Goal: Task Accomplishment & Management: Complete application form

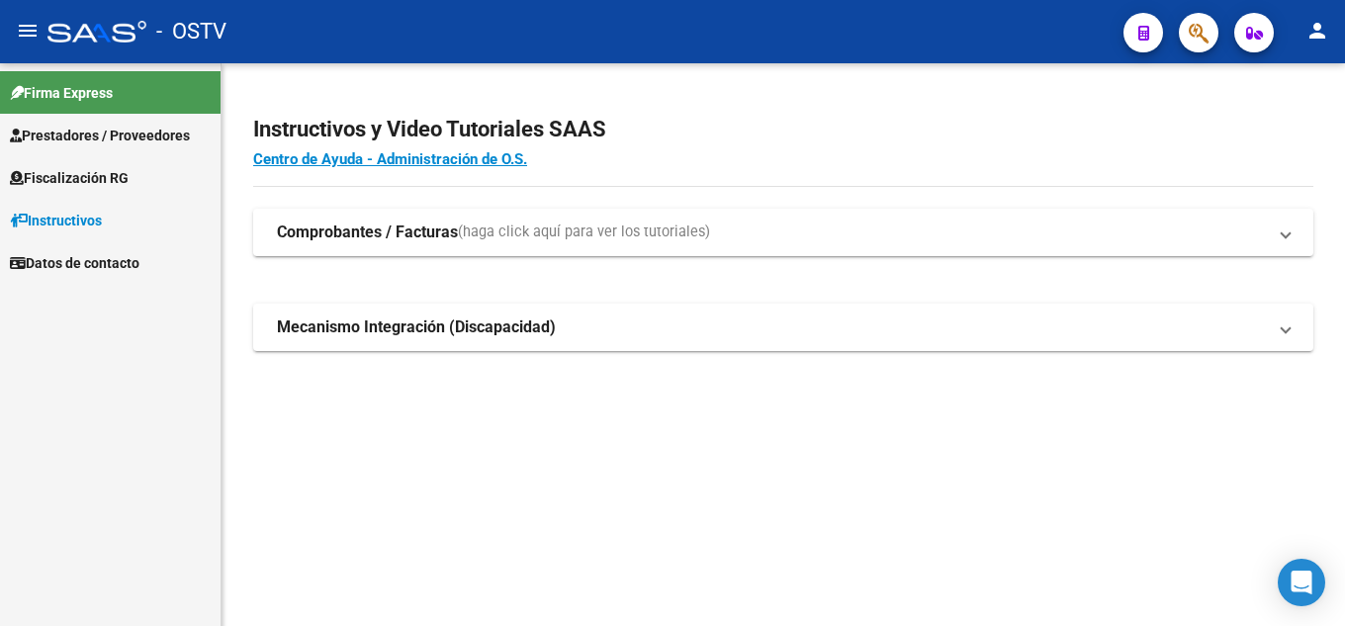
click at [54, 172] on span "Fiscalización RG" at bounding box center [69, 178] width 119 height 22
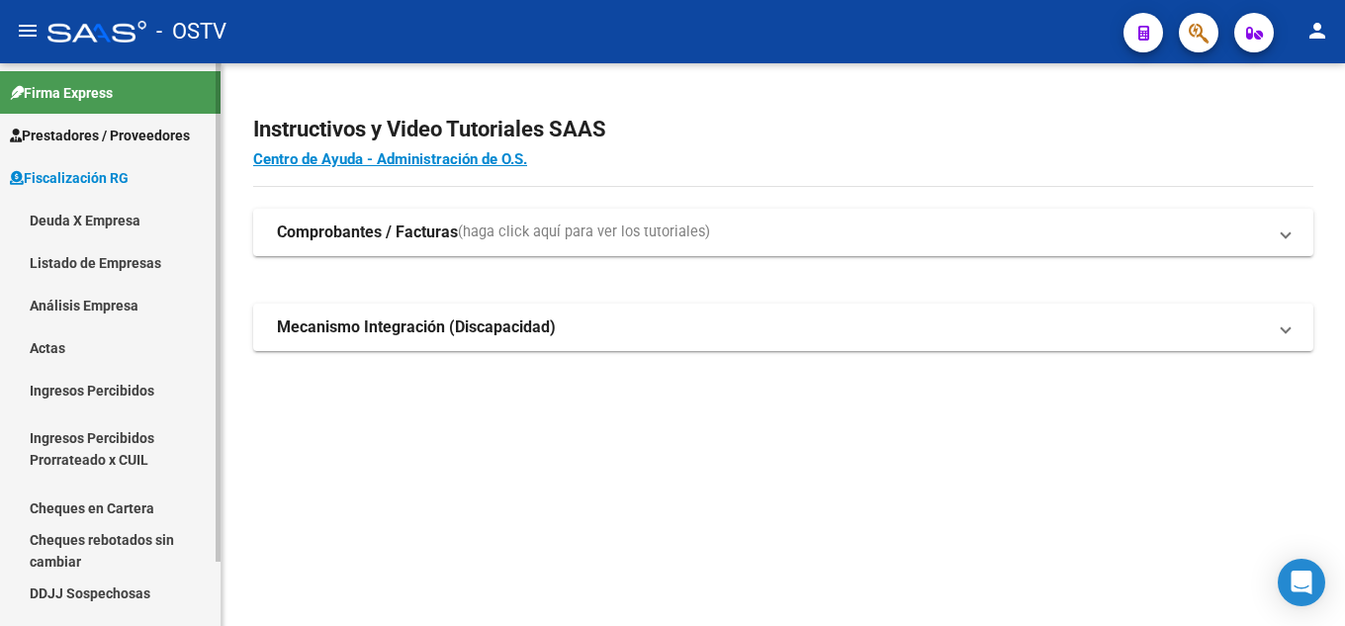
click at [76, 219] on link "Deuda X Empresa" at bounding box center [110, 220] width 221 height 43
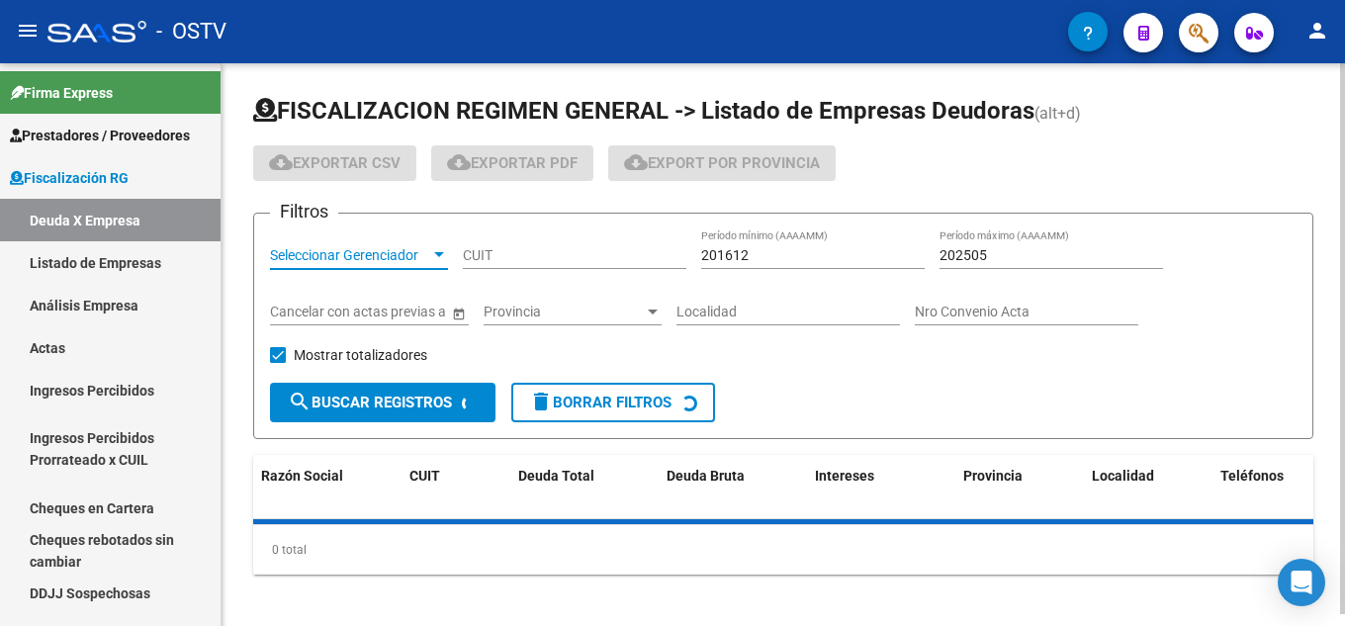
click at [425, 247] on span "Seleccionar Gerenciador" at bounding box center [350, 255] width 160 height 17
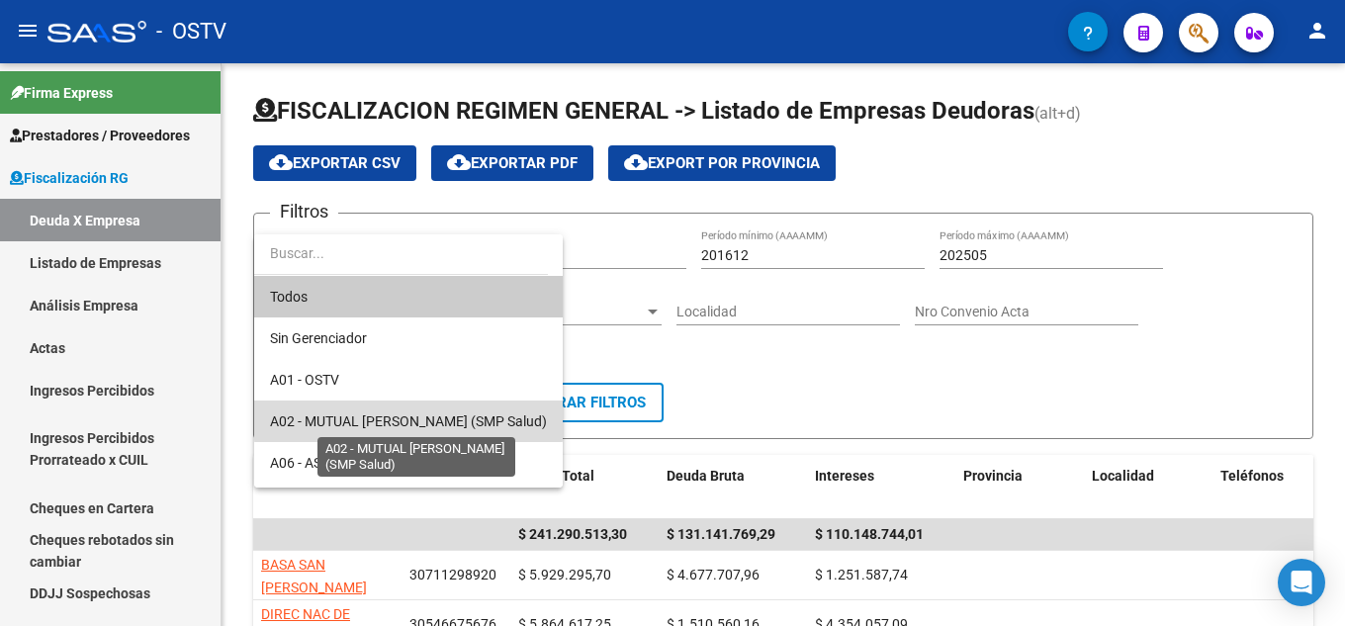
click at [408, 416] on span "A02 - MUTUAL [PERSON_NAME] (SMP Salud)" at bounding box center [408, 421] width 277 height 16
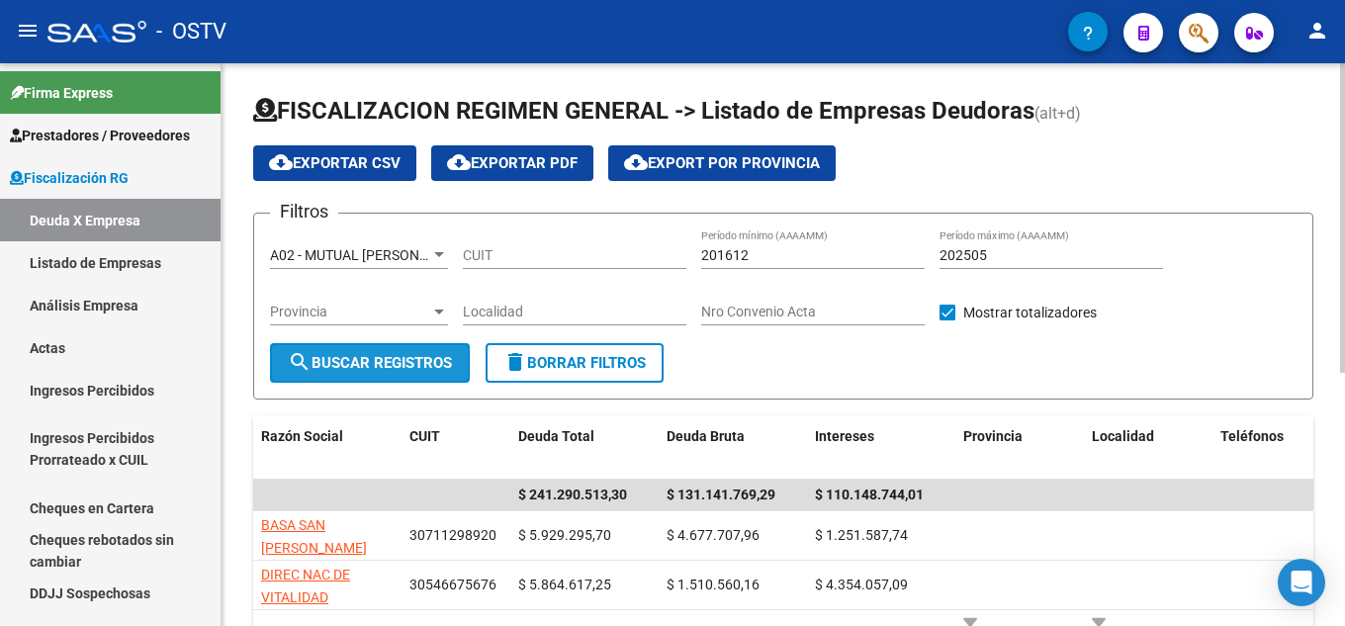
click at [368, 347] on button "search Buscar Registros" at bounding box center [370, 363] width 200 height 40
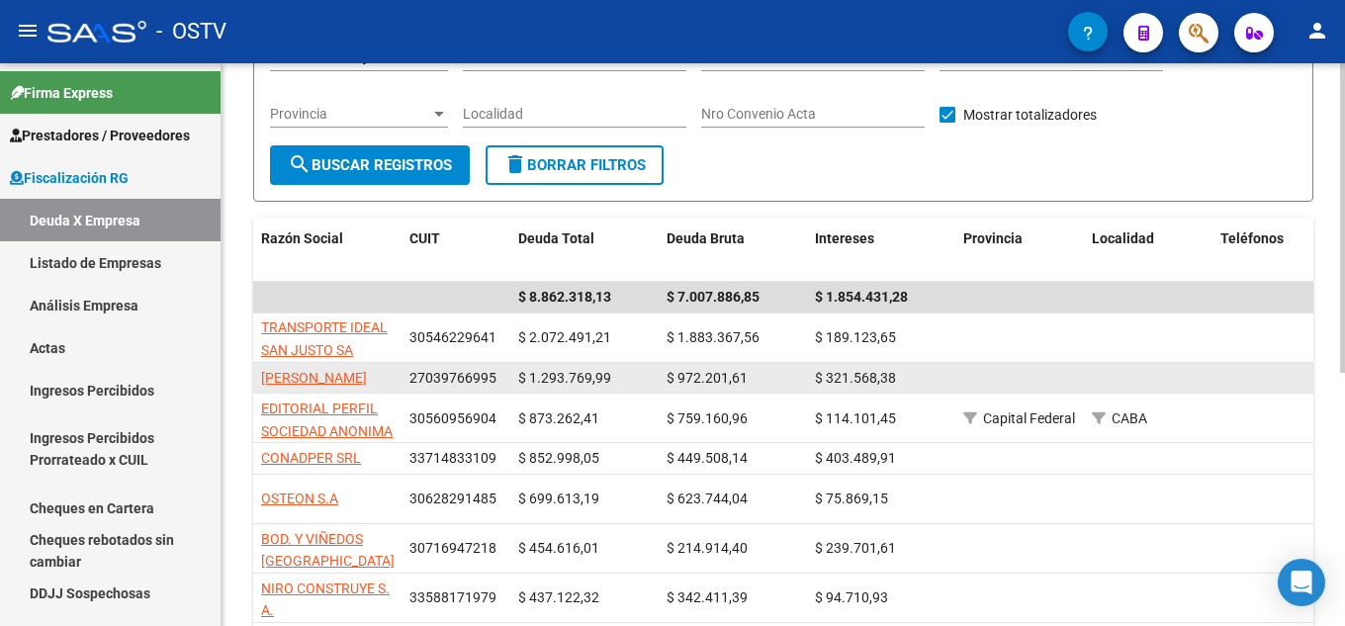
scroll to position [297, 0]
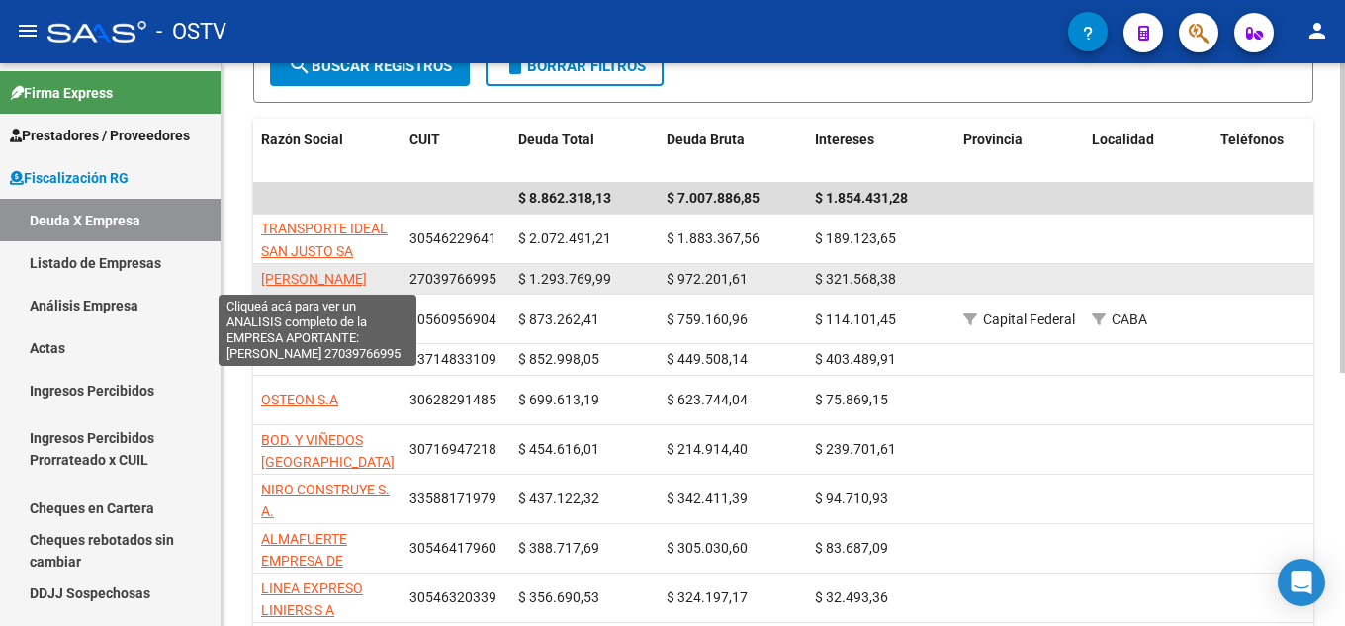
click at [367, 271] on span "[PERSON_NAME]" at bounding box center [314, 279] width 106 height 16
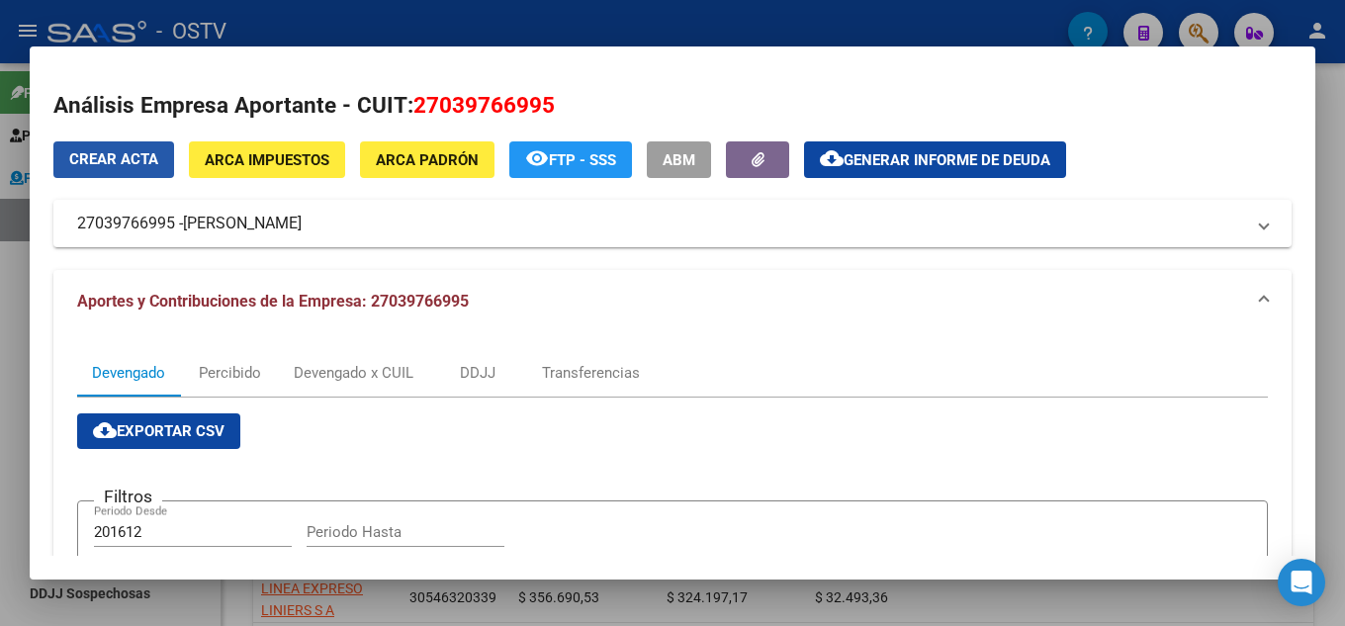
click at [110, 154] on span "Crear Acta" at bounding box center [113, 159] width 89 height 18
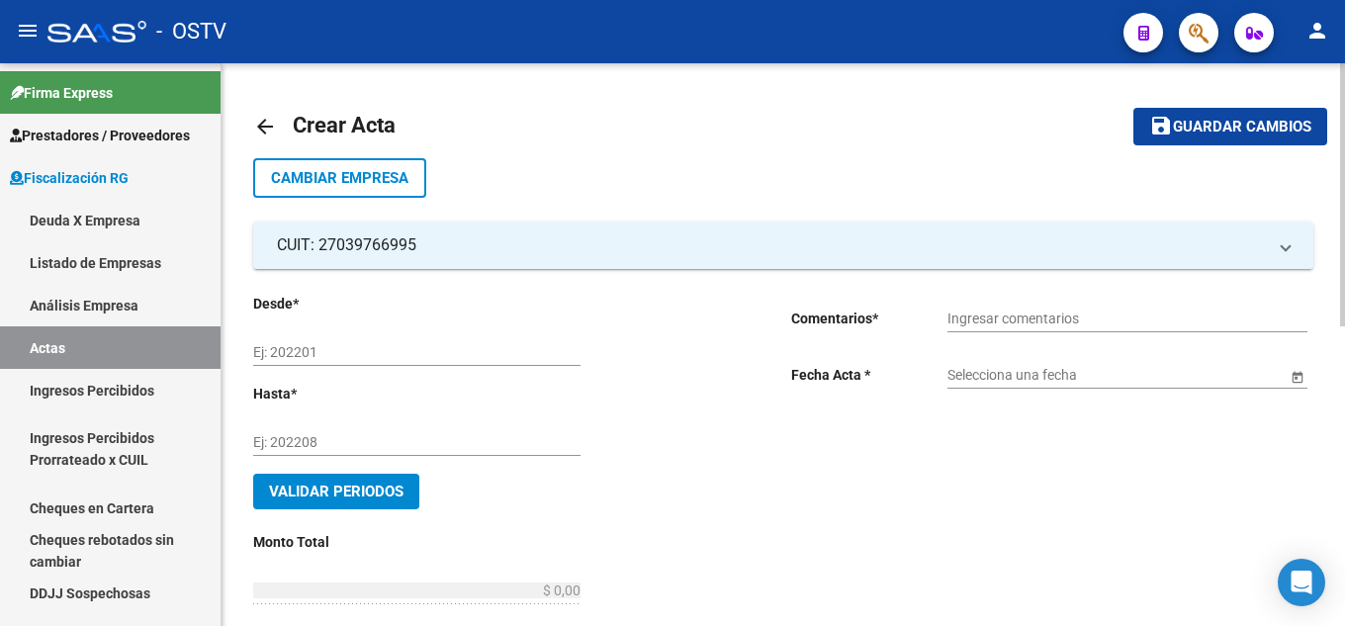
click at [269, 134] on mat-icon "arrow_back" at bounding box center [265, 127] width 24 height 24
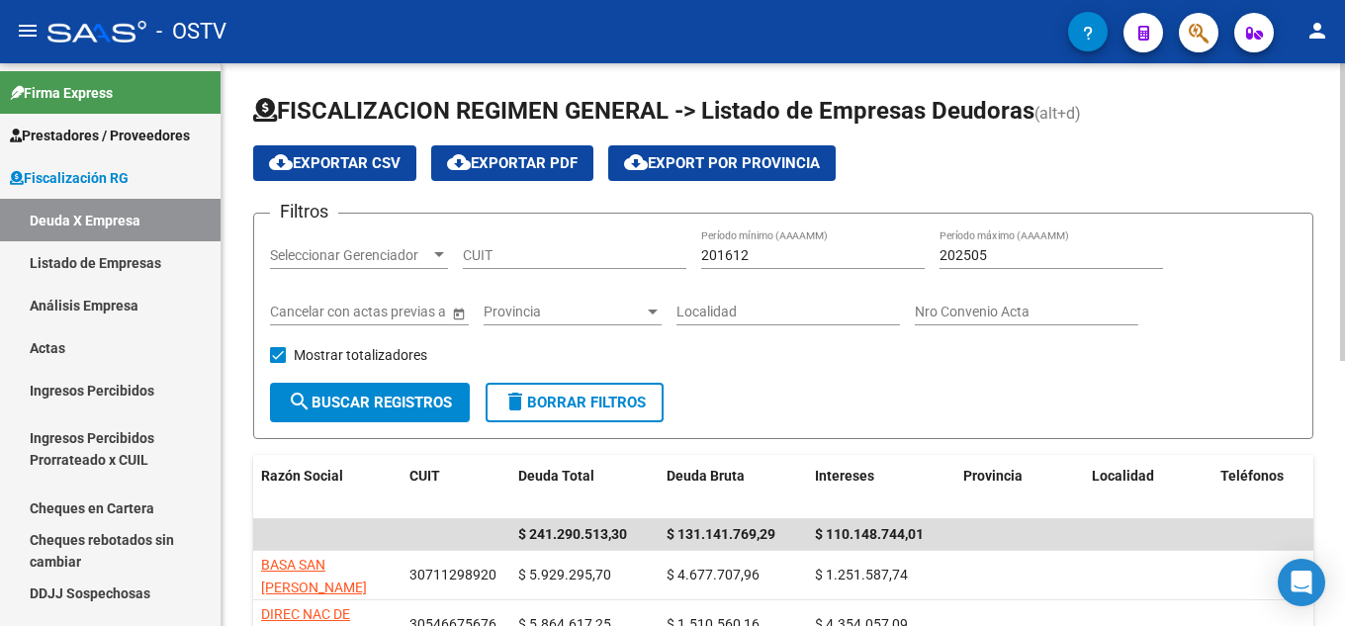
click at [392, 268] on div "Seleccionar Gerenciador Seleccionar Gerenciador" at bounding box center [359, 249] width 178 height 40
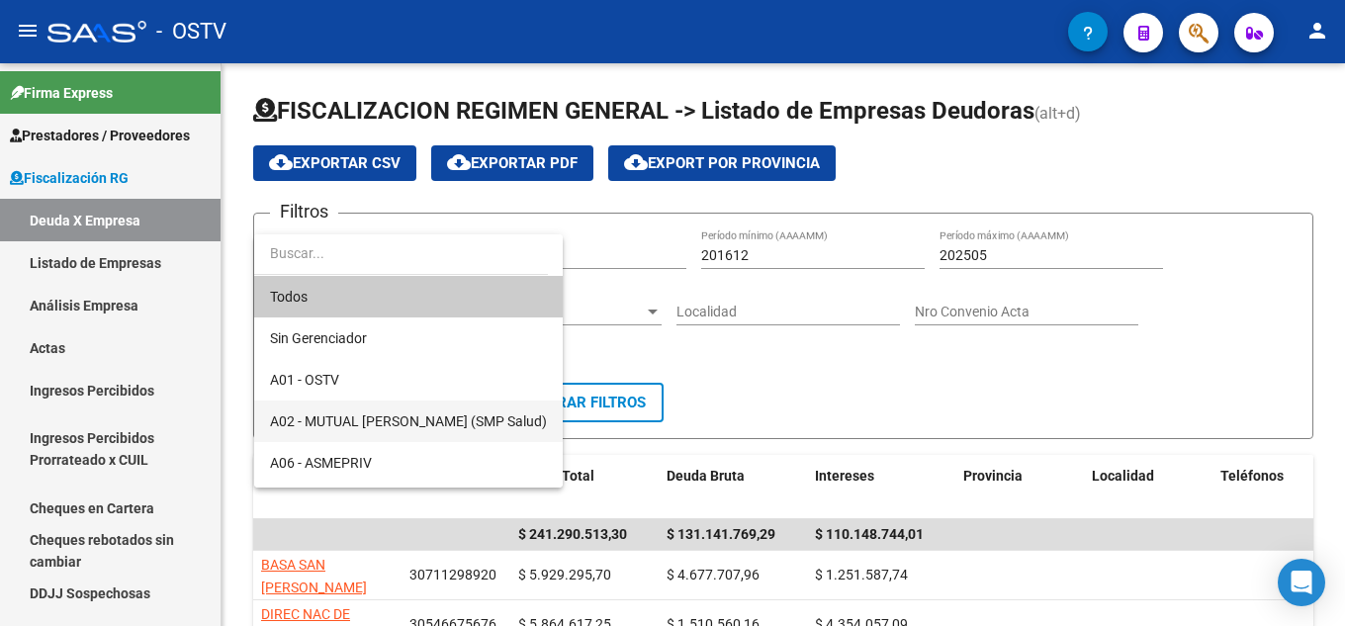
click at [398, 410] on span "A02 - MUTUAL [PERSON_NAME] (SMP Salud)" at bounding box center [408, 422] width 277 height 42
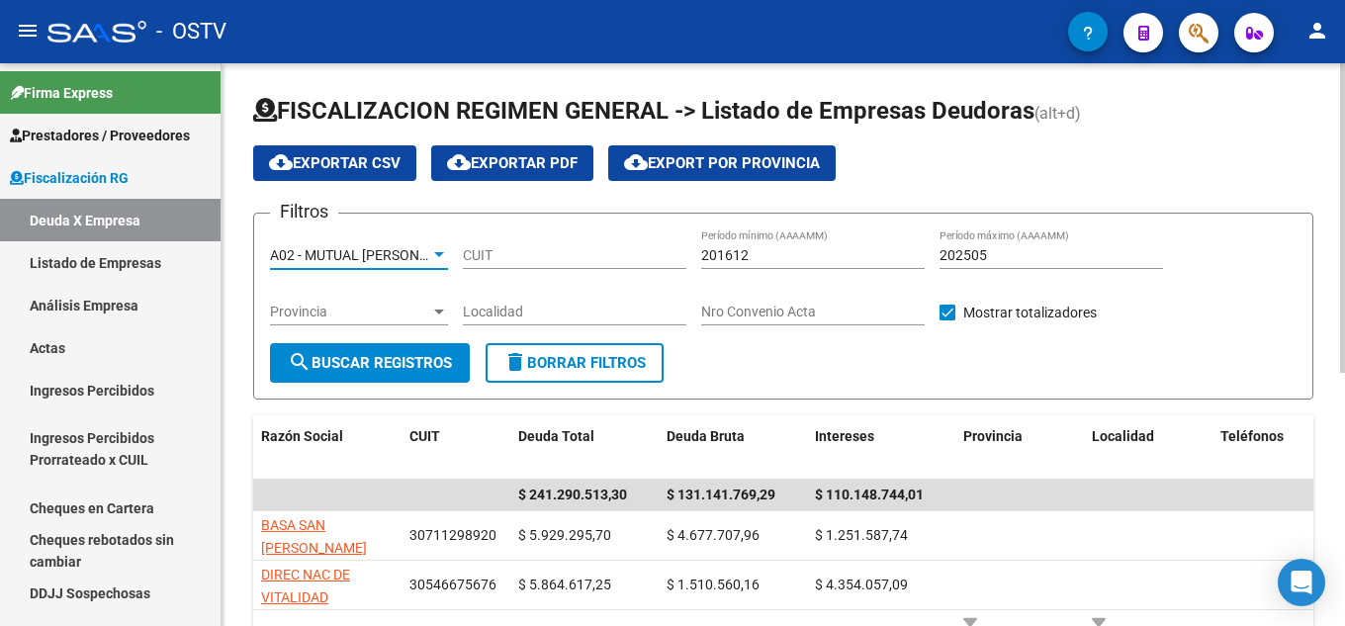
click at [373, 346] on button "search Buscar Registros" at bounding box center [370, 363] width 200 height 40
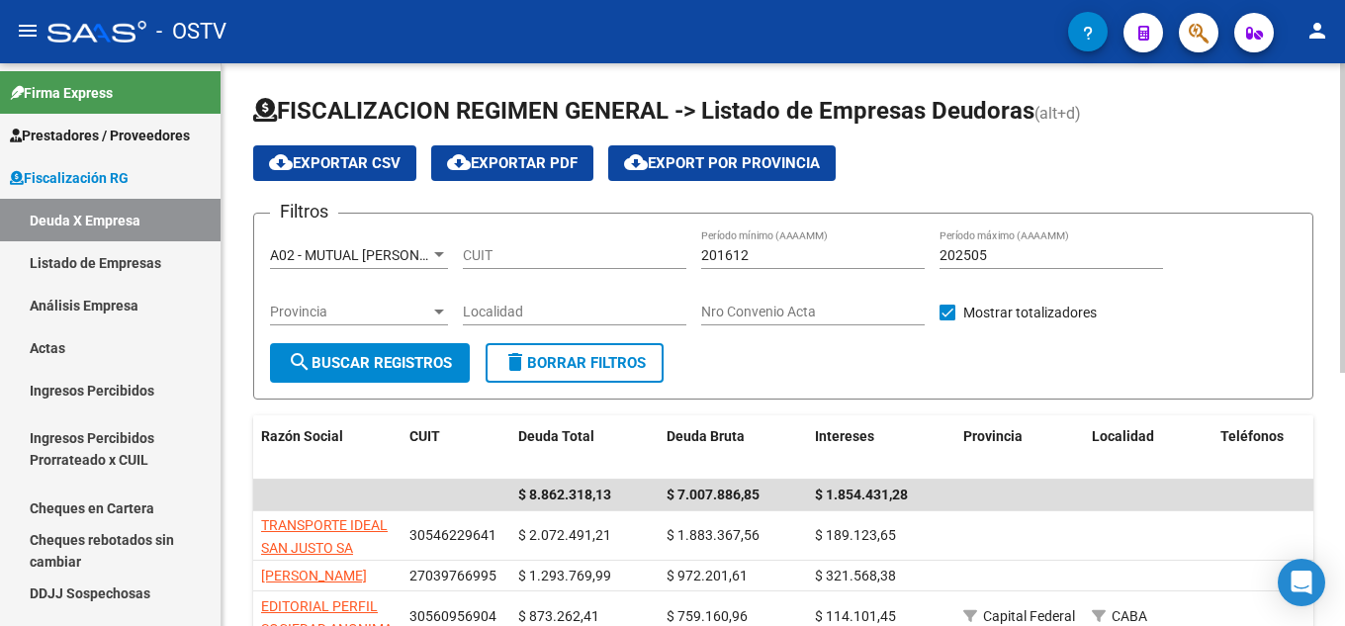
scroll to position [198, 0]
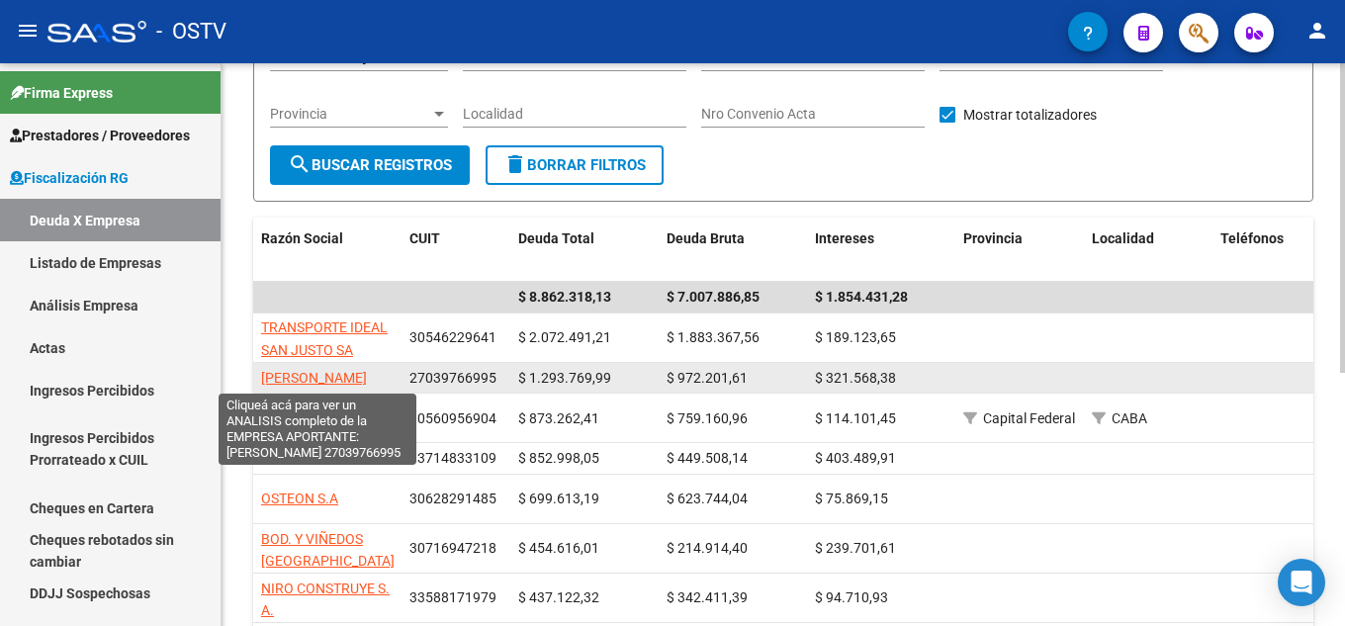
click at [338, 381] on span "[PERSON_NAME]" at bounding box center [314, 378] width 106 height 16
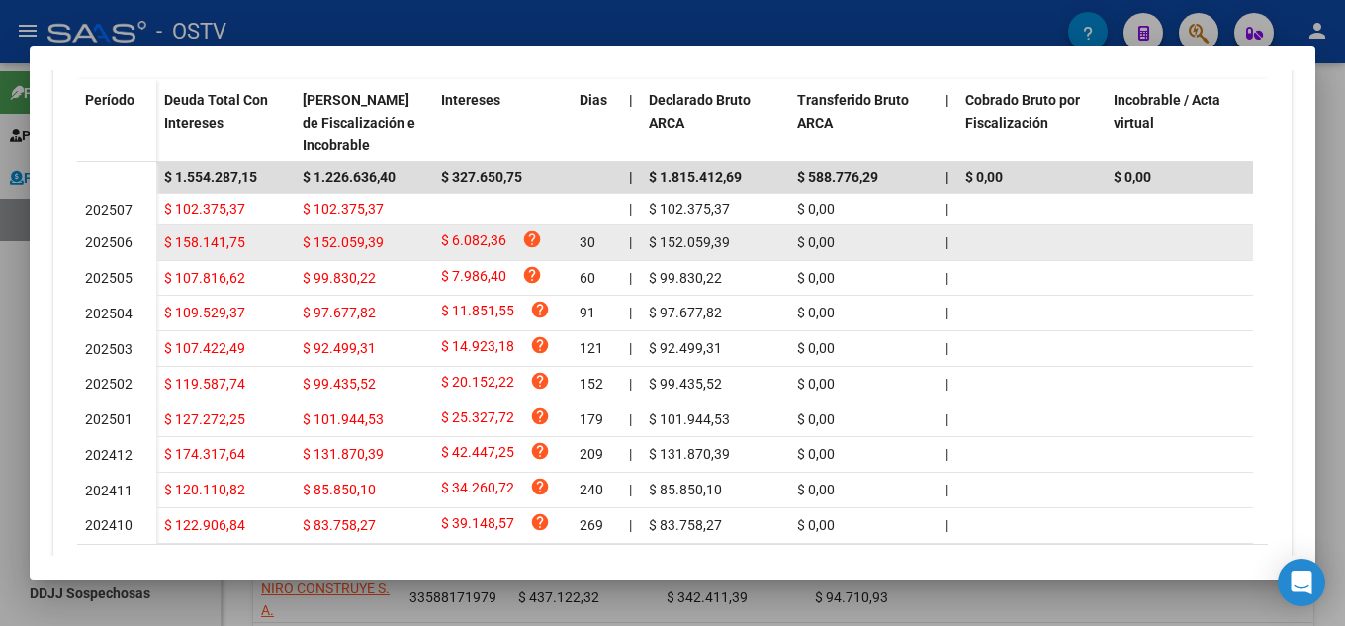
scroll to position [674, 0]
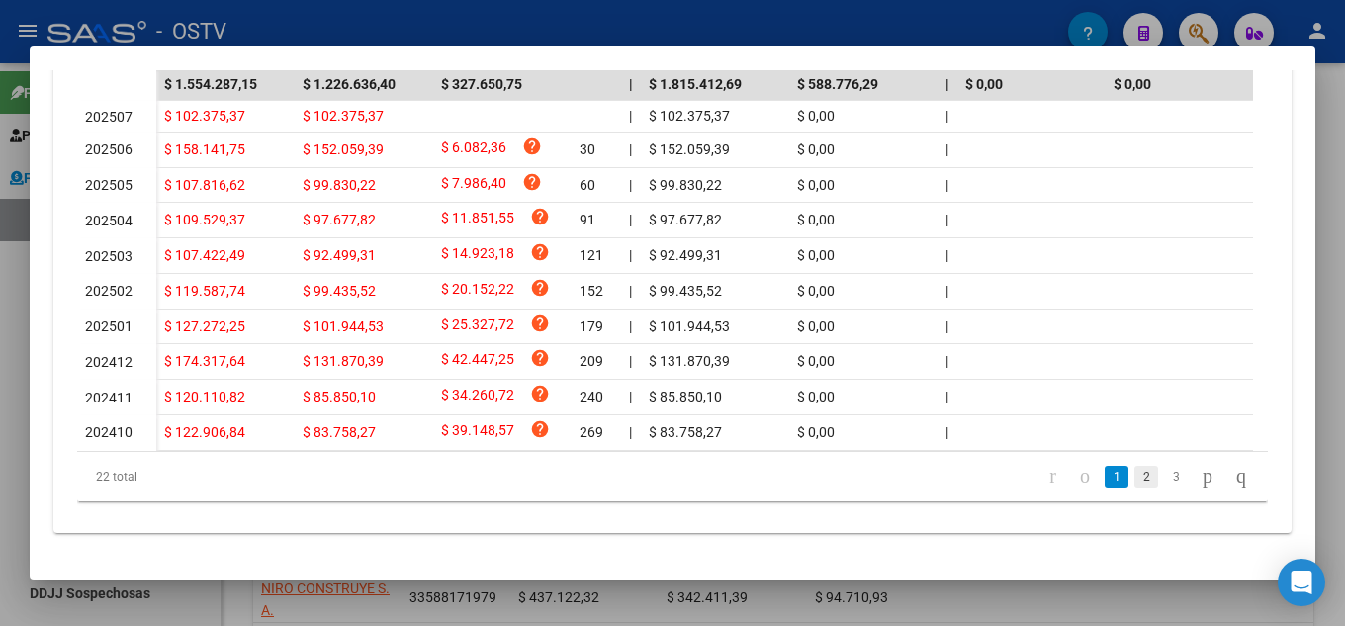
click at [1134, 479] on link "2" at bounding box center [1146, 477] width 24 height 22
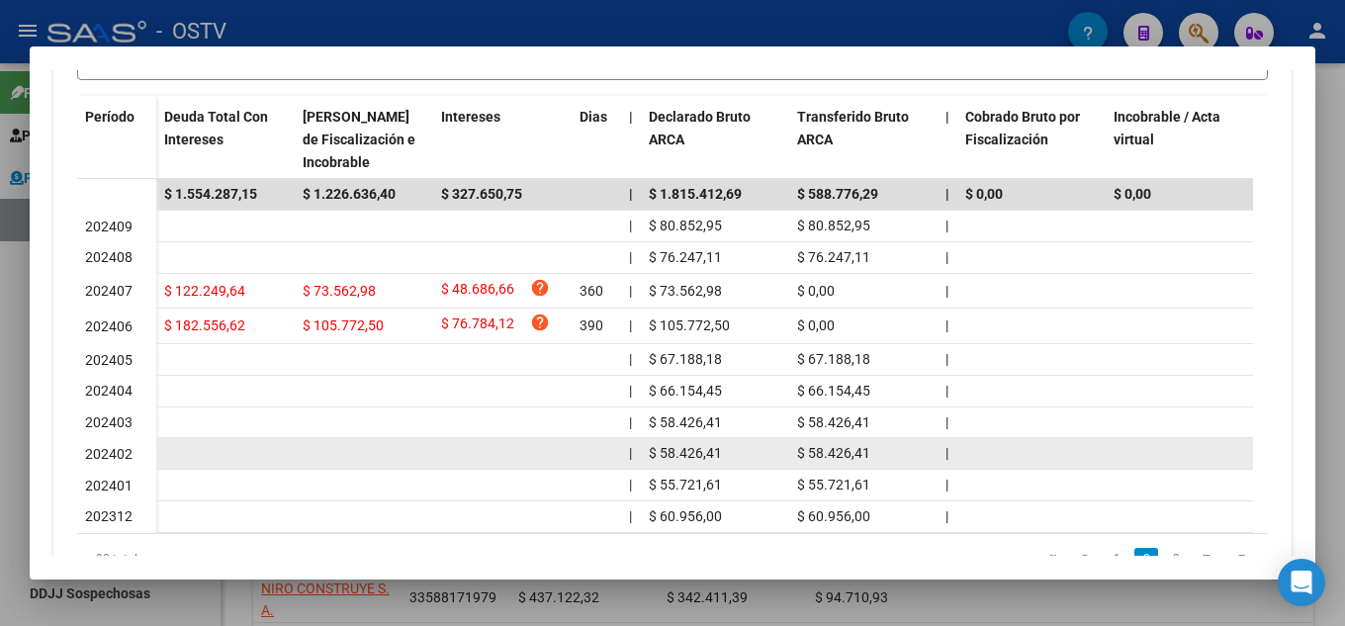
scroll to position [639, 0]
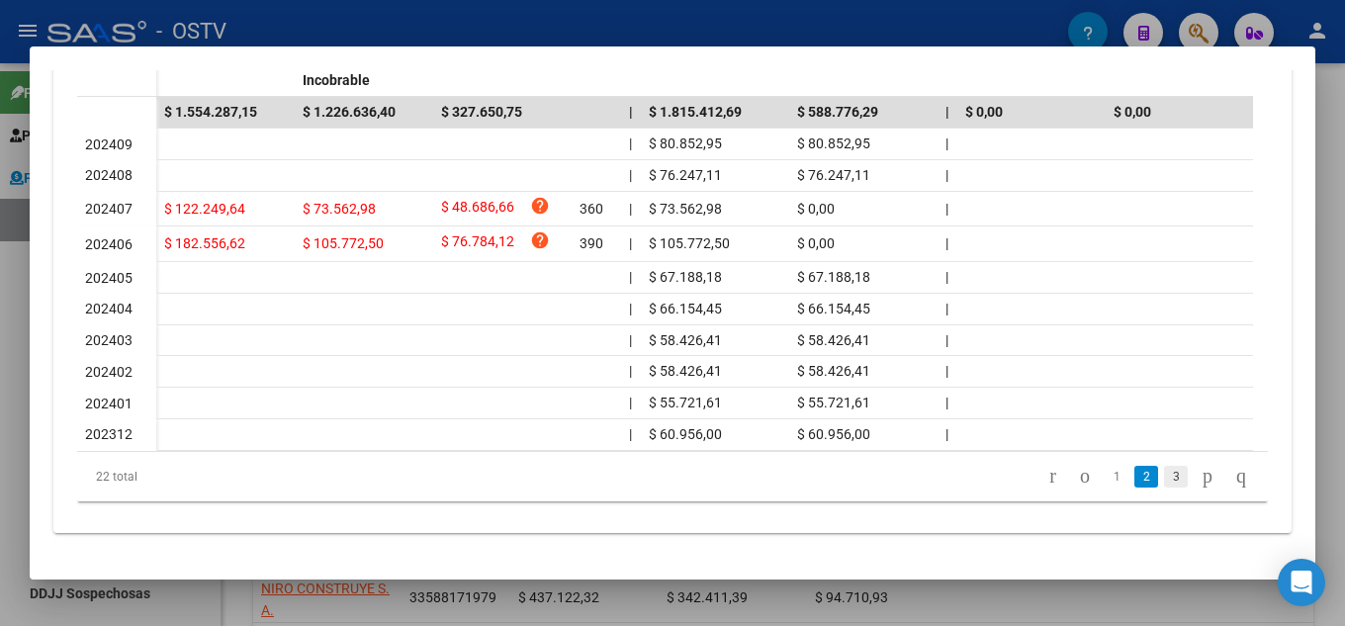
click at [1164, 485] on link "3" at bounding box center [1176, 477] width 24 height 22
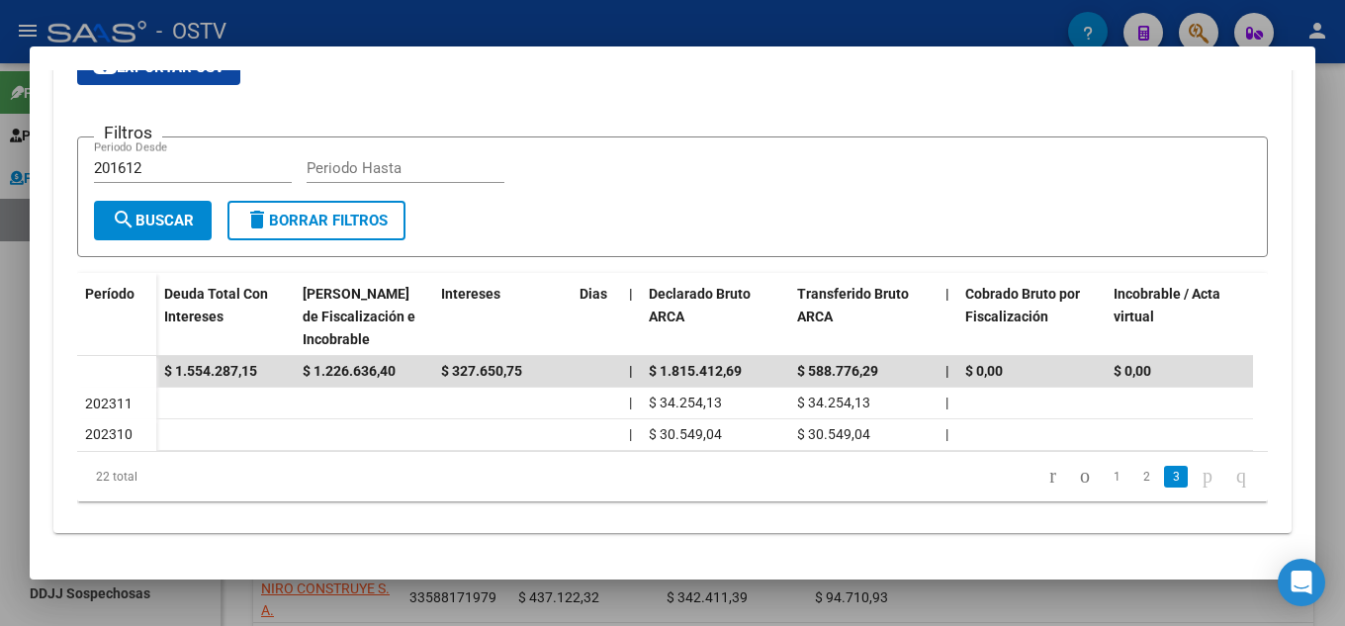
scroll to position [379, 0]
click at [1134, 469] on link "2" at bounding box center [1146, 477] width 24 height 22
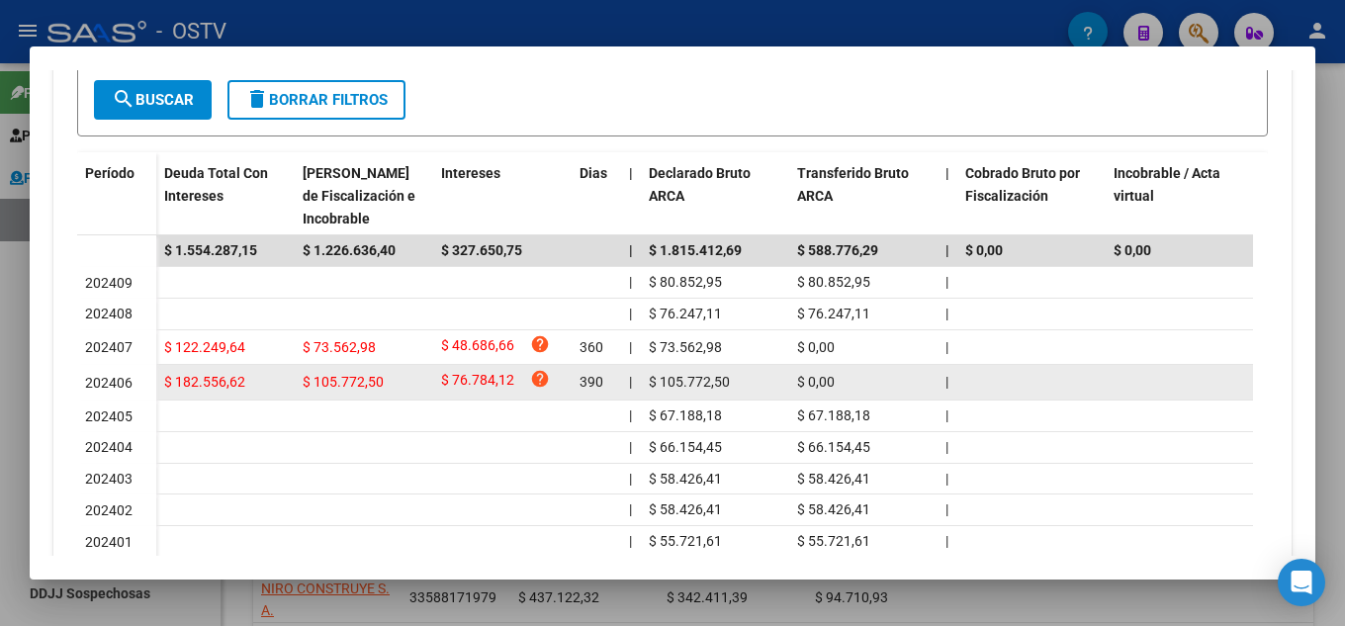
scroll to position [639, 0]
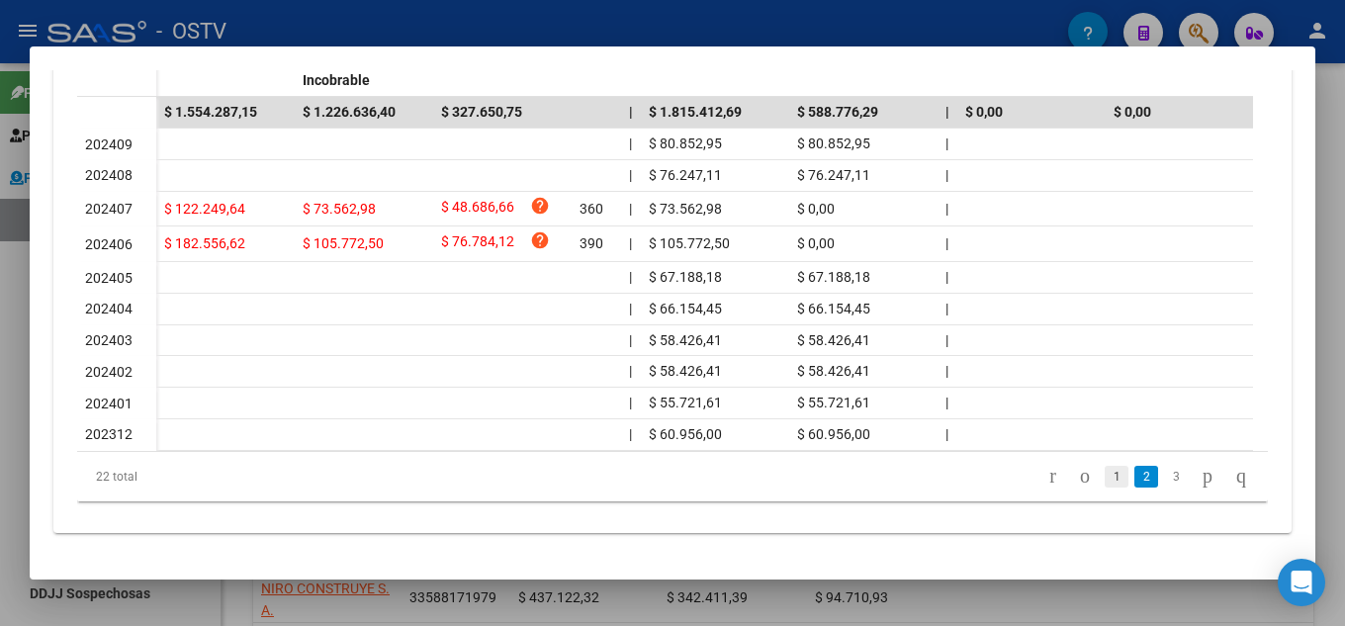
click at [1105, 481] on link "1" at bounding box center [1117, 477] width 24 height 22
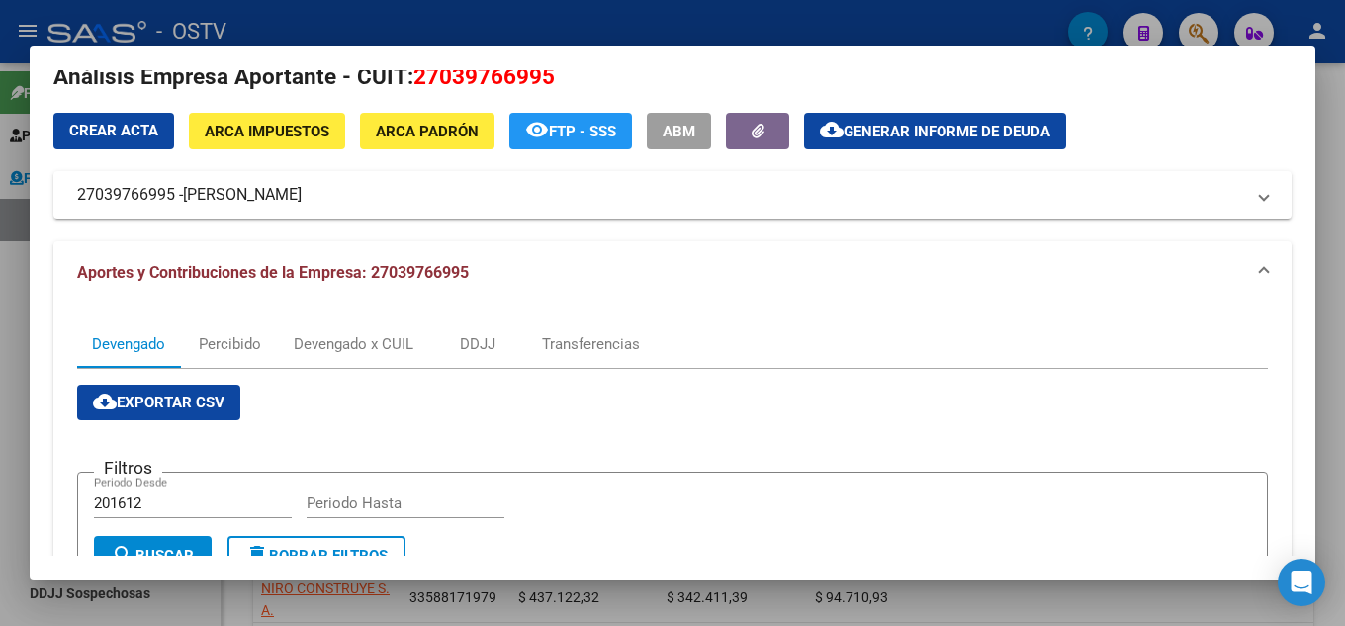
scroll to position [0, 0]
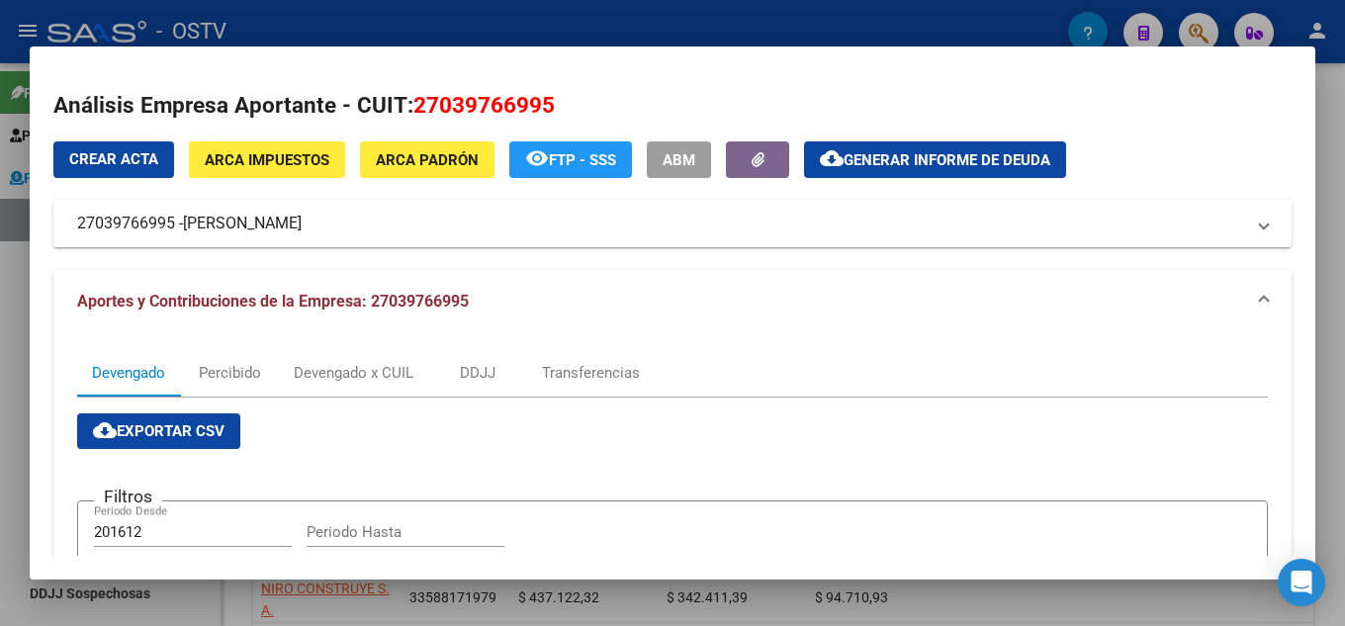
click at [907, 163] on span "Generar informe de deuda" at bounding box center [947, 160] width 207 height 18
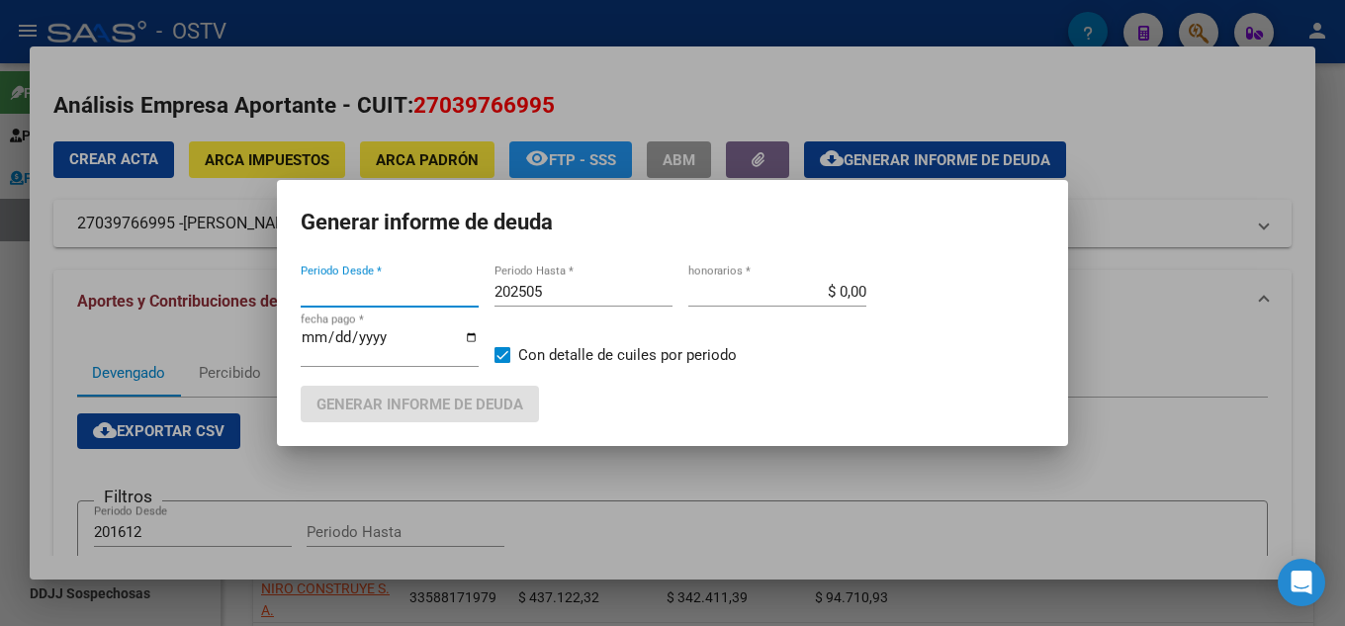
type input "201612"
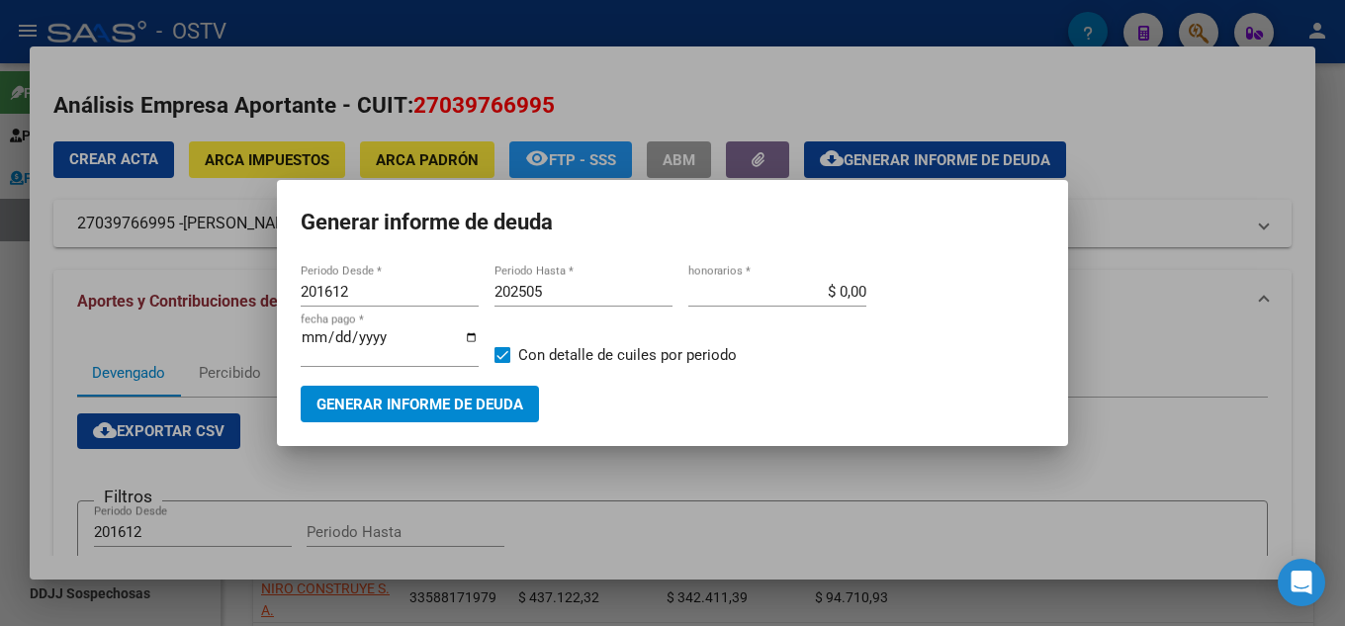
click at [552, 278] on div "202505 Periodo Hasta *" at bounding box center [584, 292] width 178 height 30
click at [559, 281] on div "202505 Periodo Hasta *" at bounding box center [584, 292] width 178 height 30
type input "202506"
click at [449, 396] on span "Generar informe de deuda" at bounding box center [419, 405] width 207 height 18
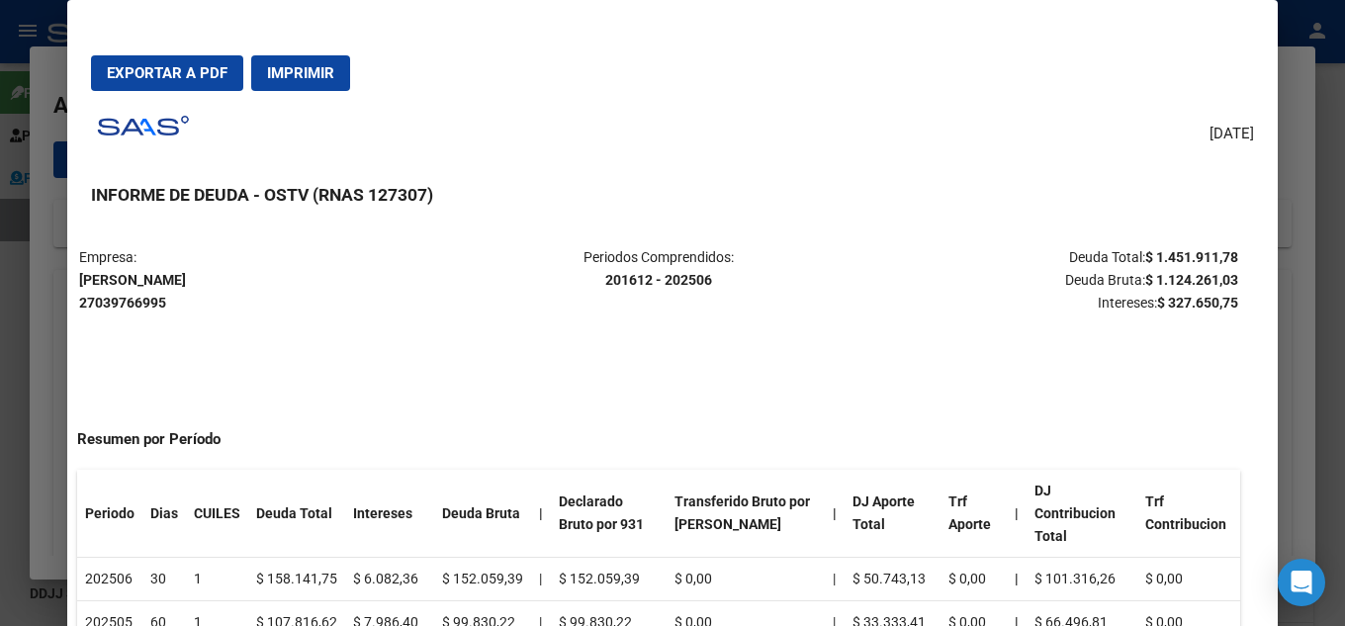
scroll to position [0, 40]
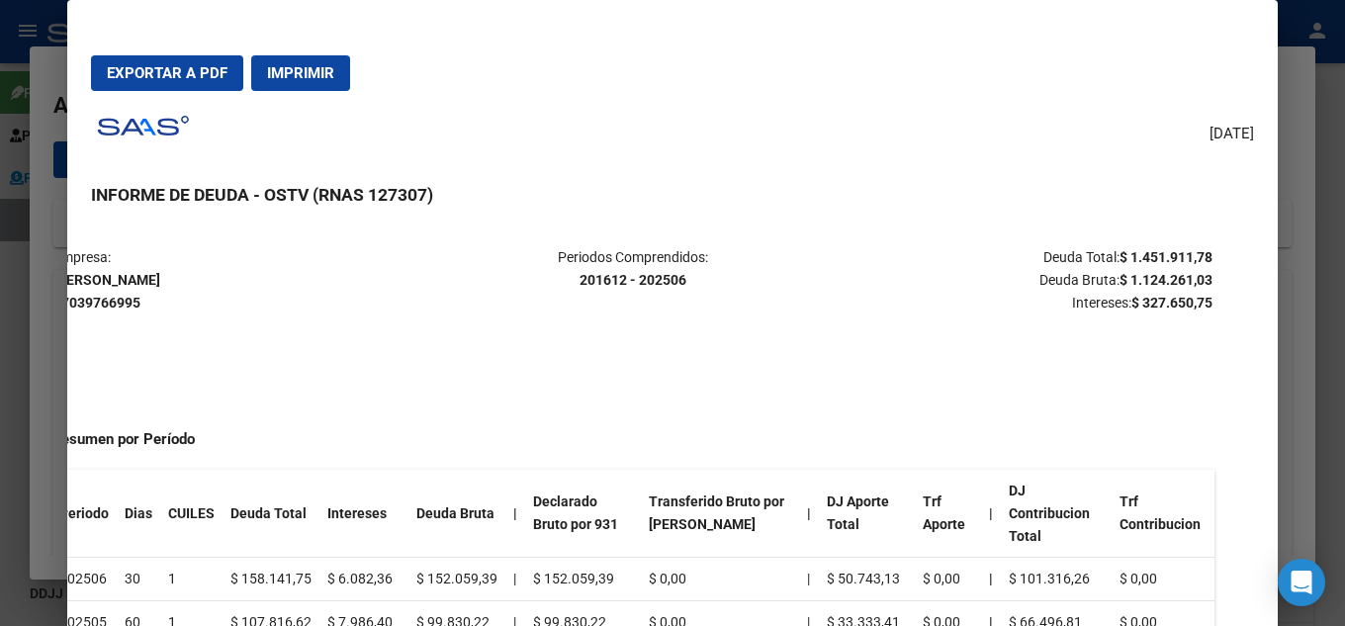
drag, startPoint x: 1147, startPoint y: 271, endPoint x: 1189, endPoint y: 278, distance: 42.1
click at [1189, 278] on strong "$ 1.124.261,03" at bounding box center [1166, 280] width 93 height 16
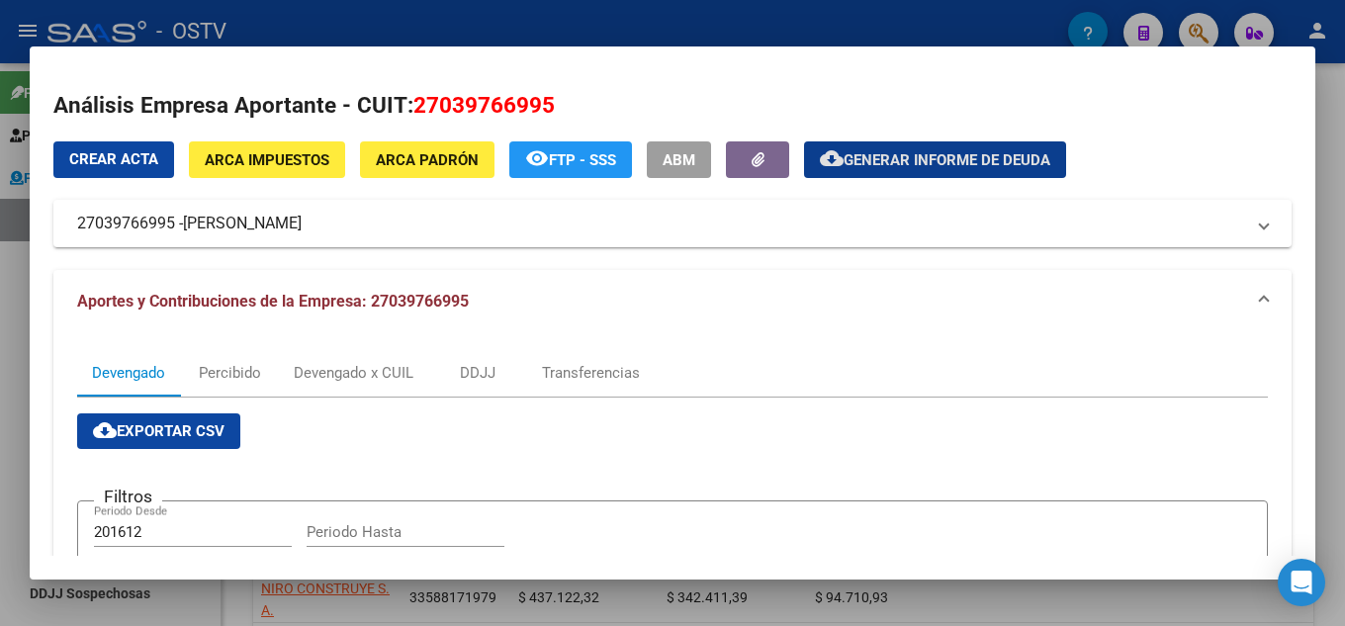
click at [174, 160] on div "Crear Acta ARCA Impuestos ARCA Padrón remove_red_eye FTP - SSS ABM cloud_downlo…" at bounding box center [567, 159] width 1028 height 37
click at [158, 161] on button "Crear Acta" at bounding box center [113, 159] width 121 height 37
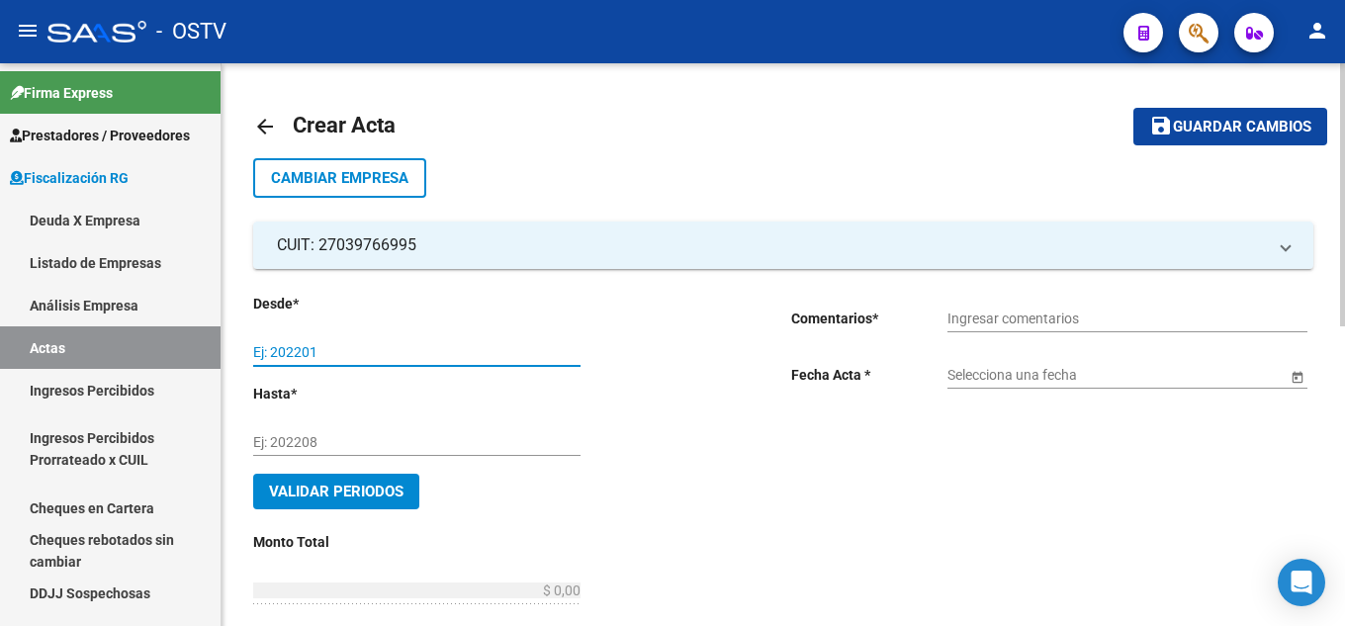
click at [378, 351] on input "Ej: 202201" at bounding box center [416, 352] width 327 height 17
type input "201601"
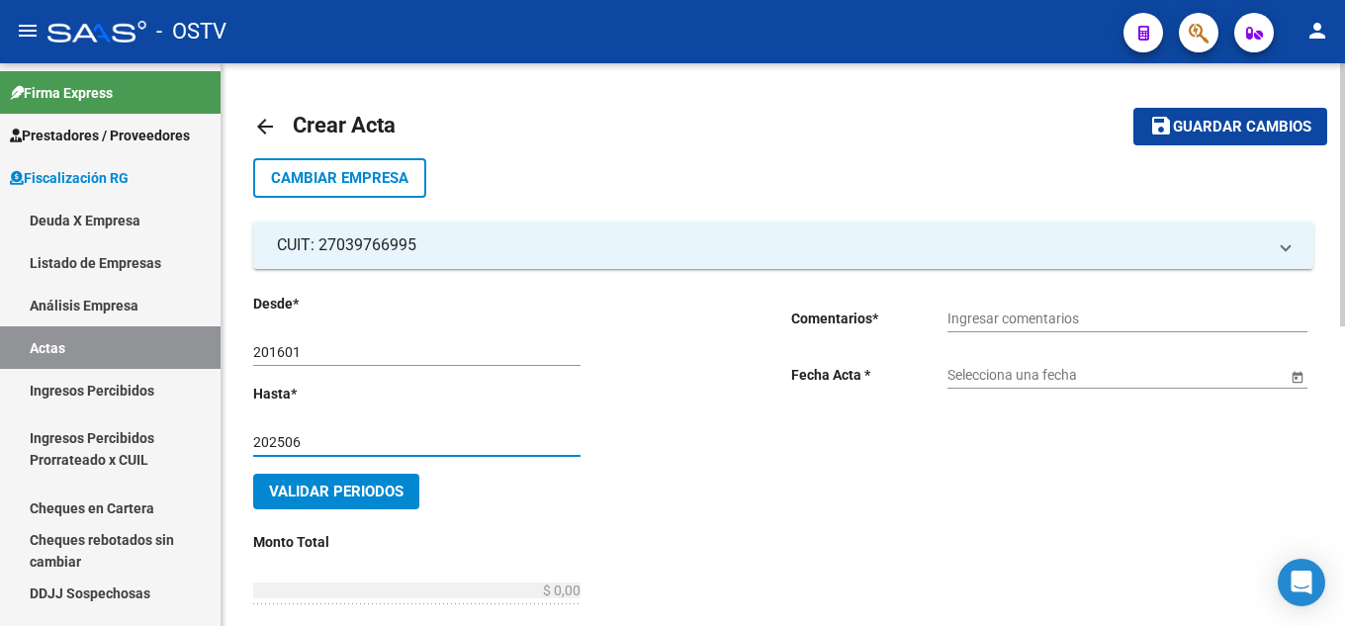
type input "202506"
click at [401, 477] on button "Validar Periodos" at bounding box center [336, 492] width 166 height 36
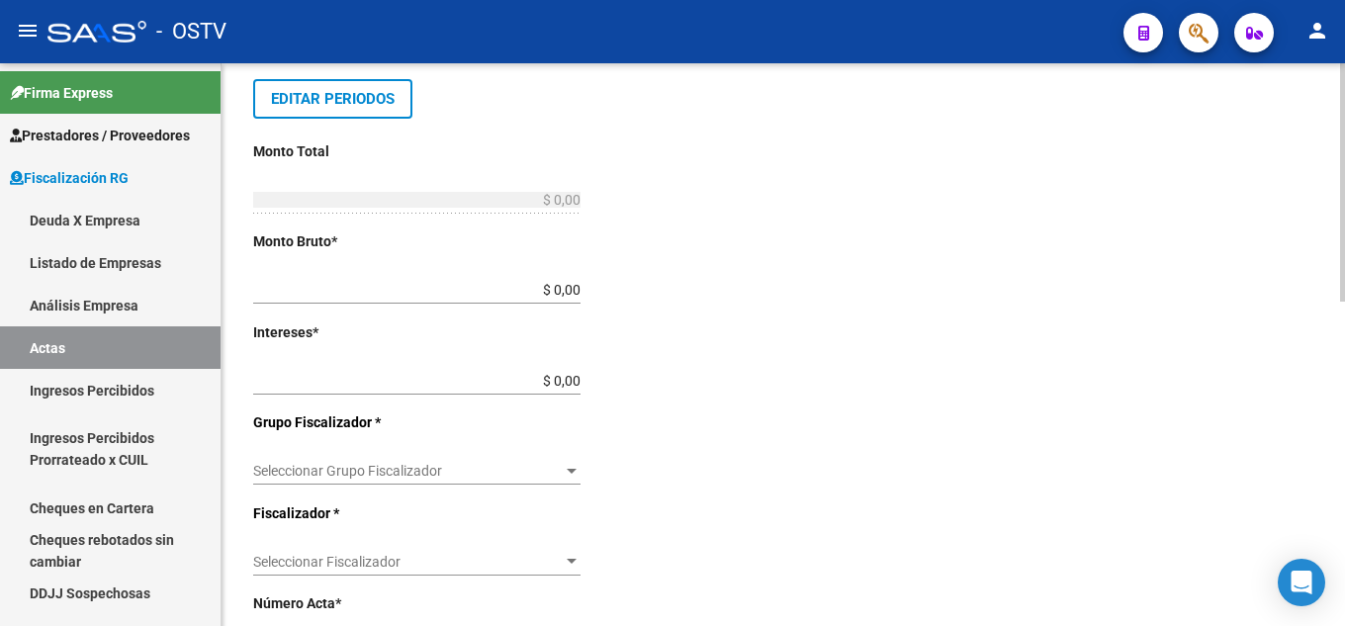
scroll to position [396, 0]
click at [587, 286] on div "Desde * 201601 Ej: 202201 Hasta * 202506 Ej: 202208 Editar Periodos Monto Total…" at bounding box center [490, 422] width 475 height 1051
click at [574, 288] on input "$ 0,00" at bounding box center [416, 289] width 327 height 17
paste input "1.124.261,03"
type input "$ 1.124.261,03"
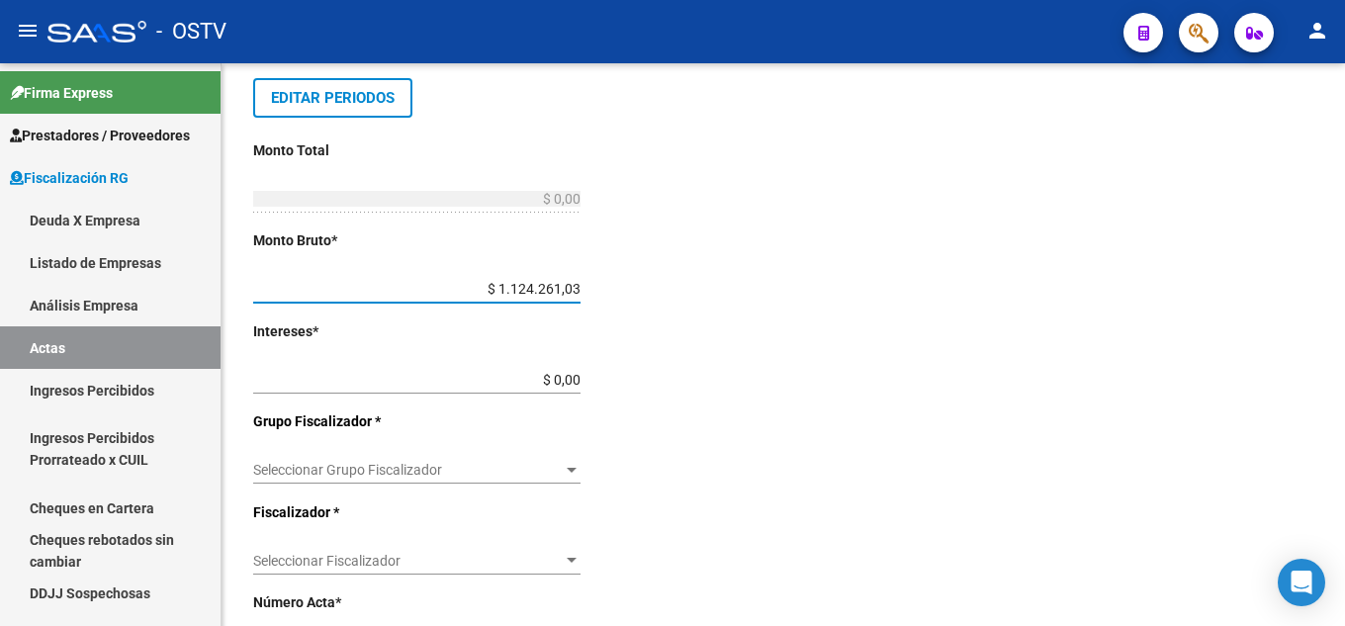
type input "$ 1.124.261,03"
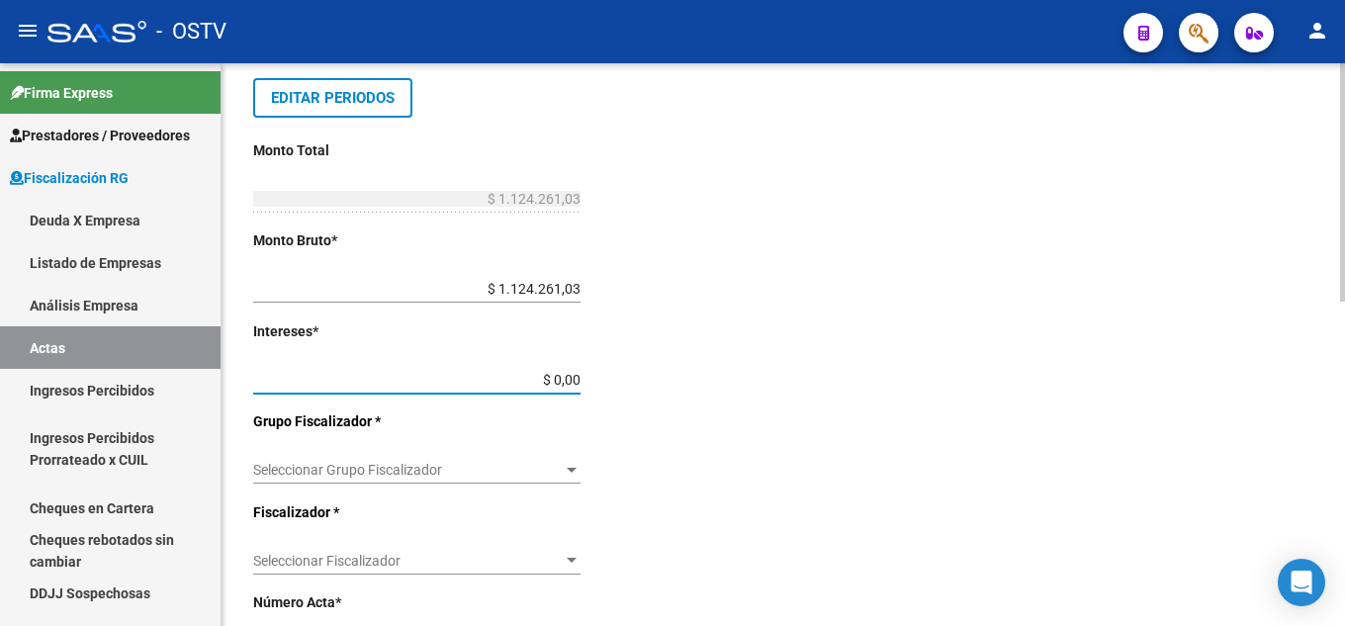
click at [579, 380] on input "$ 0,00" at bounding box center [416, 380] width 327 height 17
type input "$ 120.953,65"
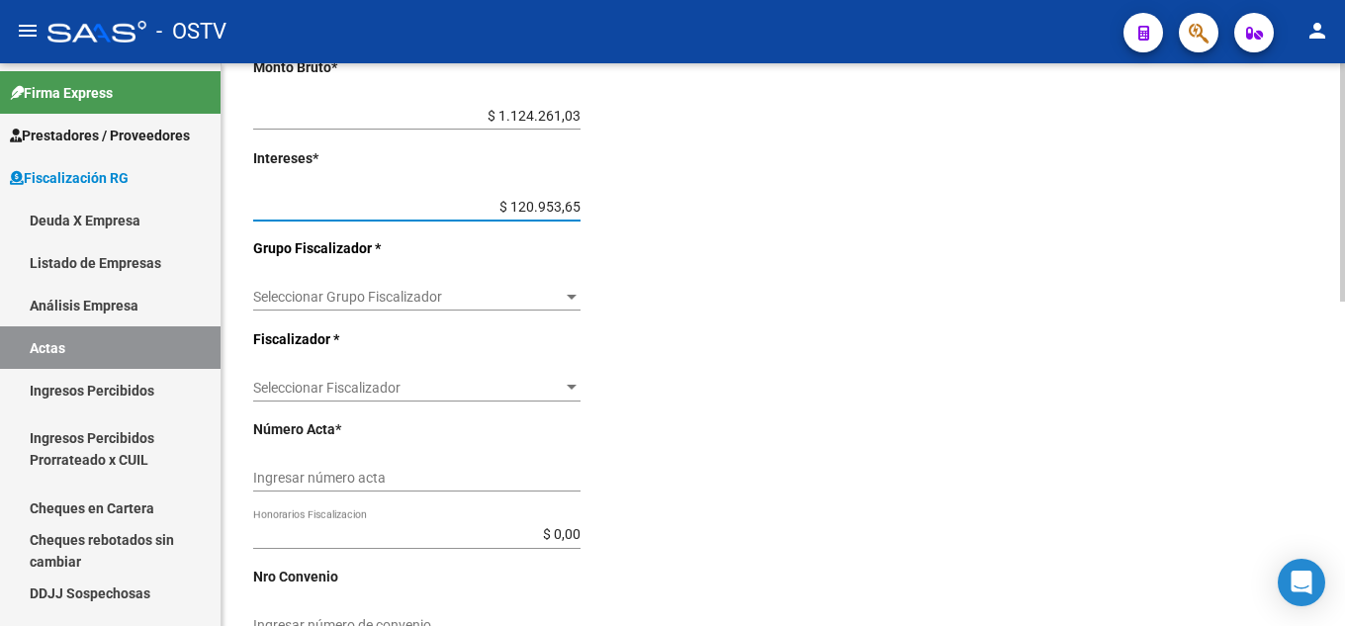
scroll to position [593, 0]
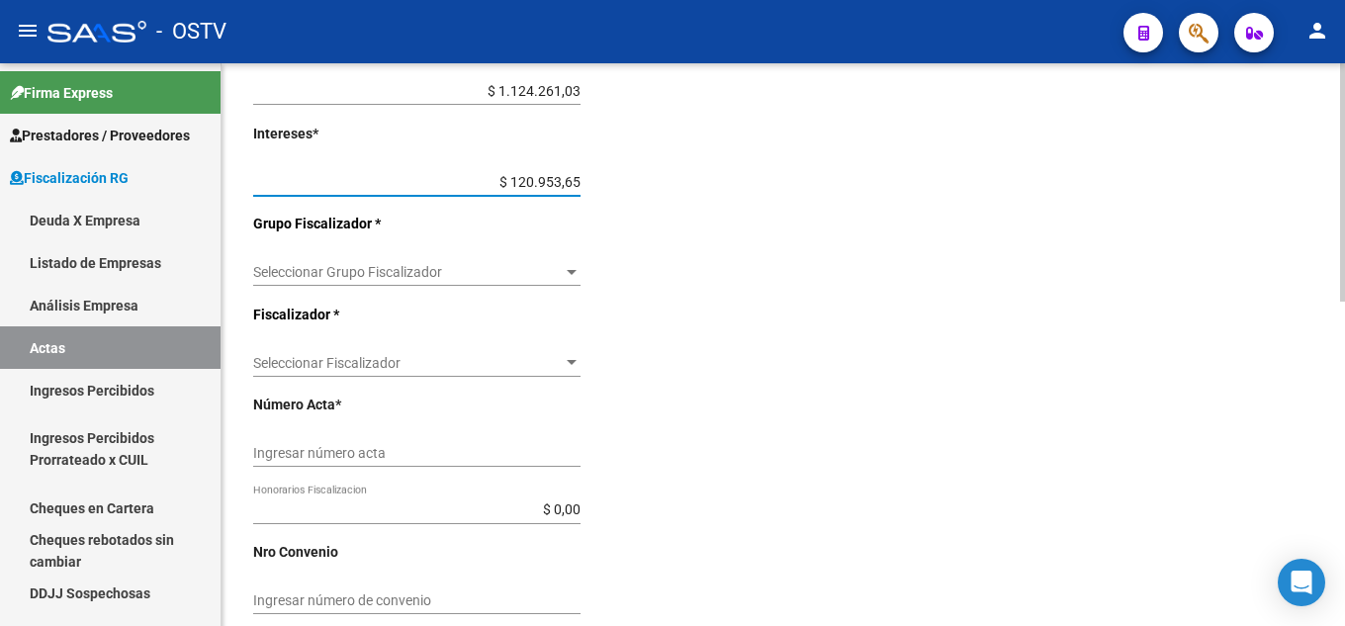
type input "$ 1.245.214,68"
click at [555, 280] on div "Seleccionar Grupo Fiscalizador Seleccionar Grupo Fiscalizador" at bounding box center [416, 266] width 327 height 40
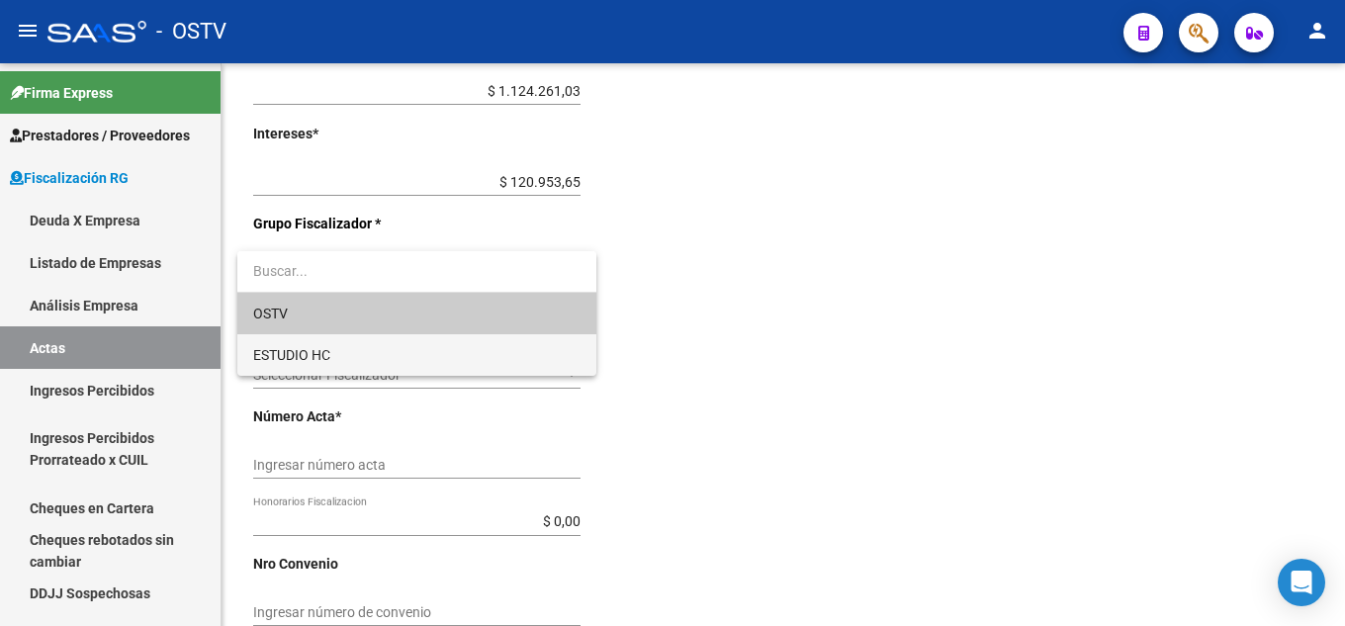
click at [495, 347] on span "ESTUDIO HC" at bounding box center [416, 355] width 327 height 42
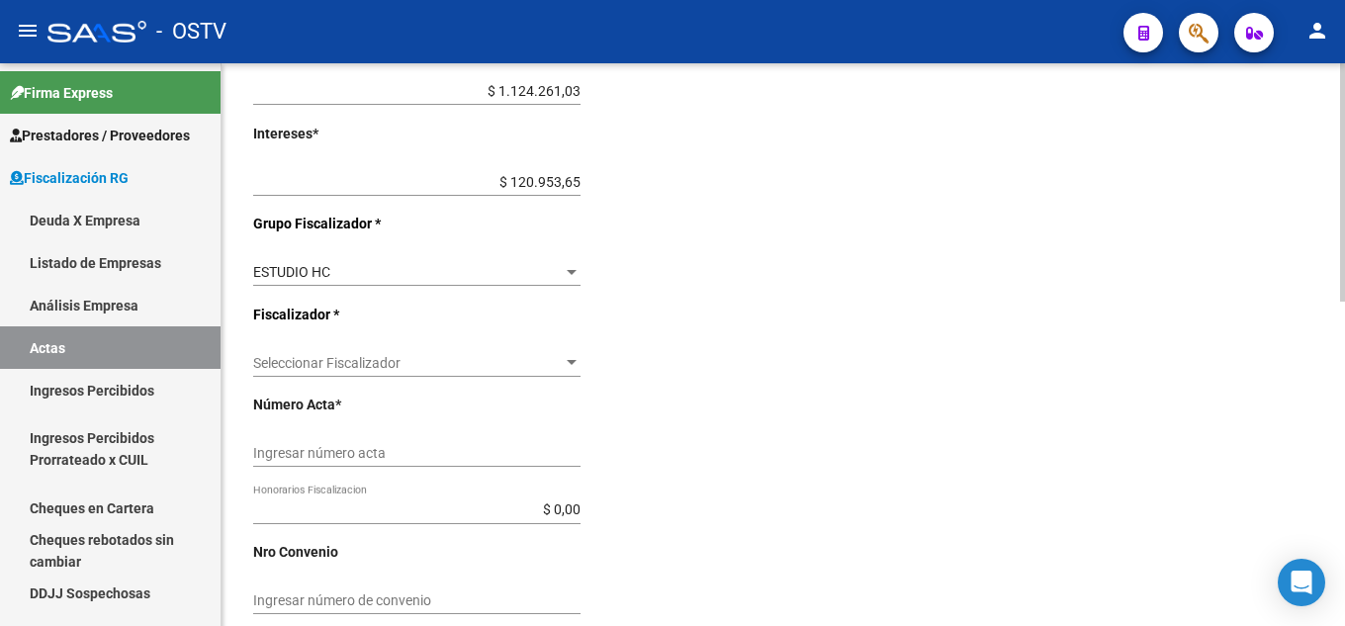
click at [492, 352] on div "Seleccionar Fiscalizador Seleccionar Fiscalizador" at bounding box center [416, 357] width 327 height 40
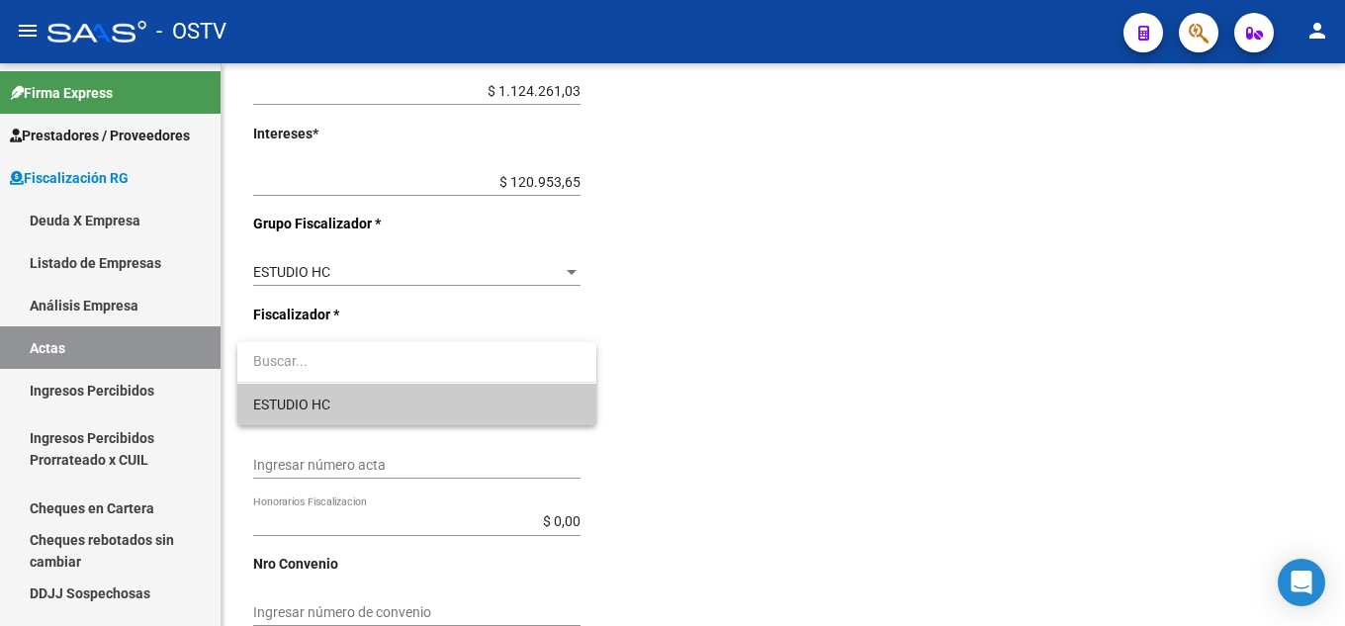
click at [457, 399] on span "ESTUDIO HC" at bounding box center [416, 405] width 327 height 42
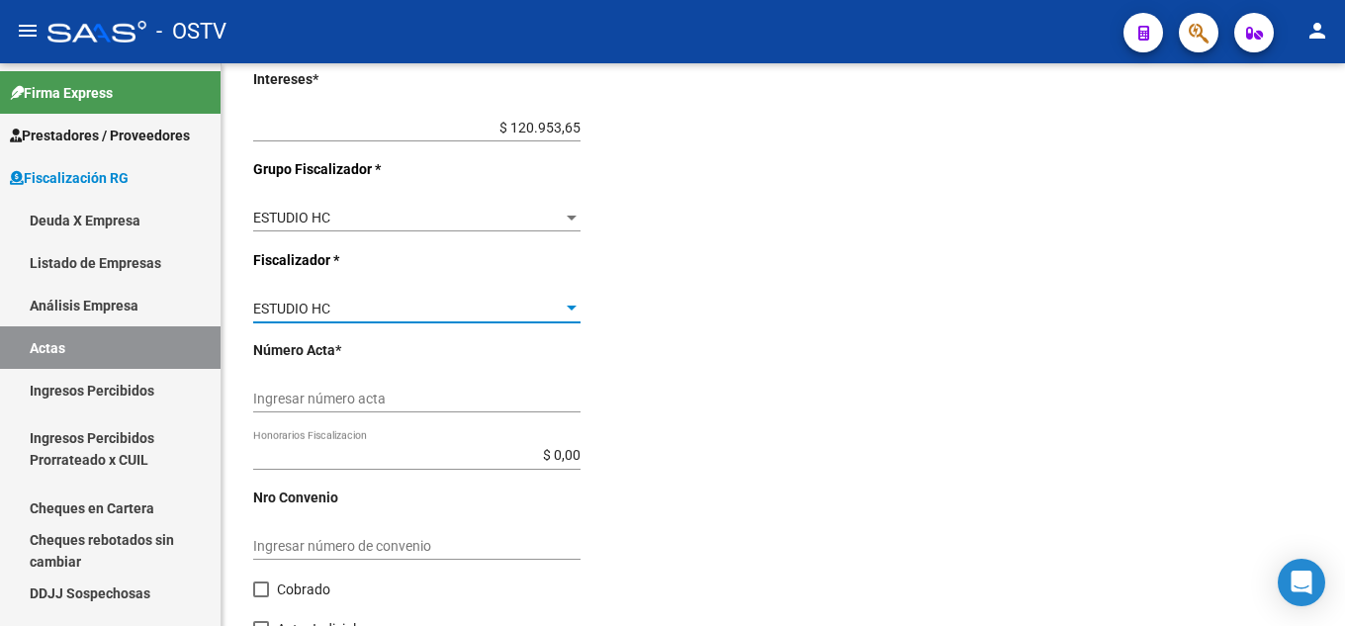
scroll to position [692, 0]
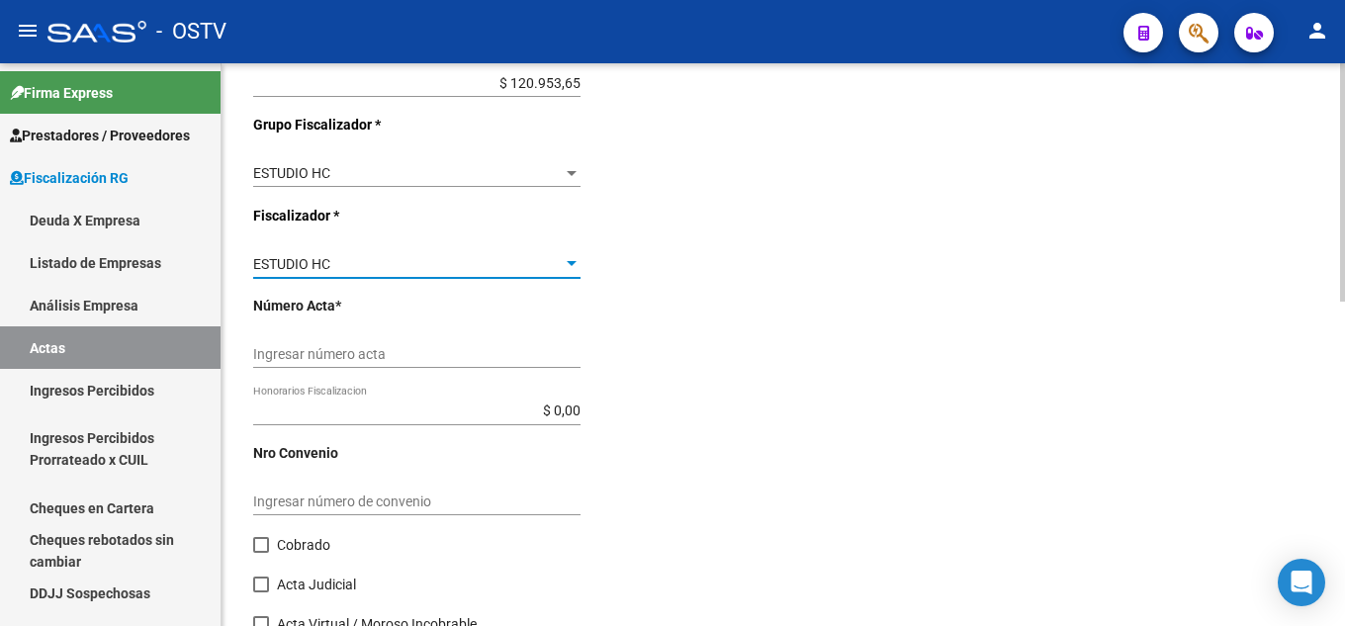
click at [441, 364] on div "Ingresar número acta" at bounding box center [416, 348] width 327 height 40
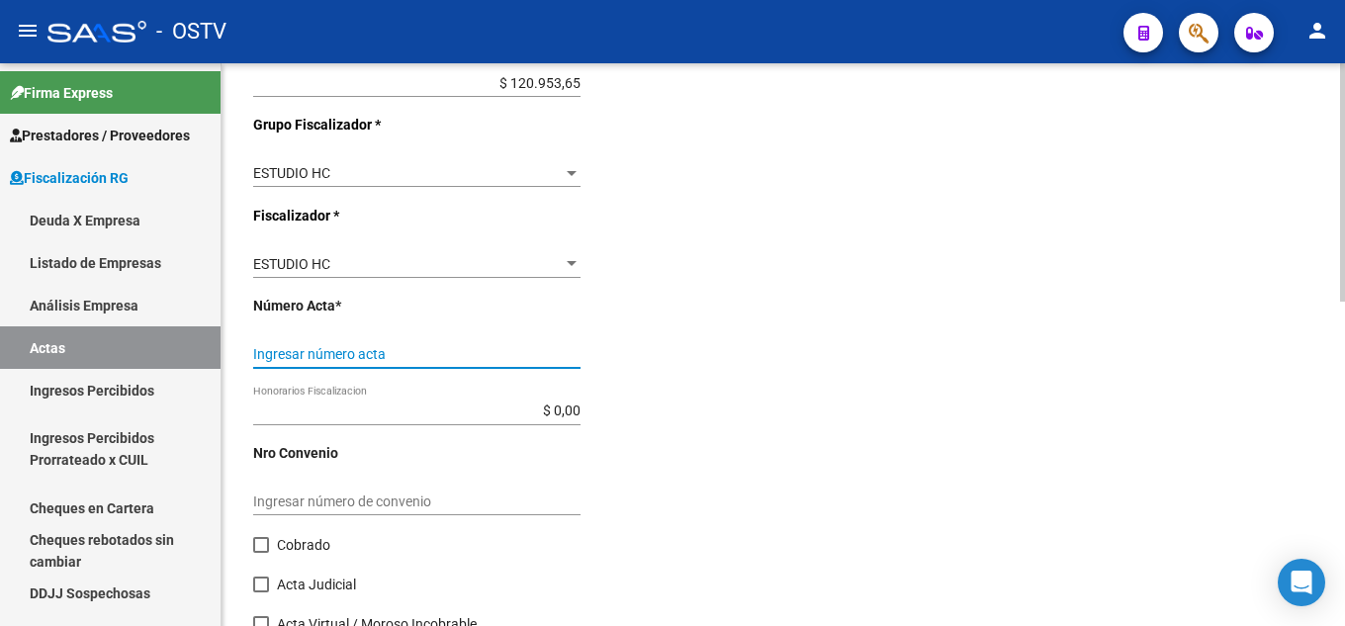
click at [441, 347] on input "Ingresar número acta" at bounding box center [416, 354] width 327 height 17
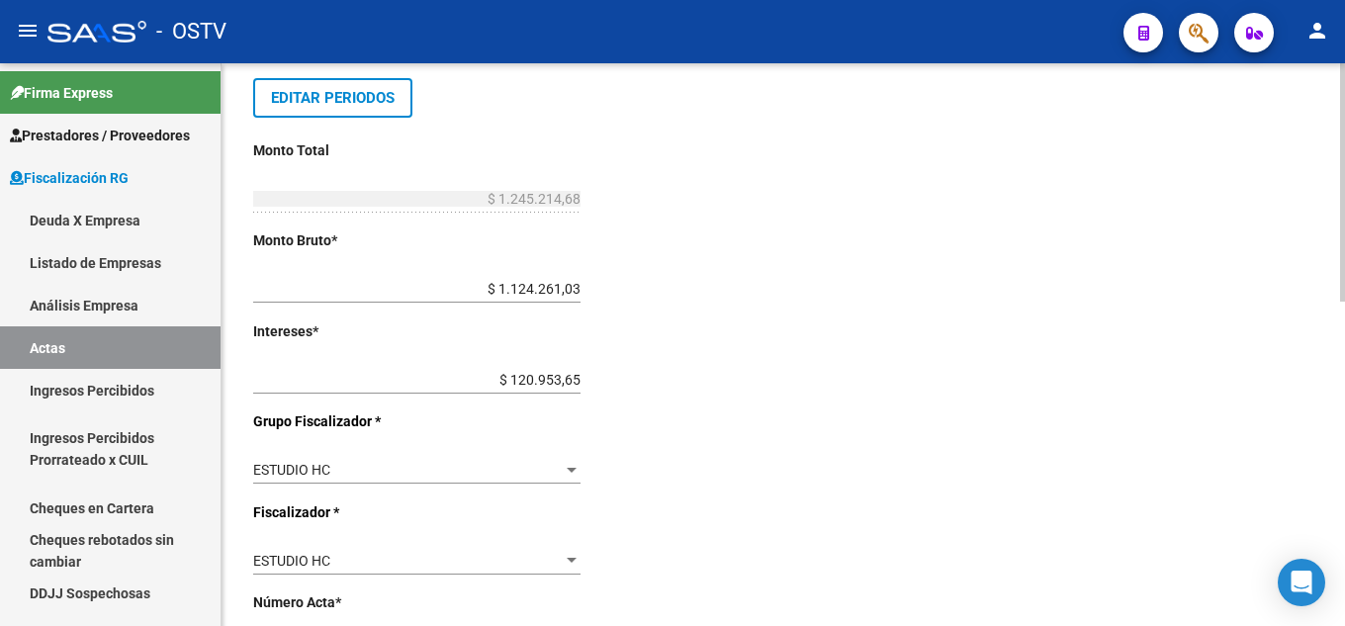
scroll to position [495, 0]
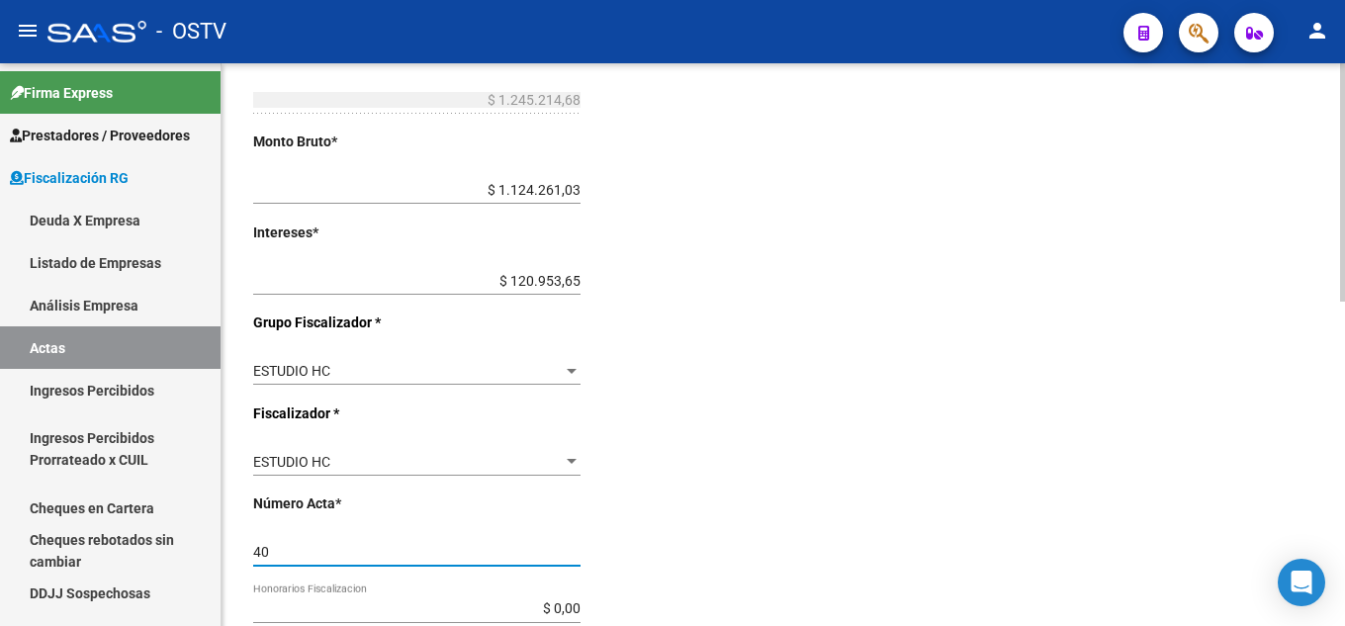
type input "40"
click at [576, 367] on div at bounding box center [572, 371] width 18 height 16
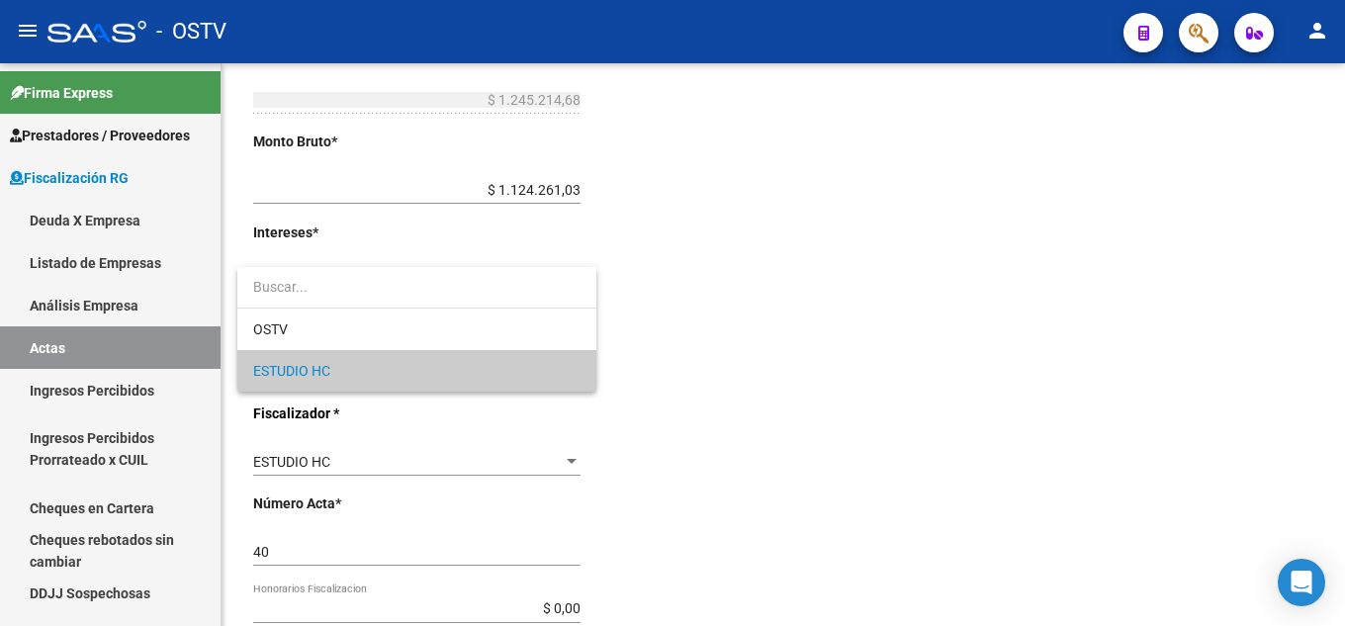
click at [689, 306] on div at bounding box center [672, 313] width 1345 height 626
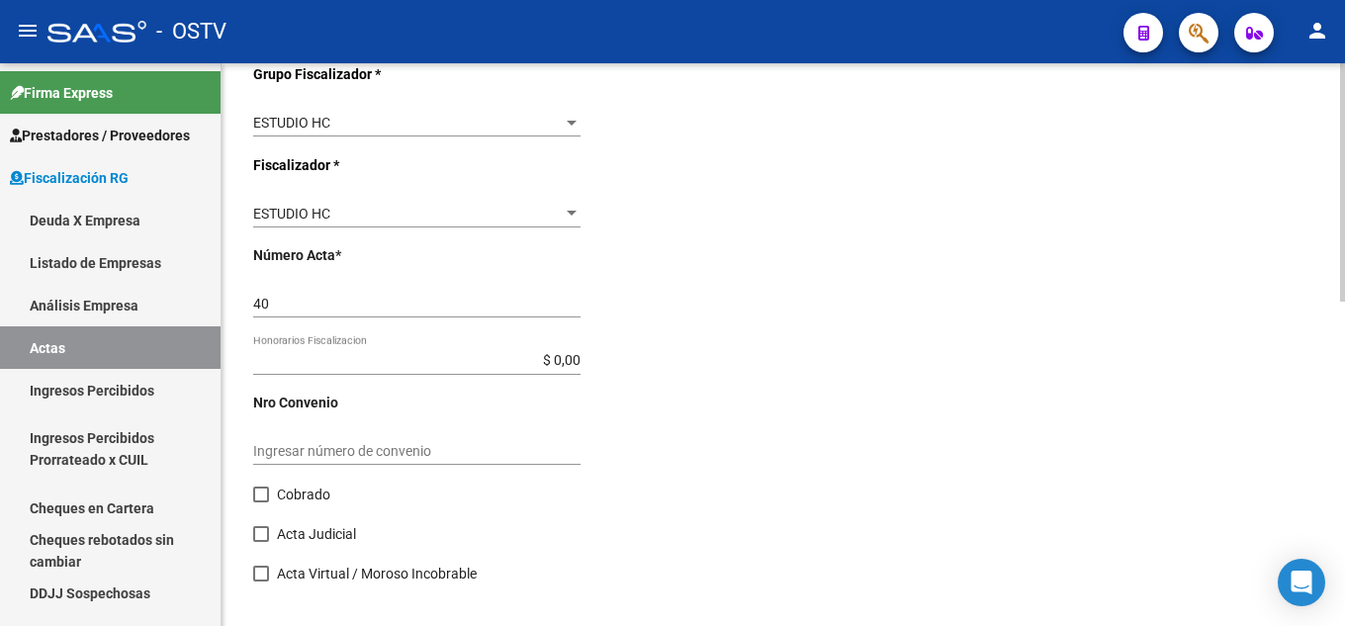
scroll to position [766, 0]
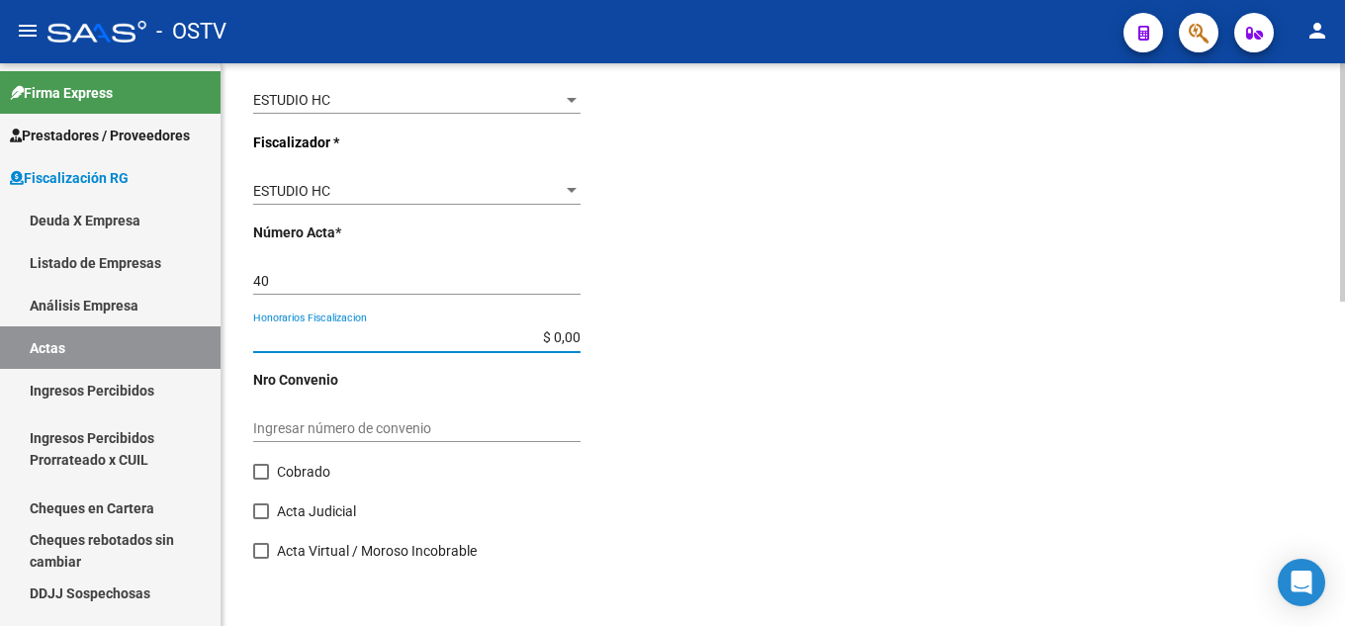
click at [578, 332] on input "$ 0,00" at bounding box center [416, 337] width 327 height 17
paste input "124.521,46"
type input "$ 124.521,46"
type input "$ 1.369.736,14"
click at [291, 478] on span "Cobrado" at bounding box center [303, 472] width 53 height 24
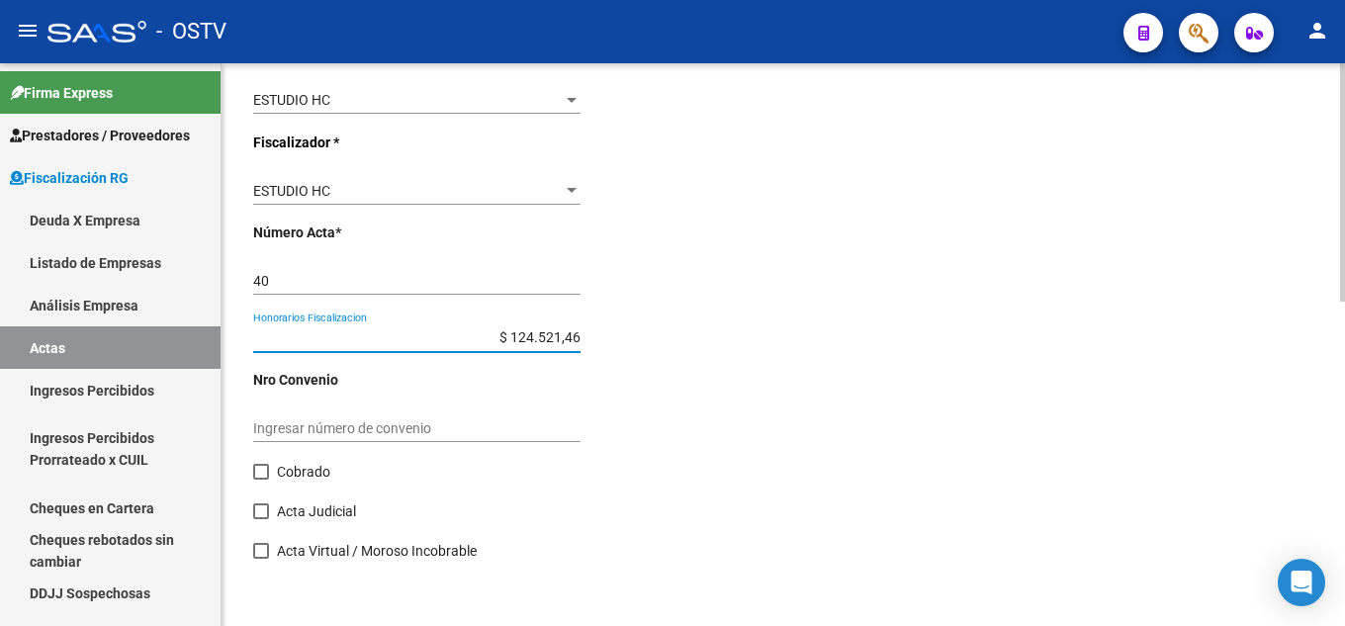
click at [261, 480] on input "Cobrado" at bounding box center [260, 480] width 1 height 1
checkbox input "true"
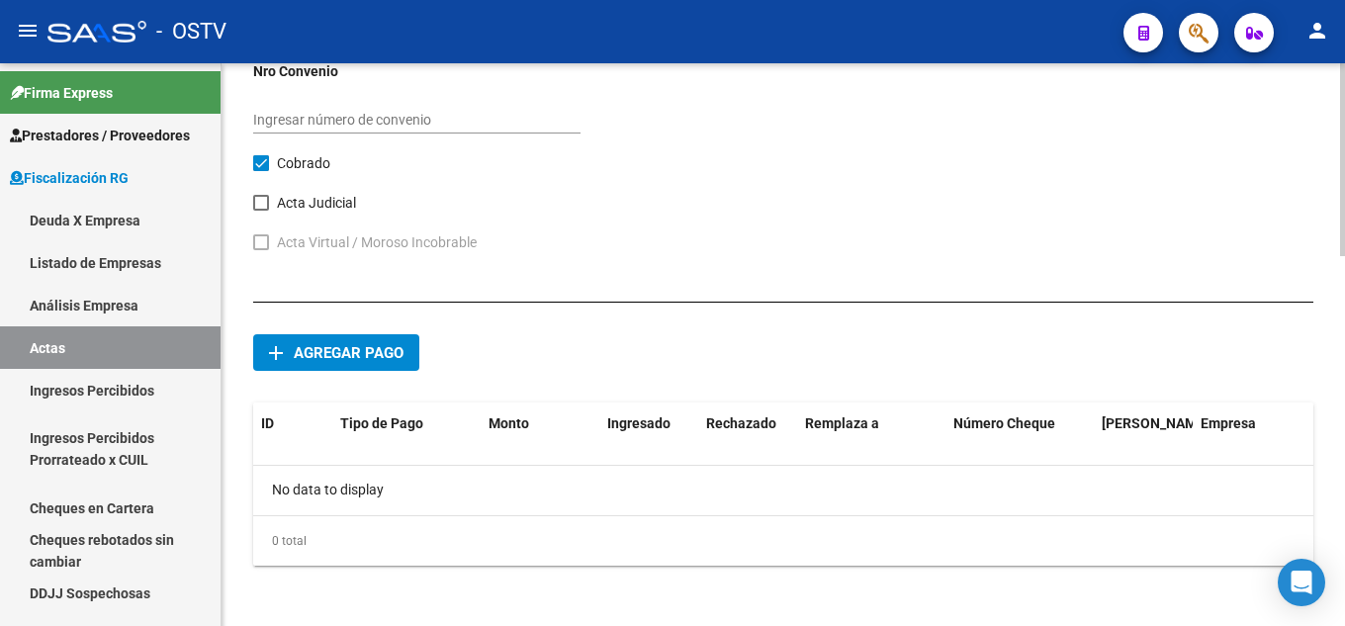
scroll to position [1077, 0]
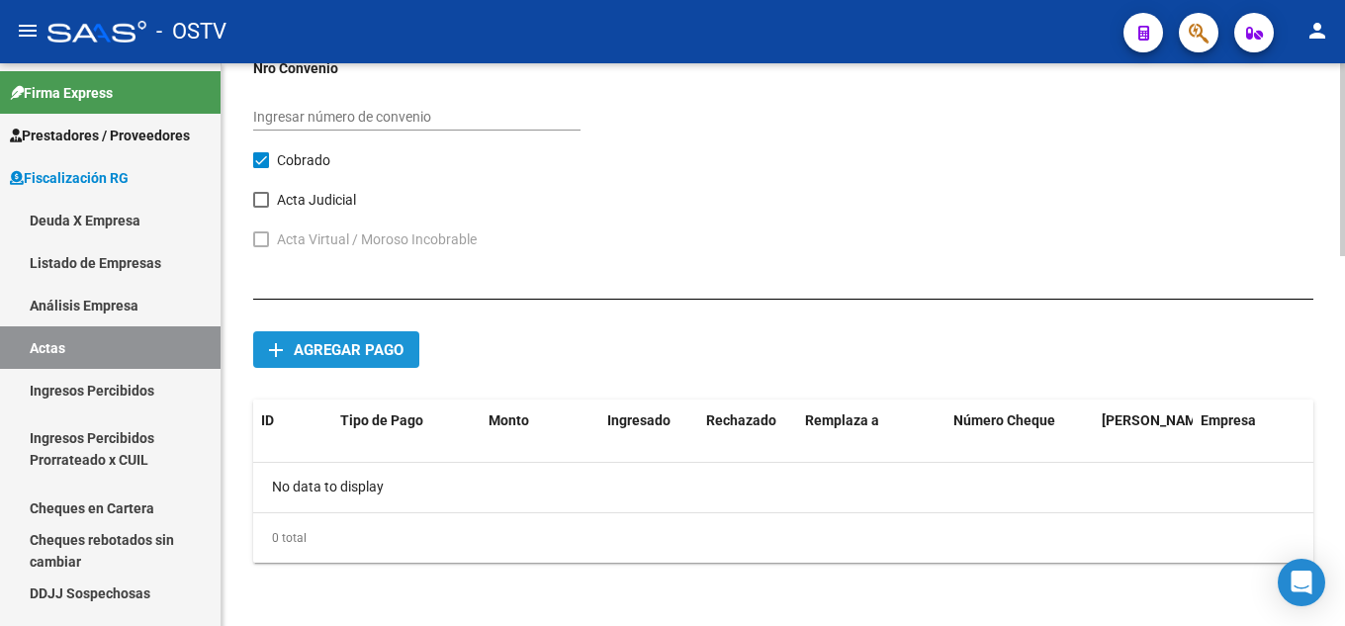
click at [365, 341] on span "Agregar pago" at bounding box center [349, 350] width 110 height 18
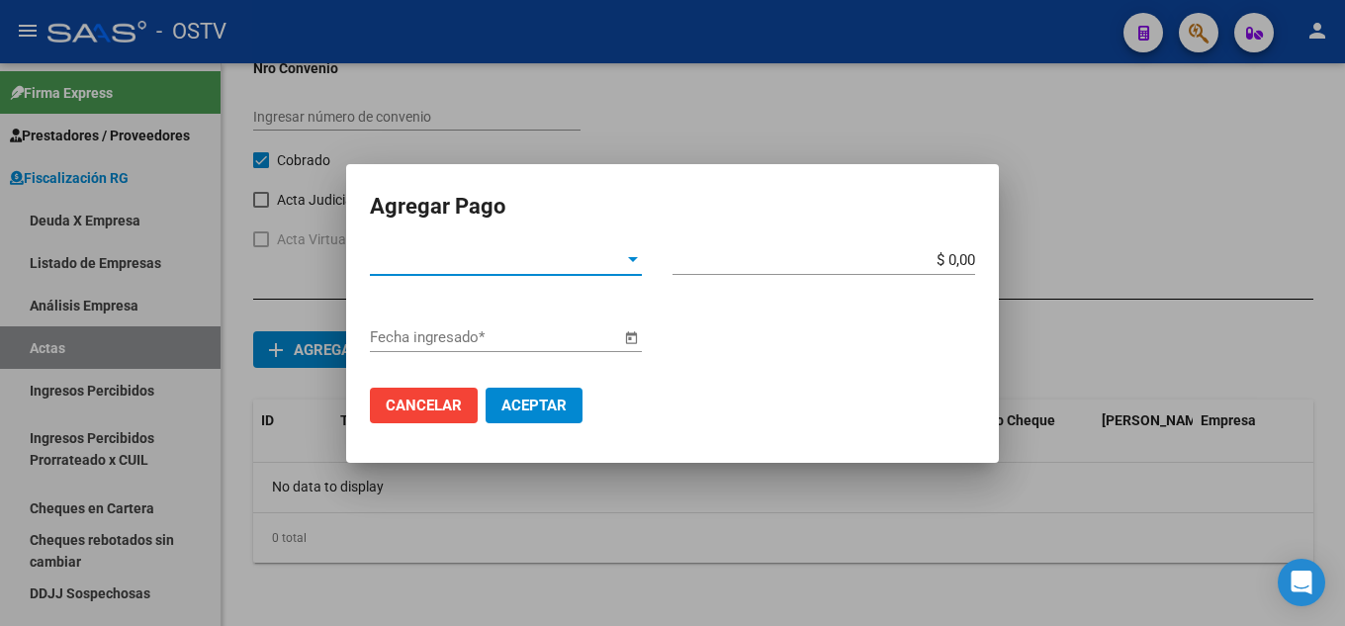
click at [548, 254] on span "Tipo de Pago *" at bounding box center [497, 260] width 254 height 18
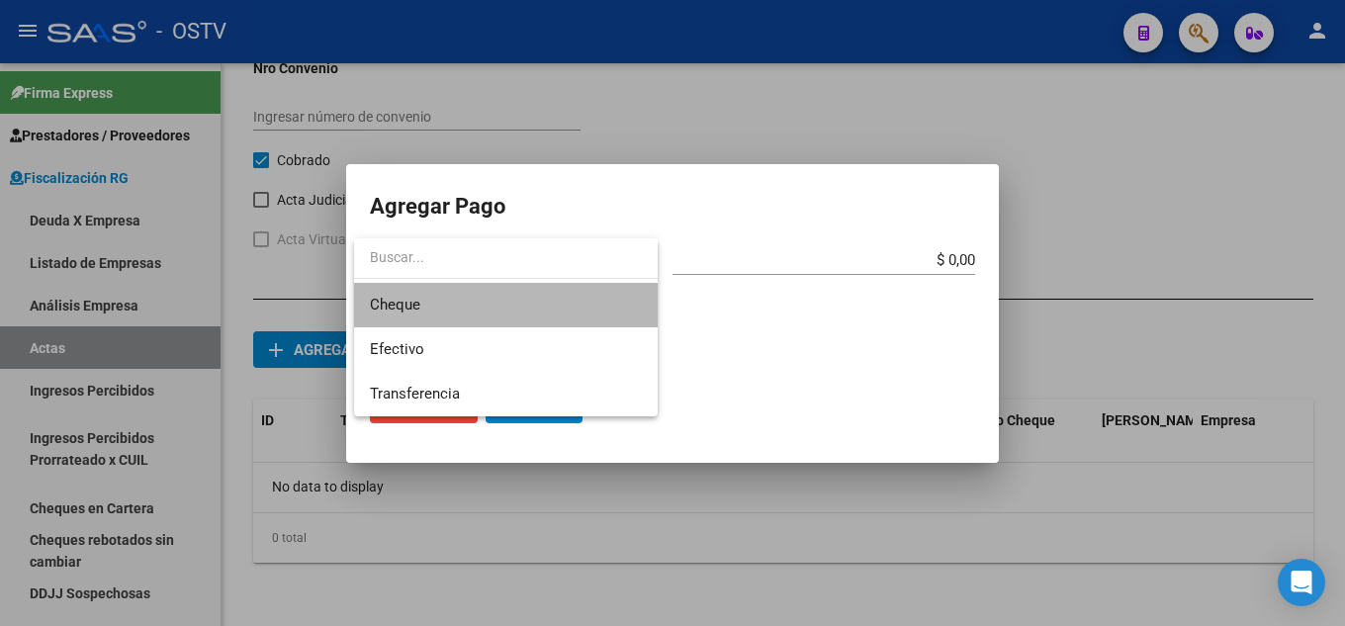
click at [423, 313] on span "Cheque" at bounding box center [506, 305] width 272 height 45
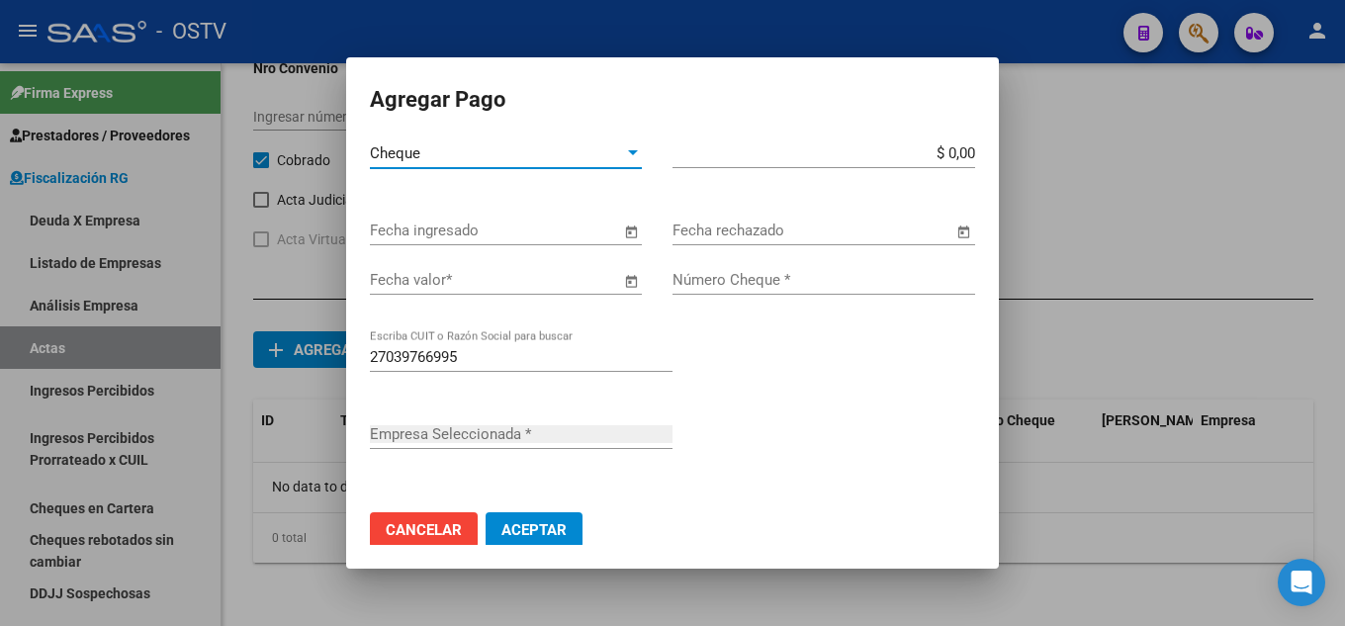
type input "[PERSON_NAME]"
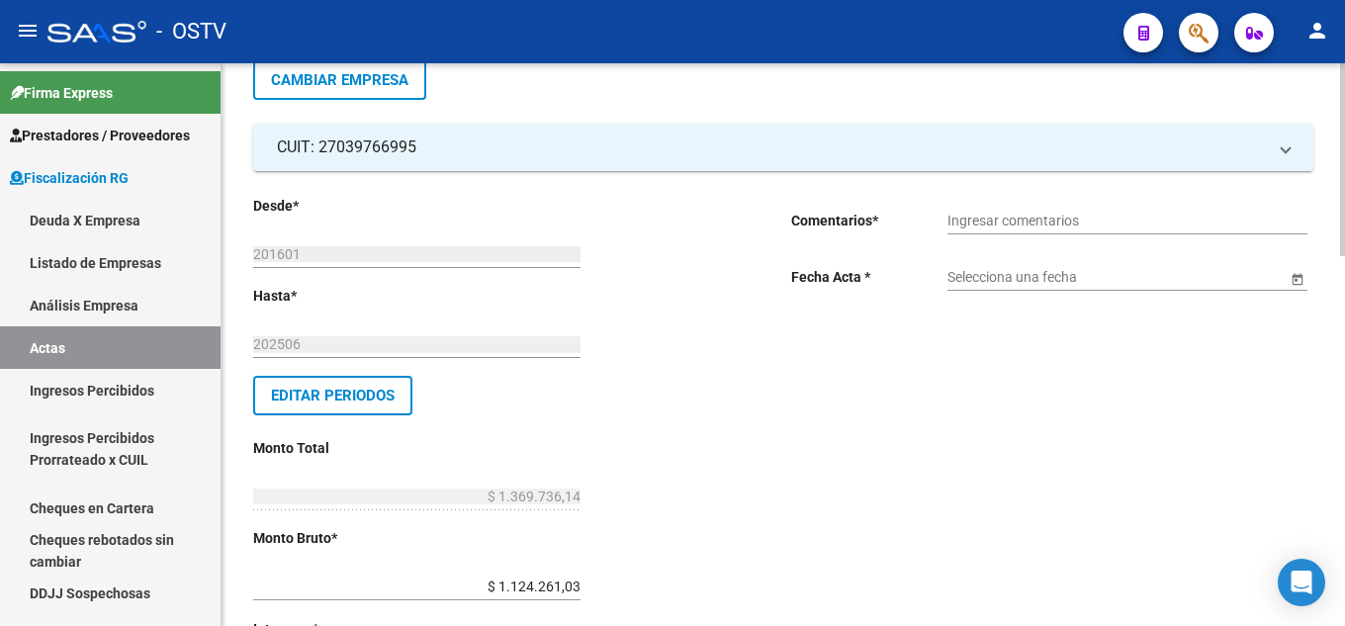
scroll to position [99, 0]
click at [1169, 219] on input "Ingresar comentarios" at bounding box center [1128, 220] width 360 height 17
click at [1150, 264] on div "Selecciona una fecha" at bounding box center [1117, 270] width 339 height 40
click at [1115, 226] on input "Ingresar comentarios" at bounding box center [1128, 220] width 360 height 17
type input "E"
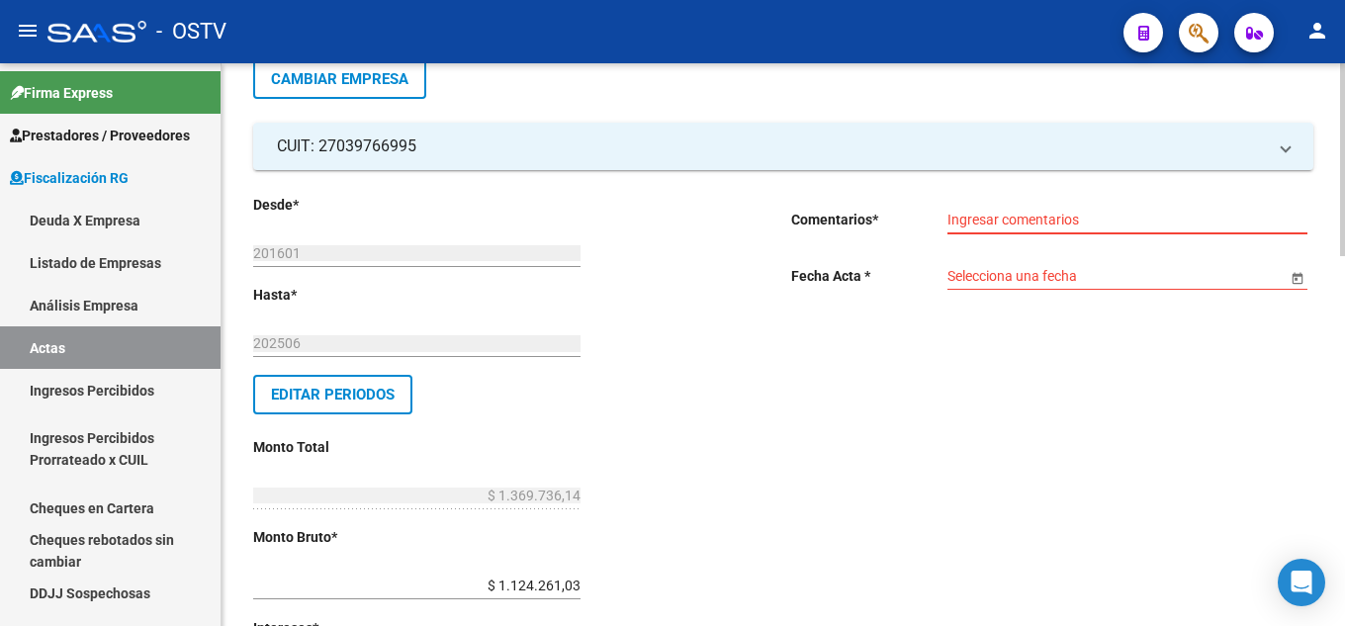
type input "a"
type input "La empresa regularizo mediante cheques fisicos. en un plan de 6 cuotas."
click at [1133, 9] on button "save Guardar cambios" at bounding box center [1230, 27] width 194 height 37
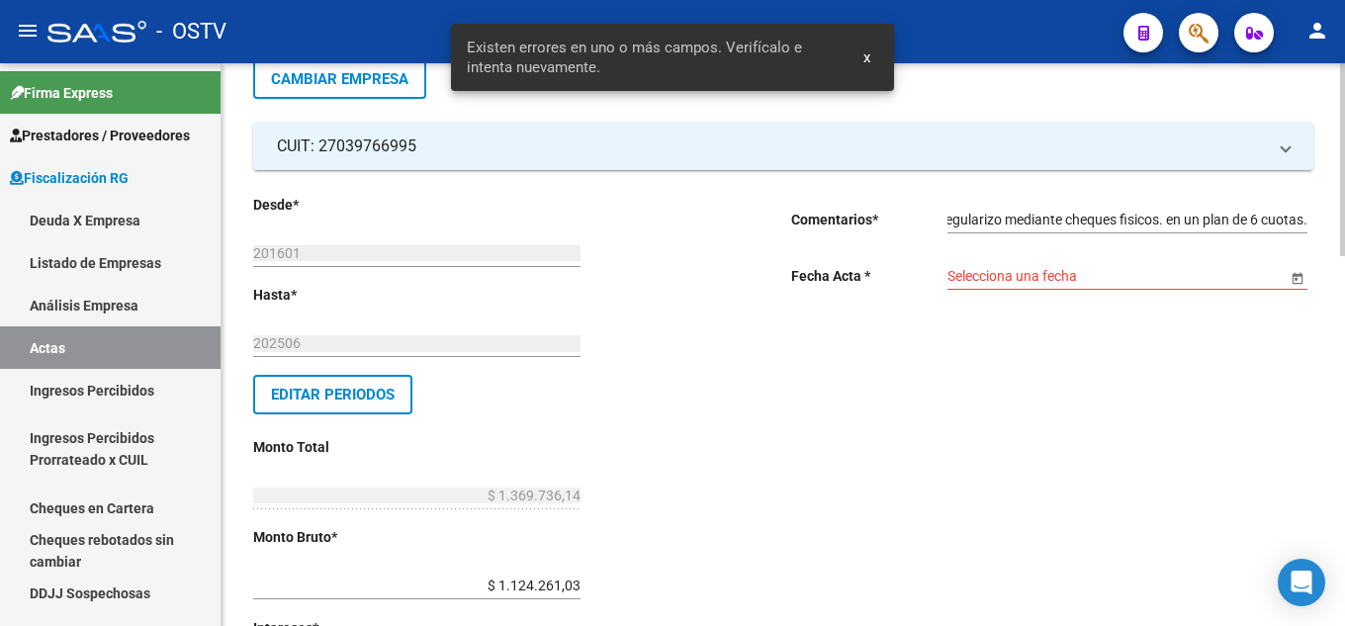
click at [1200, 302] on div "Selecciona una fecha" at bounding box center [1128, 278] width 360 height 56
click at [1185, 270] on input "Selecciona una fecha" at bounding box center [1117, 276] width 339 height 17
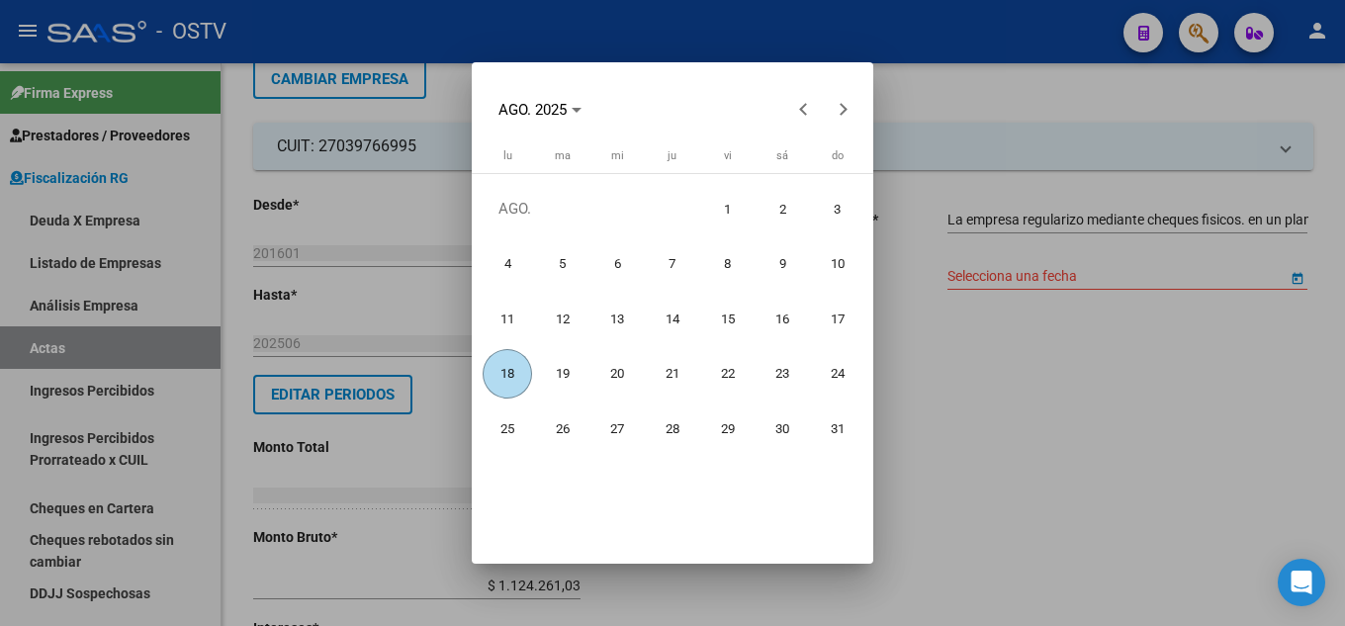
click at [508, 372] on span "18" at bounding box center [507, 373] width 49 height 49
type input "[DATE]"
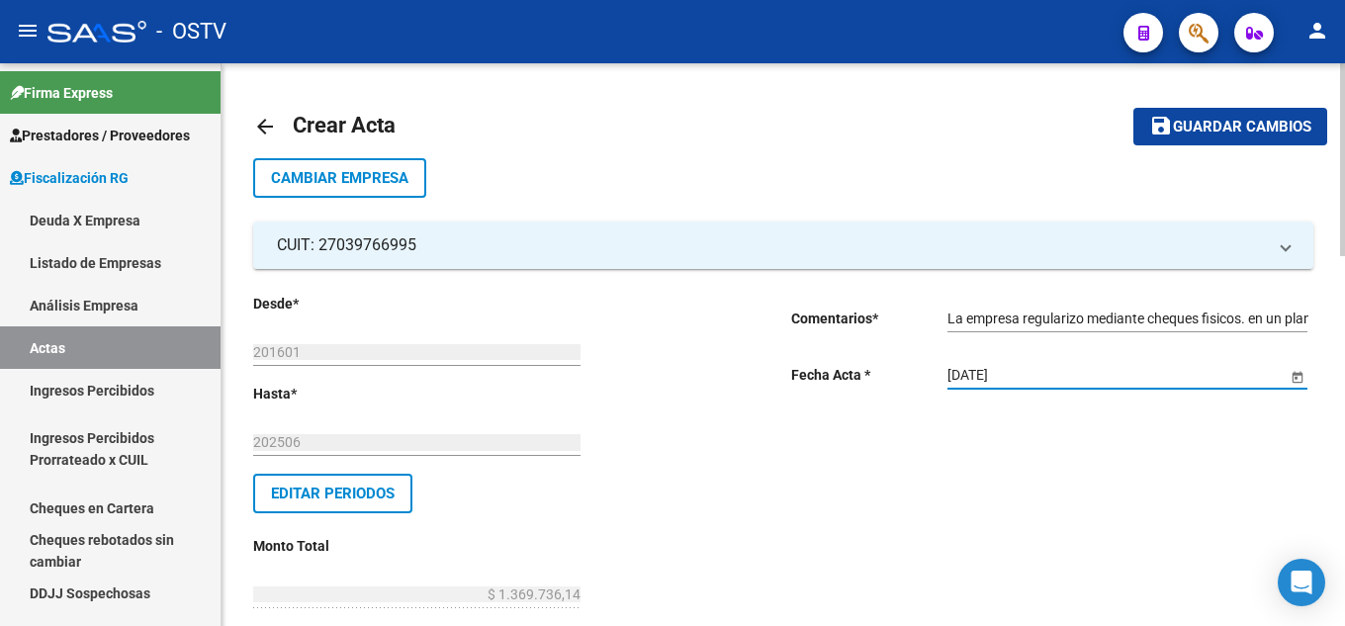
click at [1222, 114] on button "save Guardar cambios" at bounding box center [1230, 126] width 194 height 37
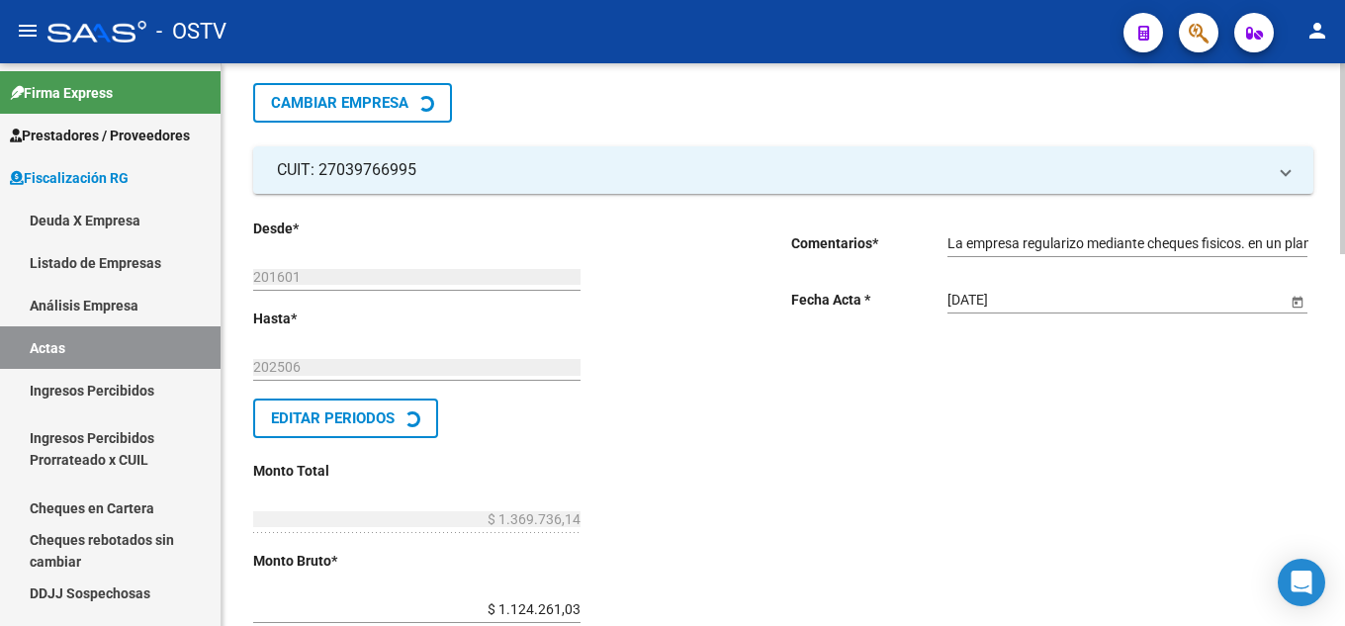
scroll to position [99, 0]
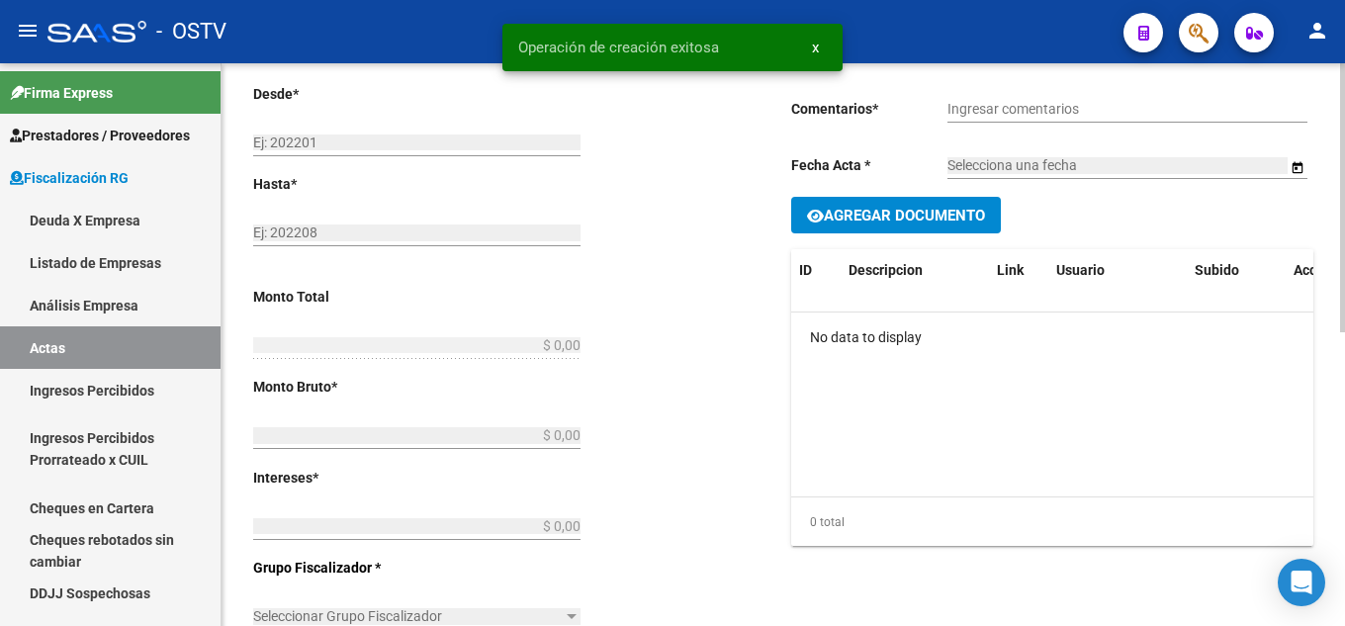
type input "201601"
type input "202506"
type input "$ 1.369.736,14"
type input "$ 1.124.261,03"
type input "$ 120.953,65"
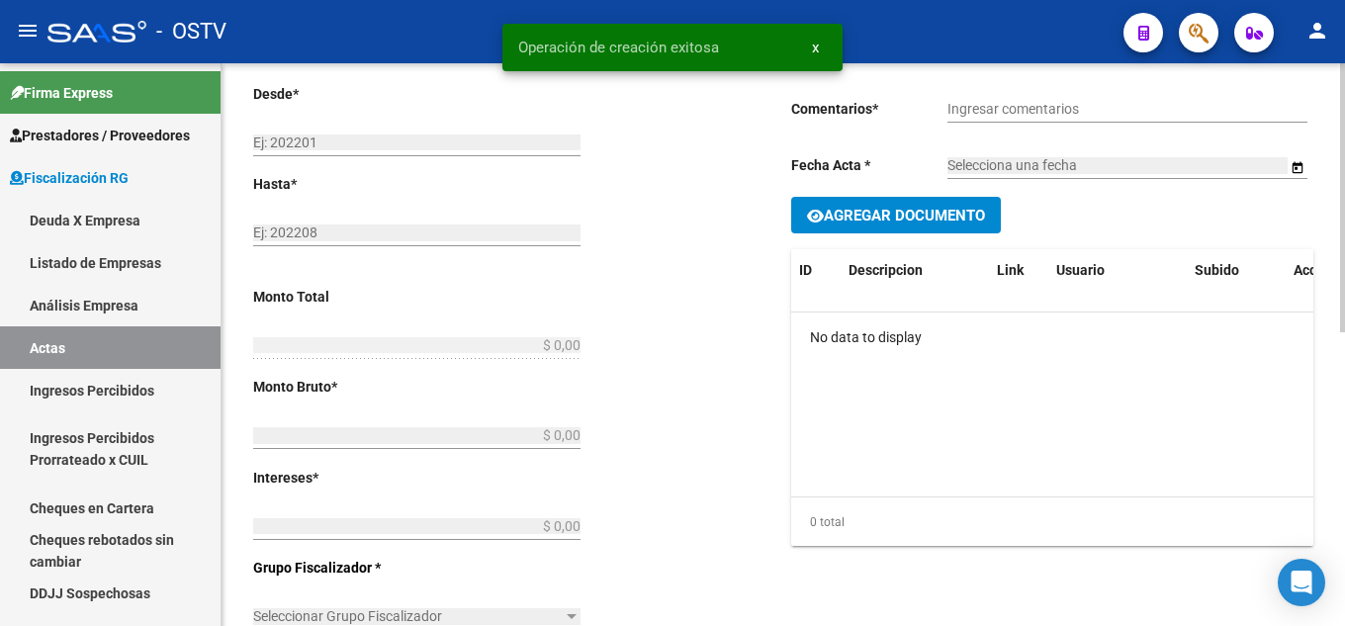
type input "40"
type input "$ 124.521,46"
checkbox input "true"
type input "La empresa regularizo mediante cheques fisicos. en un plan de 6 cuotas."
type input "[DATE]"
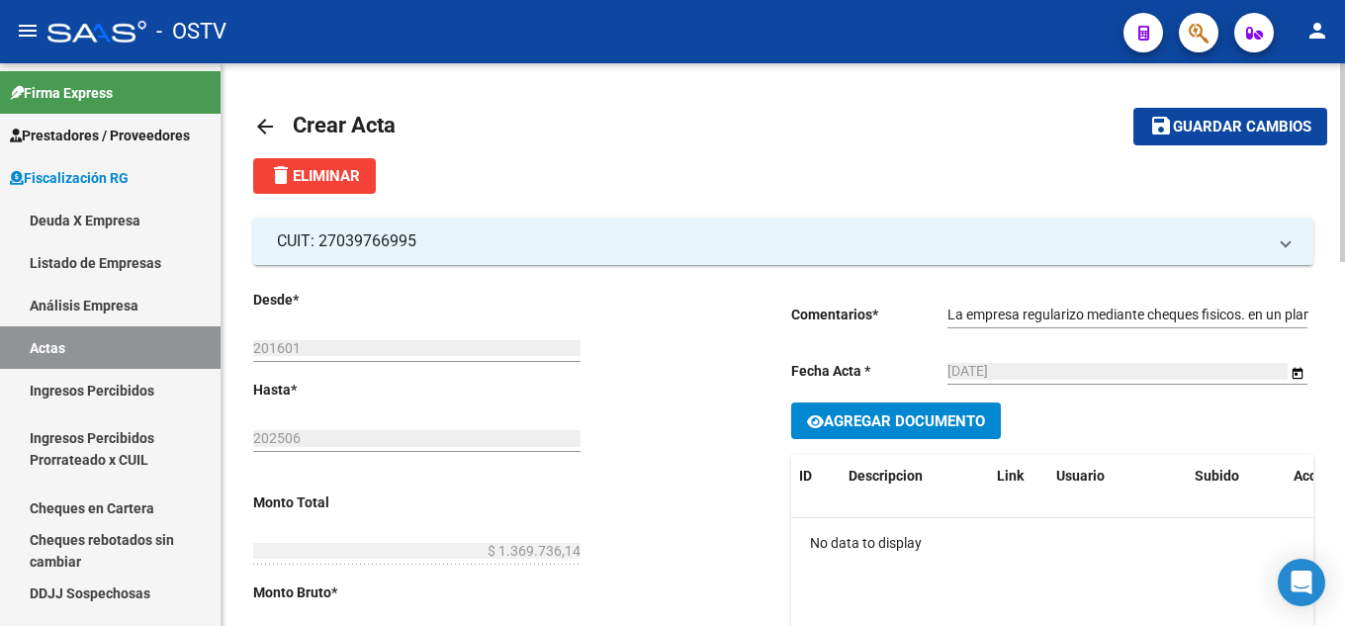
click at [821, 422] on icon "button" at bounding box center [815, 421] width 17 height 15
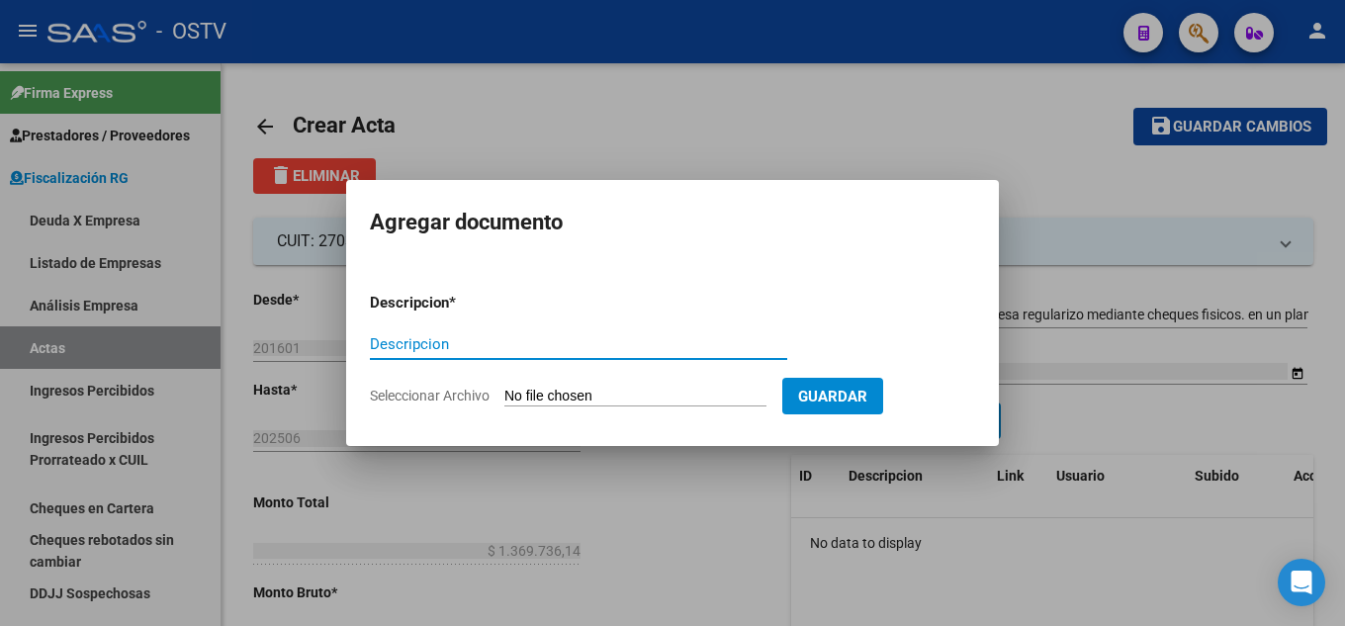
click at [641, 391] on input "Seleccionar Archivo" at bounding box center [635, 397] width 262 height 19
type input "C:\fakepath\GITMAN PLAN DE PAGOS.pdf"
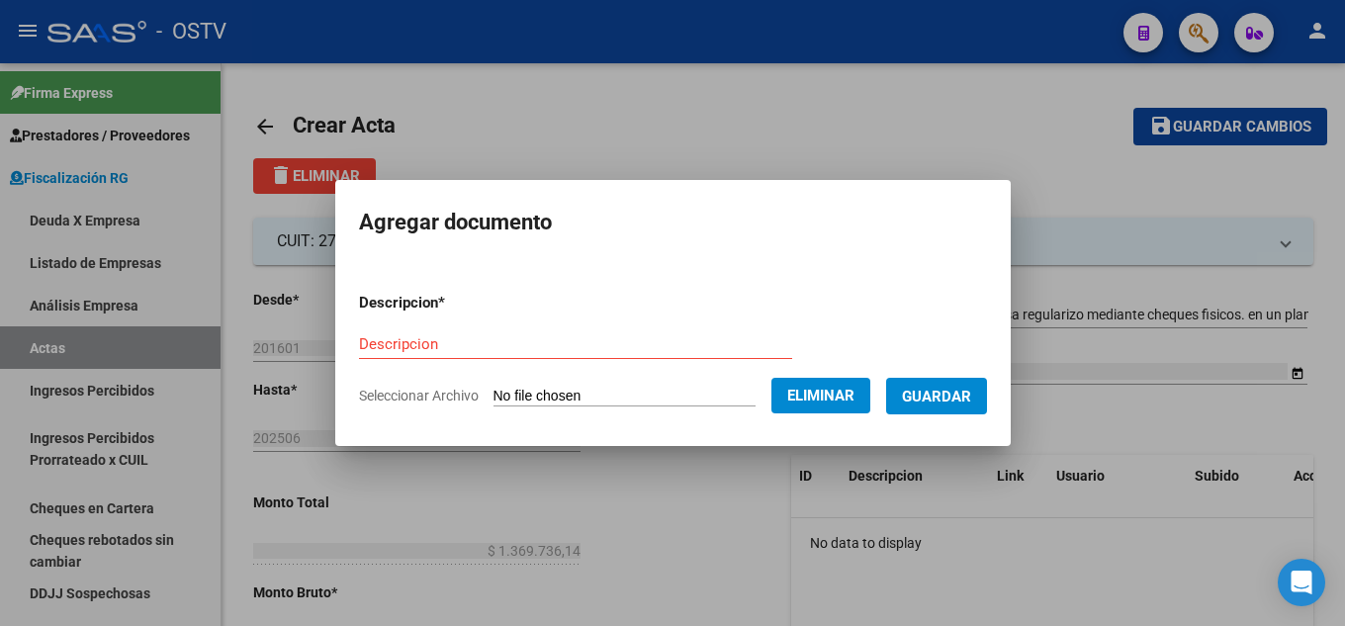
click at [481, 350] on input "Descripcion" at bounding box center [575, 344] width 433 height 18
type input "PLAN DE PAGOS"
click at [971, 399] on span "Guardar" at bounding box center [936, 397] width 69 height 18
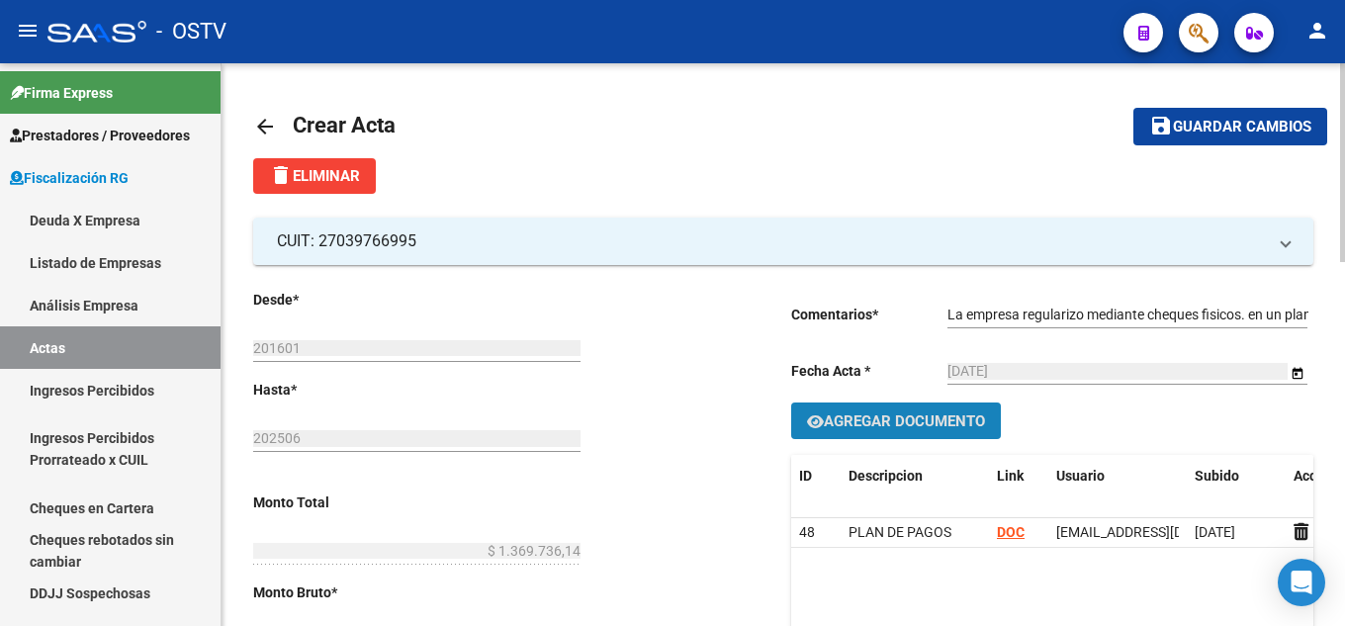
click at [847, 429] on span "Agregar Documento" at bounding box center [904, 421] width 161 height 18
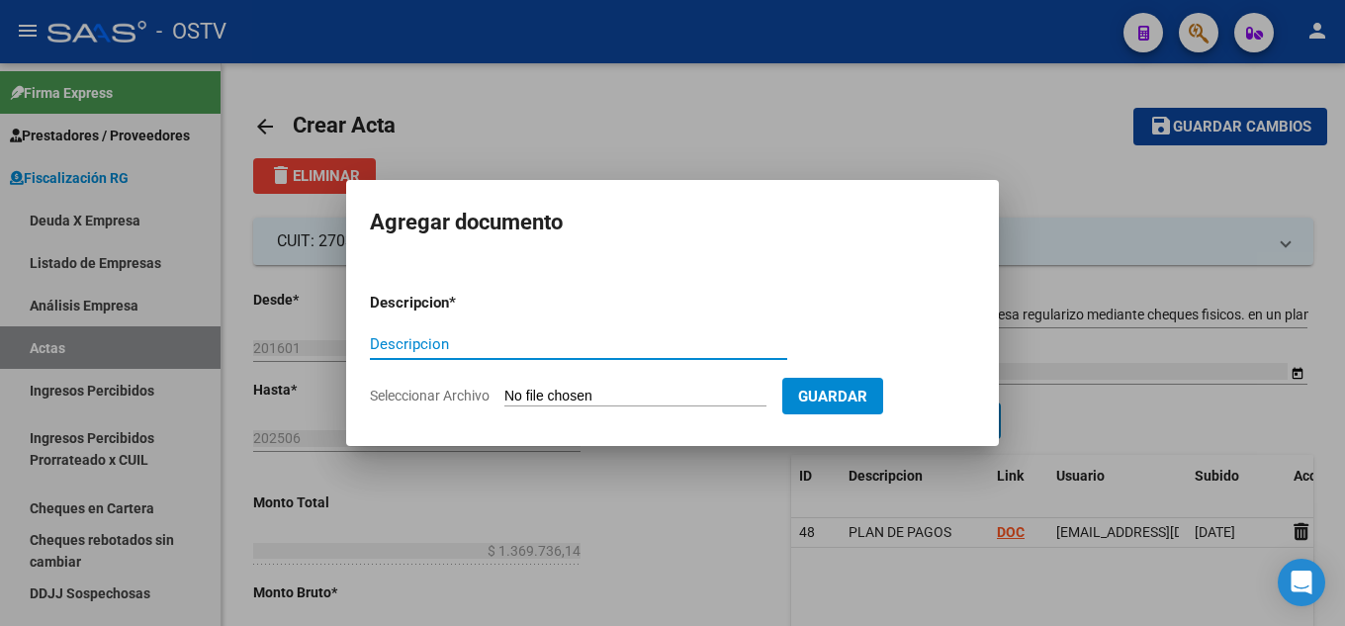
click at [606, 385] on form "Descripcion * Descripcion Seleccionar Archivo Guardar" at bounding box center [672, 349] width 605 height 144
click at [606, 393] on input "Seleccionar Archivo" at bounding box center [635, 397] width 262 height 19
type input "C:\fakepath\INFORME DE ACTUACION [PERSON_NAME].pdf"
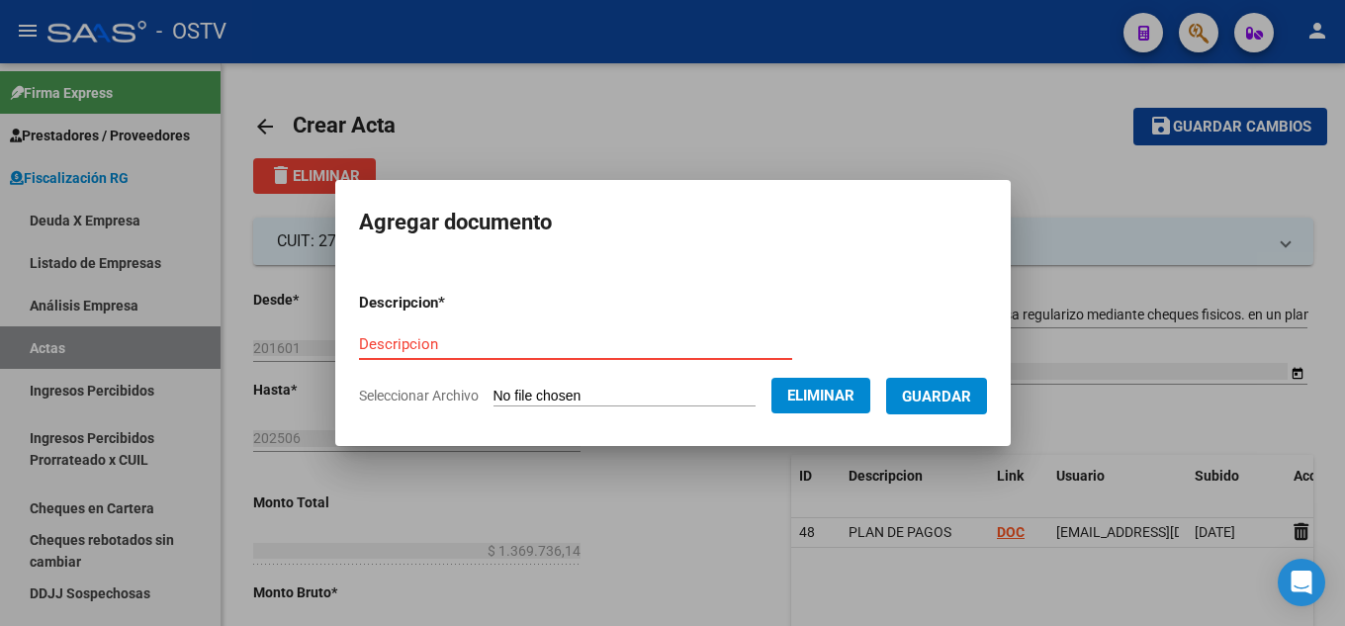
click at [654, 343] on input "Descripcion" at bounding box center [575, 344] width 433 height 18
type input "INFORME DE ACTUACION"
click at [986, 371] on form "Descripcion * INFORME DE ACTUACION Descripcion Seleccionar Archivo Eliminar Gua…" at bounding box center [673, 349] width 628 height 144
click at [985, 379] on button "Guardar" at bounding box center [936, 396] width 101 height 37
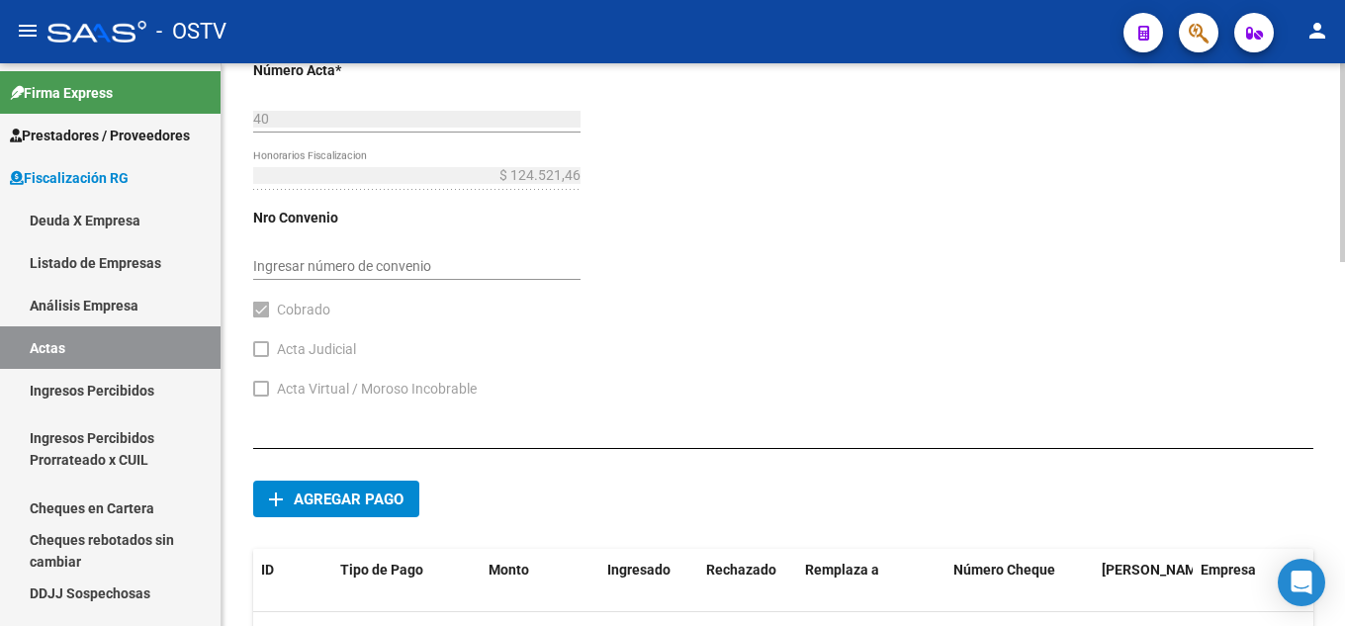
scroll to position [1034, 0]
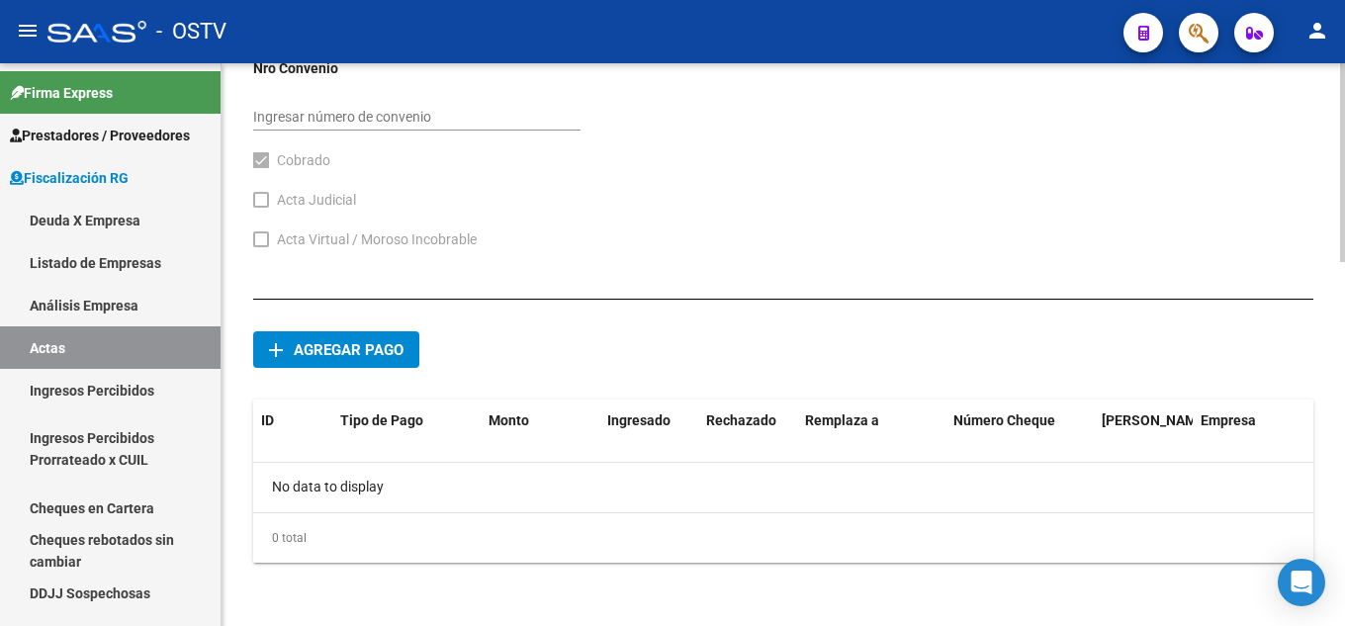
click at [318, 336] on button "add Agregar pago" at bounding box center [336, 349] width 166 height 37
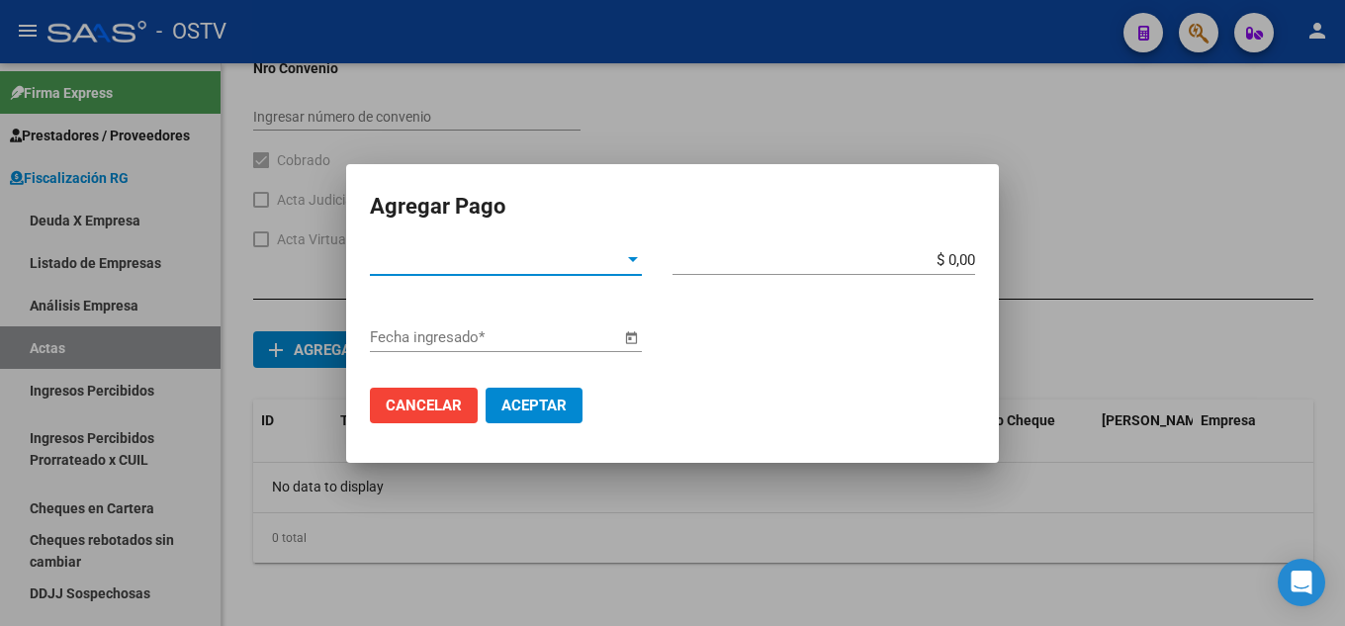
click at [512, 256] on span "Tipo de Pago *" at bounding box center [497, 260] width 254 height 18
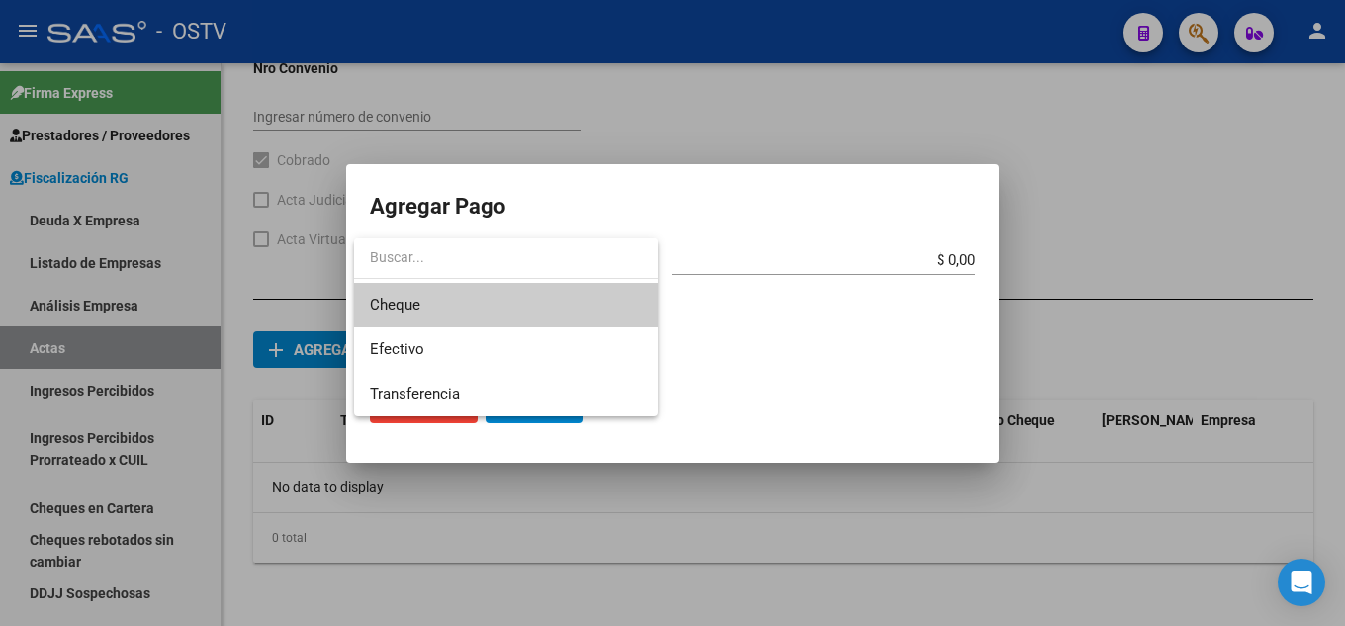
click at [492, 306] on span "Cheque" at bounding box center [506, 305] width 272 height 45
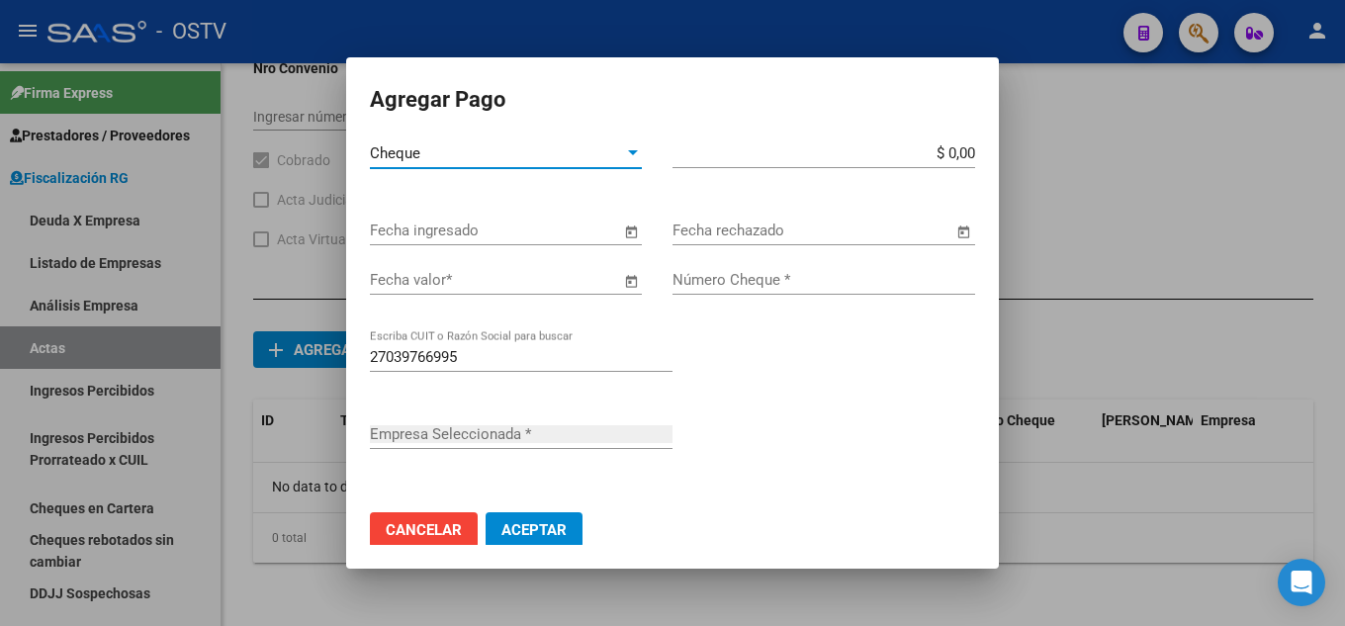
type input "[PERSON_NAME]"
click at [545, 234] on input "Fecha ingresado" at bounding box center [495, 231] width 250 height 18
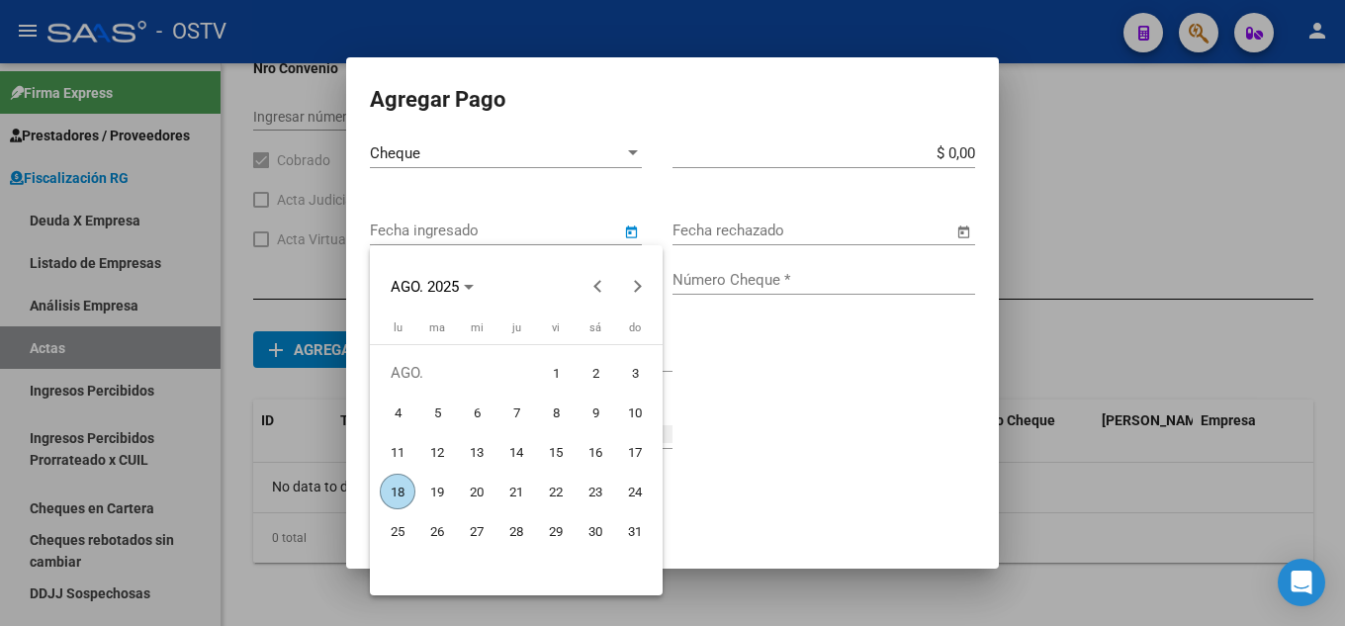
click at [397, 492] on span "18" at bounding box center [398, 492] width 36 height 36
type input "[DATE]"
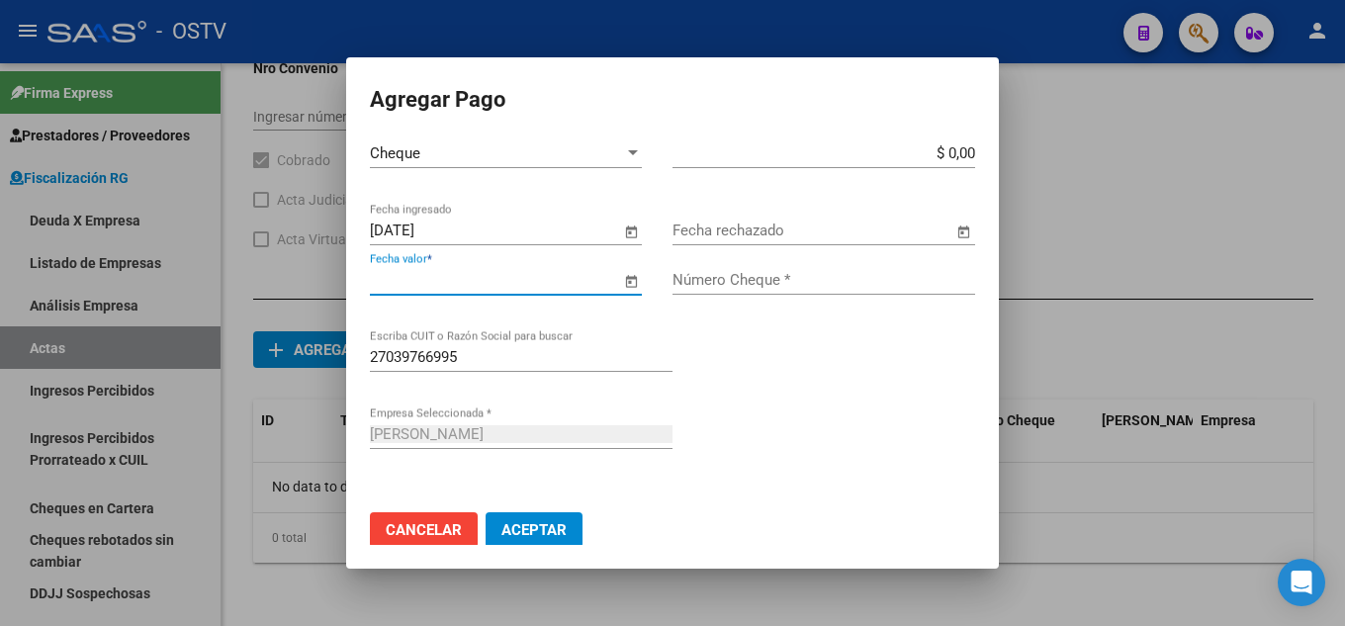
click at [484, 276] on input "Fecha valor *" at bounding box center [495, 280] width 250 height 18
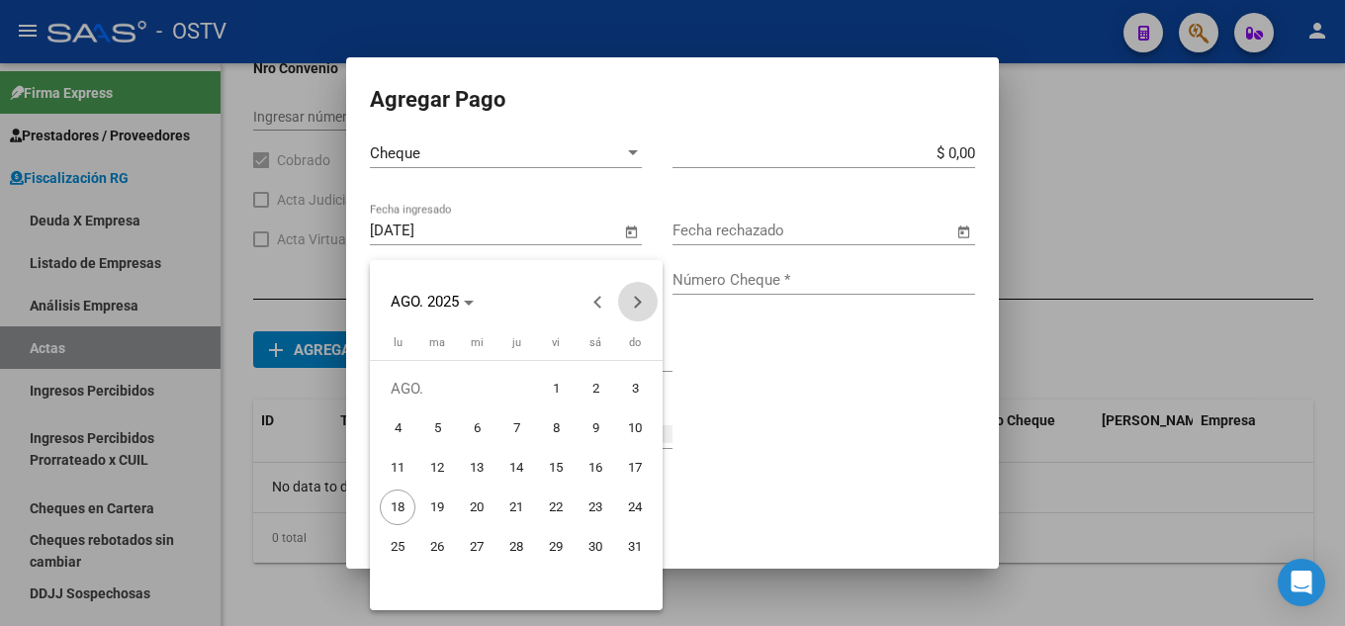
click at [632, 297] on span "Next month" at bounding box center [638, 302] width 40 height 40
click at [440, 580] on span "30" at bounding box center [437, 587] width 36 height 36
type input "[DATE]"
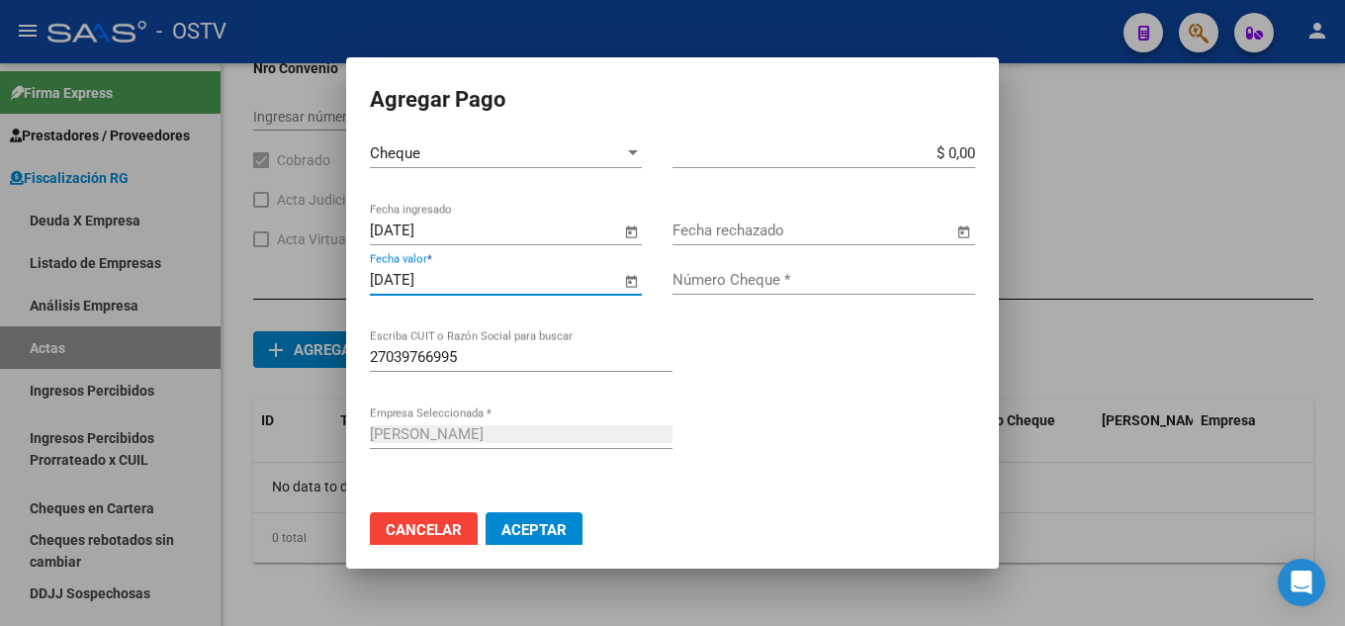
click at [720, 271] on input "Número Cheque *" at bounding box center [824, 280] width 303 height 18
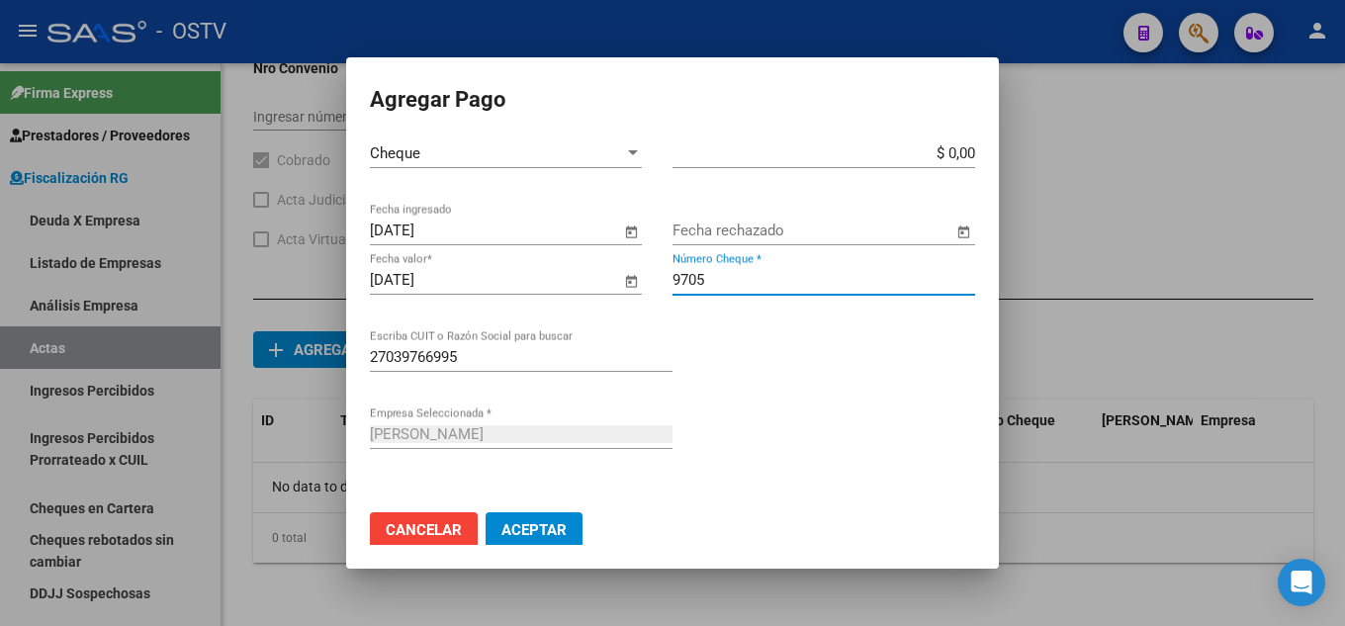
type input "9705"
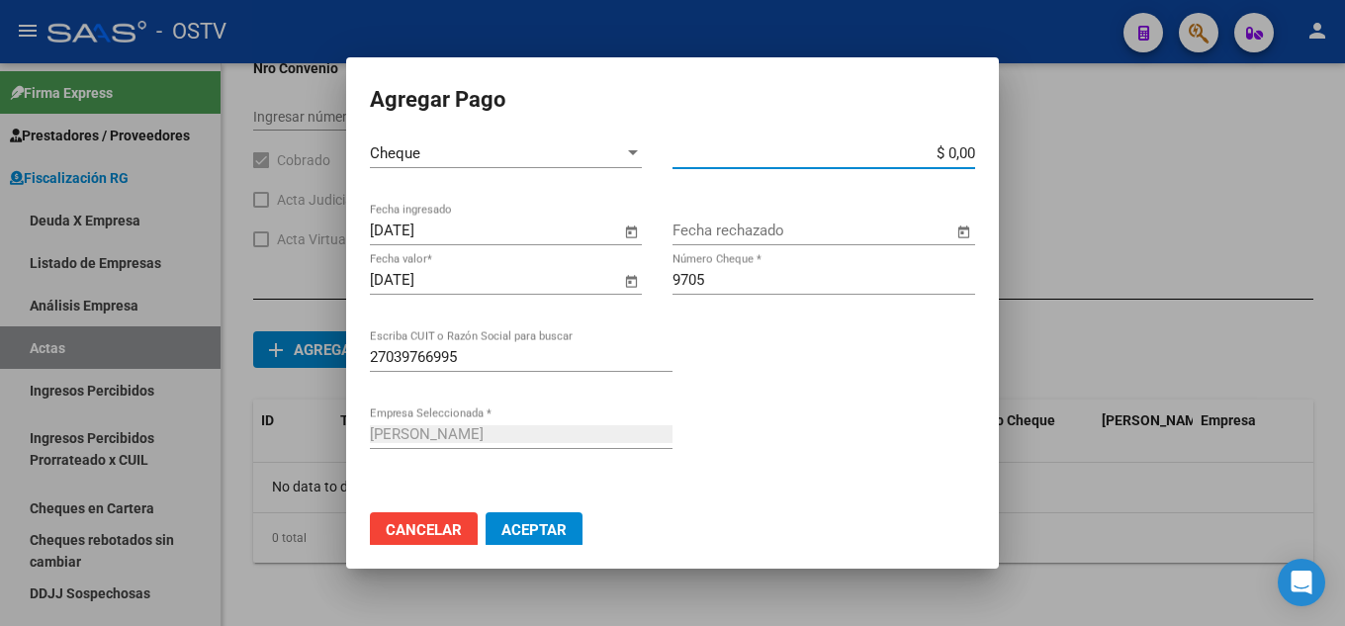
click at [936, 144] on input "$ 0,00" at bounding box center [824, 153] width 303 height 18
type input "$ 207.535,78"
drag, startPoint x: 889, startPoint y: 152, endPoint x: 972, endPoint y: 142, distance: 83.7
click at [972, 142] on mat-dialog-content "Cheque Tipo de Pago * $ 207.535,78 Monto bruto * [DATE] Fecha ingresado Fecha r…" at bounding box center [672, 341] width 653 height 406
click at [524, 529] on span "Aceptar" at bounding box center [533, 530] width 65 height 18
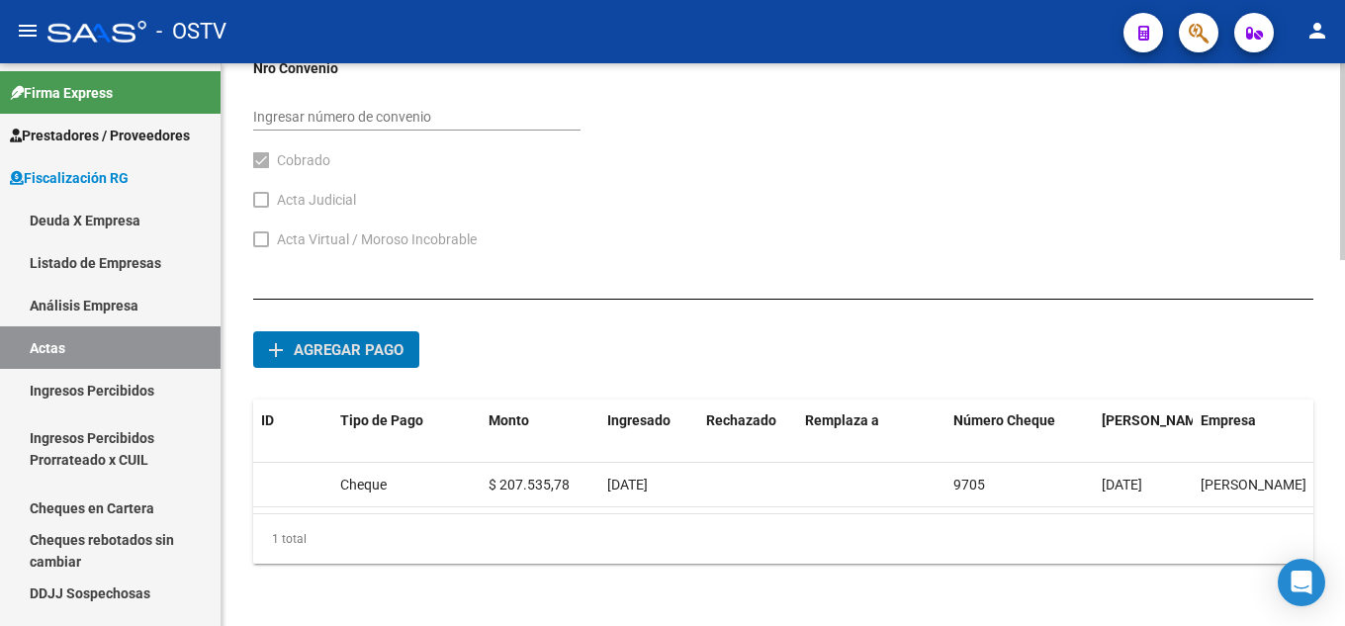
scroll to position [1050, 0]
click at [390, 340] on span "Agregar pago" at bounding box center [349, 349] width 110 height 18
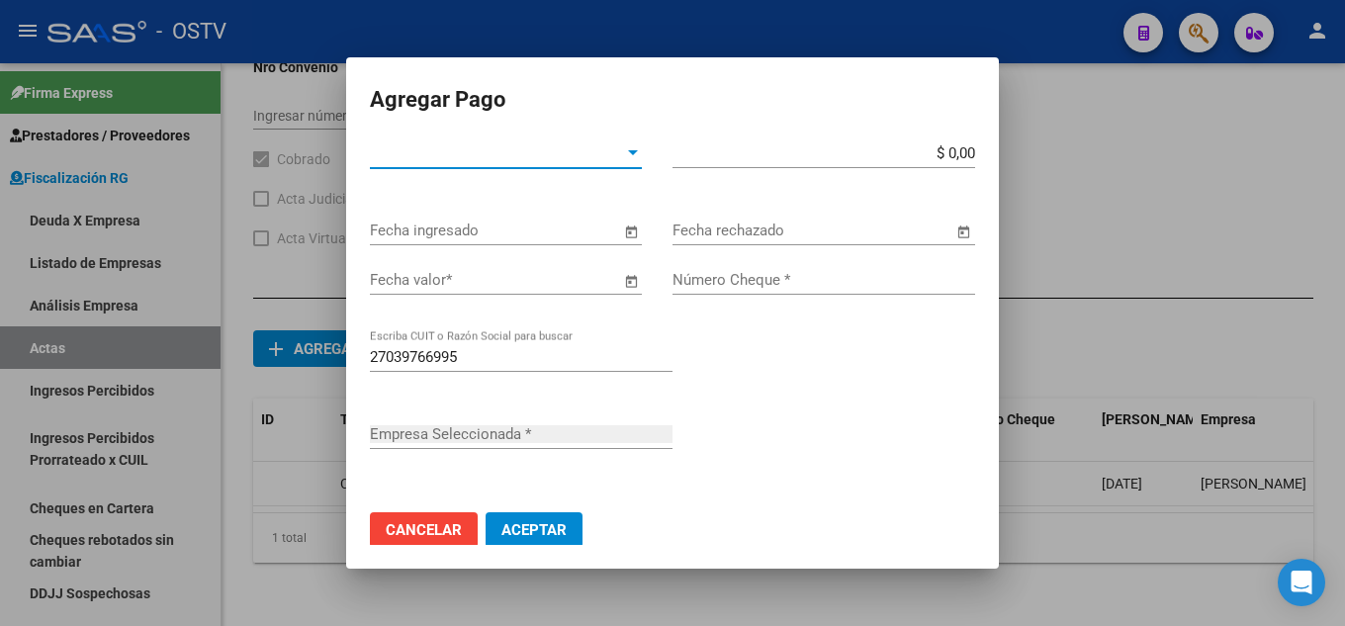
type input "[PERSON_NAME]"
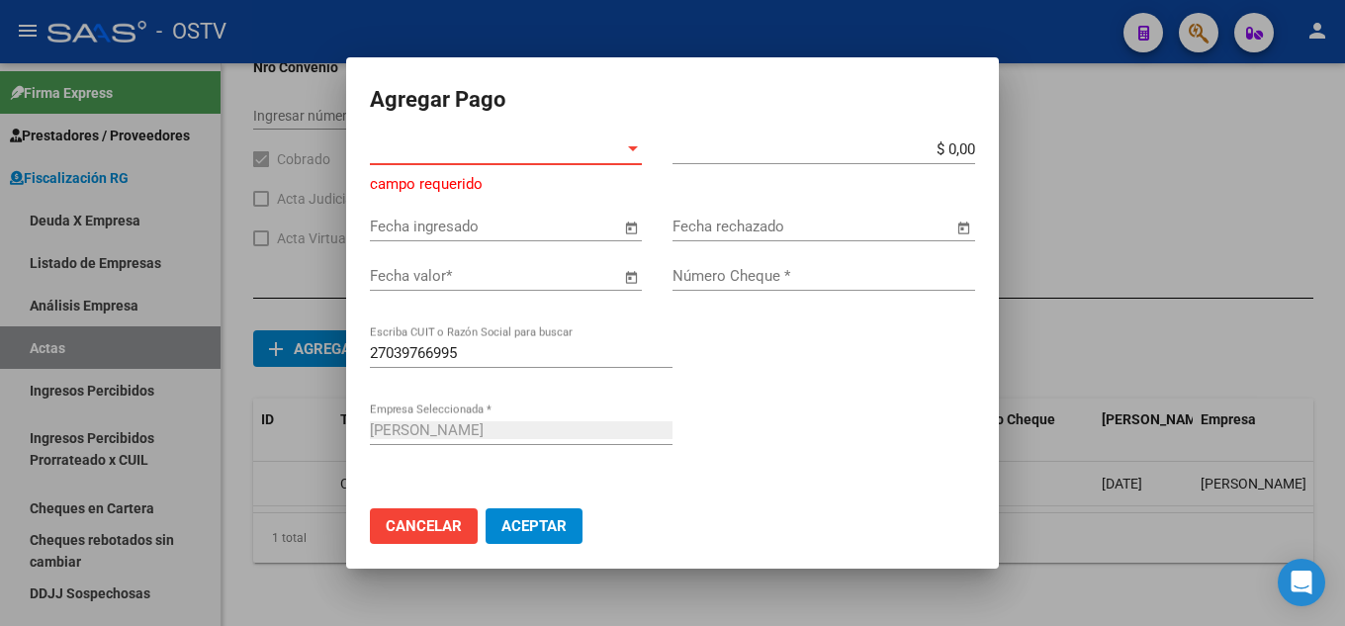
scroll to position [0, 0]
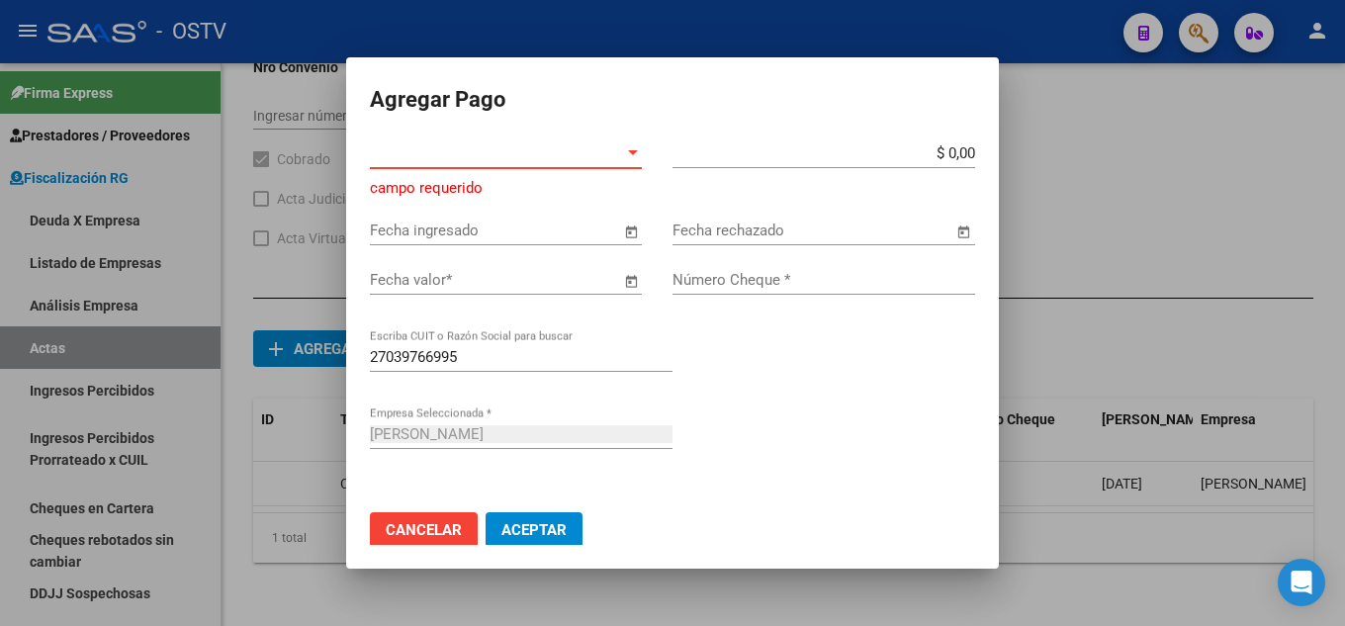
click at [553, 163] on div "Tipo de Pago * Tipo de Pago *" at bounding box center [506, 153] width 272 height 30
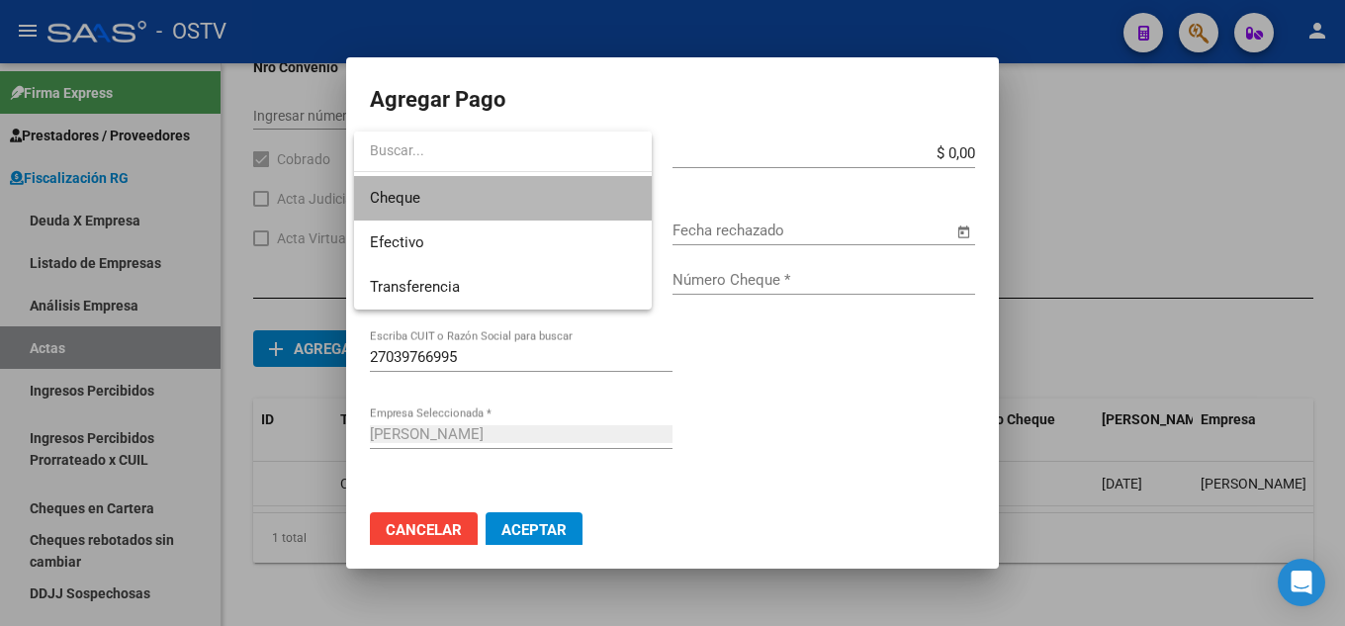
click at [540, 201] on span "Cheque" at bounding box center [503, 198] width 266 height 45
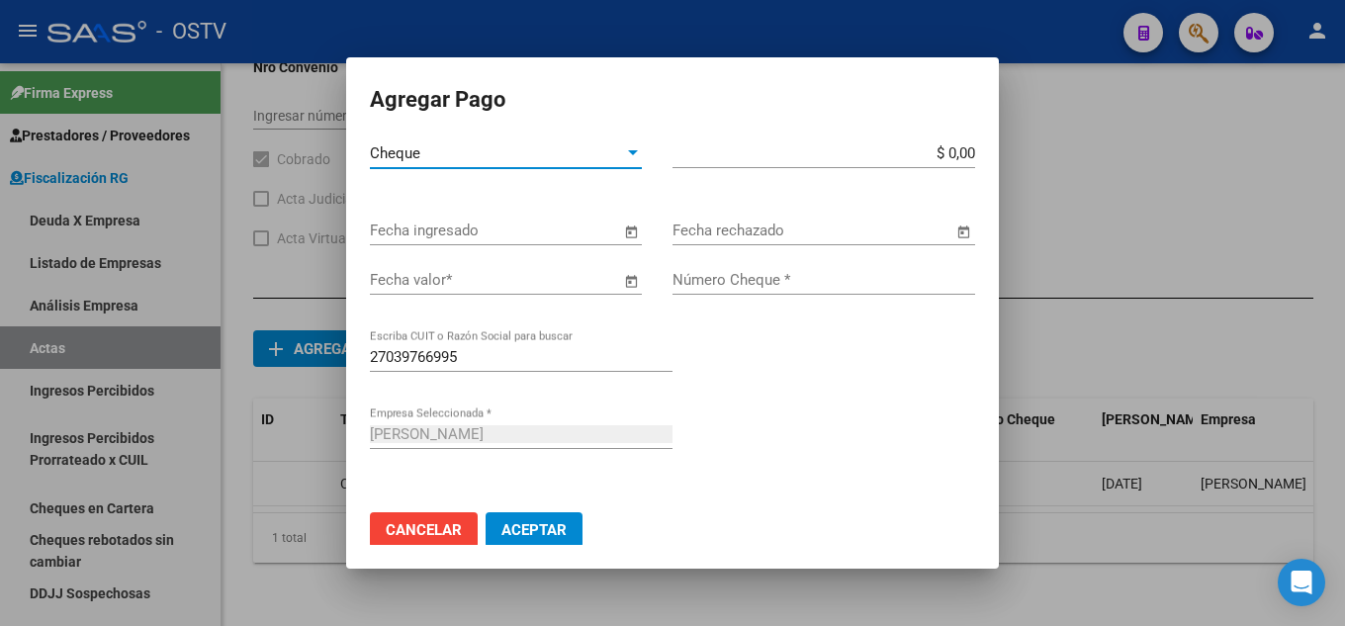
click at [959, 153] on app-form-text-field "$ 0,00 Monto bruto *" at bounding box center [832, 153] width 318 height 18
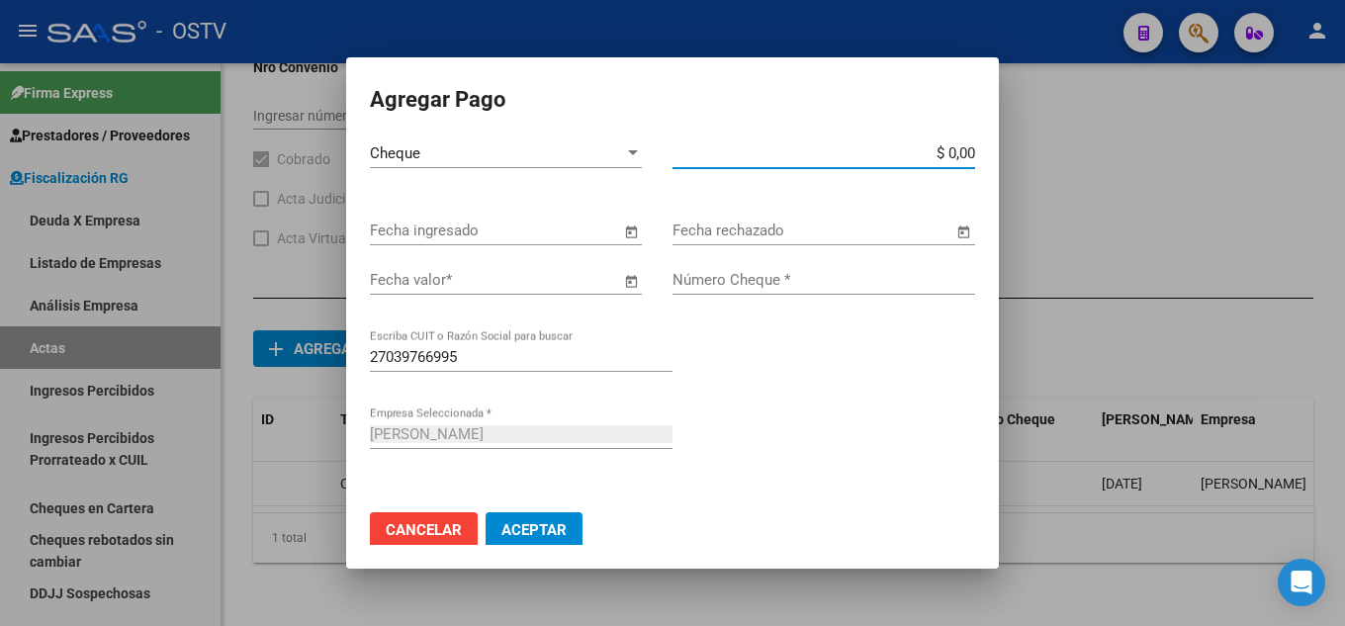
click at [958, 153] on input "$ 0,00" at bounding box center [824, 153] width 303 height 18
paste input "207.535,78"
type input "$ 207.535,78"
click at [545, 229] on input "Fecha ingresado" at bounding box center [495, 231] width 250 height 18
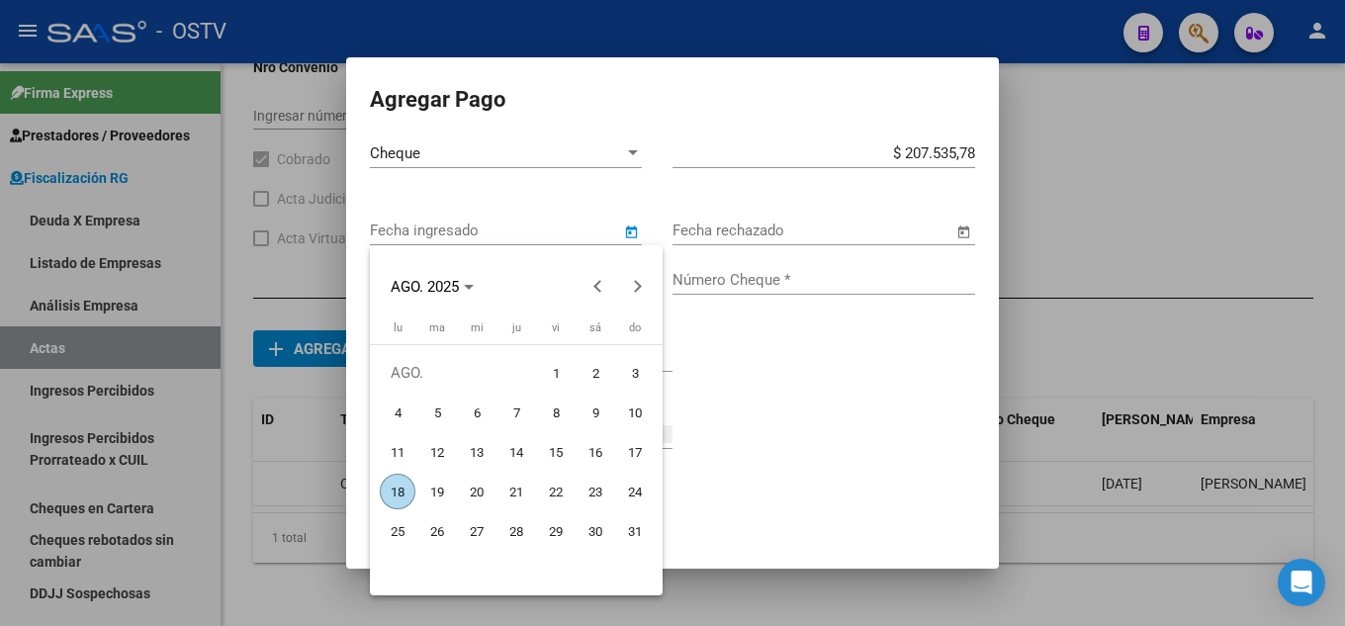
click at [391, 492] on span "18" at bounding box center [398, 492] width 36 height 36
type input "[DATE]"
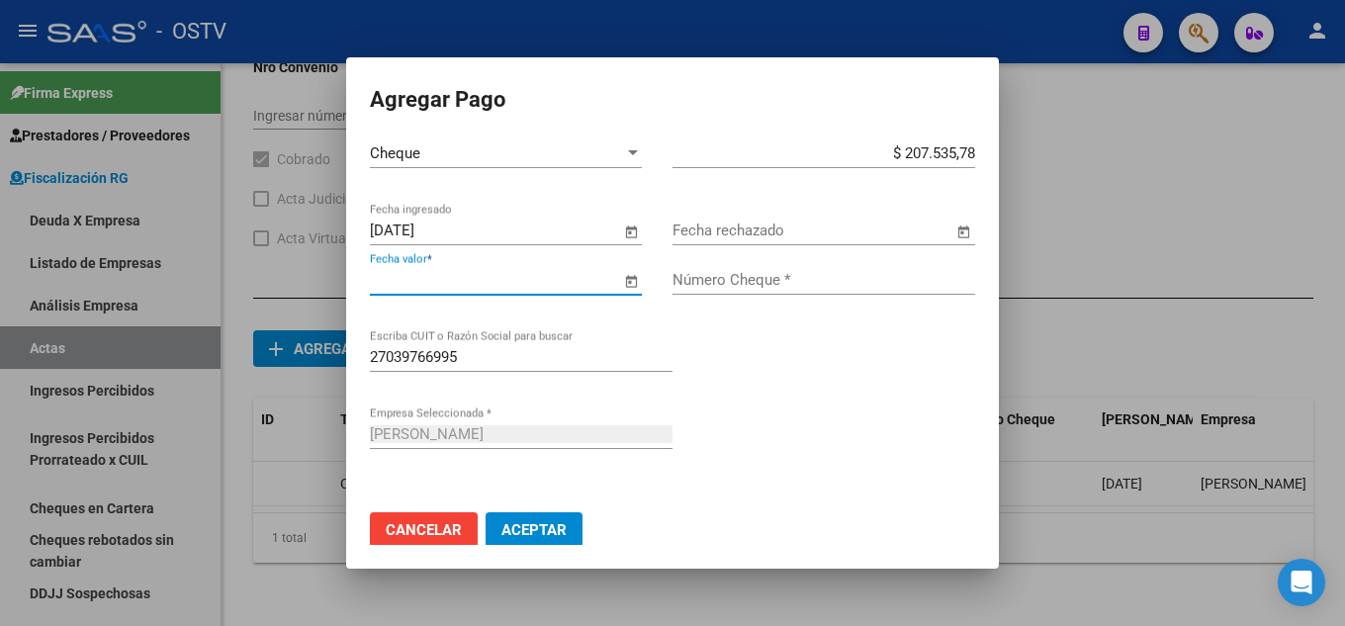
click at [497, 276] on input "Fecha valor *" at bounding box center [495, 280] width 250 height 18
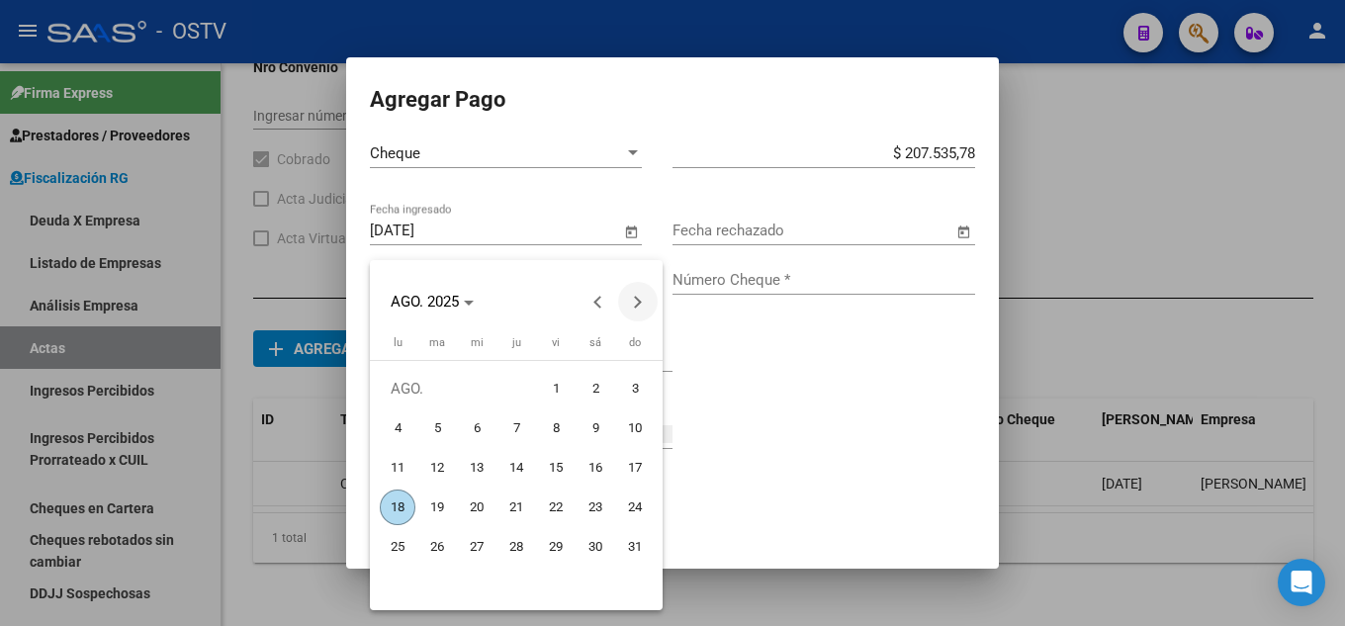
click at [635, 307] on button "Next month" at bounding box center [638, 302] width 40 height 40
click at [518, 577] on span "30" at bounding box center [516, 587] width 36 height 36
type input "[DATE]"
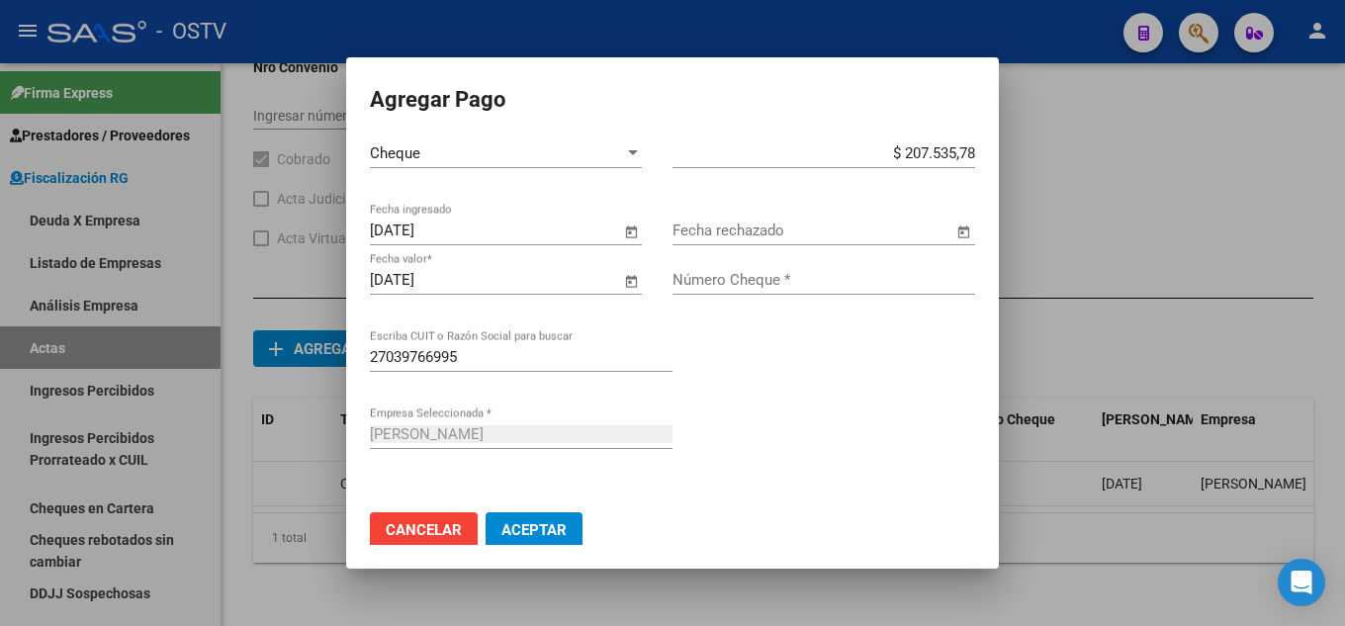
click at [755, 269] on div "Número Cheque *" at bounding box center [824, 280] width 303 height 30
type input "9706"
click at [526, 532] on span "Aceptar" at bounding box center [533, 530] width 65 height 18
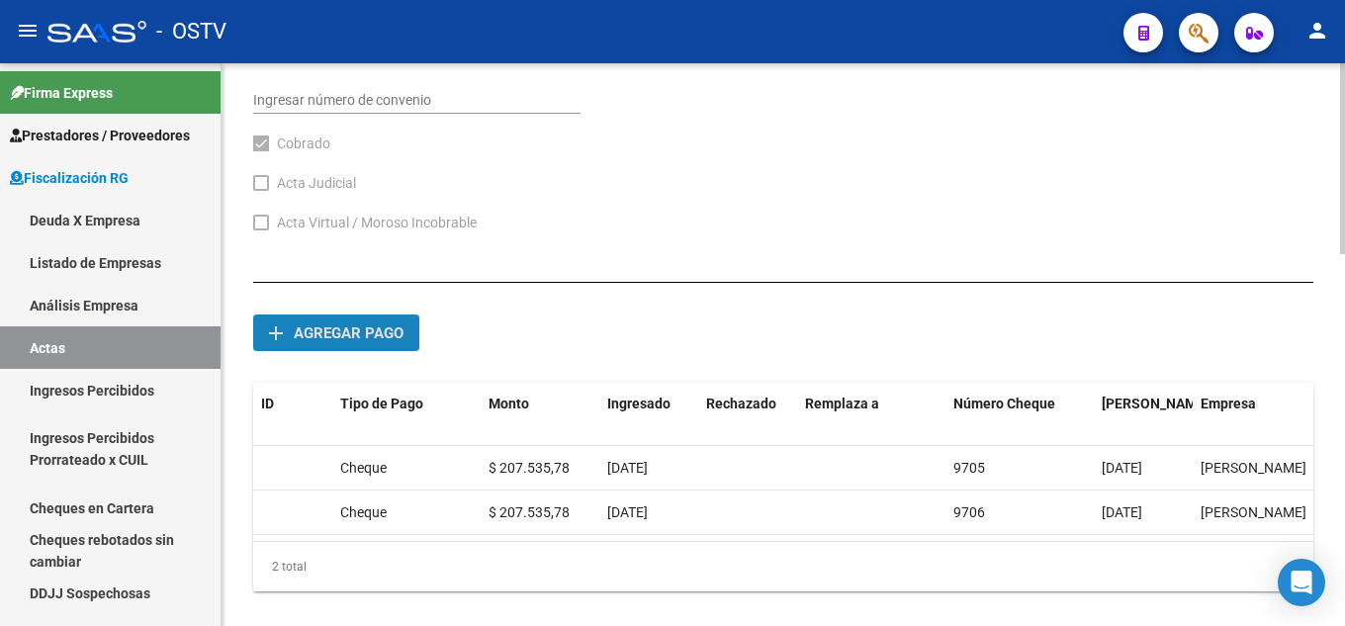
click at [381, 346] on button "add Agregar pago" at bounding box center [336, 333] width 166 height 37
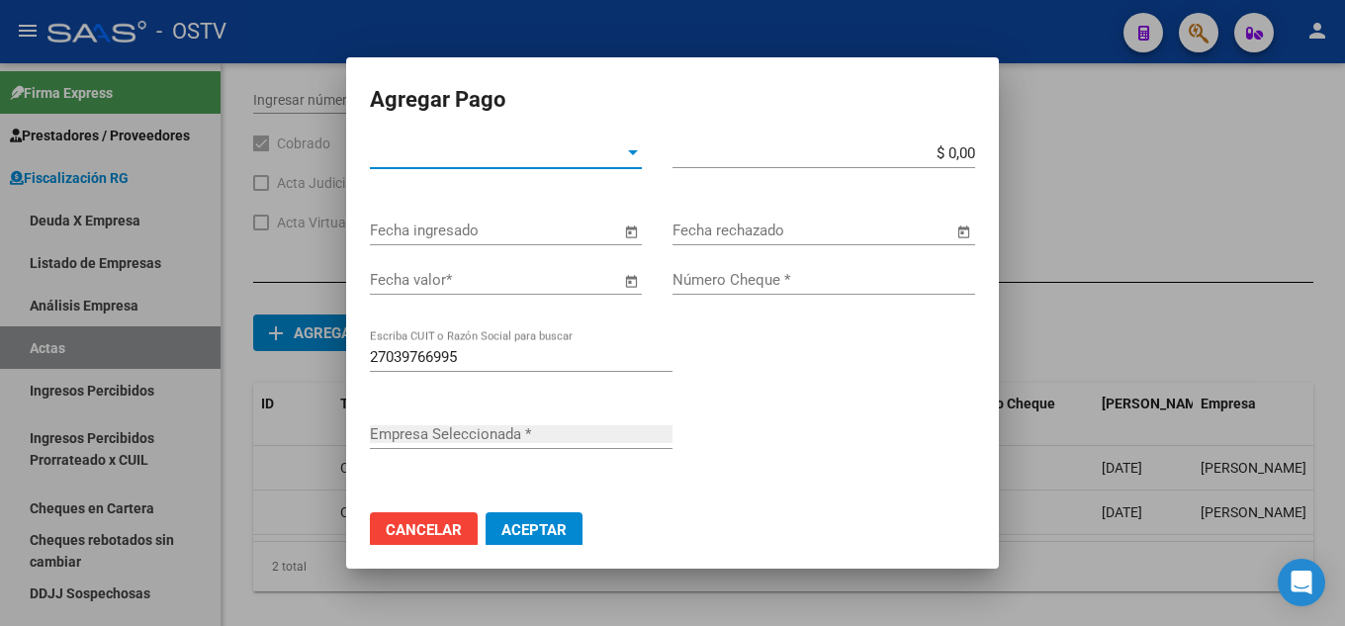
type input "[PERSON_NAME]"
click at [957, 148] on input "$ 0,00" at bounding box center [824, 153] width 303 height 18
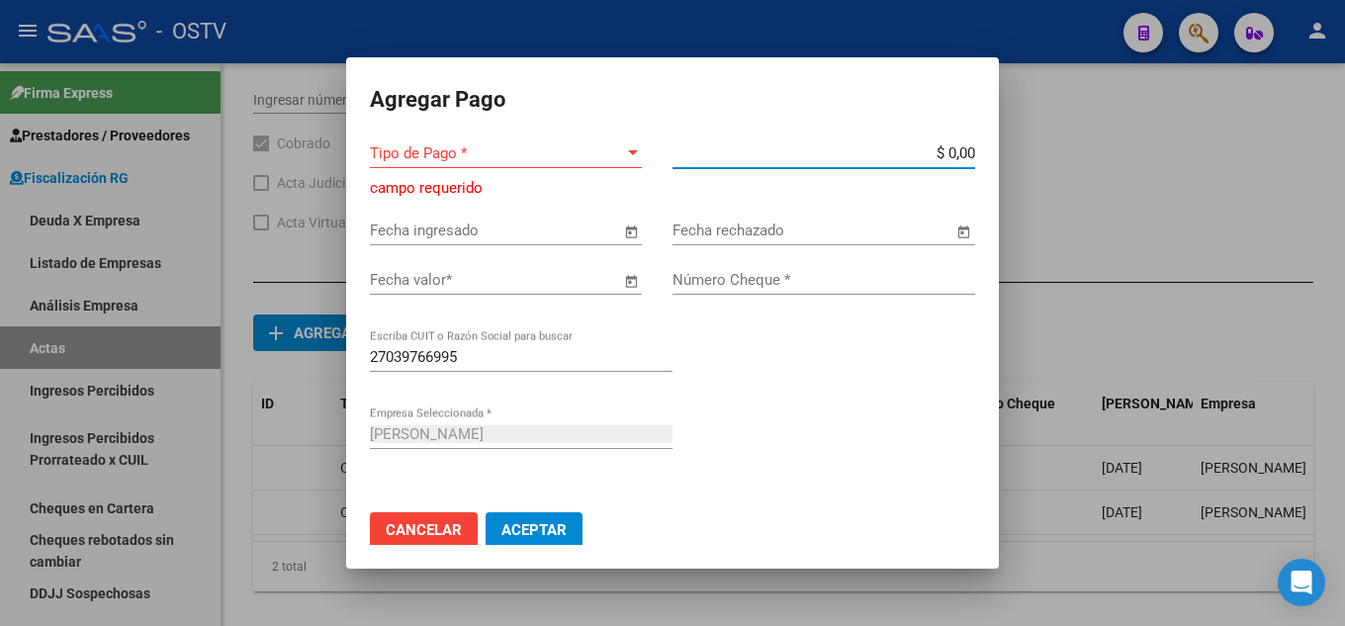
paste input "207.535,78"
type input "$ 207.535,78"
click at [564, 141] on div "Tipo de Pago * Tipo de Pago *" at bounding box center [506, 153] width 272 height 30
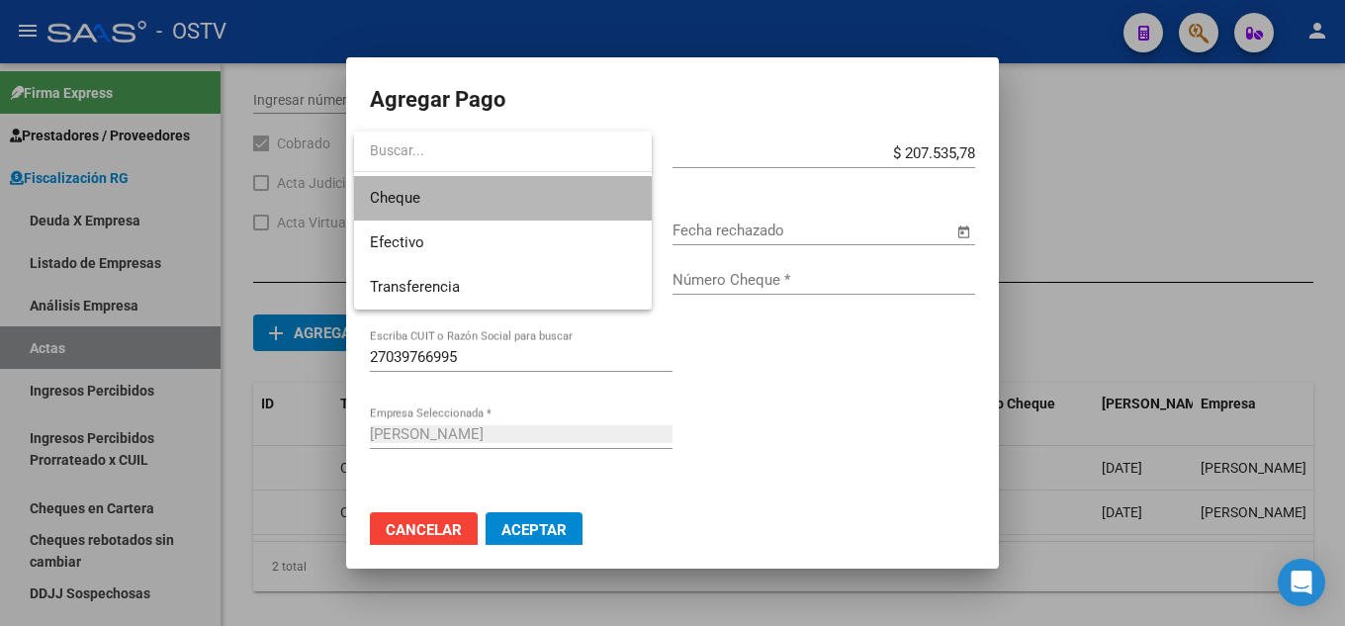
click at [533, 209] on span "Cheque" at bounding box center [503, 198] width 266 height 45
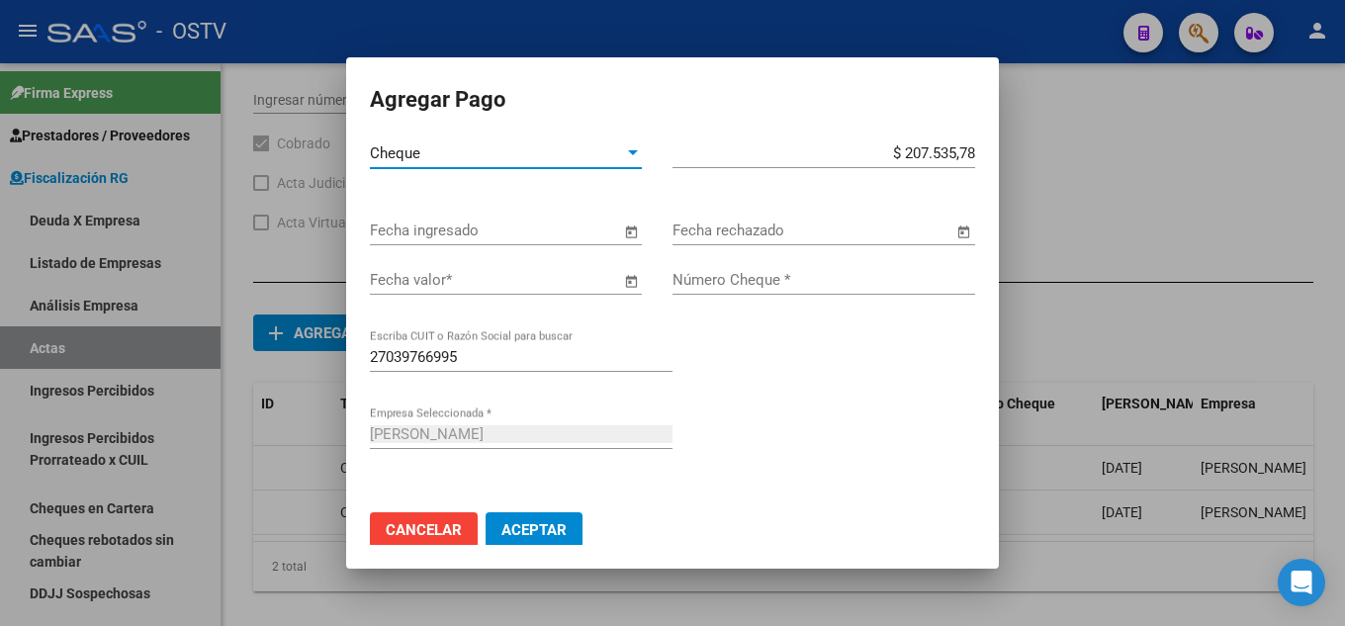
click at [518, 223] on input "Fecha ingresado" at bounding box center [495, 231] width 250 height 18
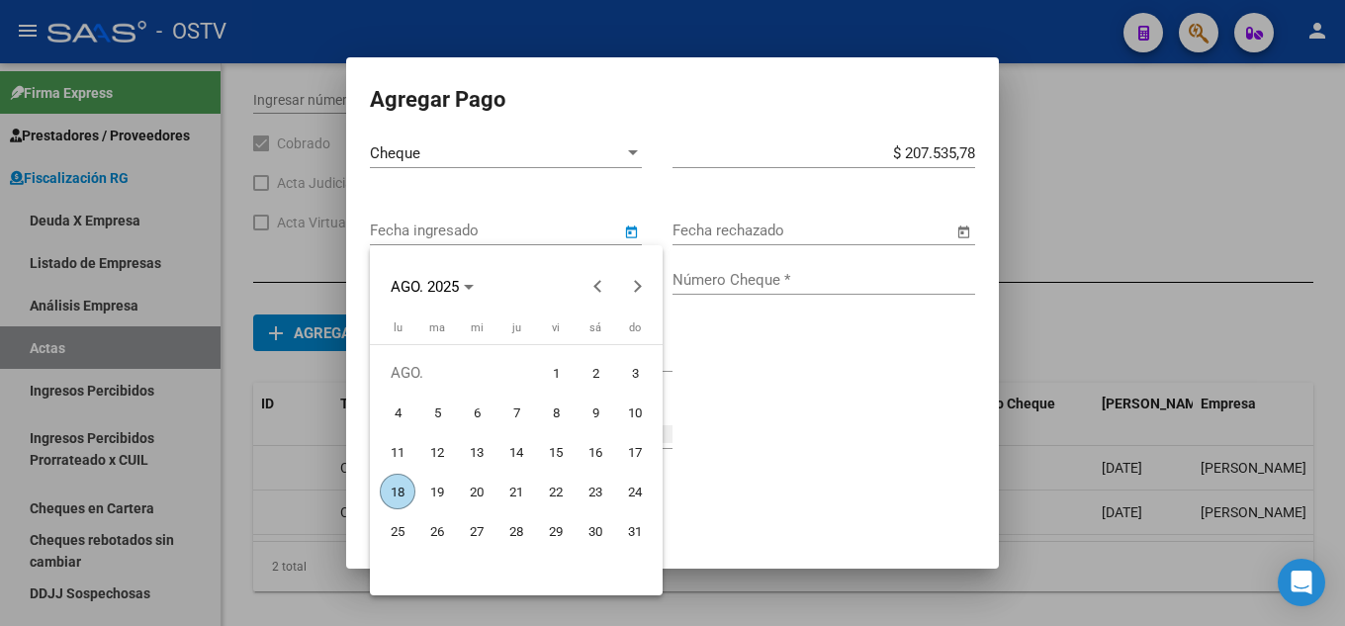
click at [399, 487] on span "18" at bounding box center [398, 492] width 36 height 36
type input "[DATE]"
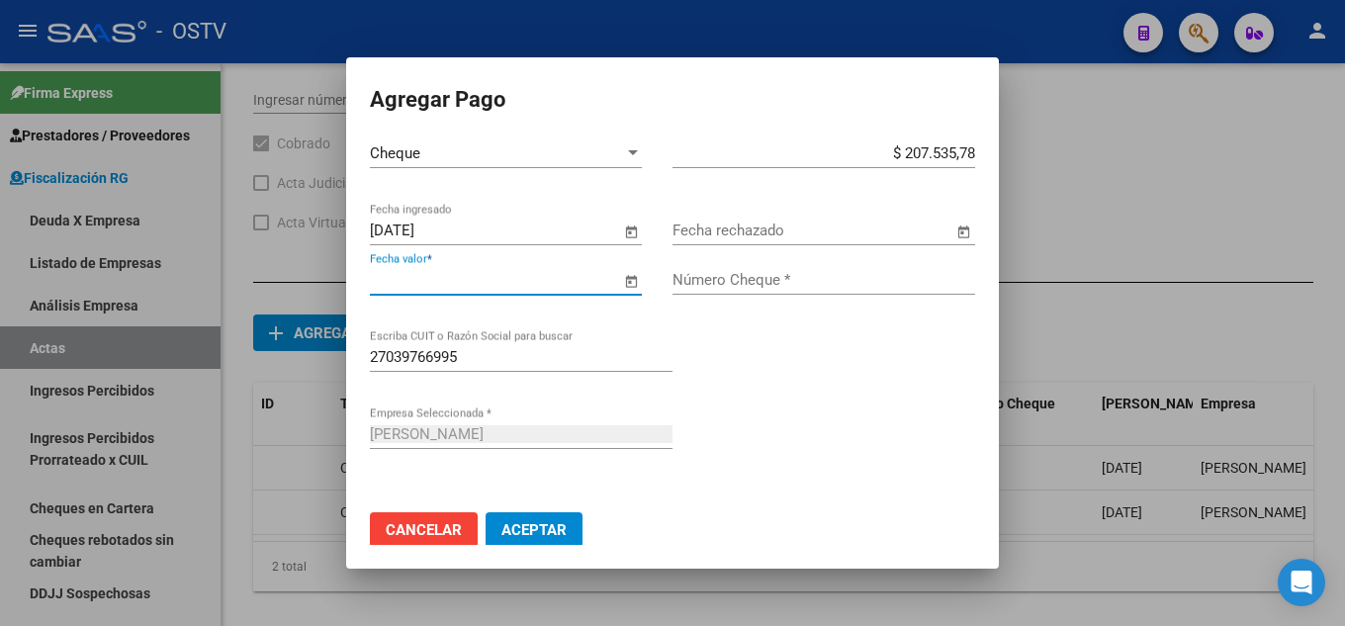
click at [476, 286] on input "Fecha valor *" at bounding box center [495, 280] width 250 height 18
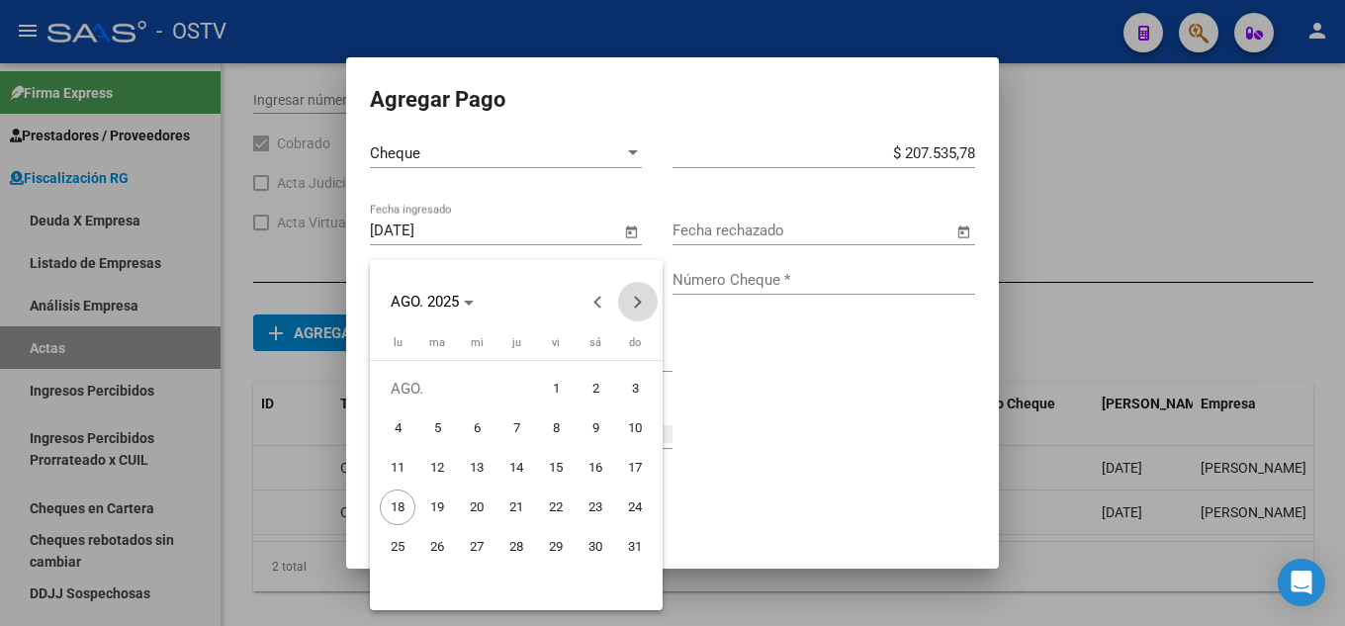
click at [636, 293] on span "Next month" at bounding box center [638, 302] width 40 height 40
click at [642, 297] on span "Next month" at bounding box center [638, 302] width 40 height 40
click at [592, 539] on span "29" at bounding box center [596, 547] width 36 height 36
type input "[DATE]"
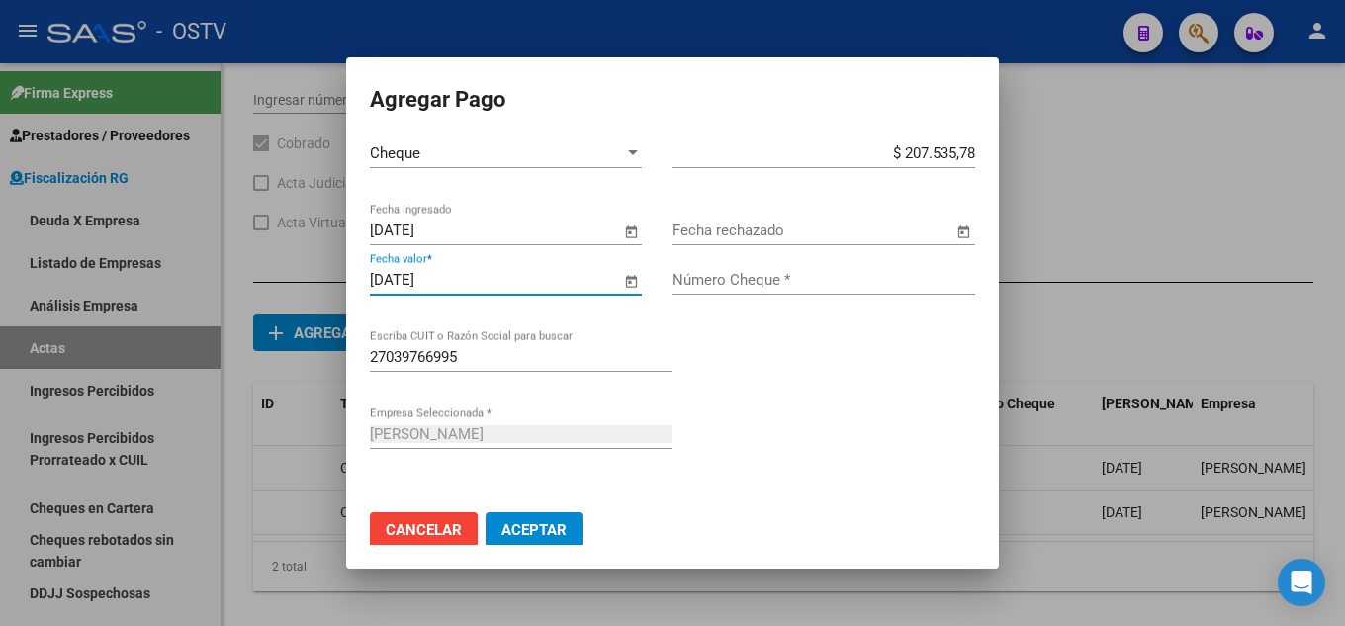
click at [759, 267] on div "Número Cheque *" at bounding box center [824, 280] width 303 height 30
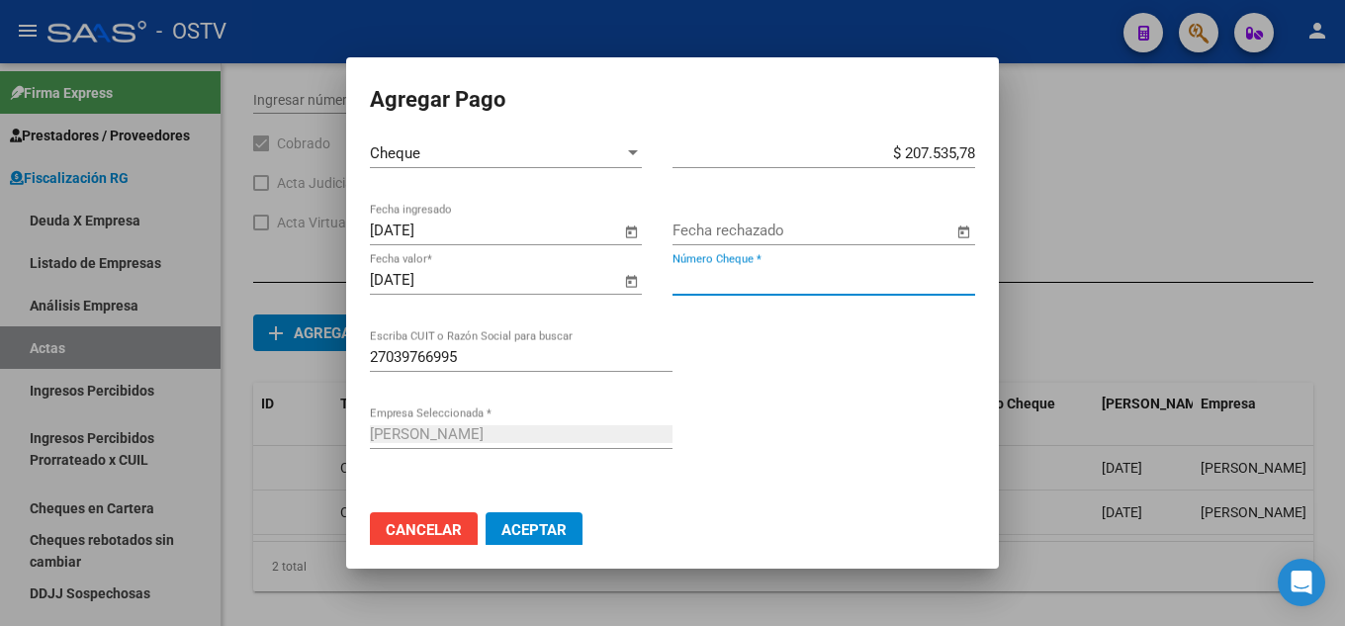
click at [786, 284] on input "Número Cheque *" at bounding box center [824, 280] width 303 height 18
type input "9707"
click at [550, 542] on button "Aceptar" at bounding box center [534, 530] width 97 height 36
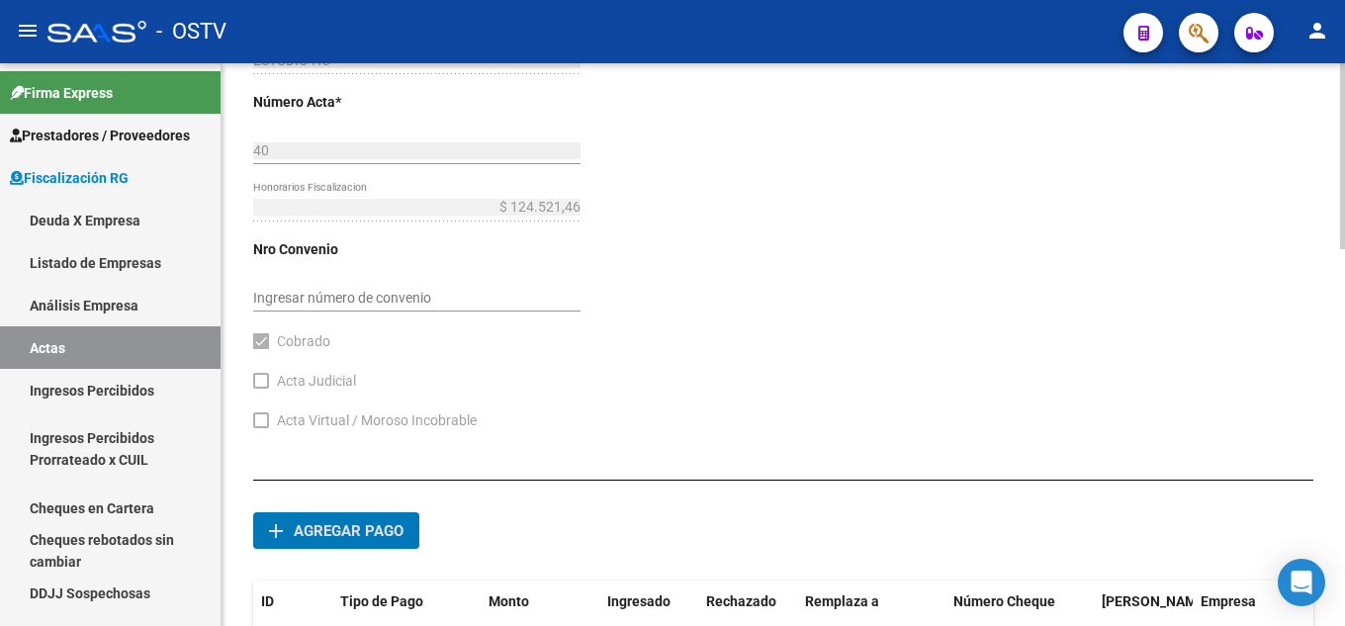
scroll to position [1139, 0]
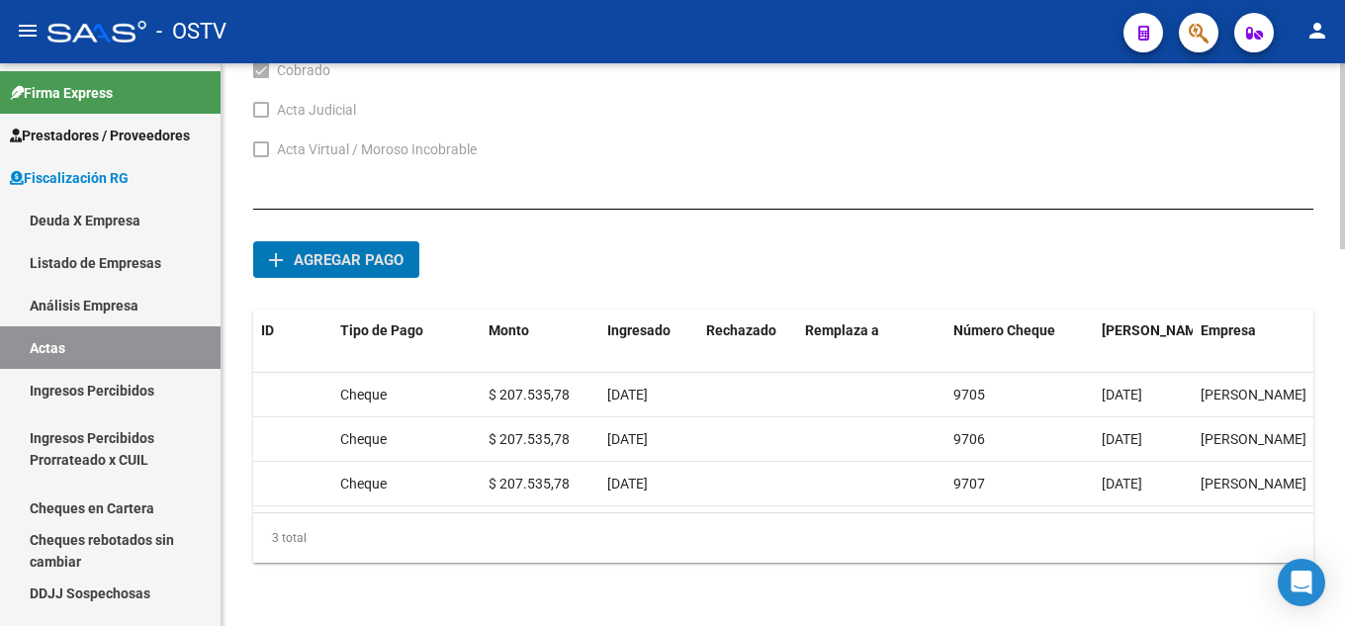
click at [354, 251] on span "Agregar pago" at bounding box center [349, 260] width 110 height 18
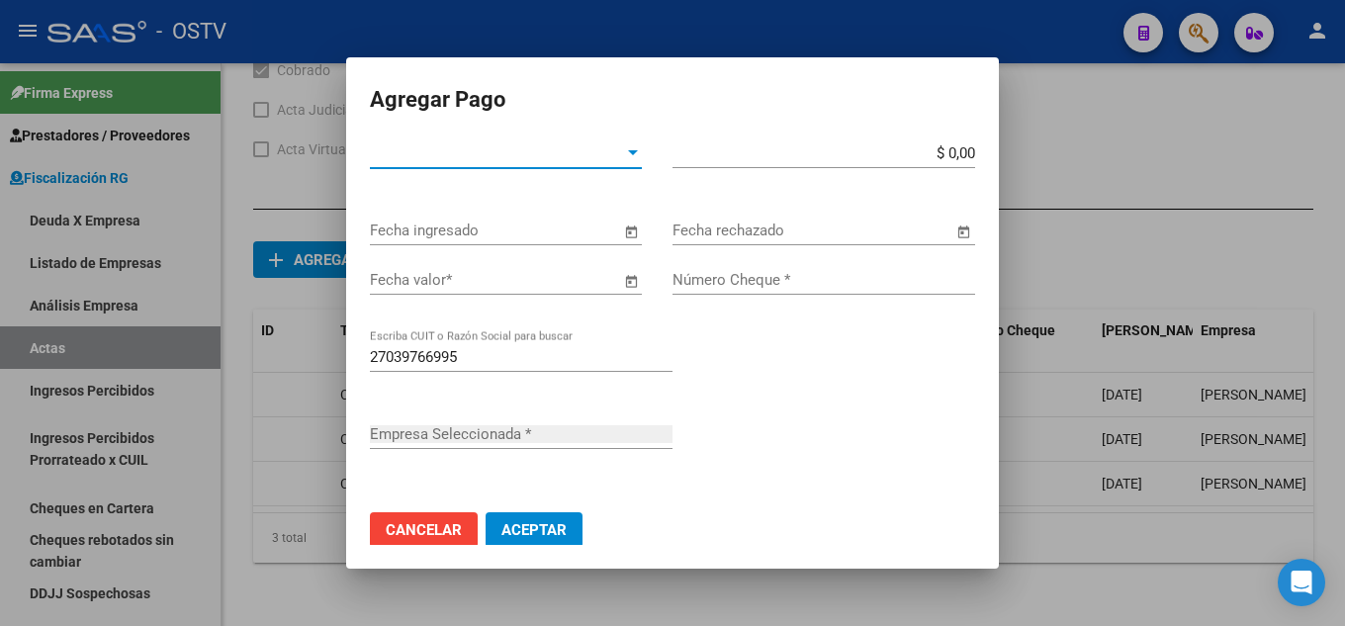
type input "[PERSON_NAME]"
click at [608, 164] on div "Tipo de Pago * Tipo de Pago *" at bounding box center [506, 153] width 272 height 30
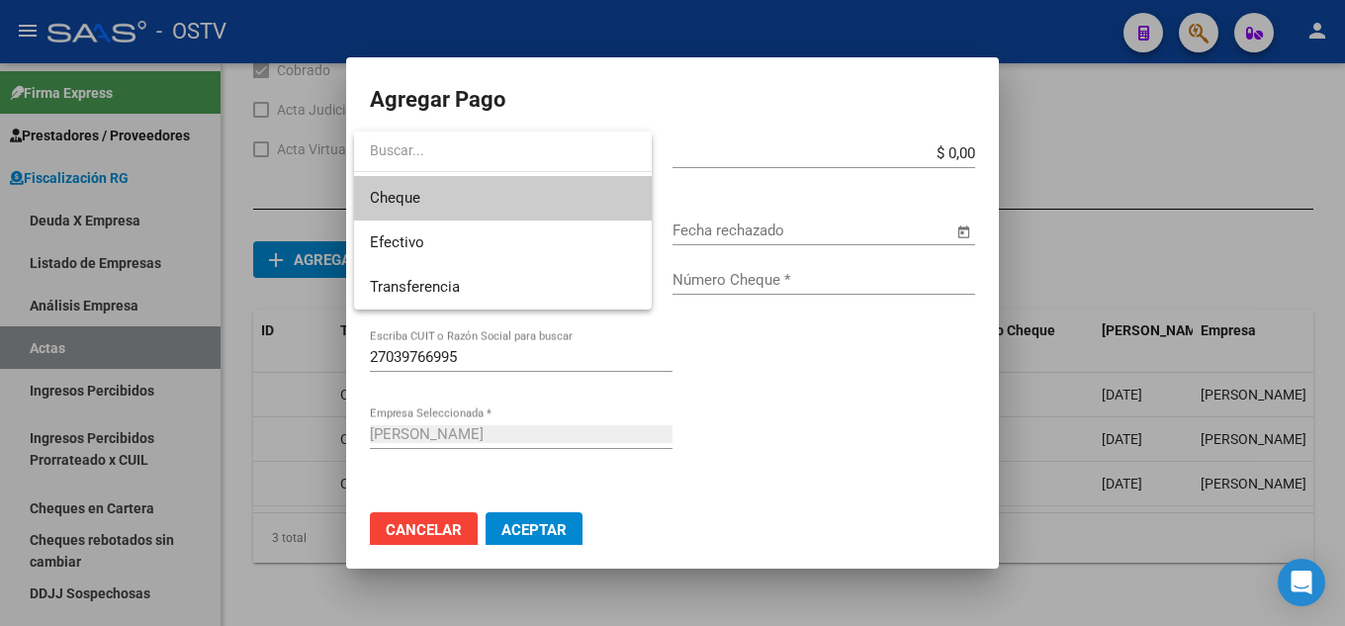
click at [577, 187] on span "Cheque" at bounding box center [503, 198] width 266 height 45
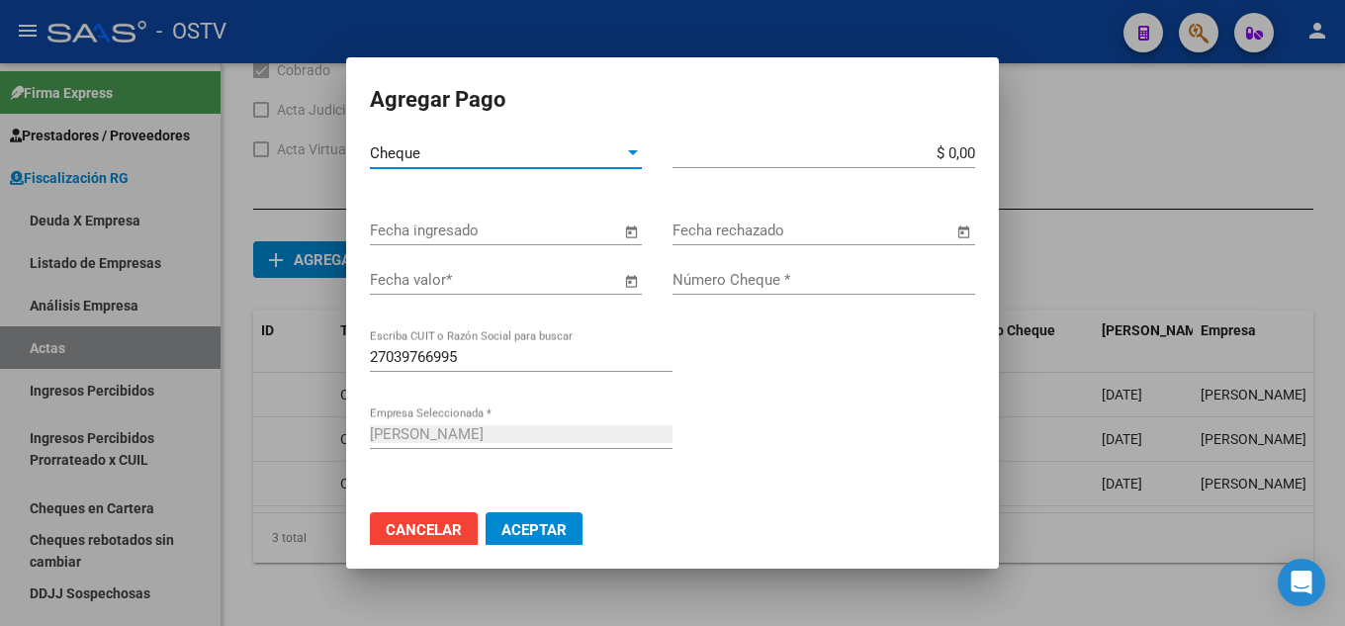
click at [956, 153] on input "$ 0,00" at bounding box center [824, 153] width 303 height 18
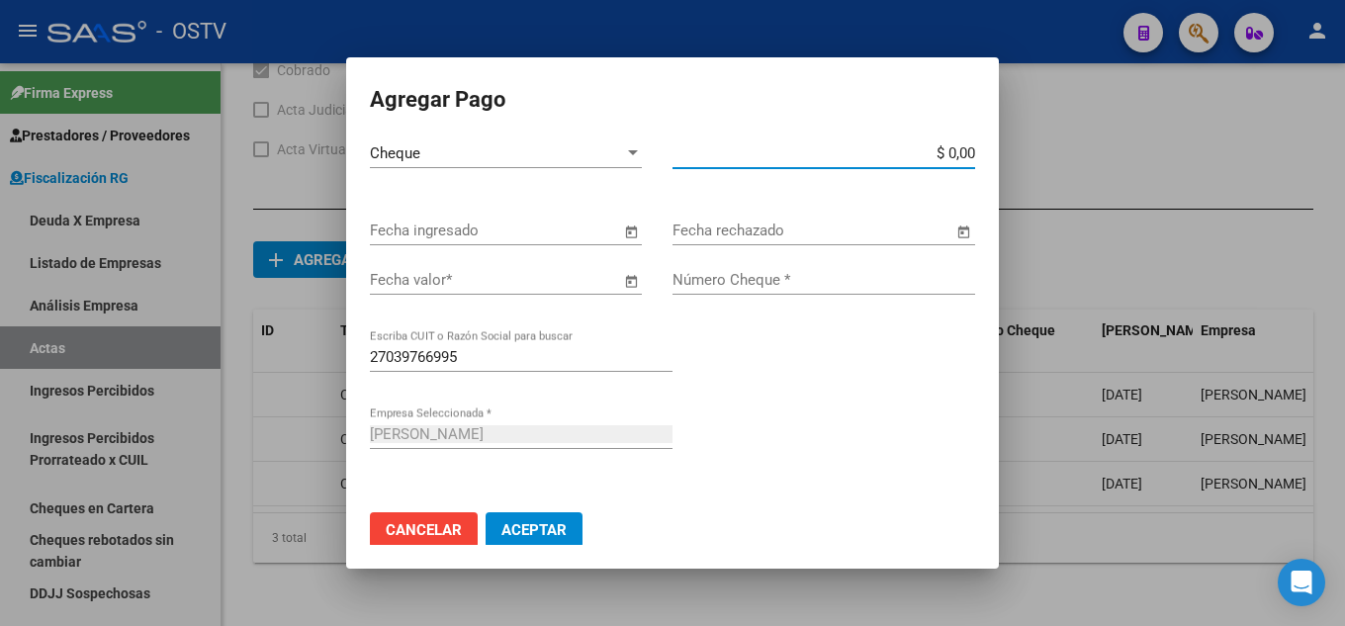
paste input "207.535,78"
type input "$ 207.535,78"
click at [493, 225] on input "Fecha ingresado" at bounding box center [495, 231] width 250 height 18
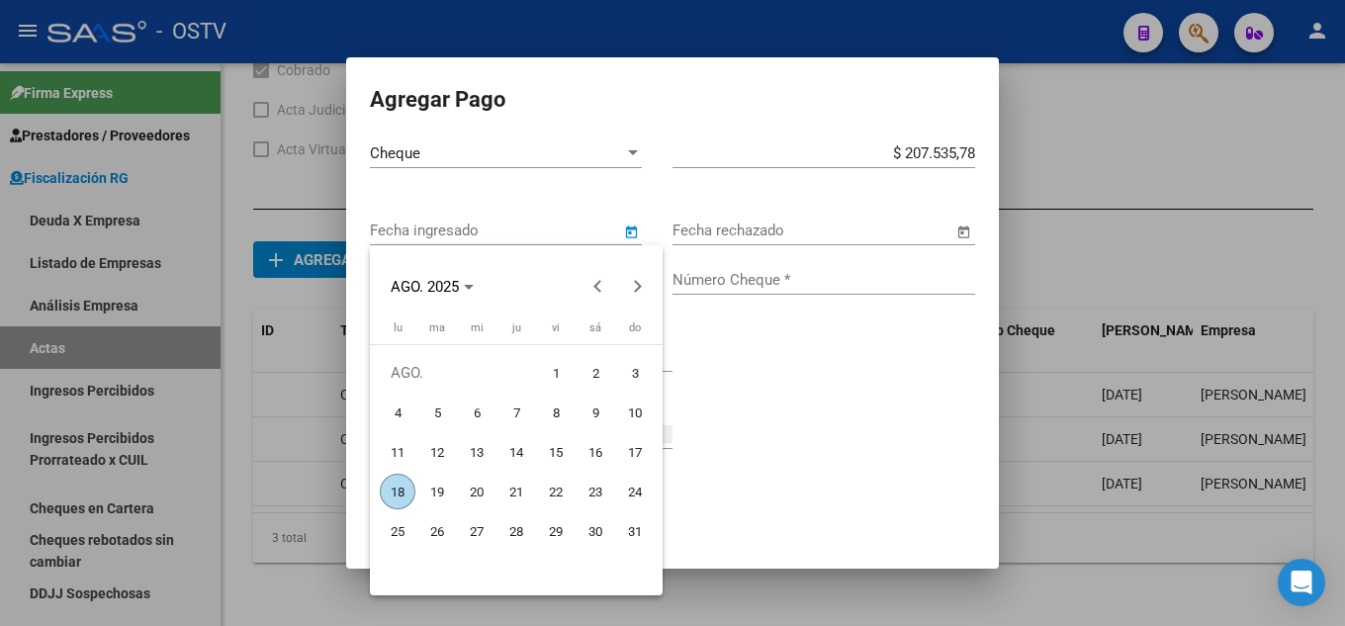
click at [397, 487] on span "18" at bounding box center [398, 492] width 36 height 36
type input "[DATE]"
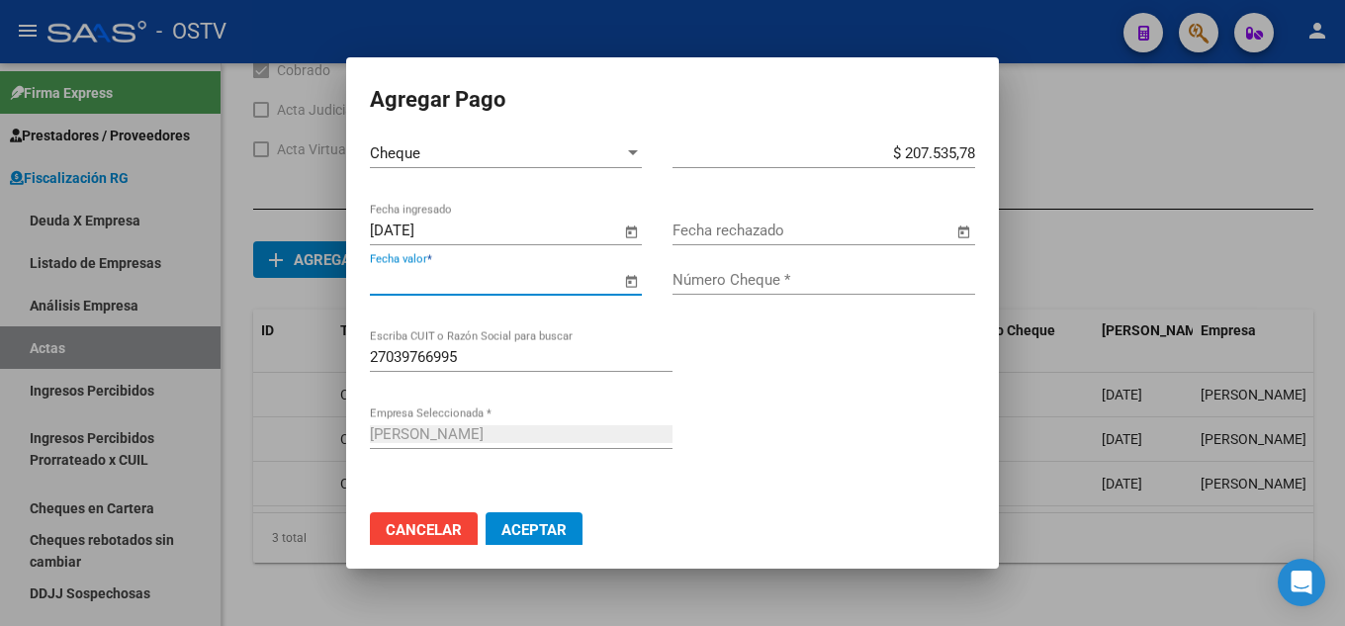
click at [461, 279] on input "Fecha valor *" at bounding box center [495, 280] width 250 height 18
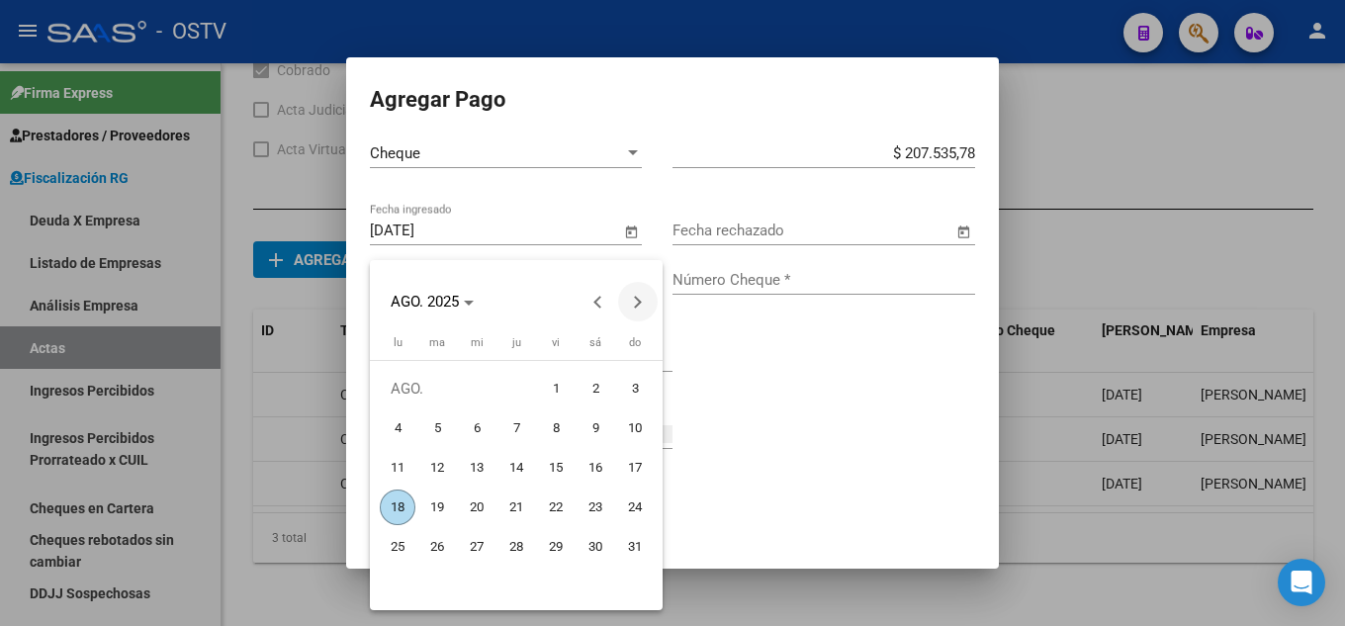
click at [643, 295] on span "Next month" at bounding box center [638, 302] width 40 height 40
click at [641, 295] on span "Next month" at bounding box center [638, 302] width 40 height 40
click at [640, 296] on span "Next month" at bounding box center [638, 302] width 40 height 40
click at [393, 585] on span "29" at bounding box center [398, 587] width 36 height 36
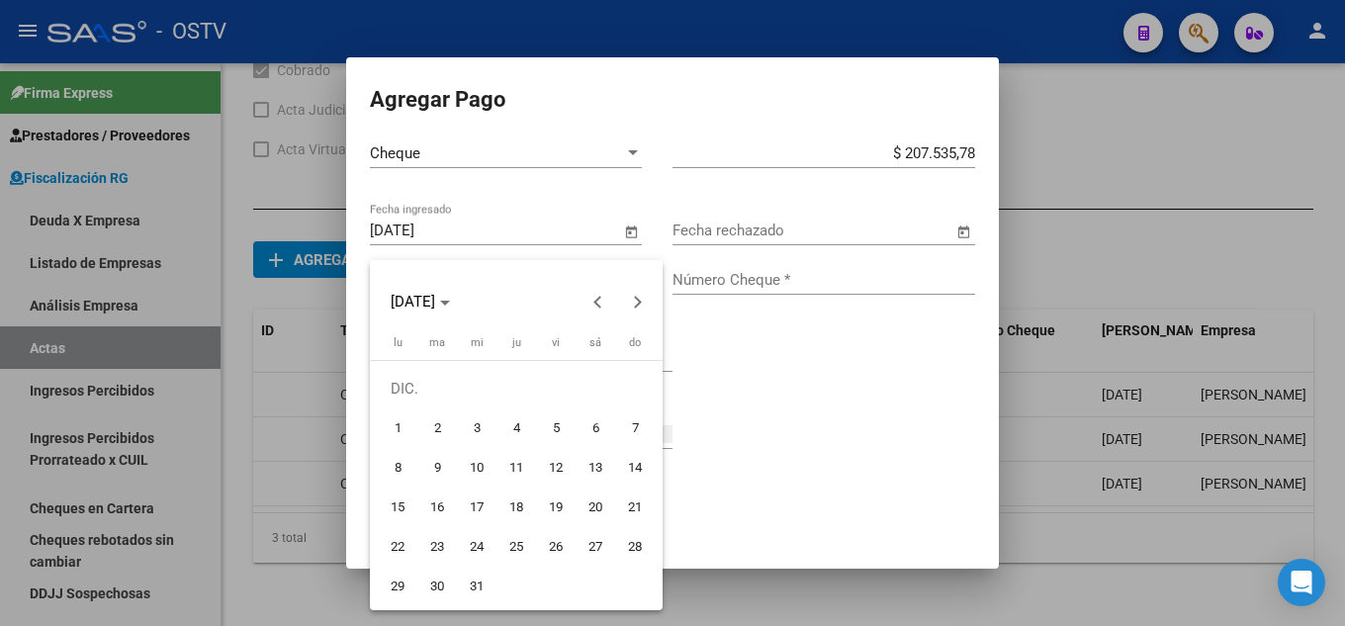
type input "[DATE]"
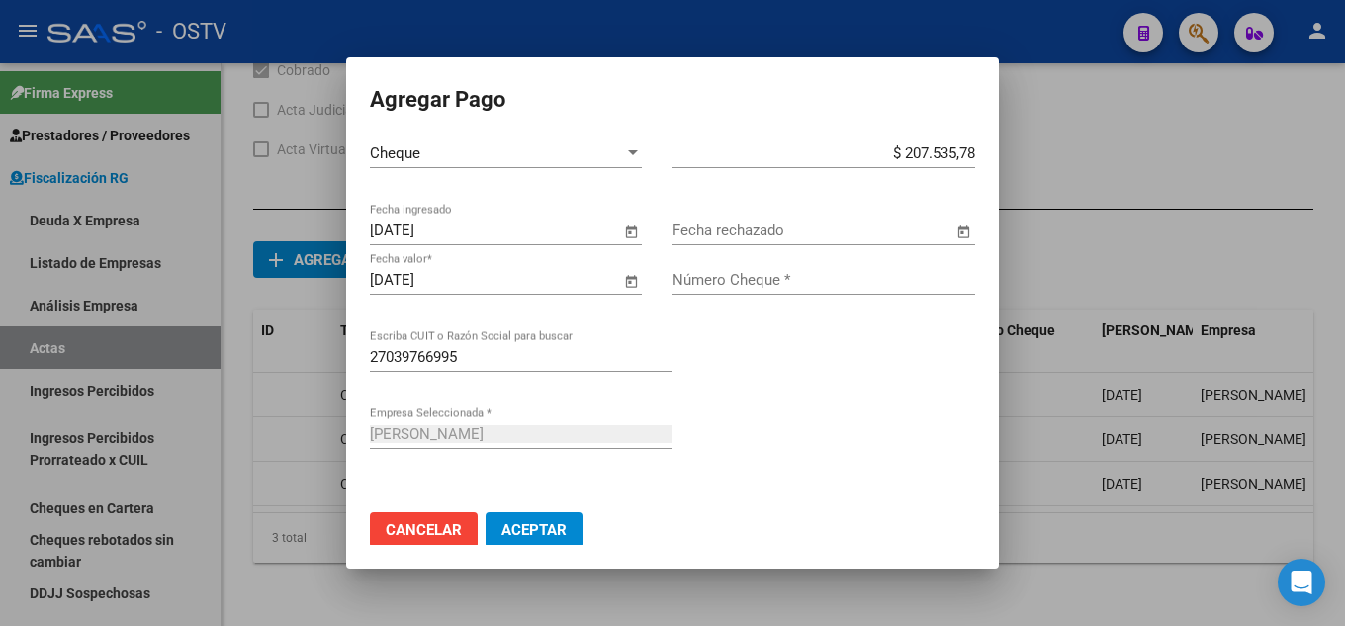
click at [776, 292] on div "Número Cheque *" at bounding box center [824, 280] width 303 height 30
click at [784, 284] on input "Número Cheque *" at bounding box center [824, 280] width 303 height 18
type input "9708"
click at [524, 521] on span "Aceptar" at bounding box center [533, 530] width 65 height 18
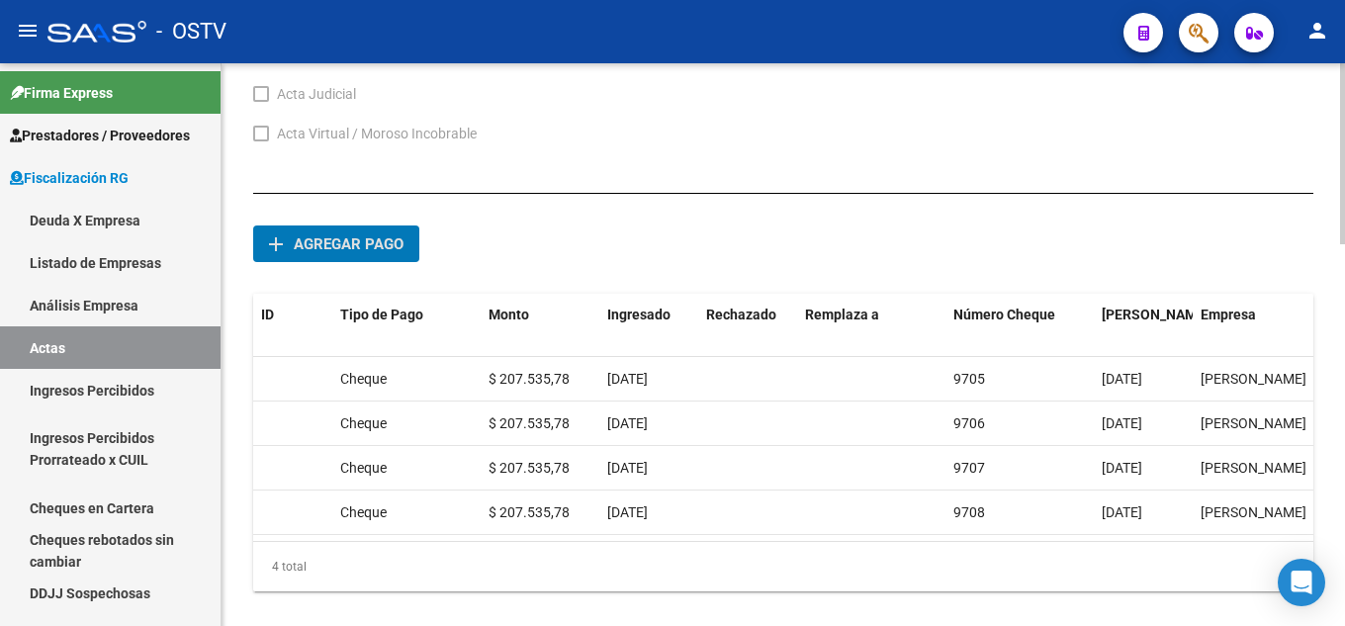
click at [402, 244] on span "Agregar pago" at bounding box center [349, 244] width 110 height 18
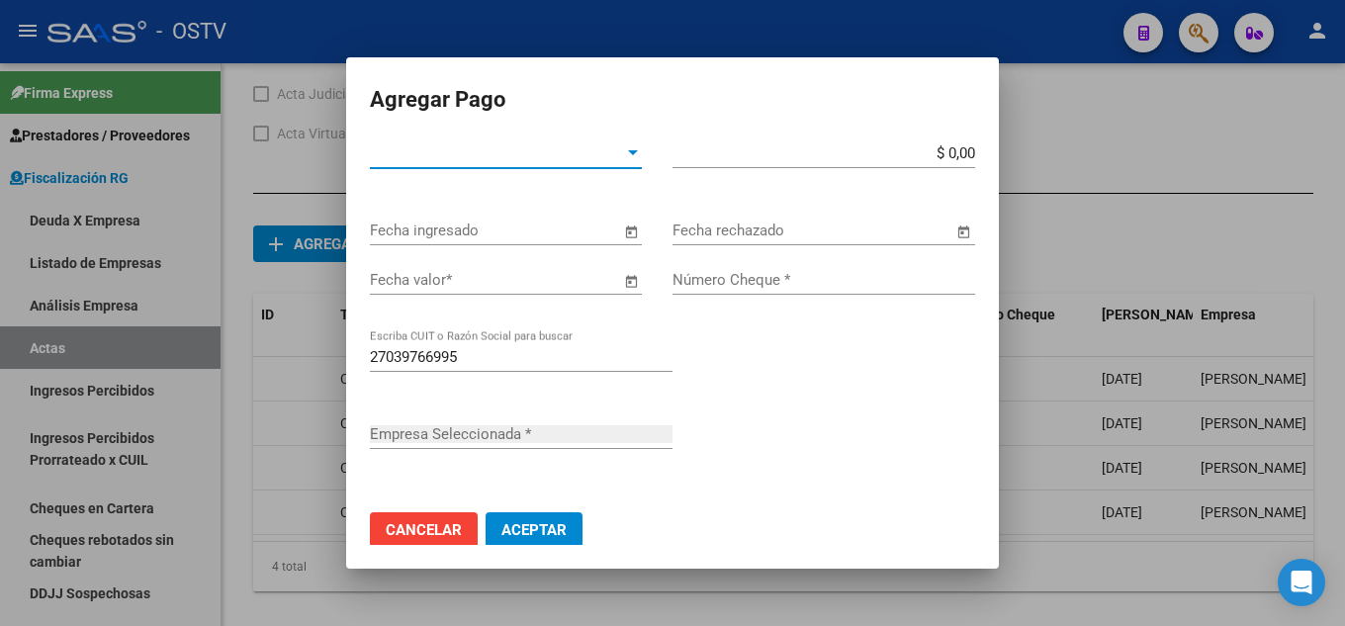
type input "[PERSON_NAME]"
click at [758, 286] on input "Número Cheque *" at bounding box center [824, 280] width 303 height 18
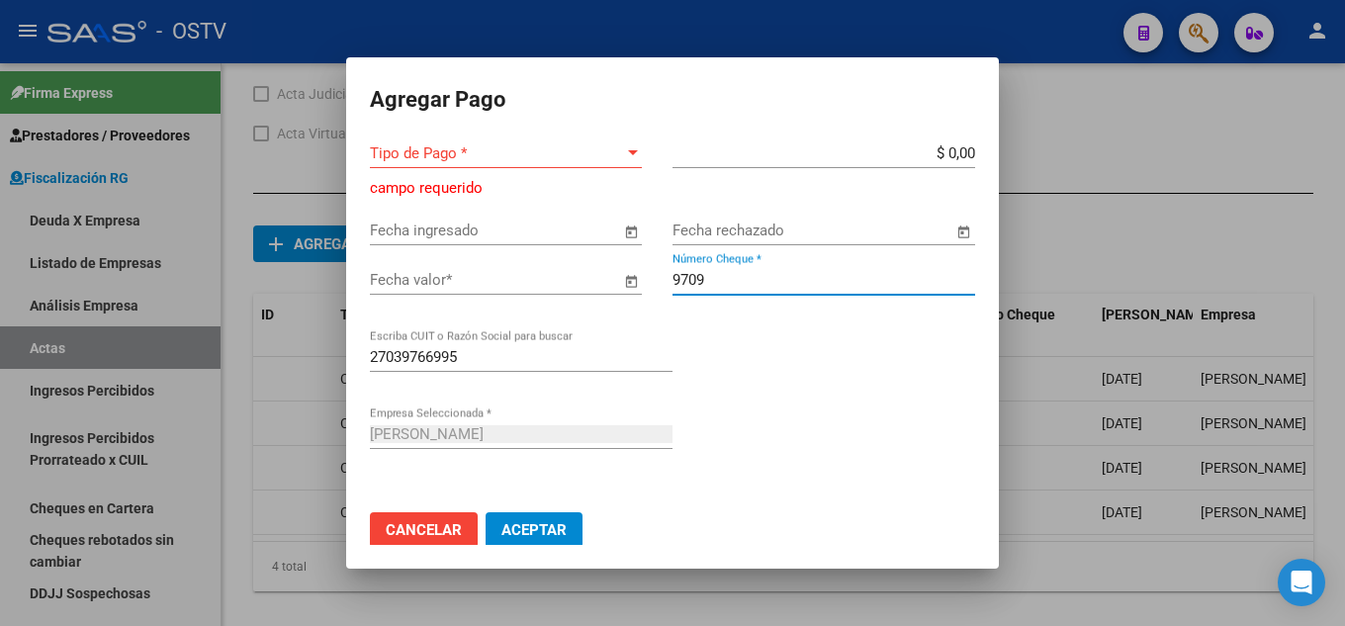
type input "9709"
click at [556, 162] on div "Tipo de Pago * Tipo de Pago *" at bounding box center [506, 153] width 272 height 30
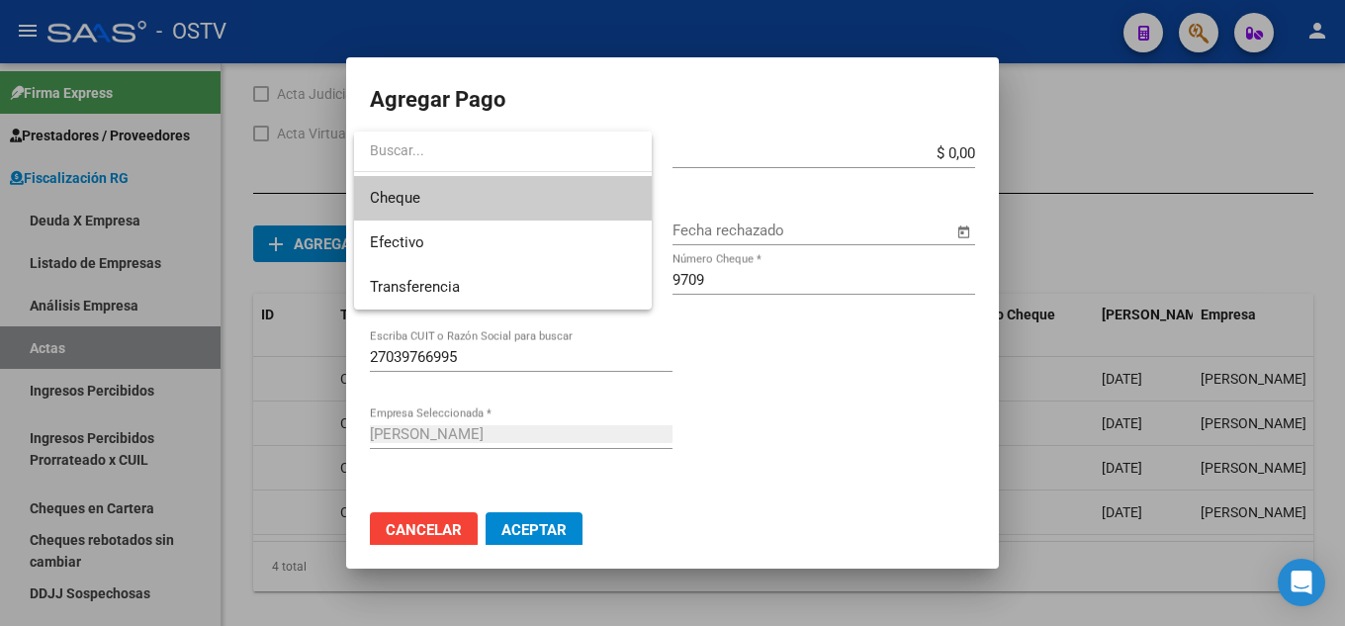
click at [553, 202] on span "Cheque" at bounding box center [503, 198] width 266 height 45
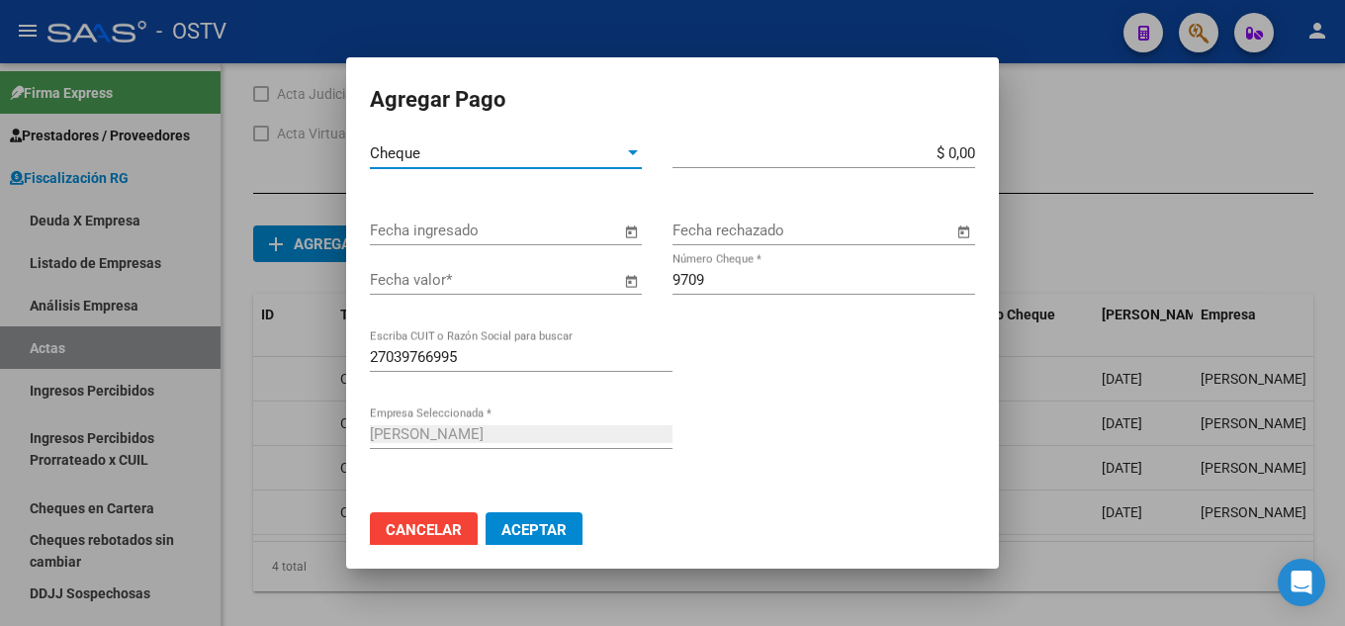
click at [960, 156] on app-form-text-field "$ 0,00 Monto bruto *" at bounding box center [832, 153] width 318 height 18
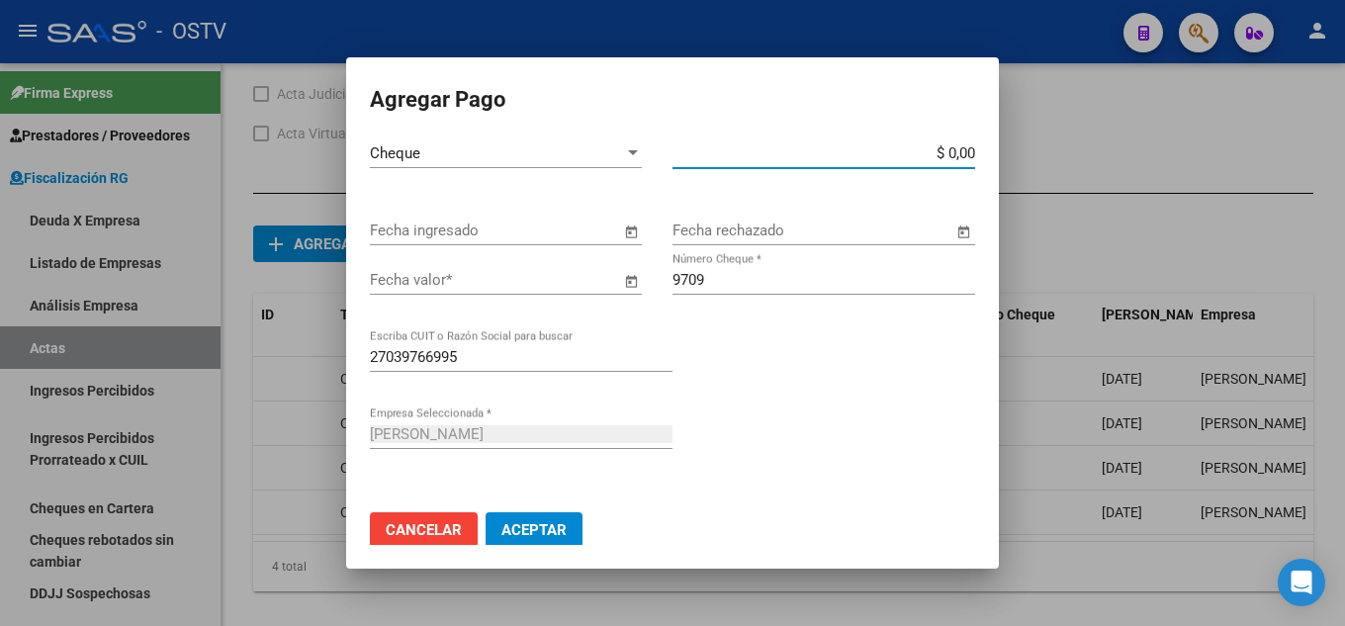
click at [952, 149] on input "$ 0,00" at bounding box center [824, 153] width 303 height 18
click at [955, 149] on input "$ 0,00" at bounding box center [824, 153] width 303 height 18
paste input "207.535,78"
type input "$ 207.535,78"
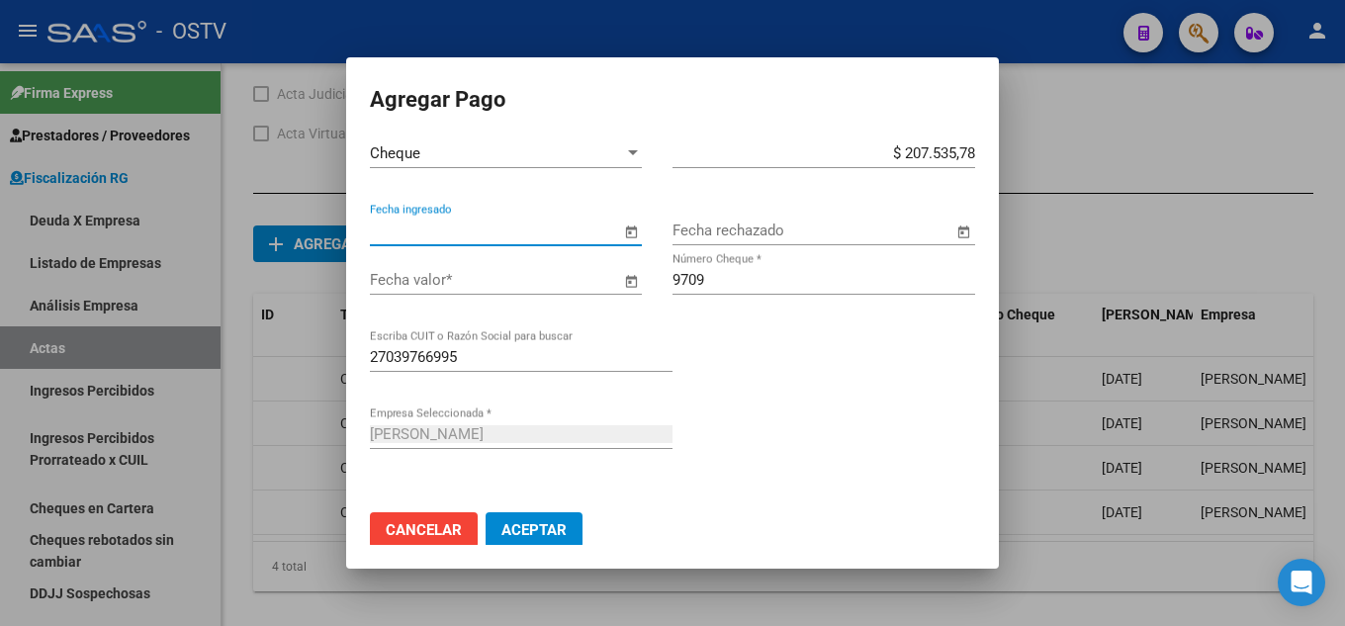
click at [457, 235] on input "Fecha ingresado" at bounding box center [495, 231] width 250 height 18
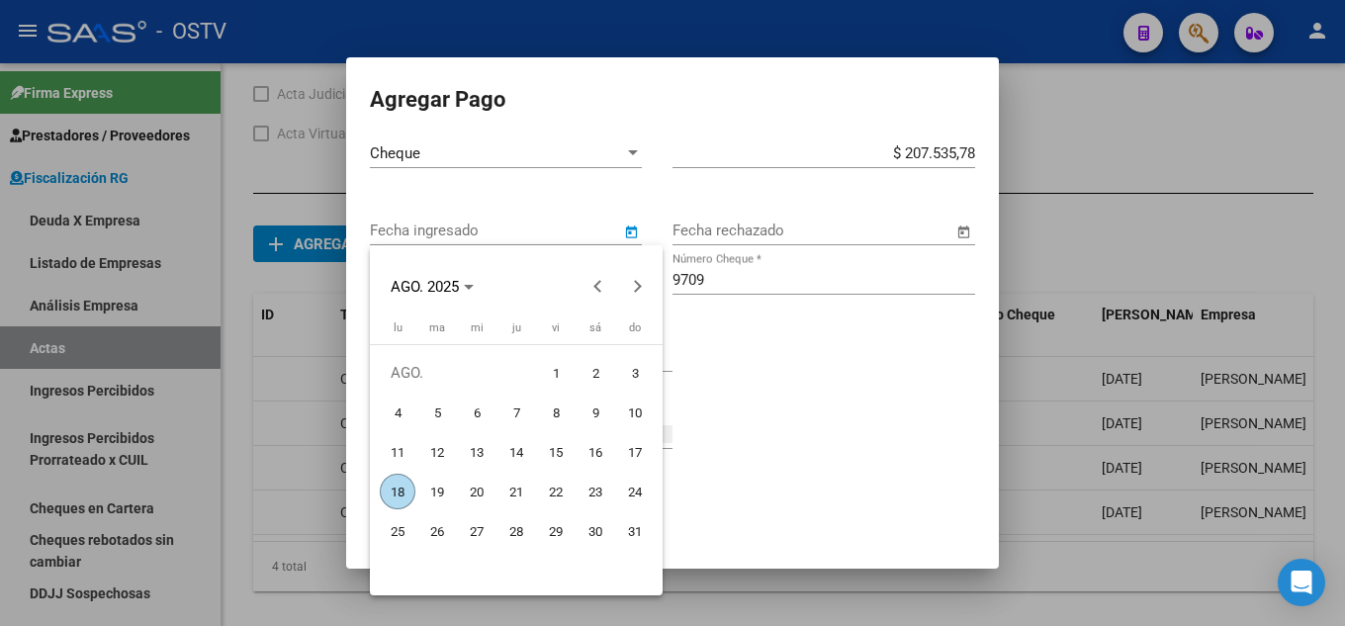
click at [401, 489] on span "18" at bounding box center [398, 492] width 36 height 36
type input "[DATE]"
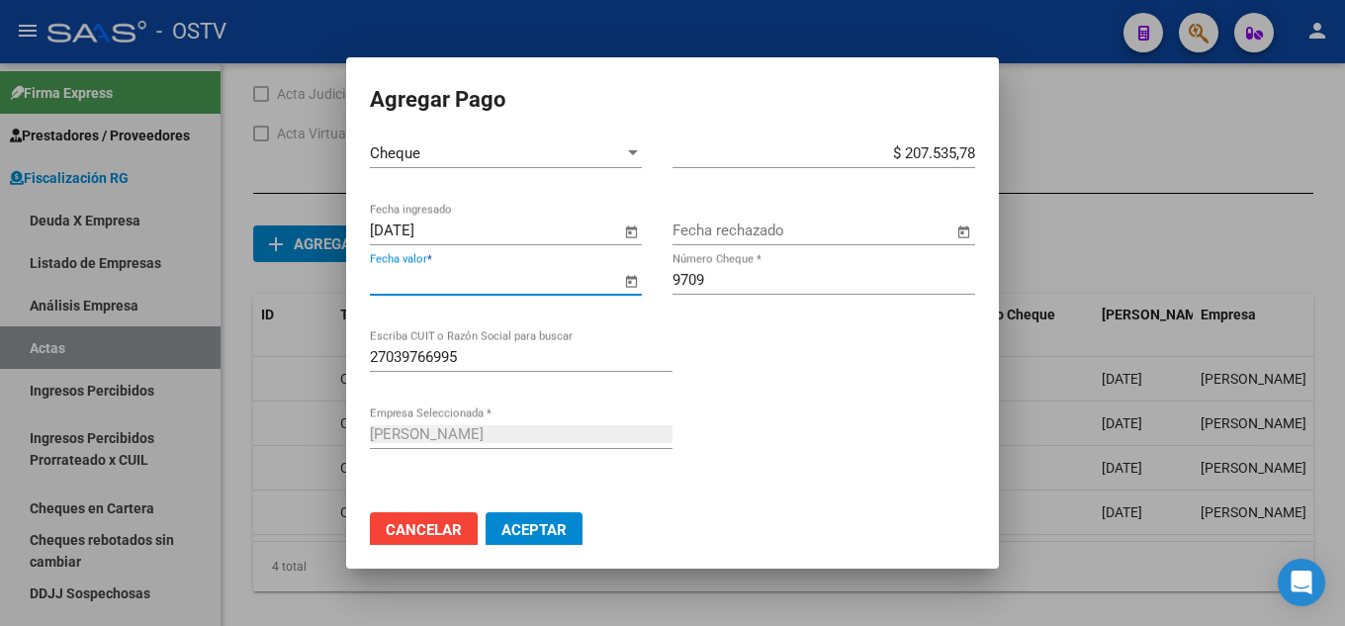
click at [482, 273] on input "Fecha valor *" at bounding box center [495, 280] width 250 height 18
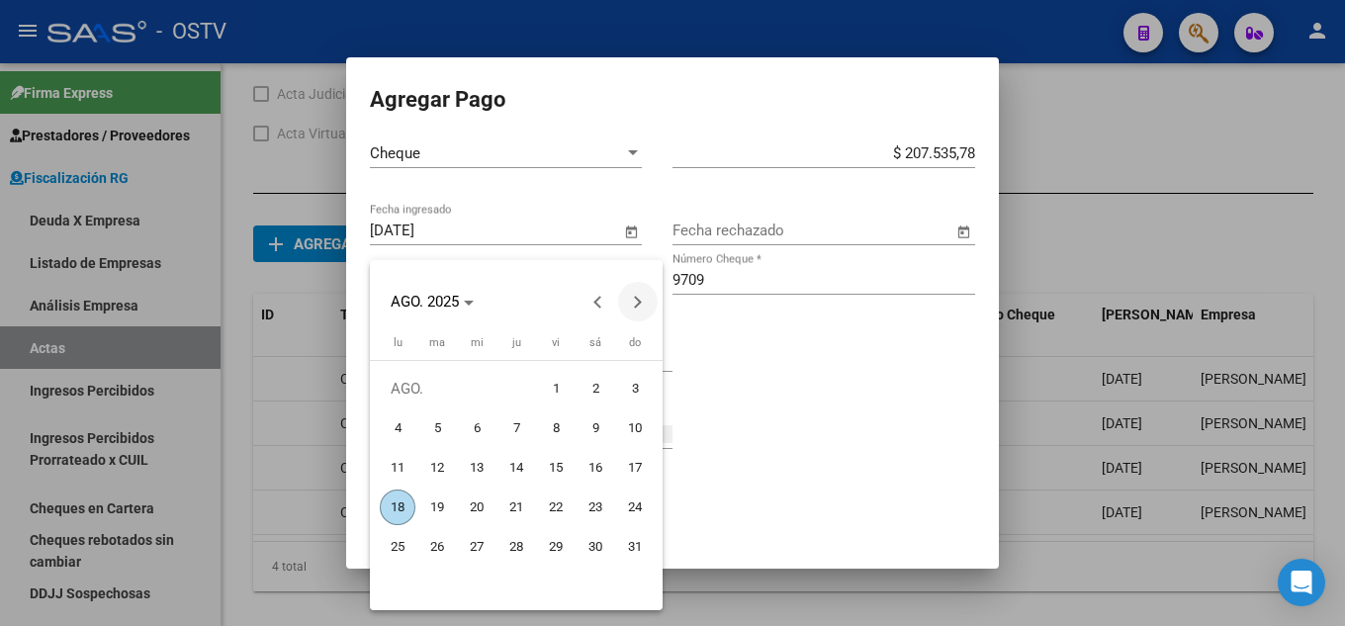
click at [626, 302] on span "Next month" at bounding box center [638, 302] width 40 height 40
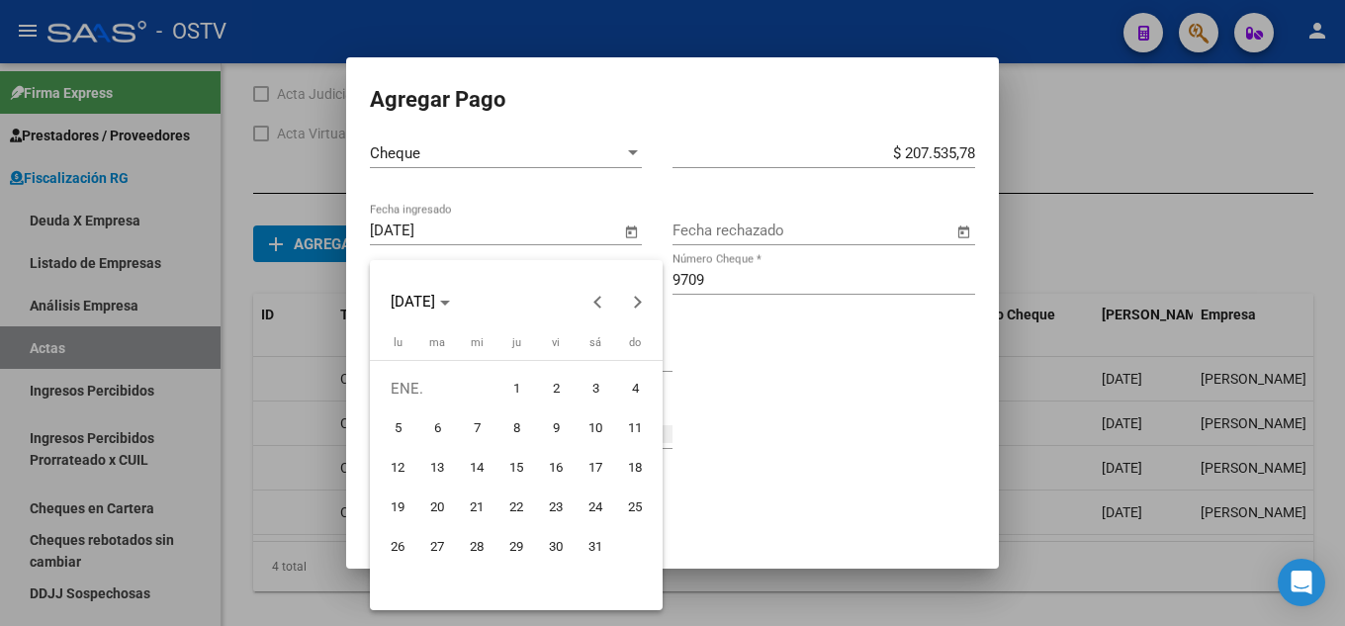
click at [473, 546] on span "28" at bounding box center [477, 547] width 36 height 36
type input "[DATE]"
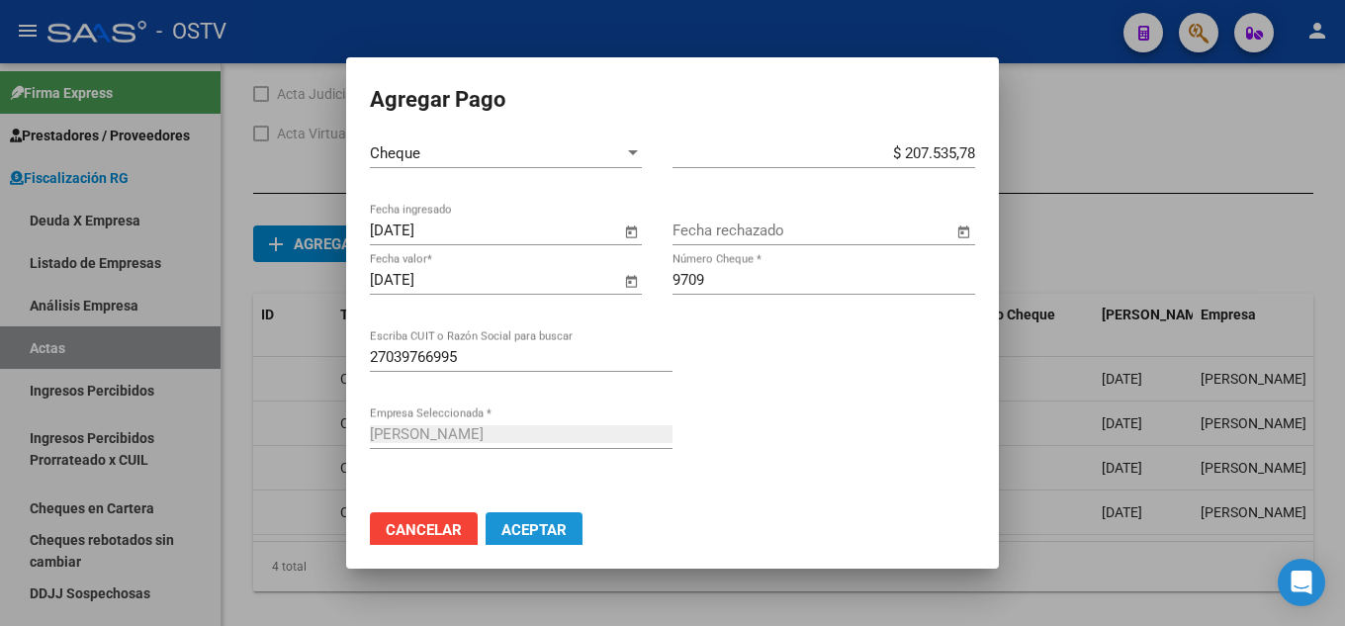
click at [553, 523] on span "Aceptar" at bounding box center [533, 530] width 65 height 18
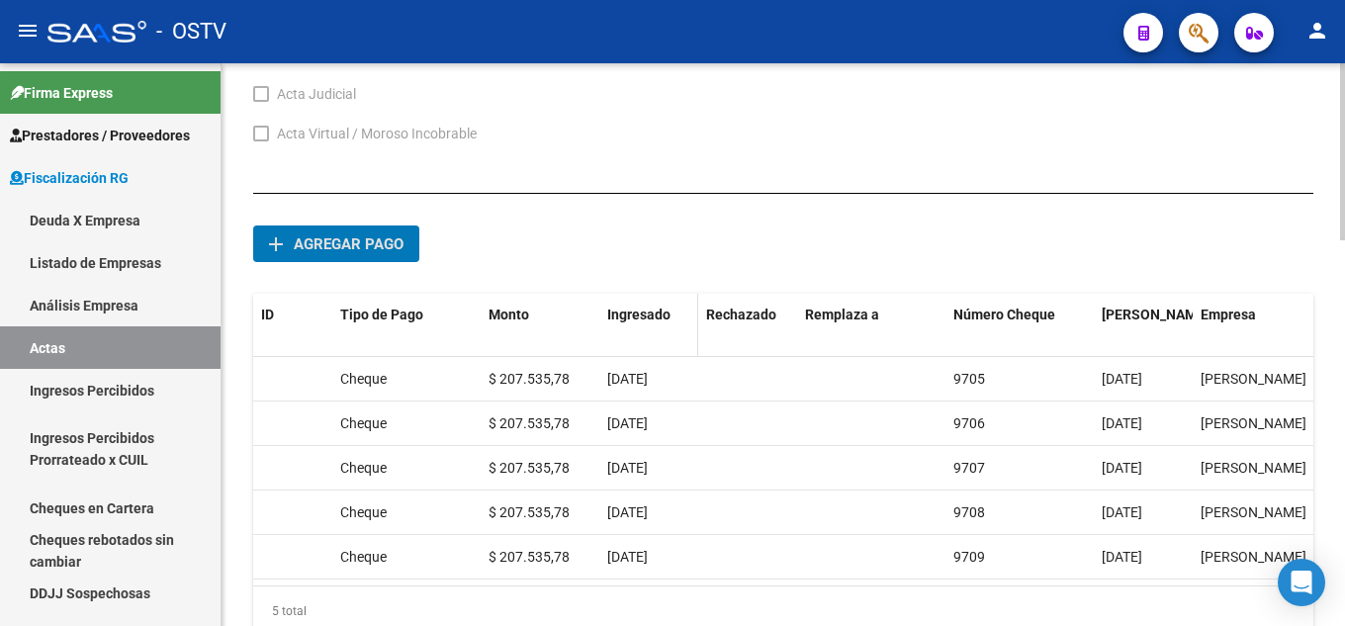
scroll to position [1228, 0]
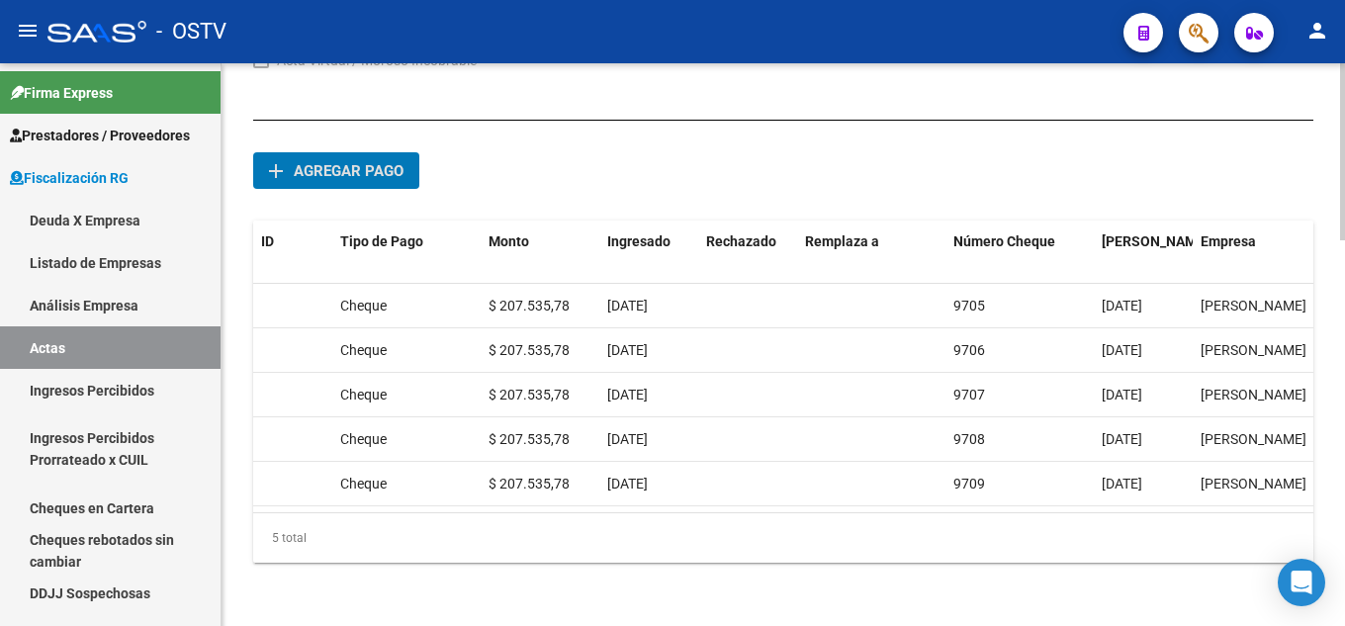
click at [379, 162] on span "Agregar pago" at bounding box center [349, 171] width 110 height 18
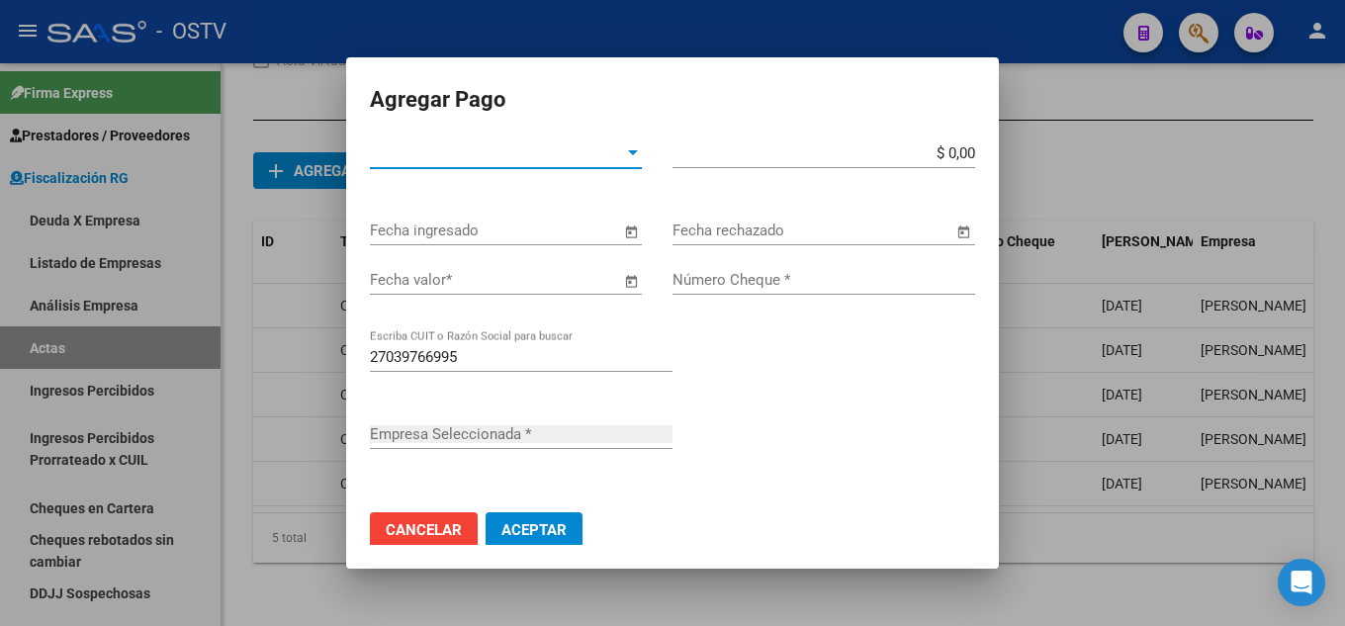
type input "[PERSON_NAME]"
click at [455, 135] on mat-dialog-container "Agregar Pago Tipo de Pago * Tipo de Pago * $ 0,00 Monto bruto * Fecha ingresado…" at bounding box center [672, 312] width 653 height 511
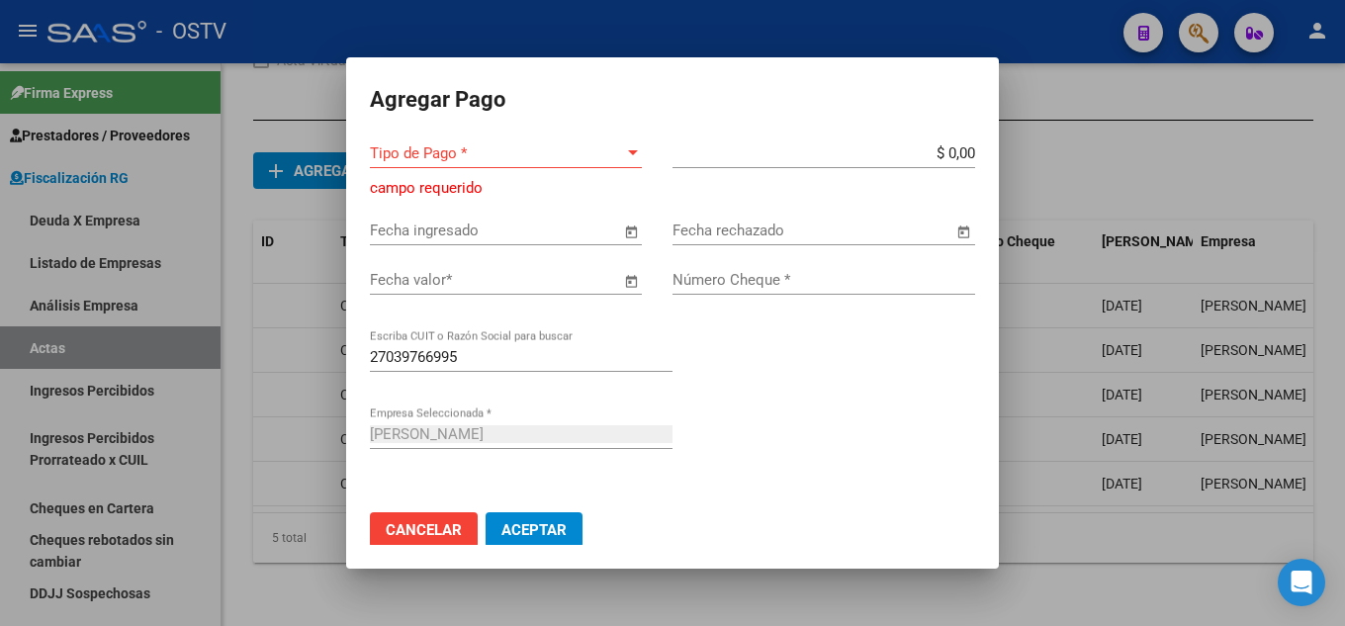
click at [469, 146] on span "Tipo de Pago *" at bounding box center [497, 153] width 254 height 18
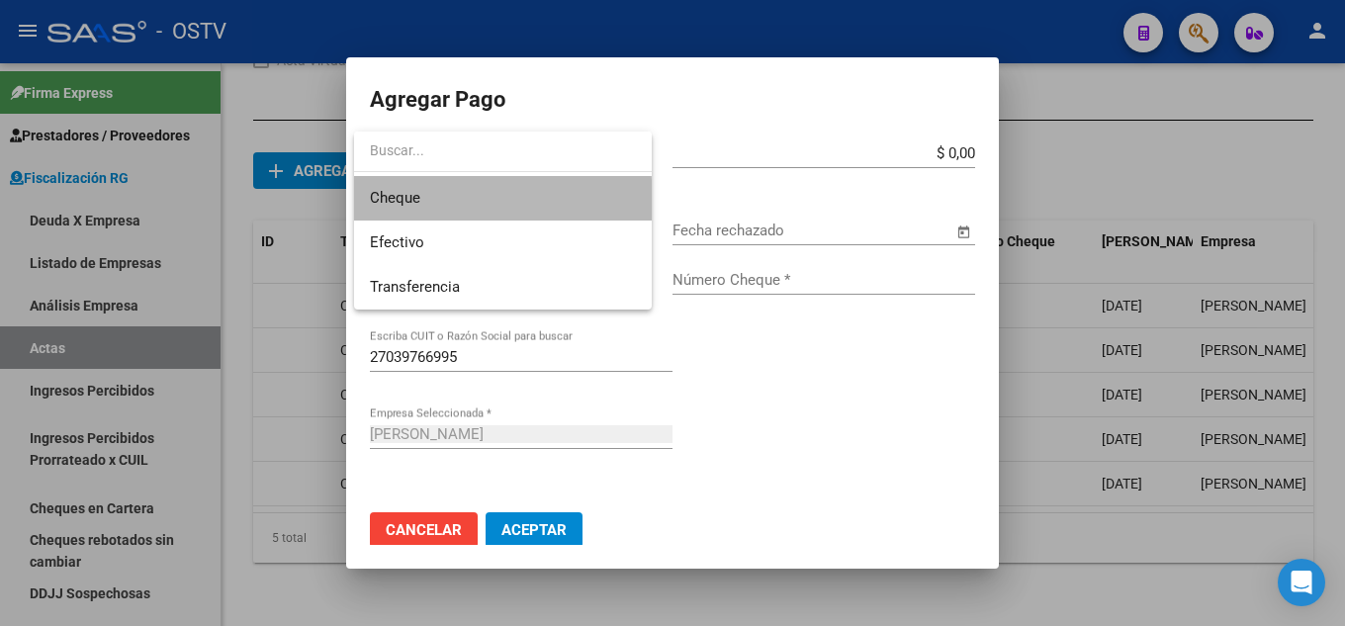
click at [489, 204] on span "Cheque" at bounding box center [503, 198] width 266 height 45
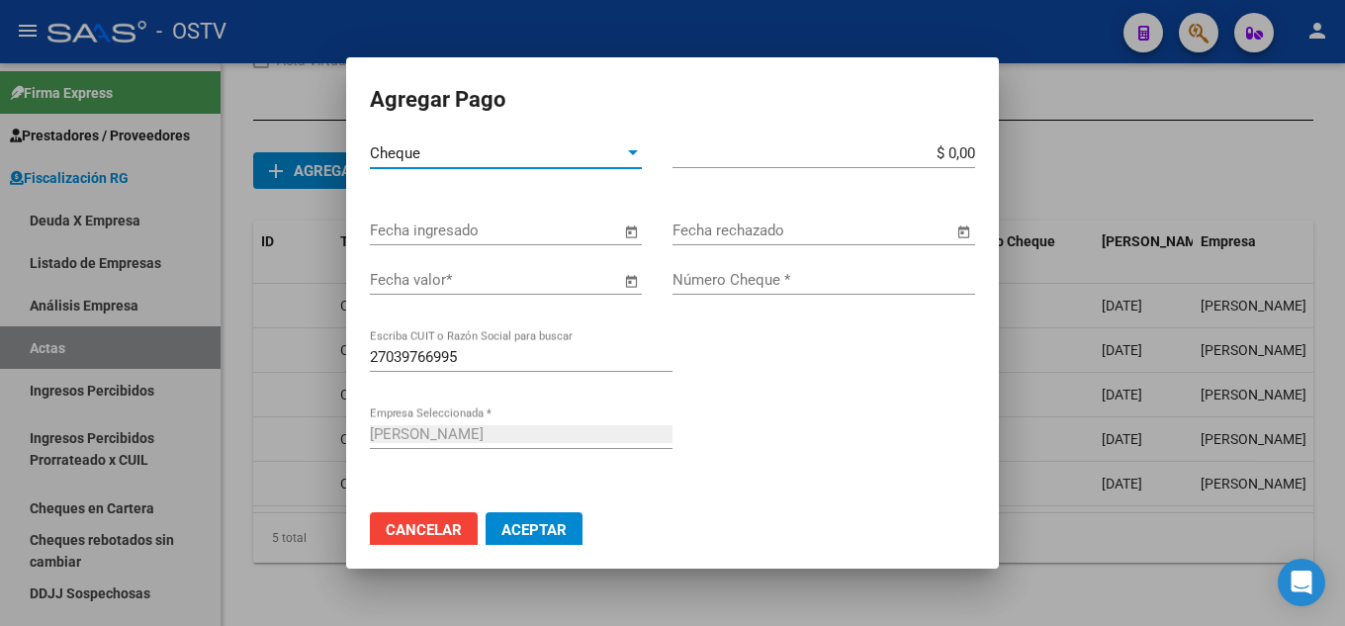
click at [956, 150] on input "$ 0,00" at bounding box center [824, 153] width 303 height 18
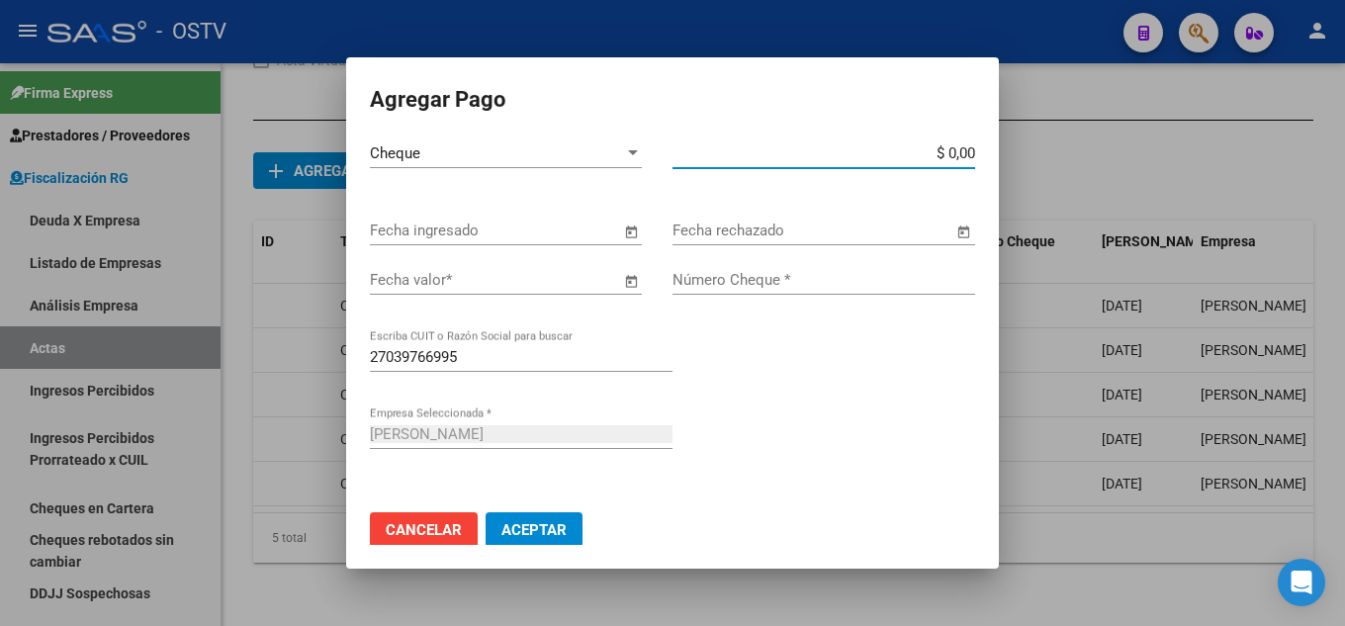
paste input "207.535,78"
type input "$ 207.535,78"
click at [488, 223] on input "Fecha ingresado" at bounding box center [495, 231] width 250 height 18
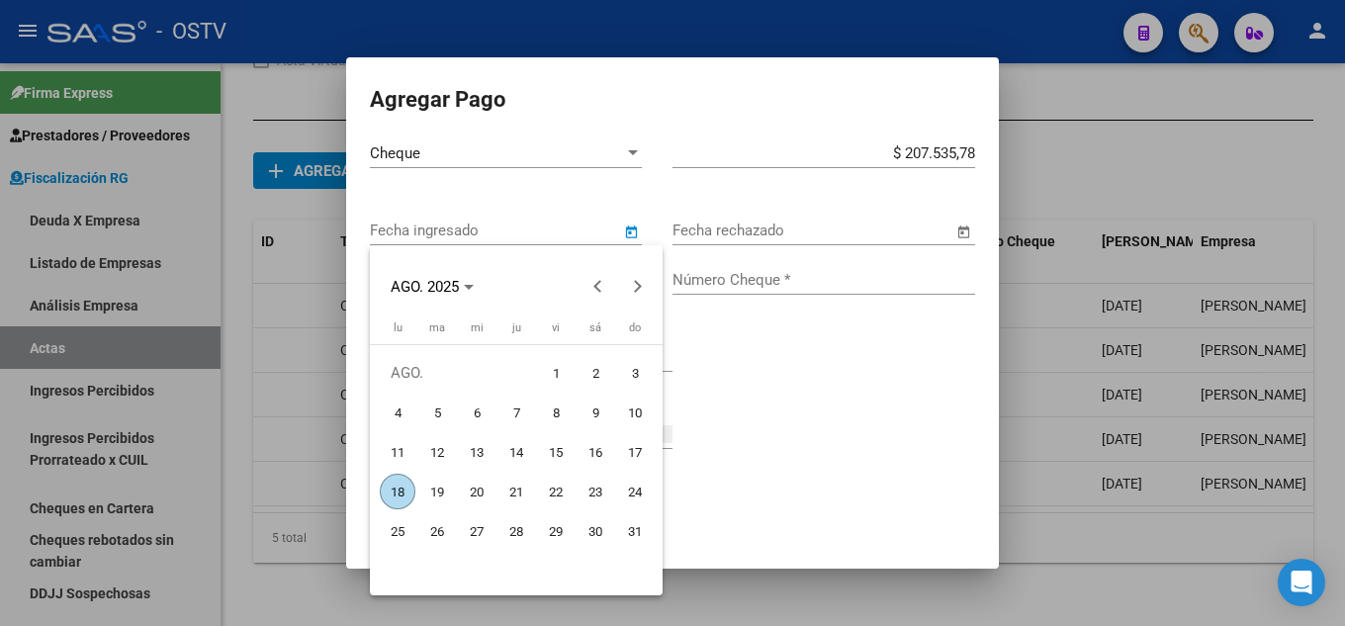
click at [404, 482] on span "18" at bounding box center [398, 492] width 36 height 36
type input "[DATE]"
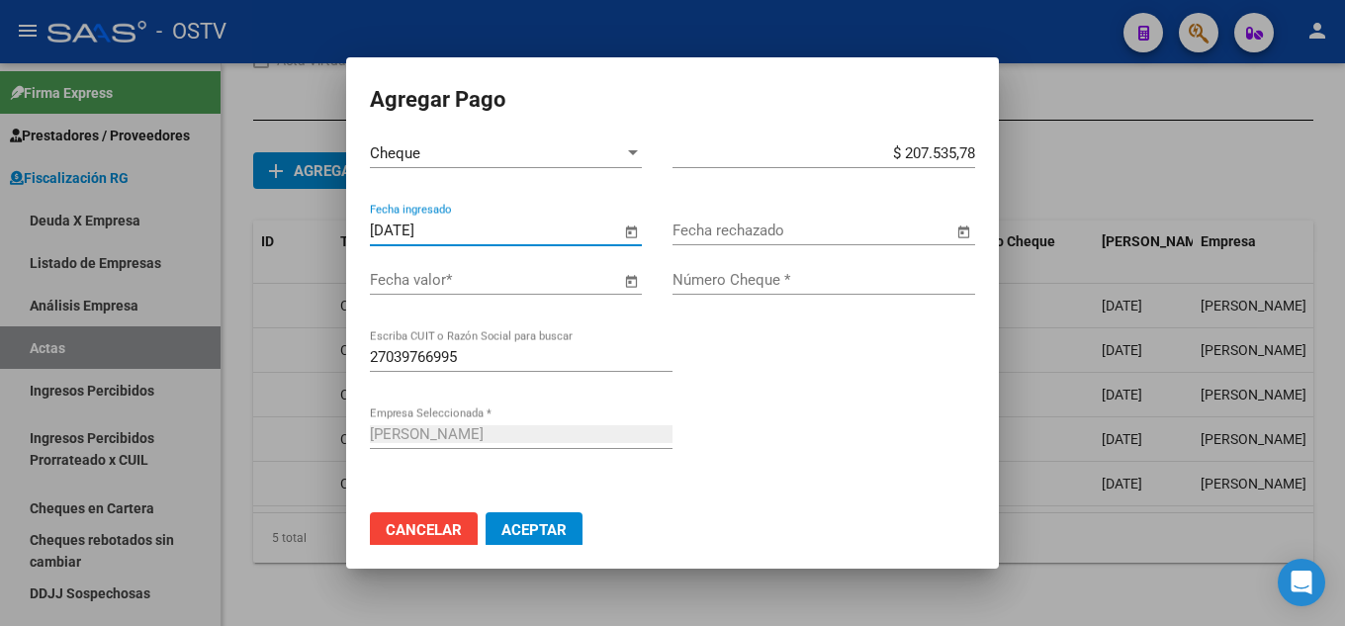
click at [456, 289] on div "Fecha valor *" at bounding box center [495, 280] width 250 height 30
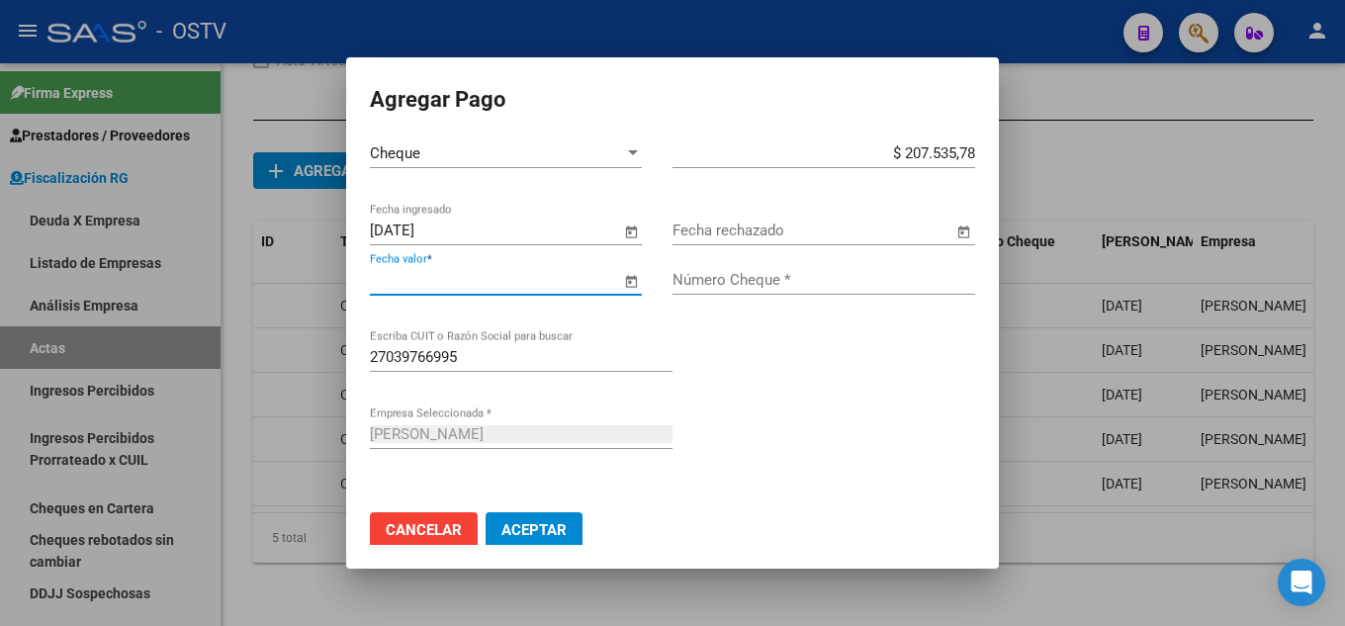
click at [453, 281] on input "Fecha valor *" at bounding box center [495, 280] width 250 height 18
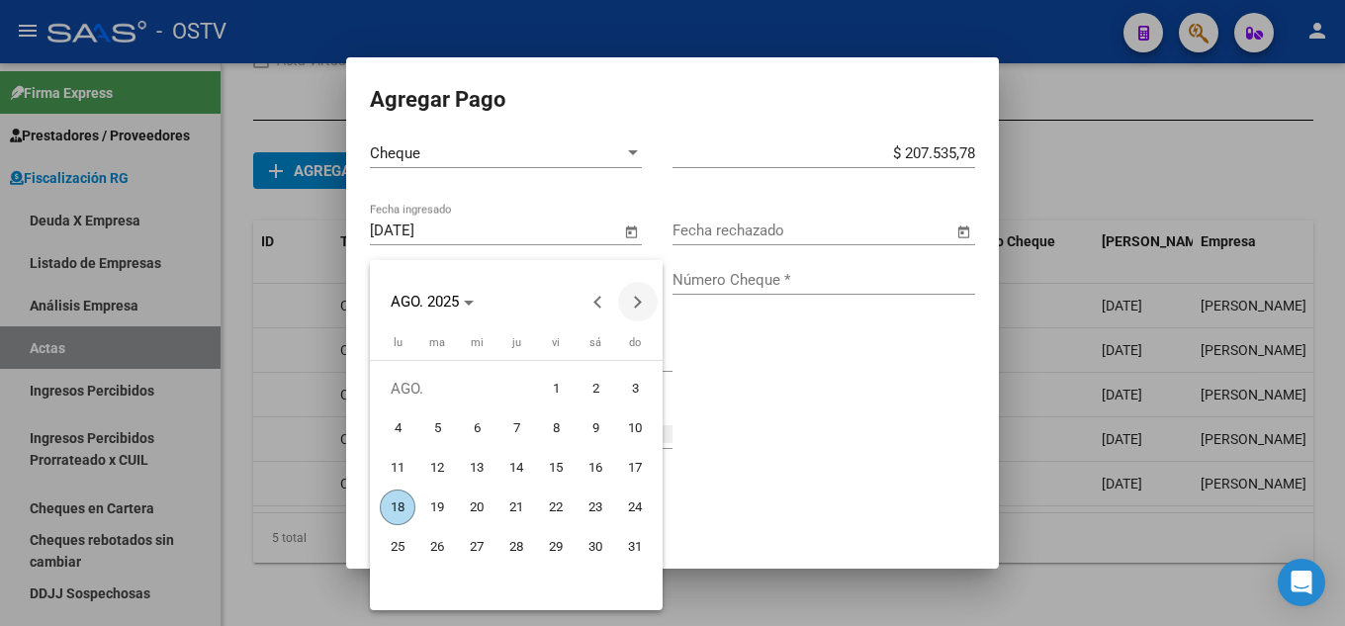
click at [634, 299] on button "Next month" at bounding box center [638, 302] width 40 height 40
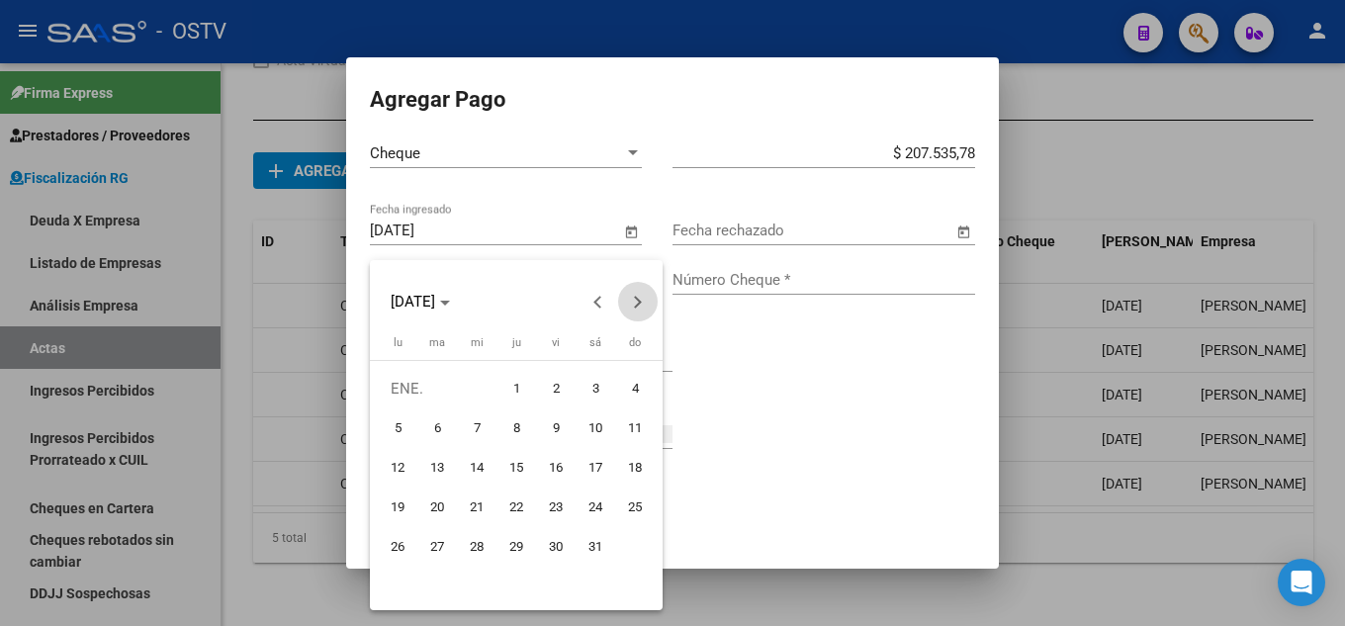
click at [634, 299] on button "Next month" at bounding box center [638, 302] width 40 height 40
click at [555, 549] on span "27" at bounding box center [556, 547] width 36 height 36
type input "[DATE]"
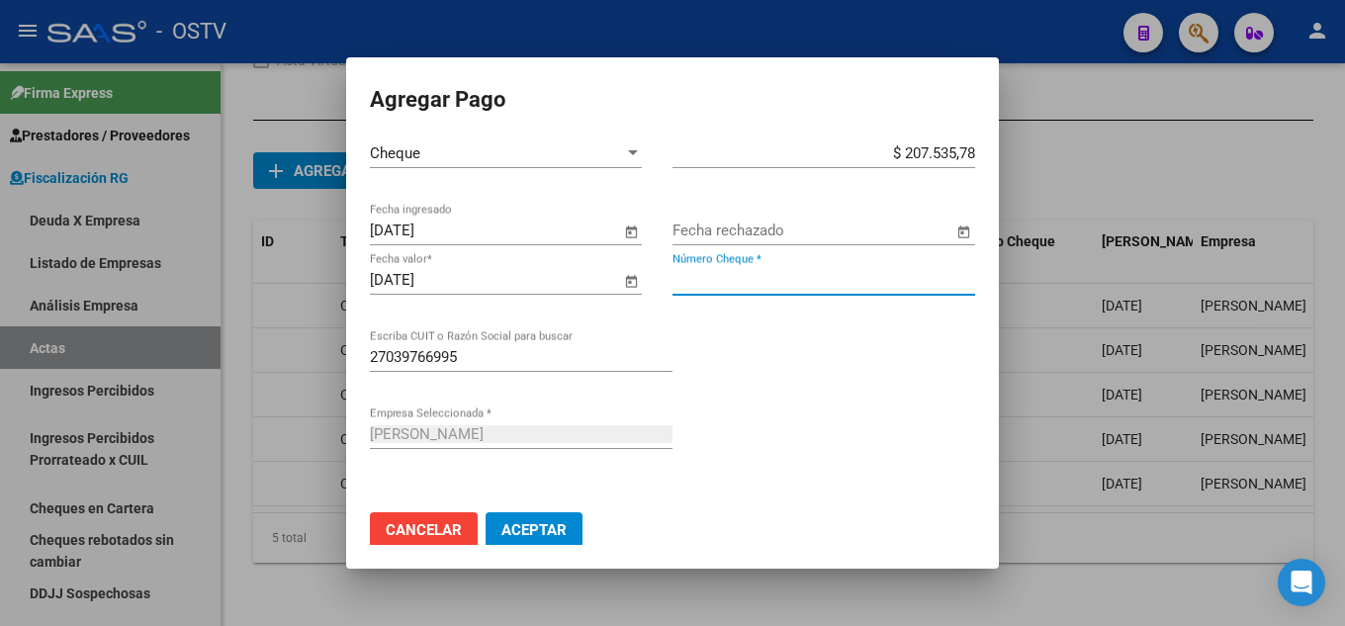
click at [798, 278] on input "Número Cheque *" at bounding box center [824, 280] width 303 height 18
type input "9710"
click at [554, 510] on mat-dialog-actions "Cancelar Aceptar" at bounding box center [672, 530] width 605 height 67
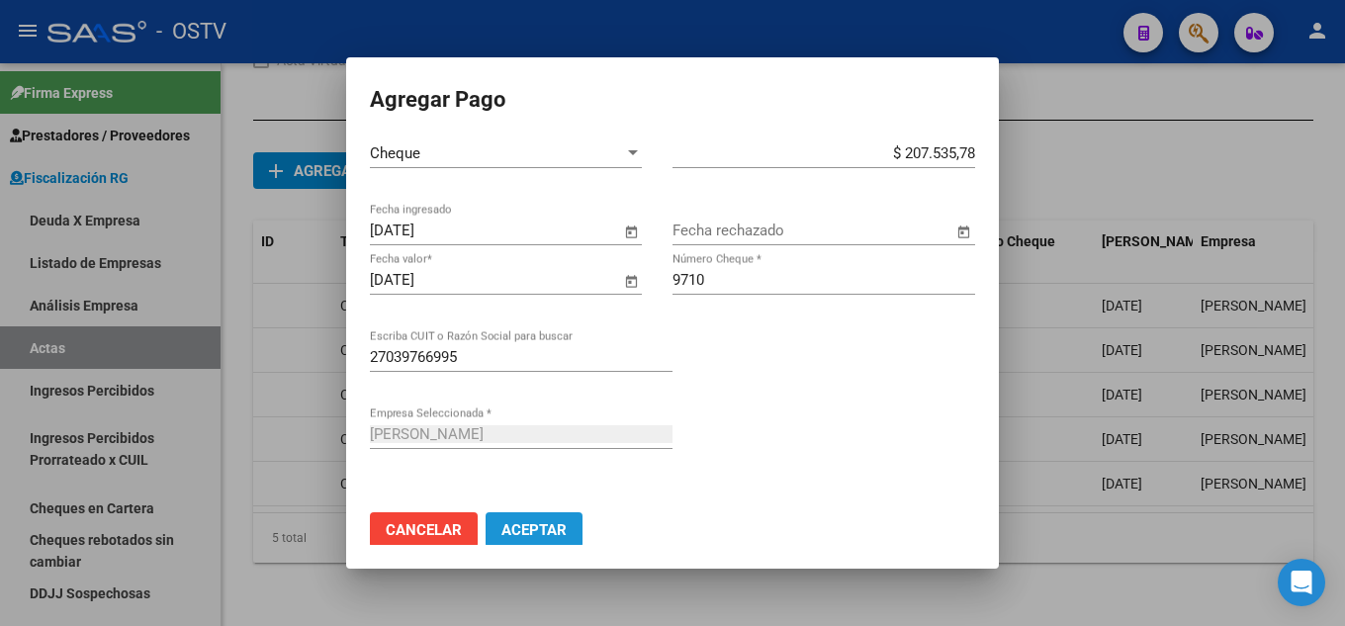
click at [562, 527] on span "Aceptar" at bounding box center [533, 530] width 65 height 18
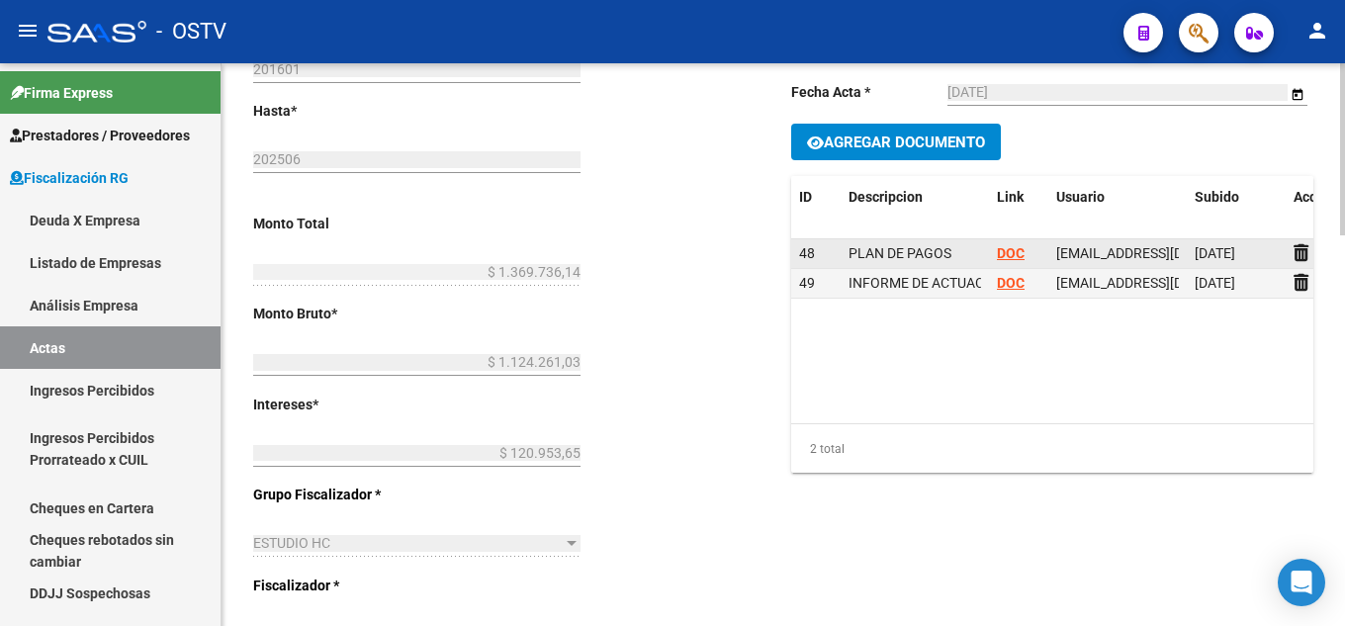
scroll to position [198, 0]
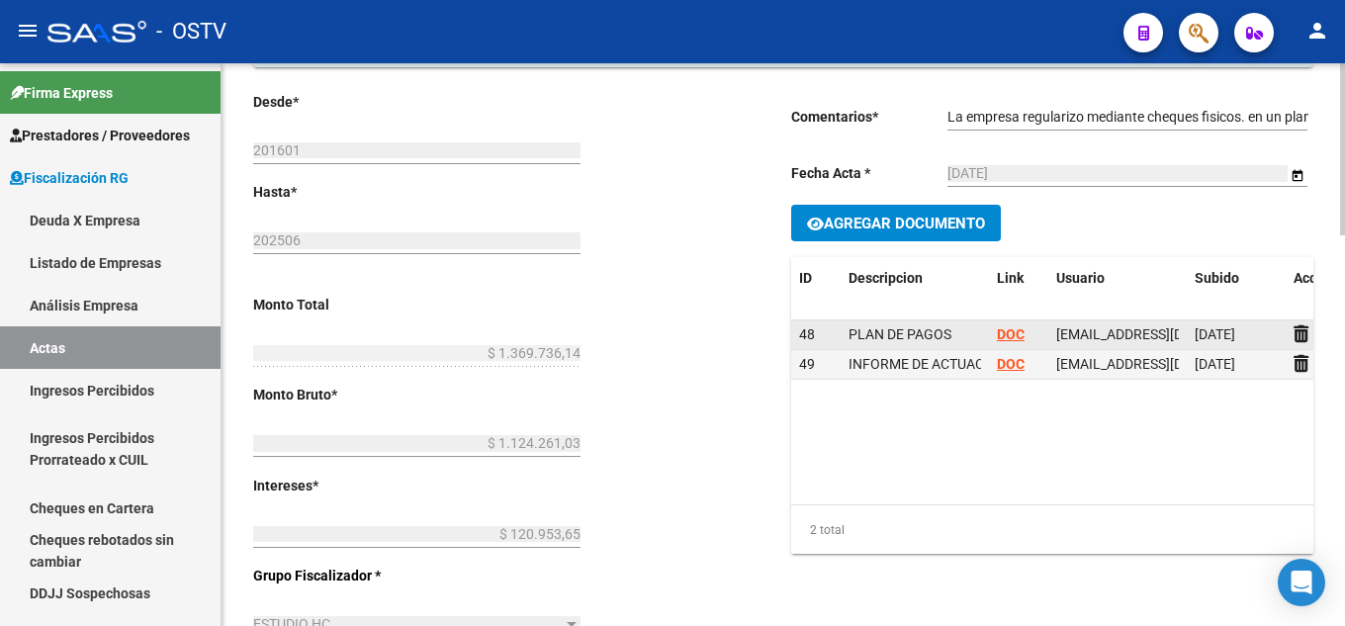
drag, startPoint x: 854, startPoint y: 323, endPoint x: 909, endPoint y: 323, distance: 55.4
click at [909, 323] on div "PLAN DE PAGOS" at bounding box center [915, 334] width 133 height 23
click at [823, 330] on div "48" at bounding box center [816, 334] width 34 height 23
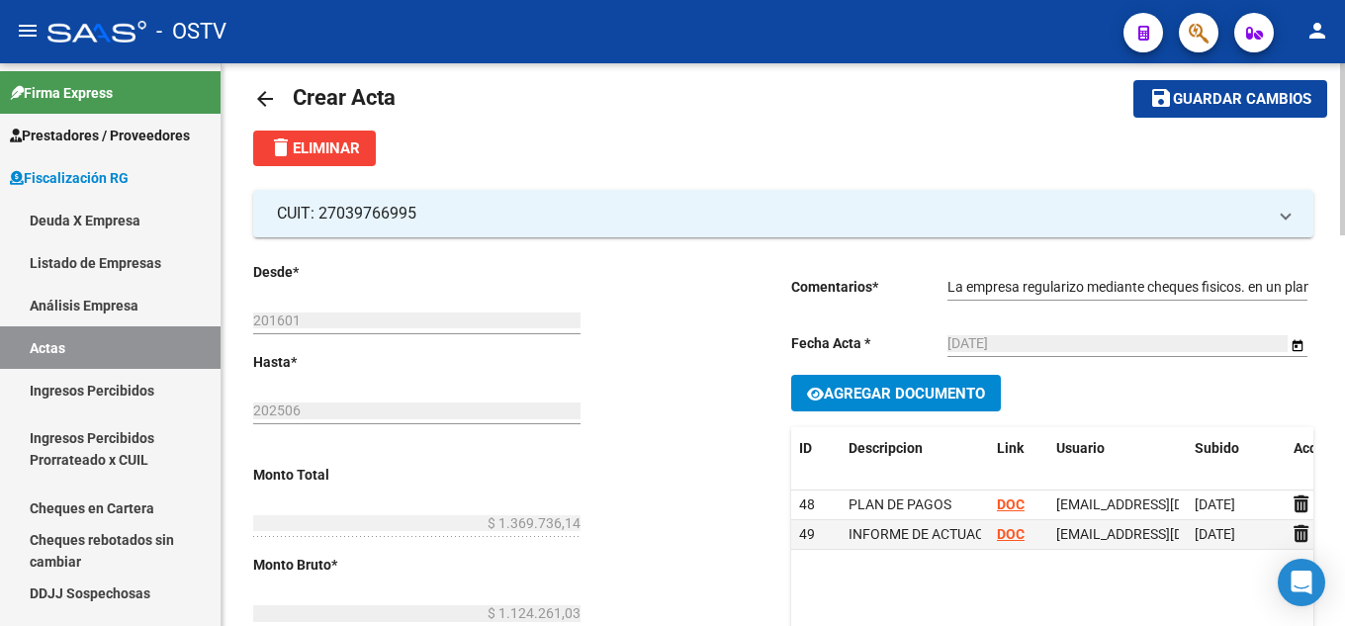
scroll to position [0, 0]
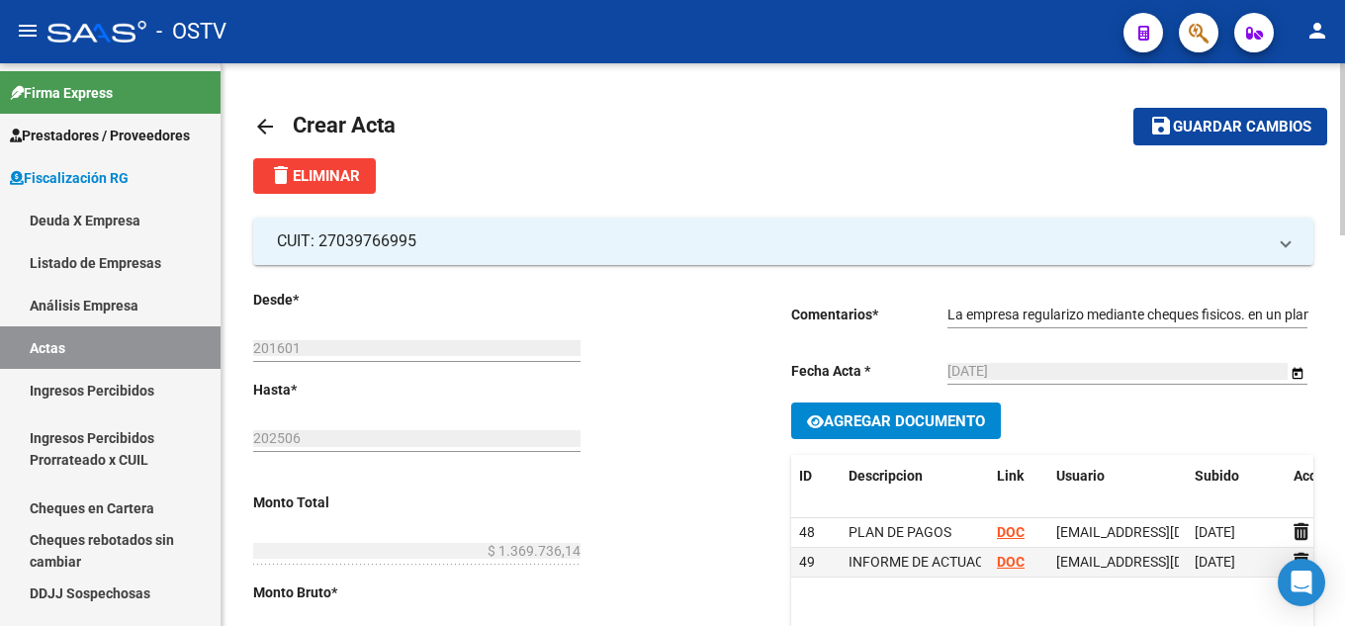
click at [947, 413] on span "Agregar Documento" at bounding box center [904, 421] width 161 height 18
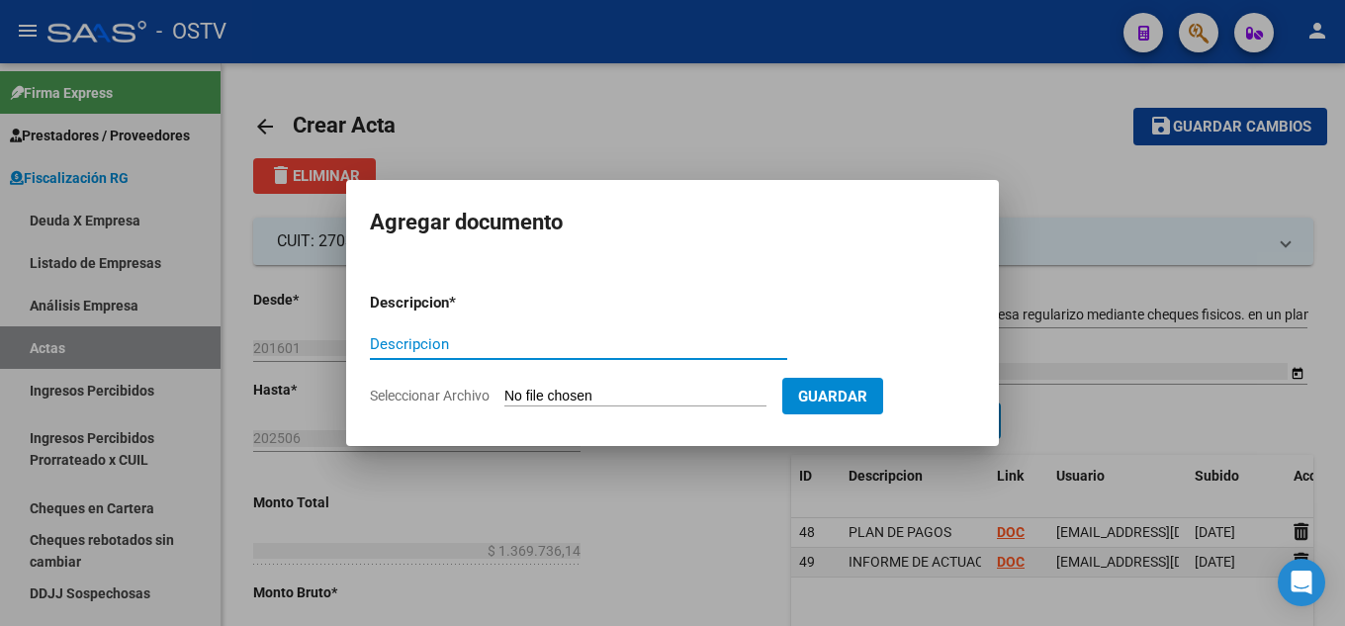
click at [617, 367] on div "Descripcion" at bounding box center [578, 353] width 417 height 48
click at [620, 384] on form "Descripcion * Descripcion Seleccionar Archivo Guardar" at bounding box center [672, 349] width 605 height 144
click at [627, 392] on input "Seleccionar Archivo" at bounding box center [635, 397] width 262 height 19
type input "C:\fakepath\20423676672_011_00002_00000165.pdf"
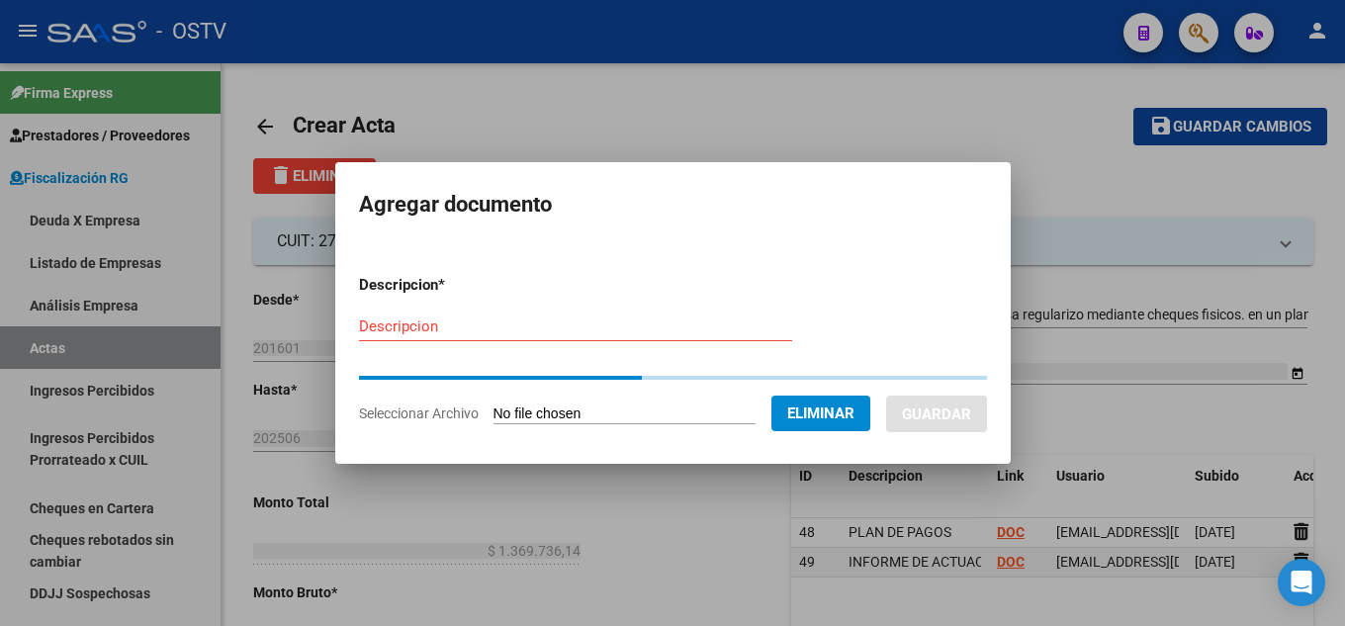
click at [507, 333] on div "Descripcion" at bounding box center [575, 327] width 433 height 30
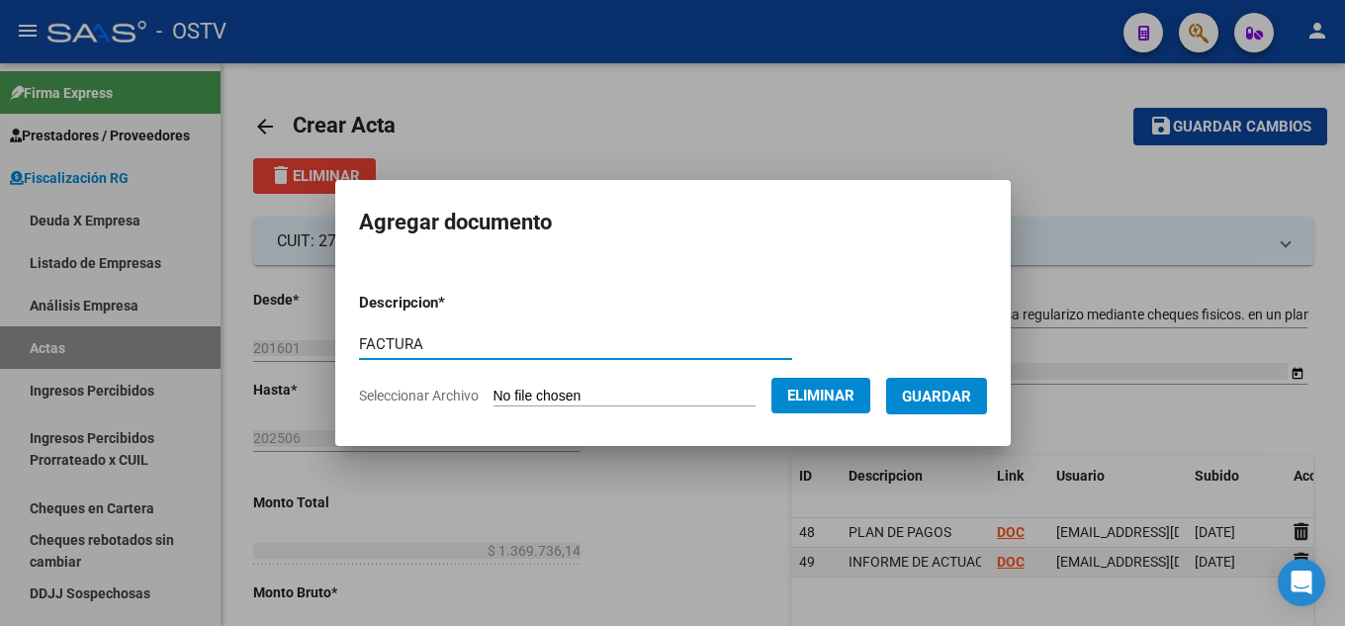
type input "FACTURA"
click at [942, 400] on span "Guardar" at bounding box center [936, 397] width 69 height 18
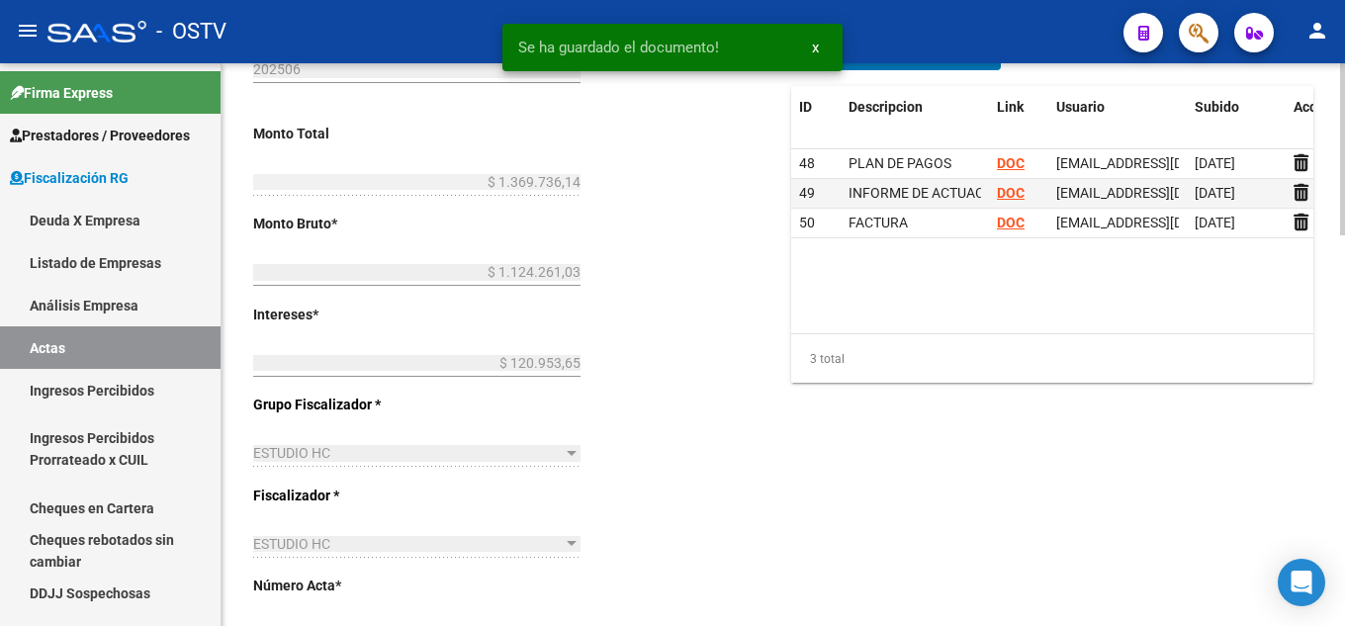
scroll to position [692, 0]
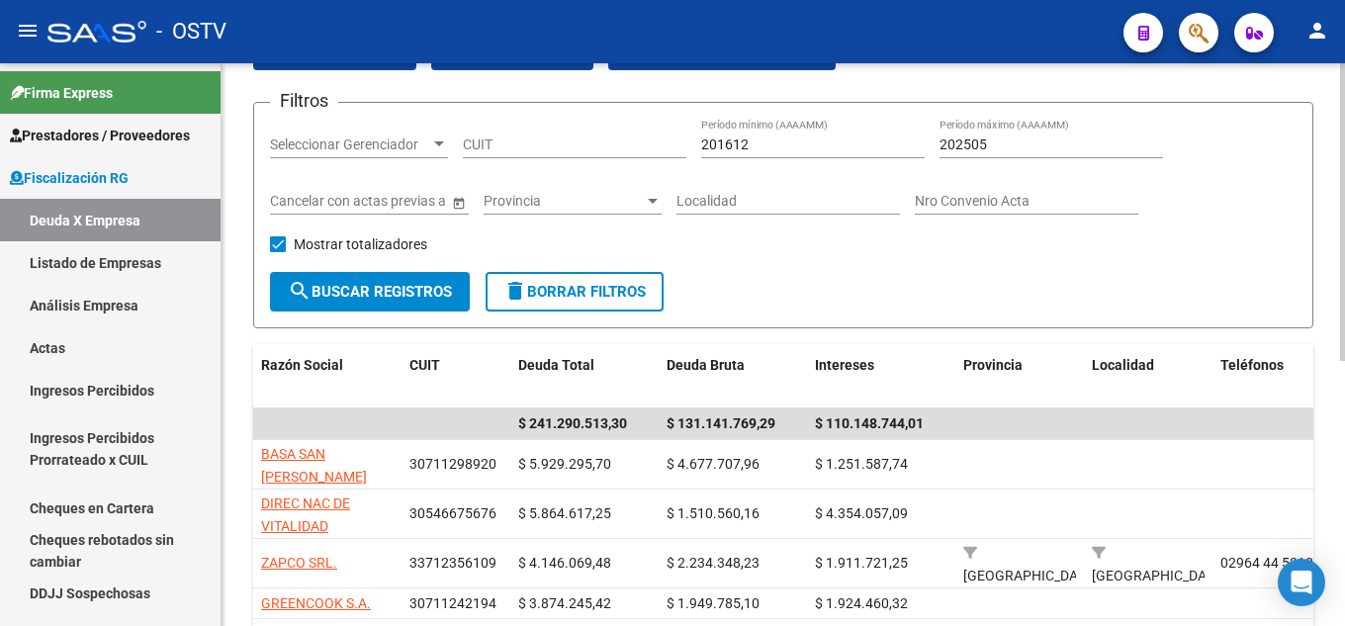
scroll to position [12, 0]
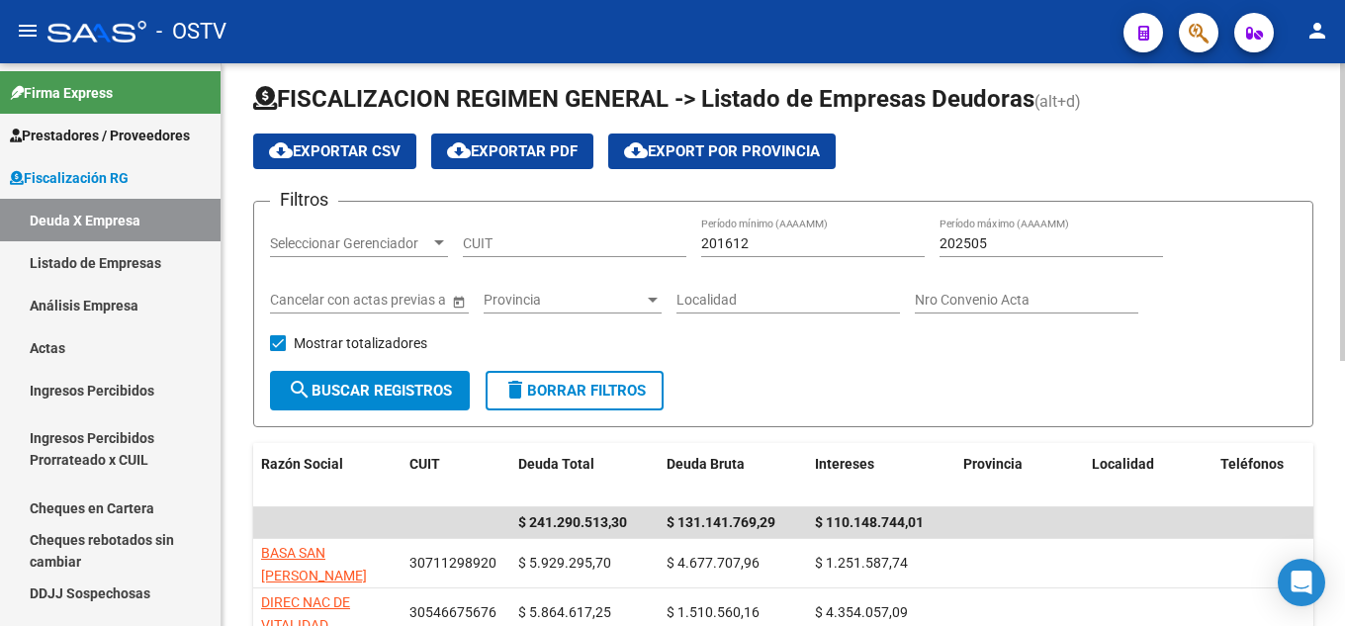
click at [399, 244] on span "Seleccionar Gerenciador" at bounding box center [350, 243] width 160 height 17
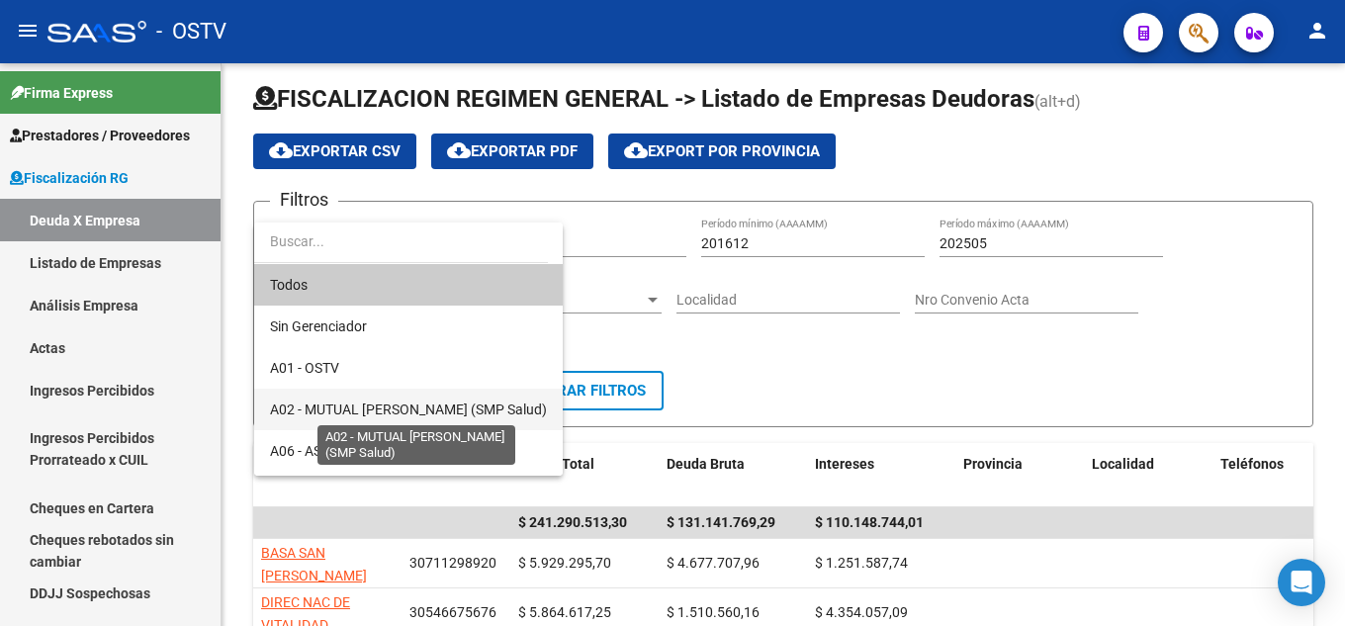
click at [385, 410] on span "A02 - MUTUAL [PERSON_NAME] (SMP Salud)" at bounding box center [408, 410] width 277 height 16
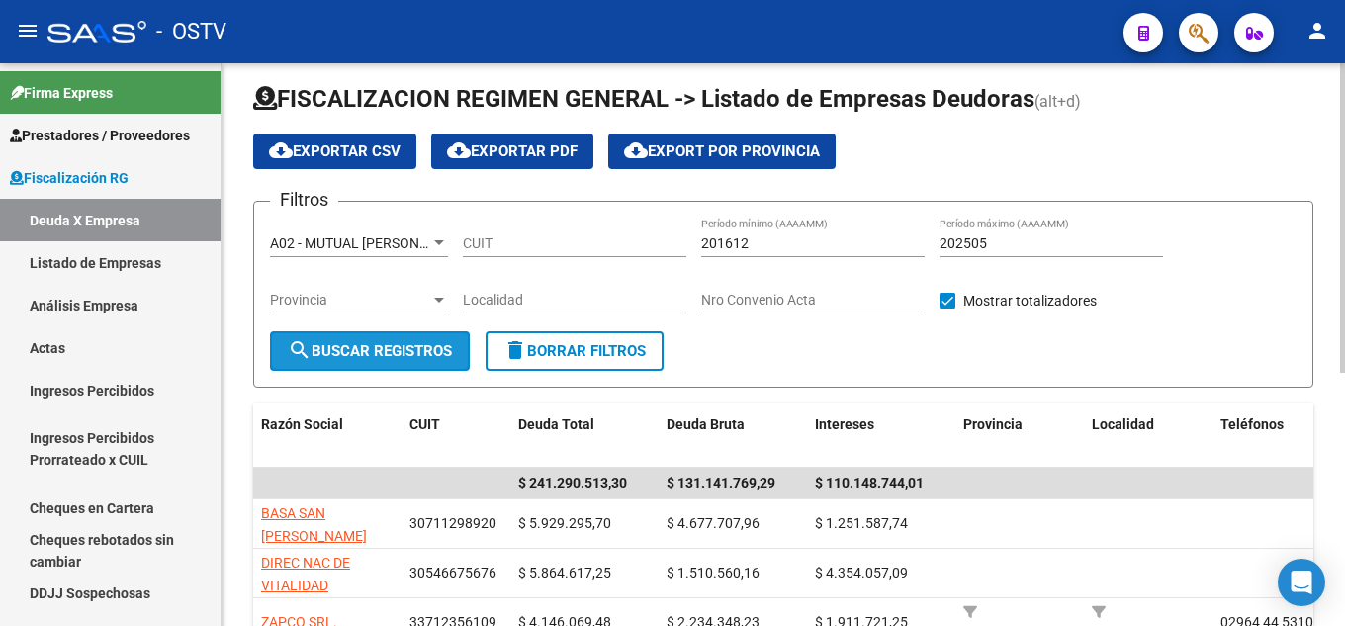
click at [367, 343] on span "search Buscar Registros" at bounding box center [370, 351] width 164 height 18
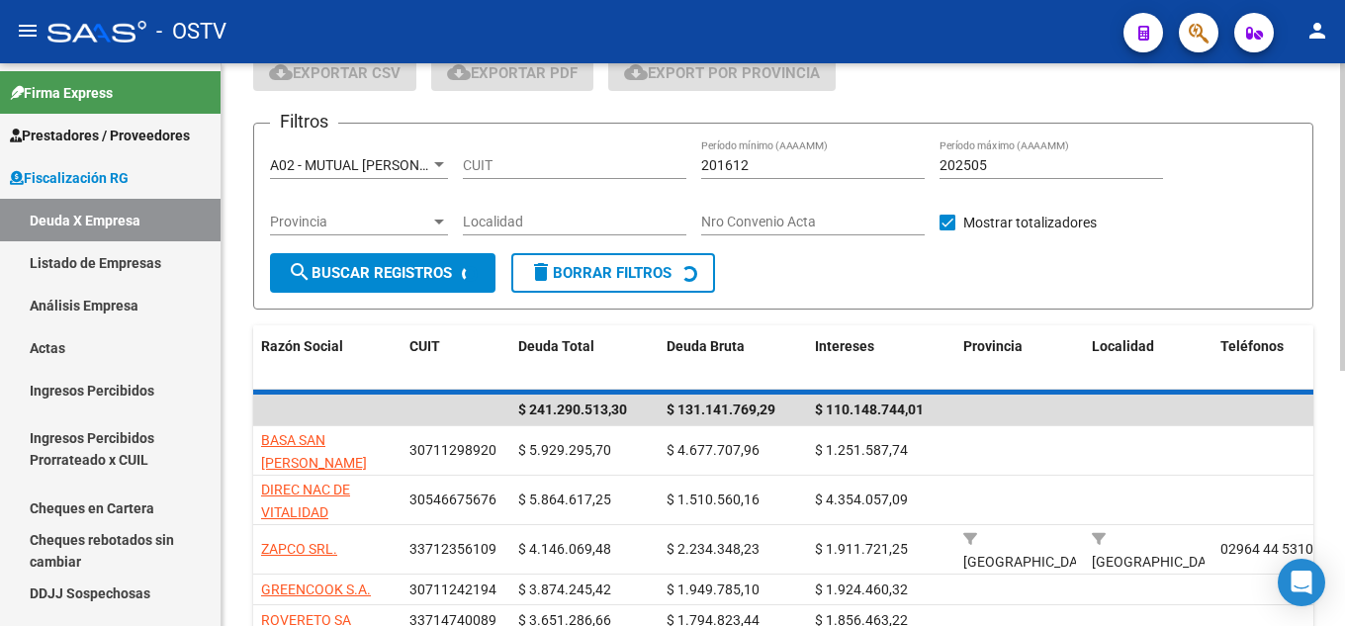
scroll to position [210, 0]
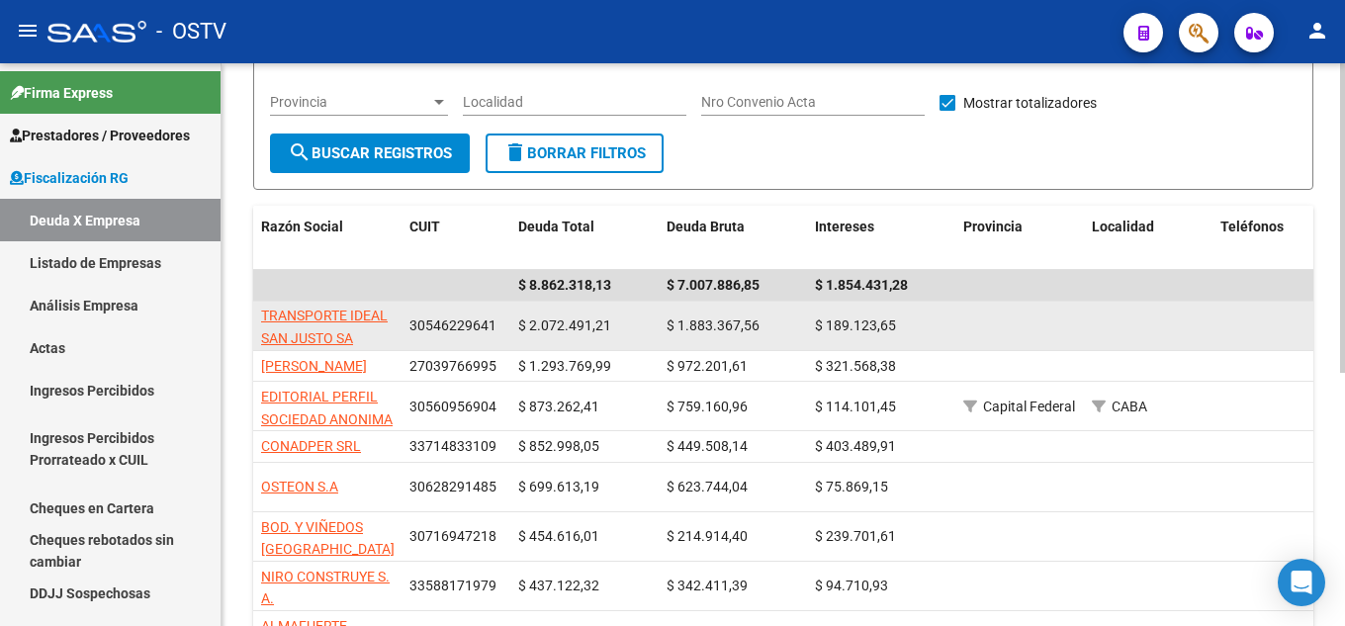
click at [333, 347] on datatable-body-cell "TRANSPORTE IDEAL SAN JUSTO SA" at bounding box center [327, 326] width 148 height 48
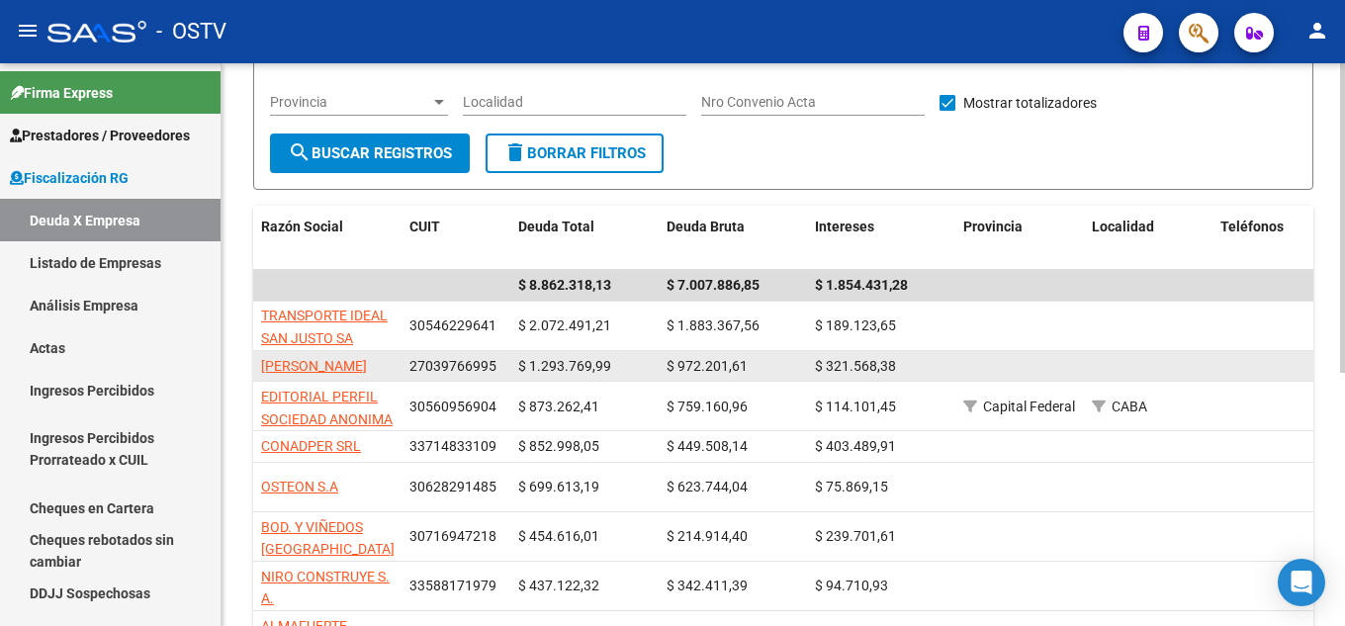
click at [345, 355] on app-link-go-to "[PERSON_NAME]" at bounding box center [314, 366] width 106 height 23
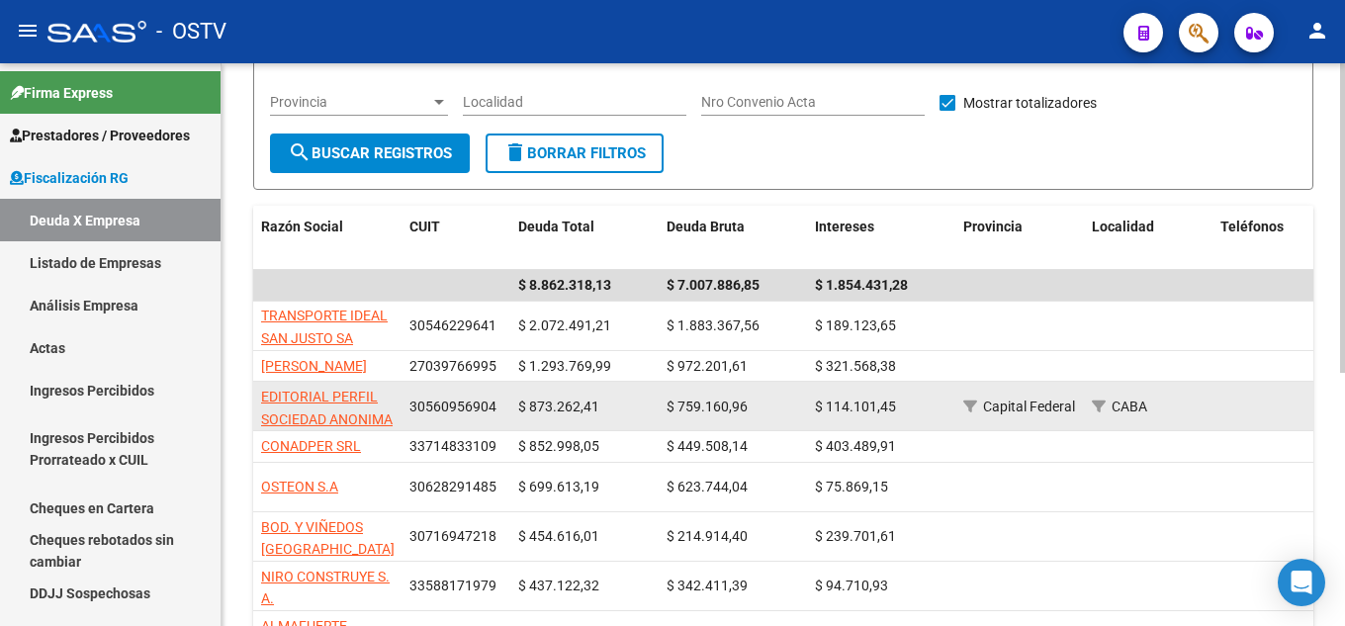
click at [349, 386] on app-link-go-to "EDITORIAL PERFIL SOCIEDAD ANONIMA" at bounding box center [327, 408] width 133 height 45
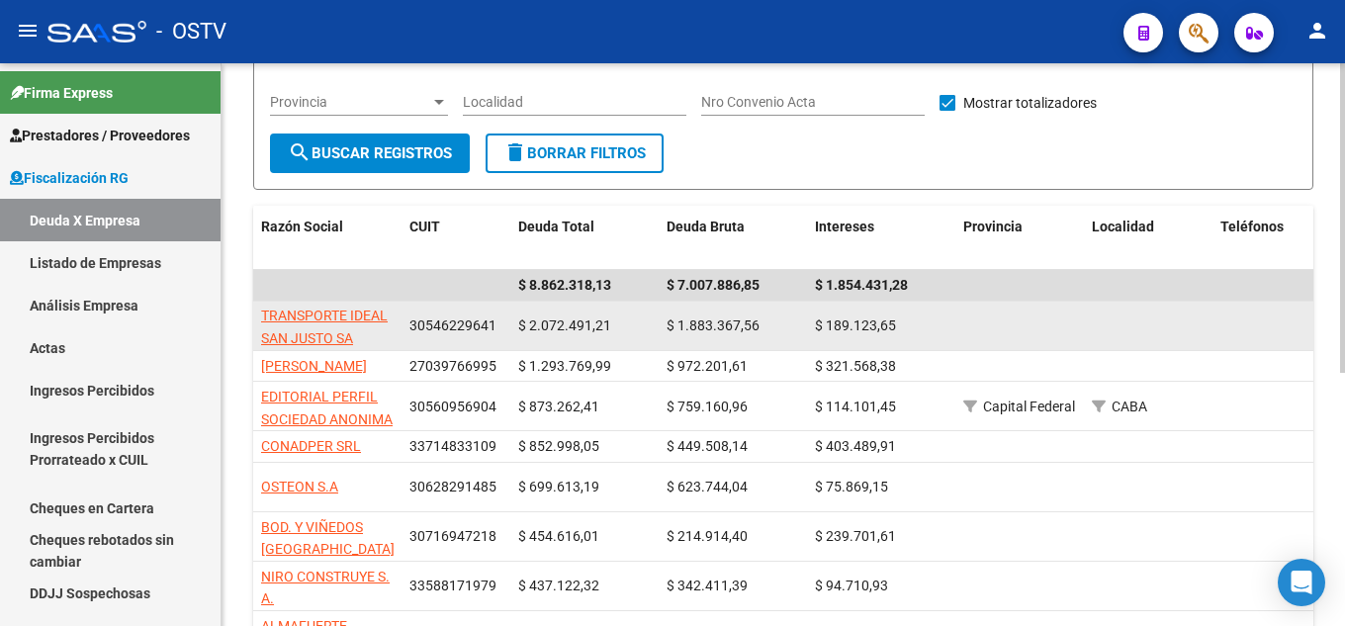
click at [377, 331] on app-link-go-to "TRANSPORTE IDEAL SAN JUSTO SA" at bounding box center [327, 327] width 133 height 45
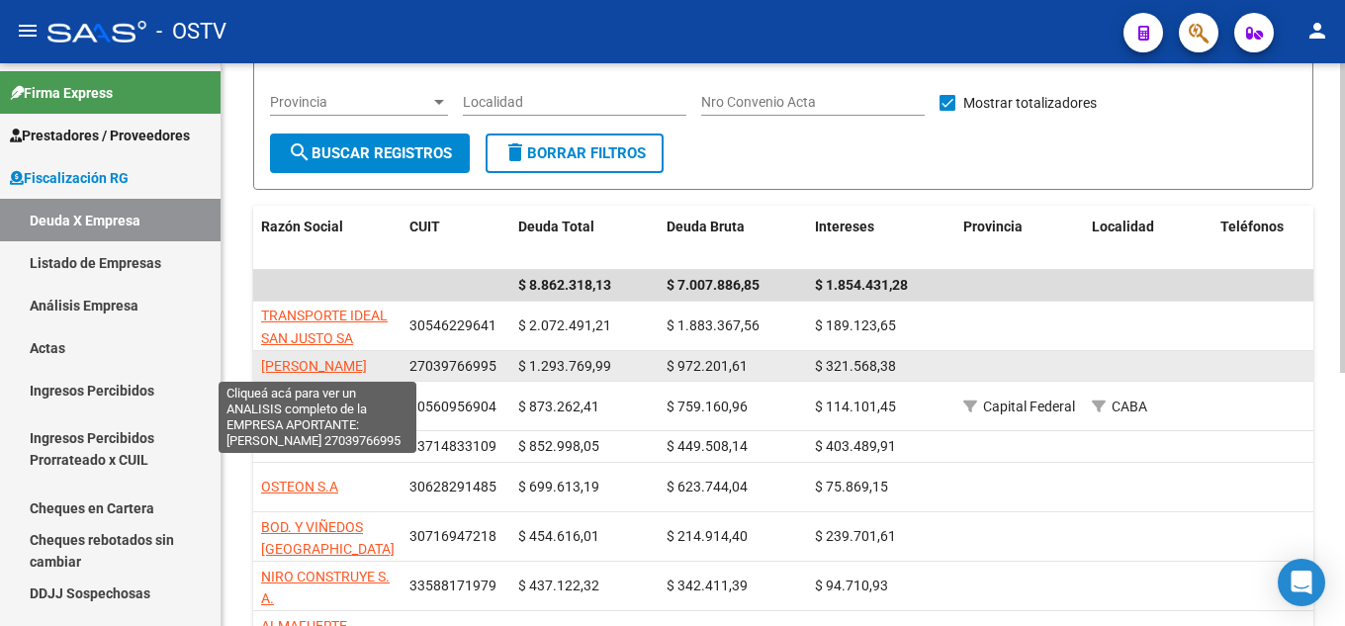
click at [353, 367] on span "[PERSON_NAME]" at bounding box center [314, 366] width 106 height 16
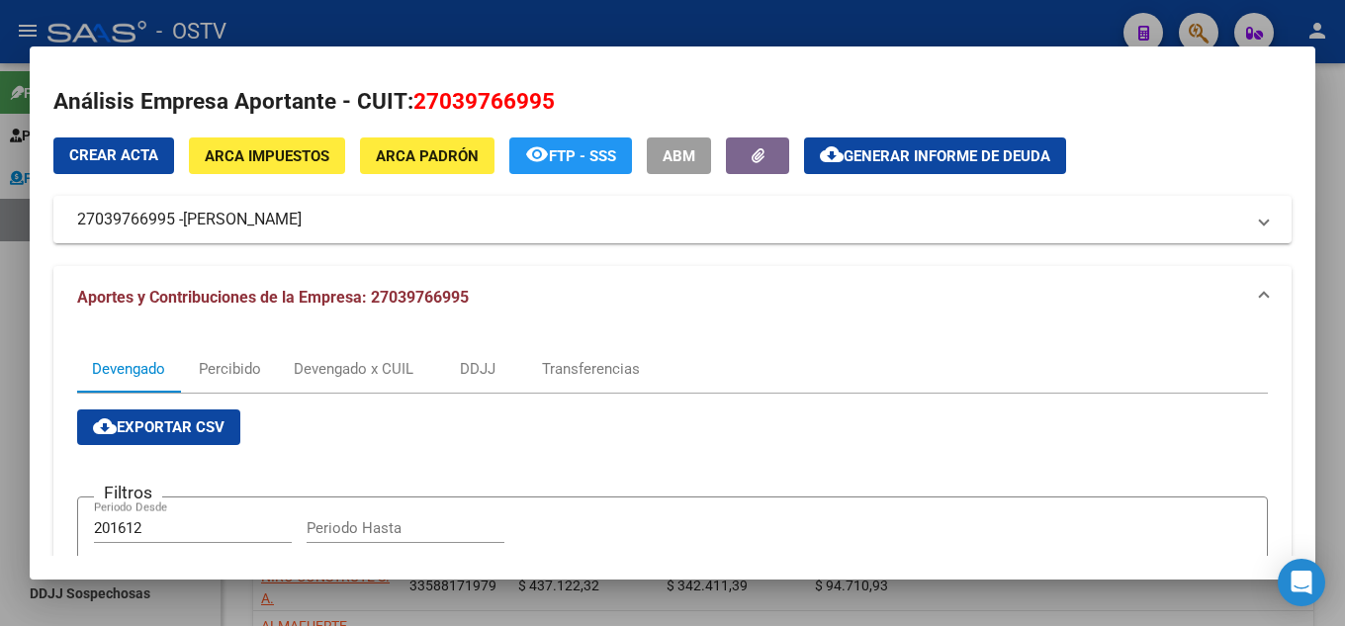
scroll to position [0, 0]
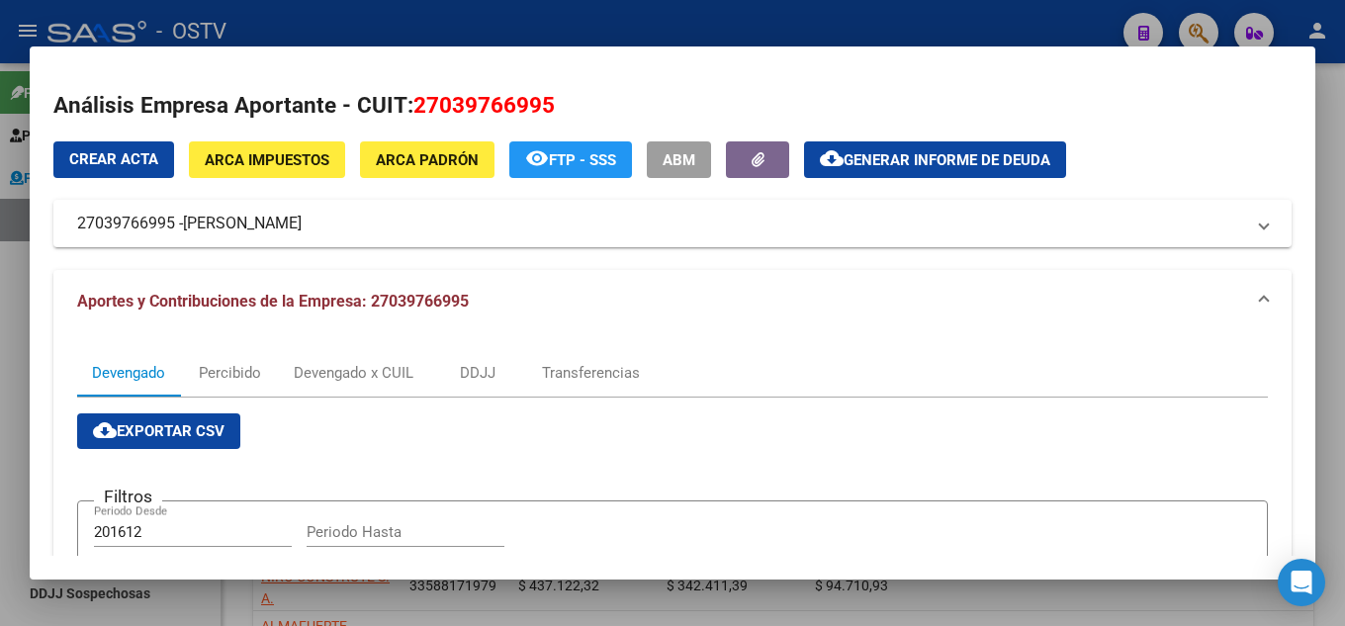
click at [966, 155] on span "Generar informe de deuda" at bounding box center [947, 160] width 207 height 18
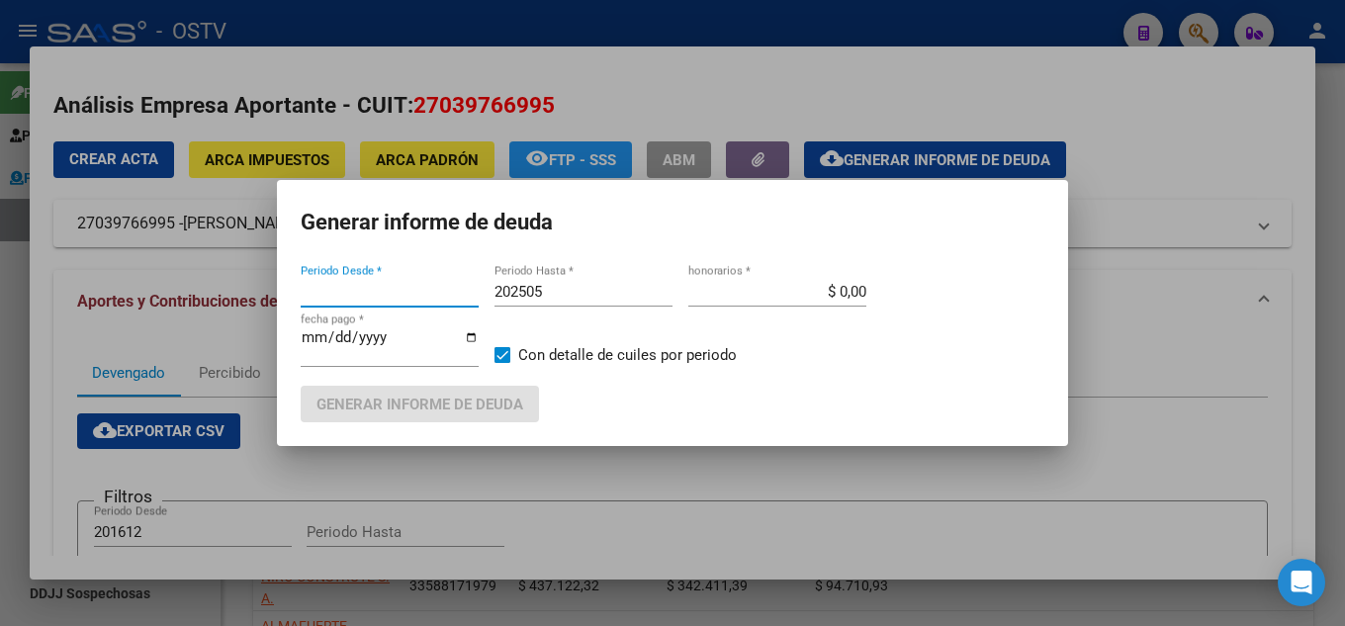
type input "201612"
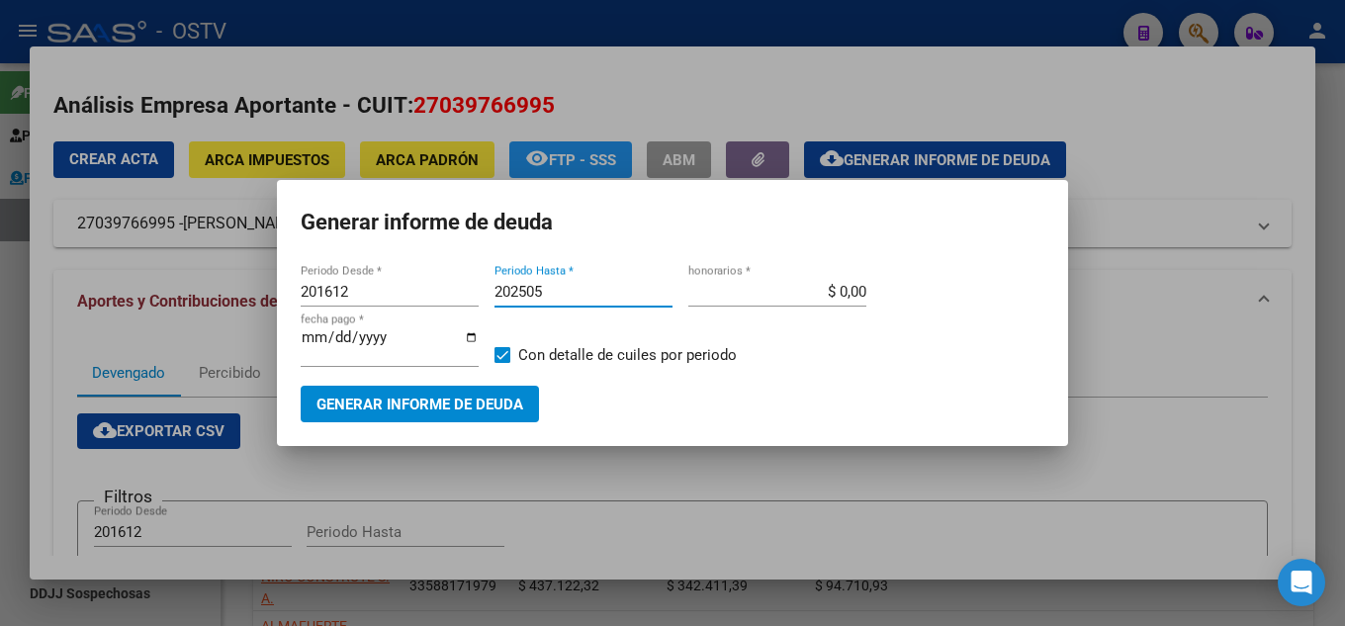
click at [581, 287] on input "202505" at bounding box center [584, 292] width 178 height 18
type input "202506"
click at [376, 411] on span "Generar informe de deuda" at bounding box center [419, 405] width 207 height 18
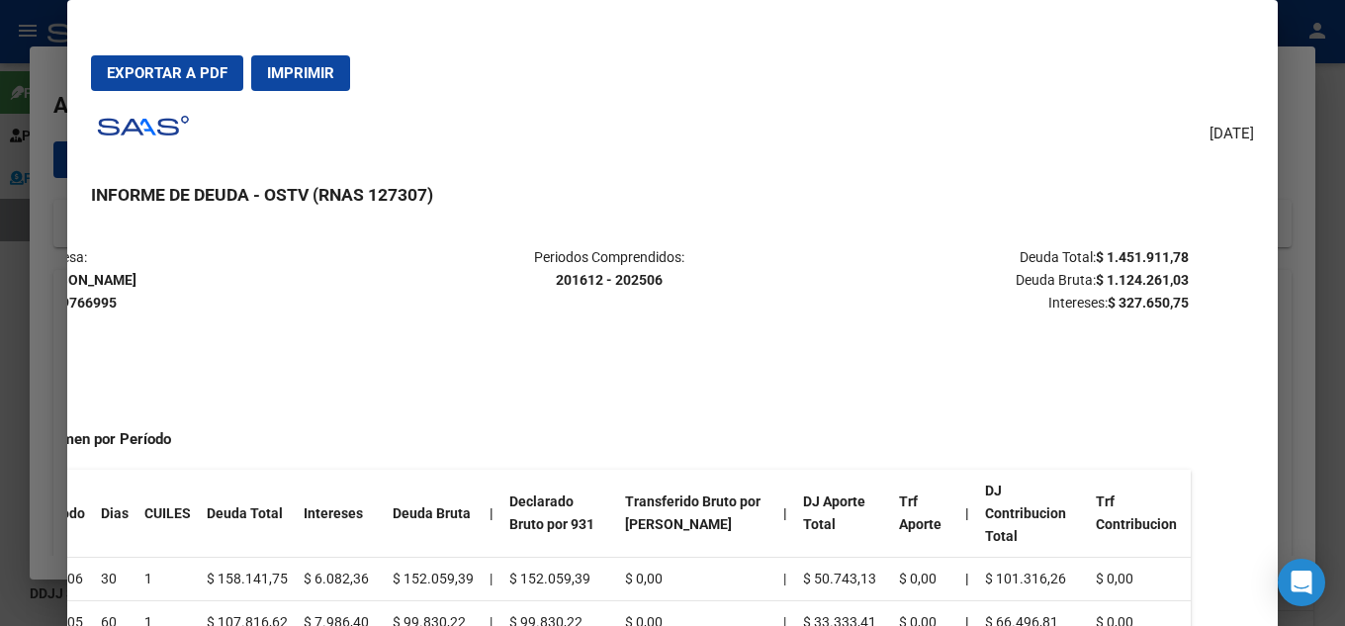
scroll to position [0, 87]
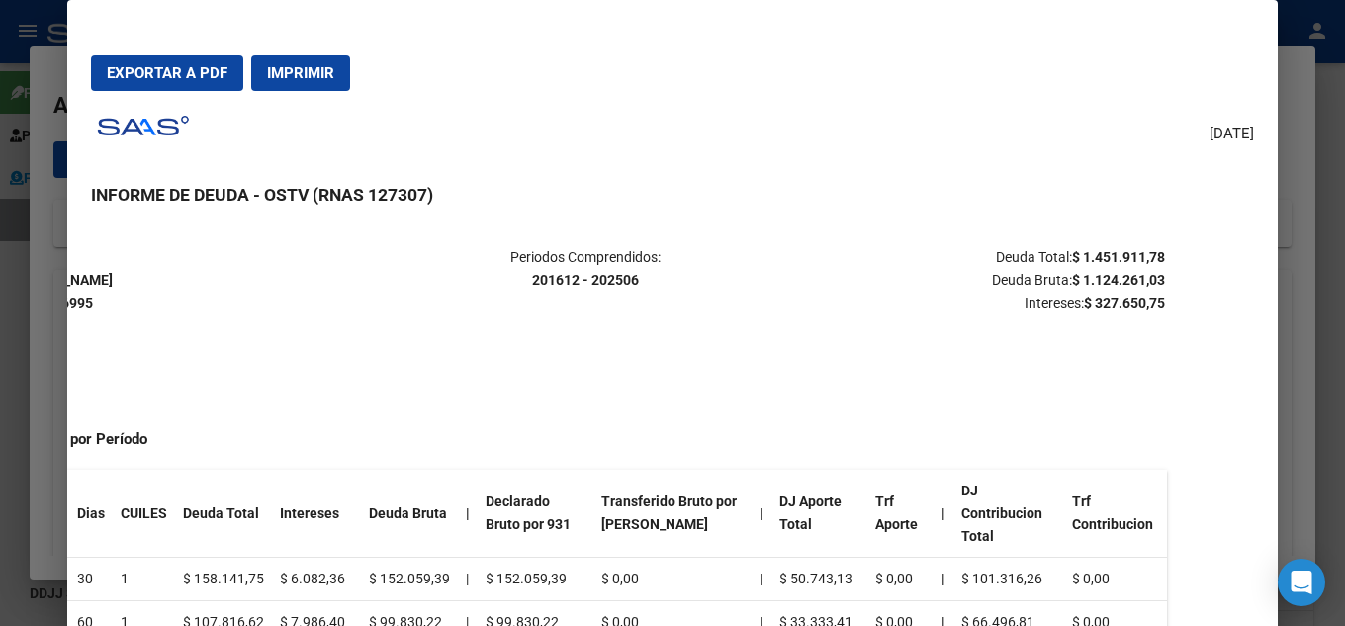
click at [1152, 281] on mat-dialog-content "Empresa: [PERSON_NAME] 27039766995 Periodos Comprendidos: 201612 - 202506 Deuda…" at bounding box center [672, 450] width 1211 height 451
copy strong "1.124.261,03"
click at [2, 295] on div at bounding box center [672, 313] width 1345 height 626
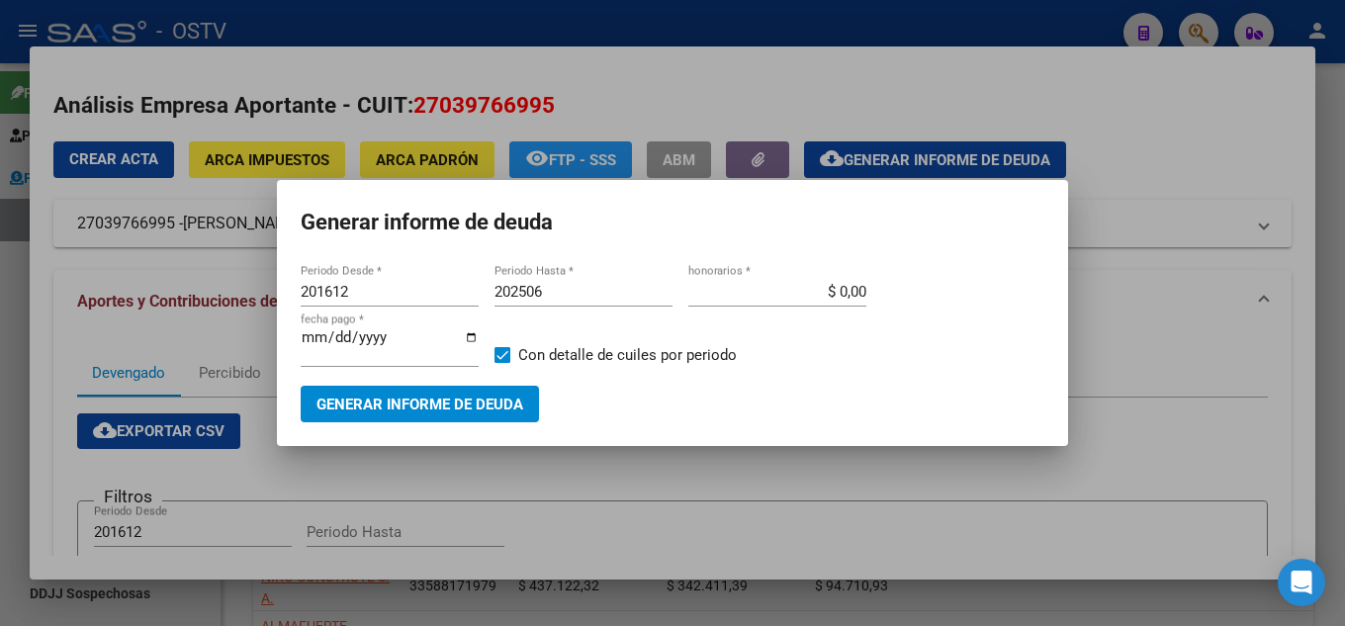
click at [19, 288] on div at bounding box center [672, 313] width 1345 height 626
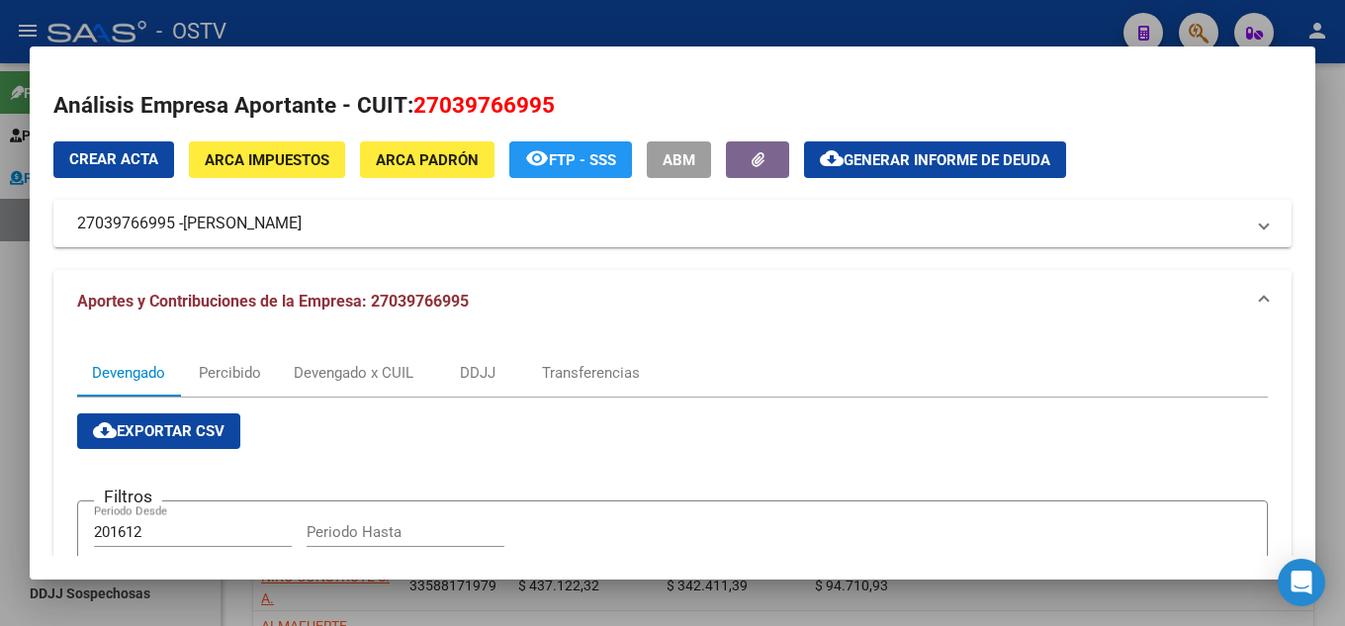
click at [5, 229] on div at bounding box center [672, 313] width 1345 height 626
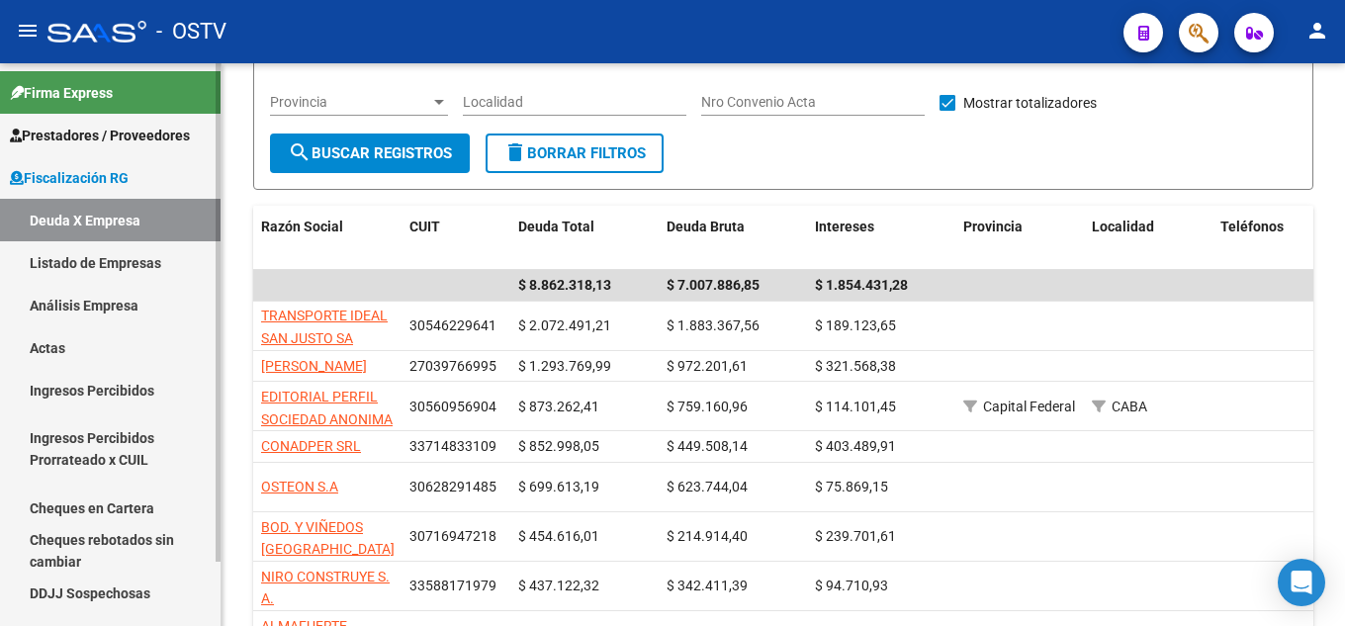
click at [72, 342] on link "Actas" at bounding box center [110, 347] width 221 height 43
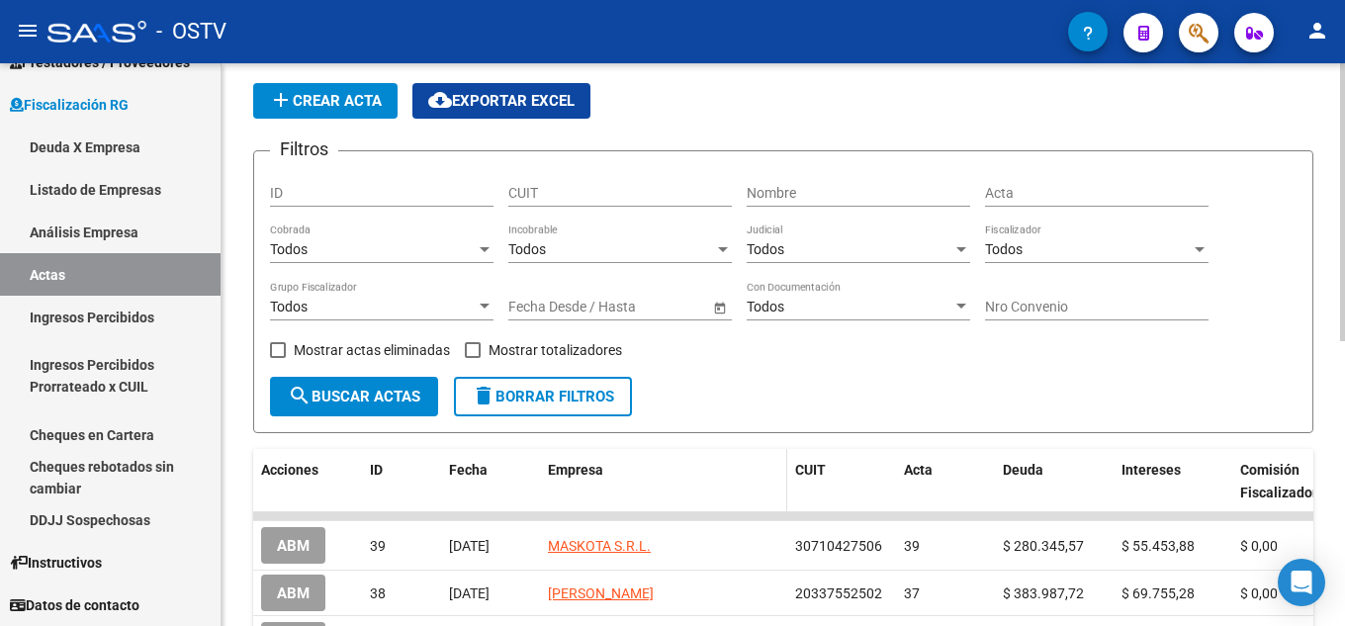
scroll to position [111, 0]
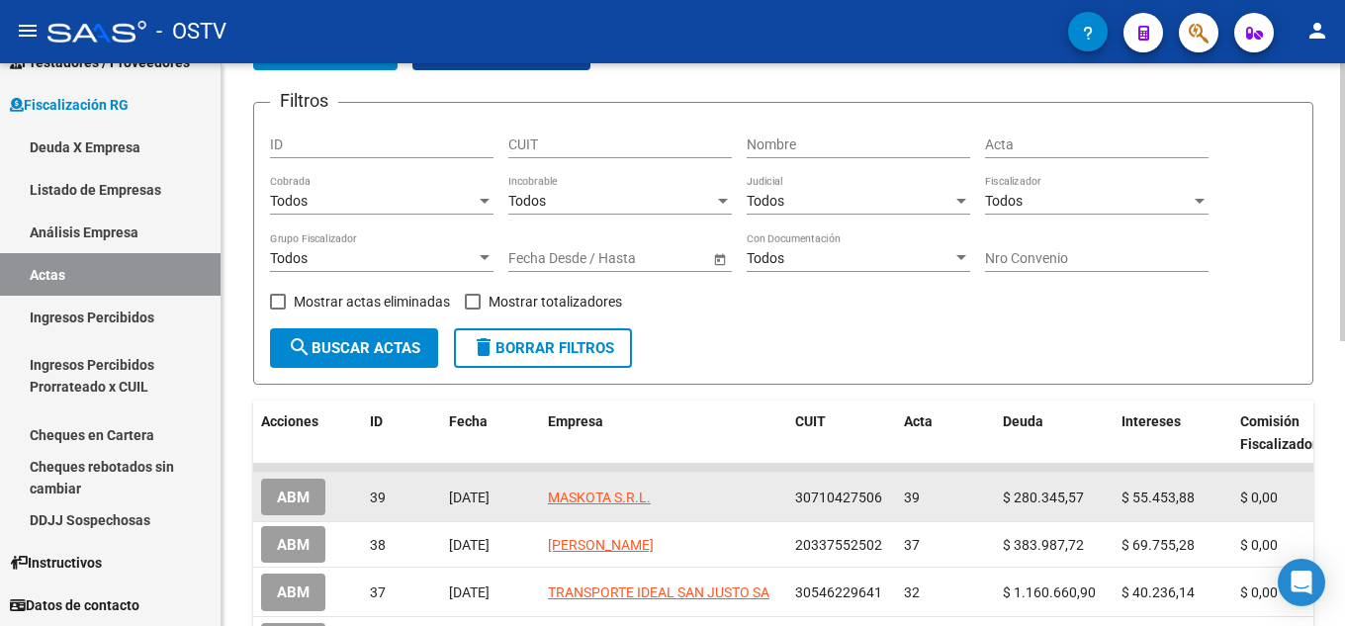
click at [597, 506] on app-link-go-to "MASKOTA S.R.L." at bounding box center [599, 498] width 103 height 23
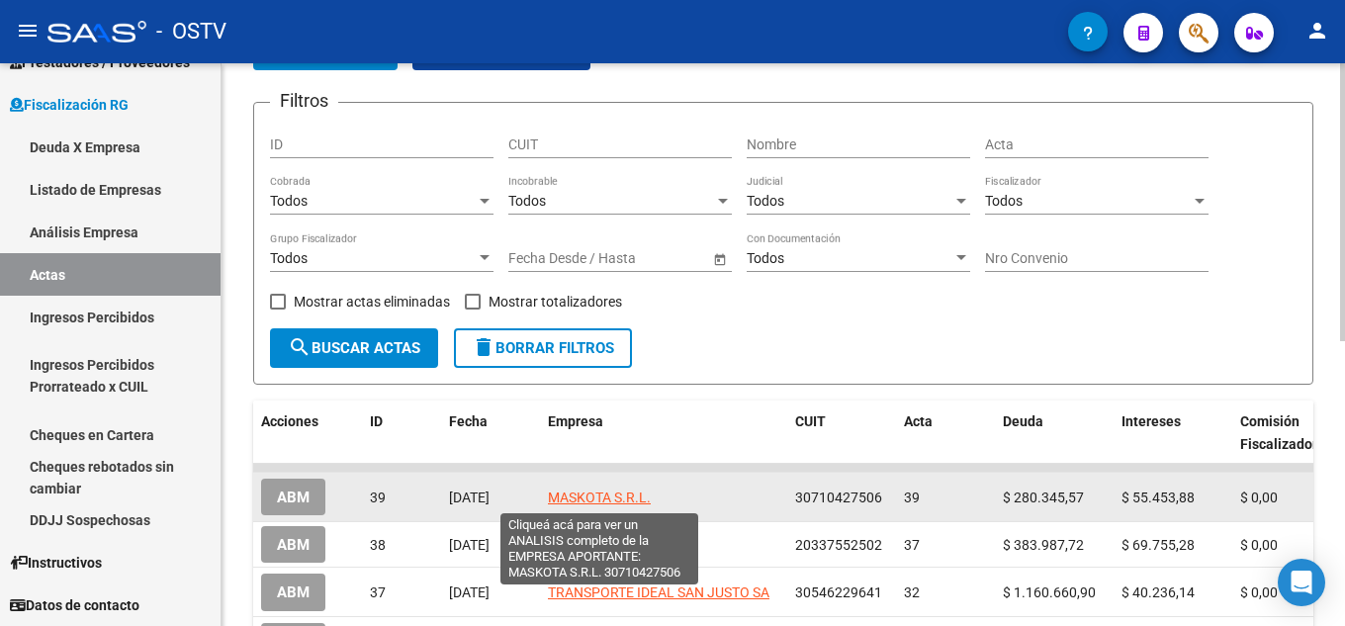
click at [596, 502] on span "MASKOTA S.R.L." at bounding box center [599, 498] width 103 height 16
type textarea "30710427506"
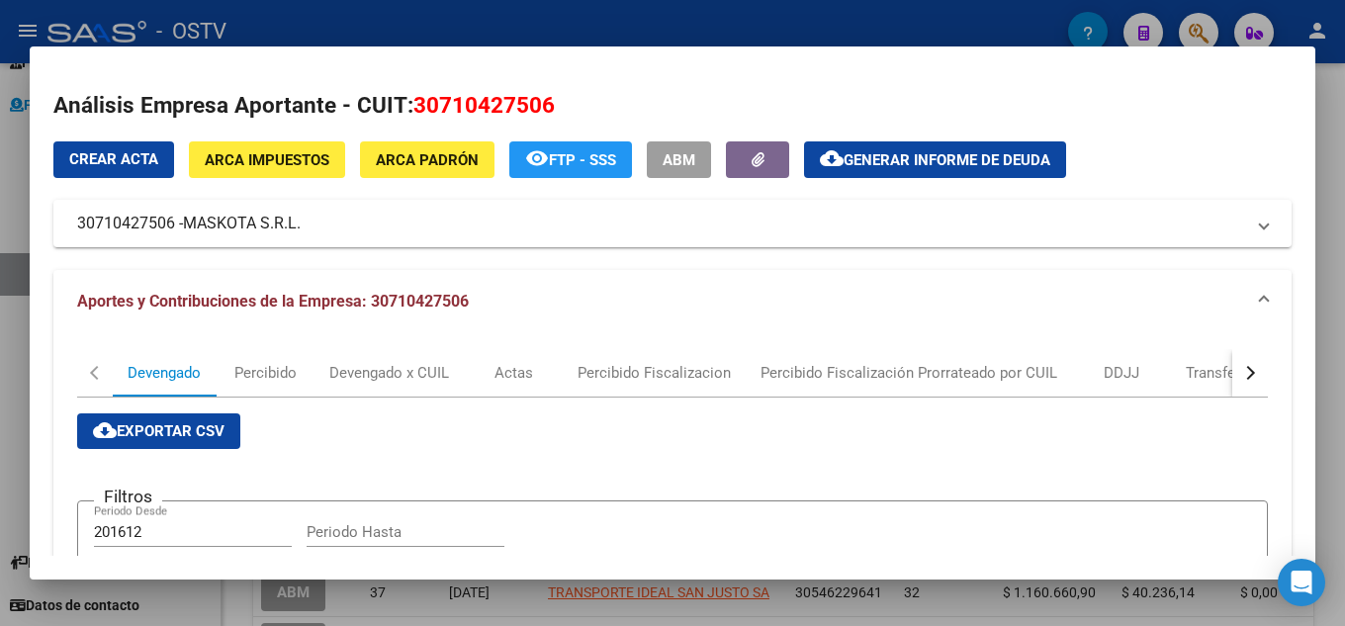
click at [0, 245] on div at bounding box center [672, 313] width 1345 height 626
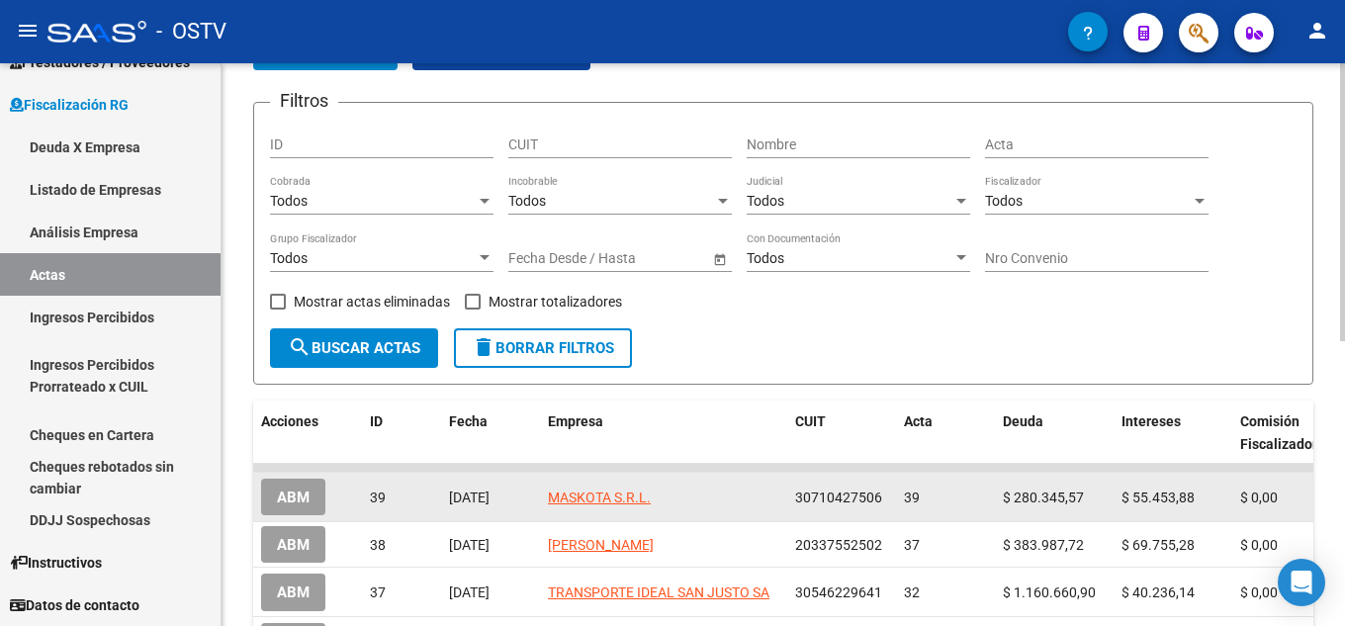
click at [302, 491] on span "ABM" at bounding box center [293, 498] width 33 height 18
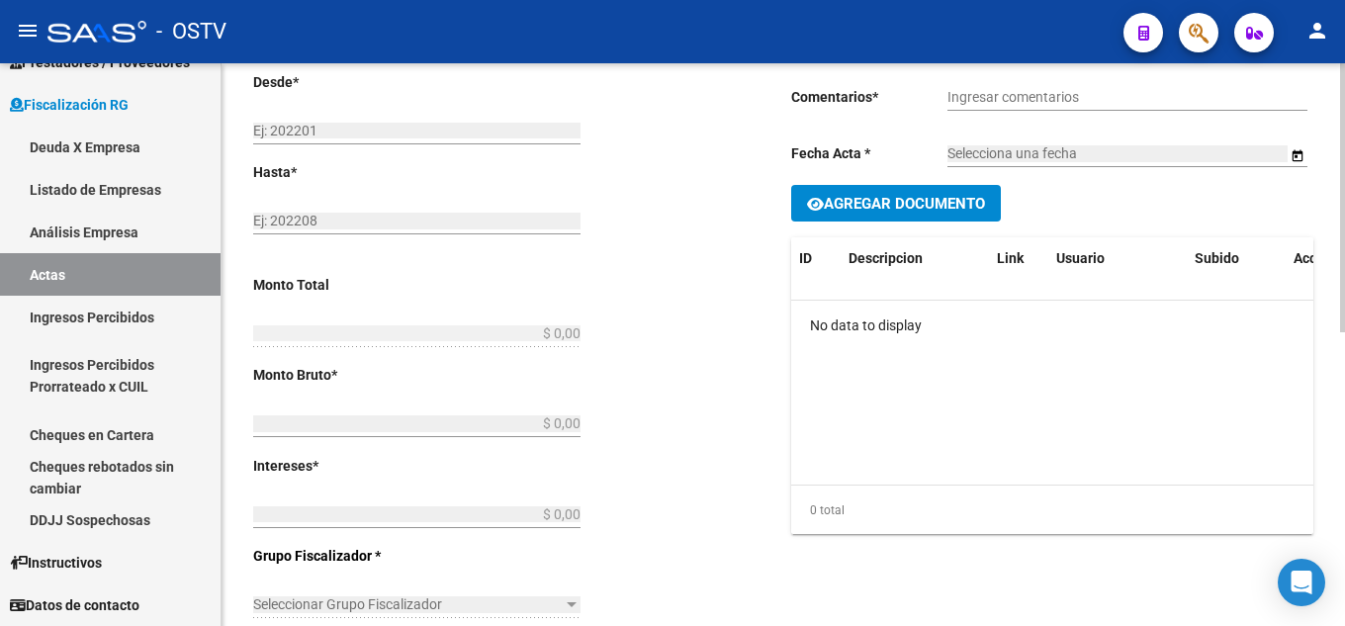
type input "201612"
type input "202504"
type input "$ 369.379,39"
type input "$ 280.345,57"
type input "$ 55.453,88"
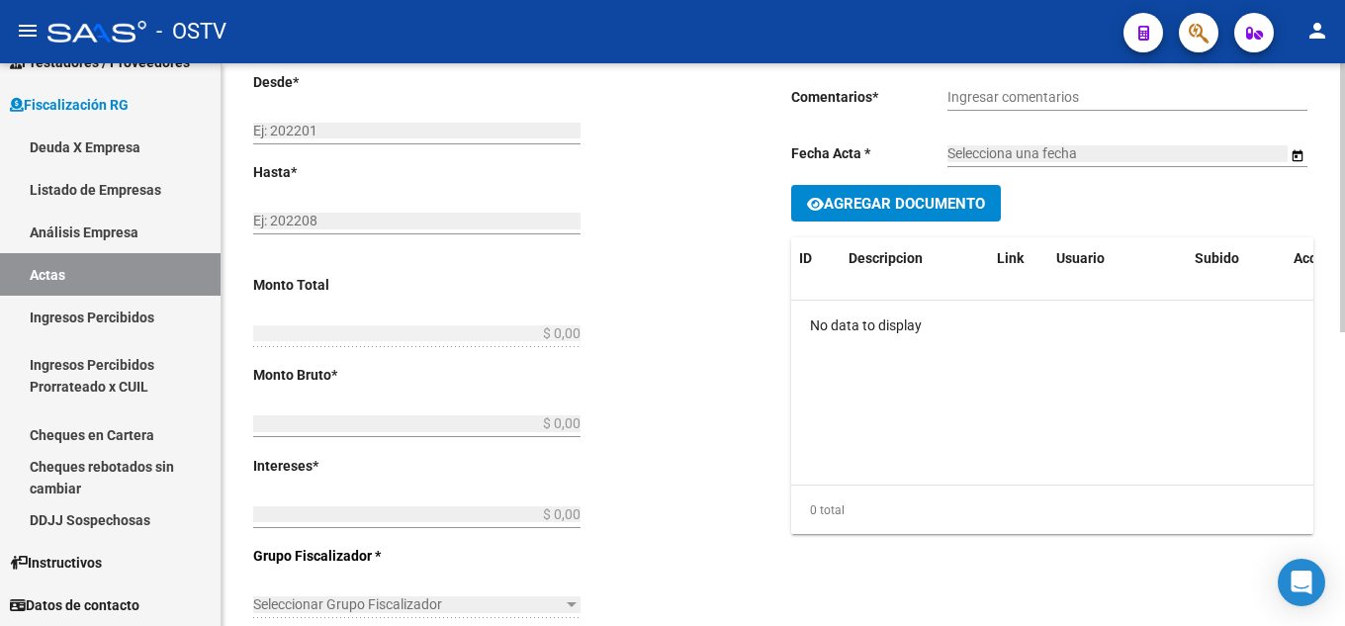
type input "39"
type input "$ 33.579,94"
checkbox input "true"
type input "ACTA COBRADA VIA E-CHEQ"
type input "3/6/2025"
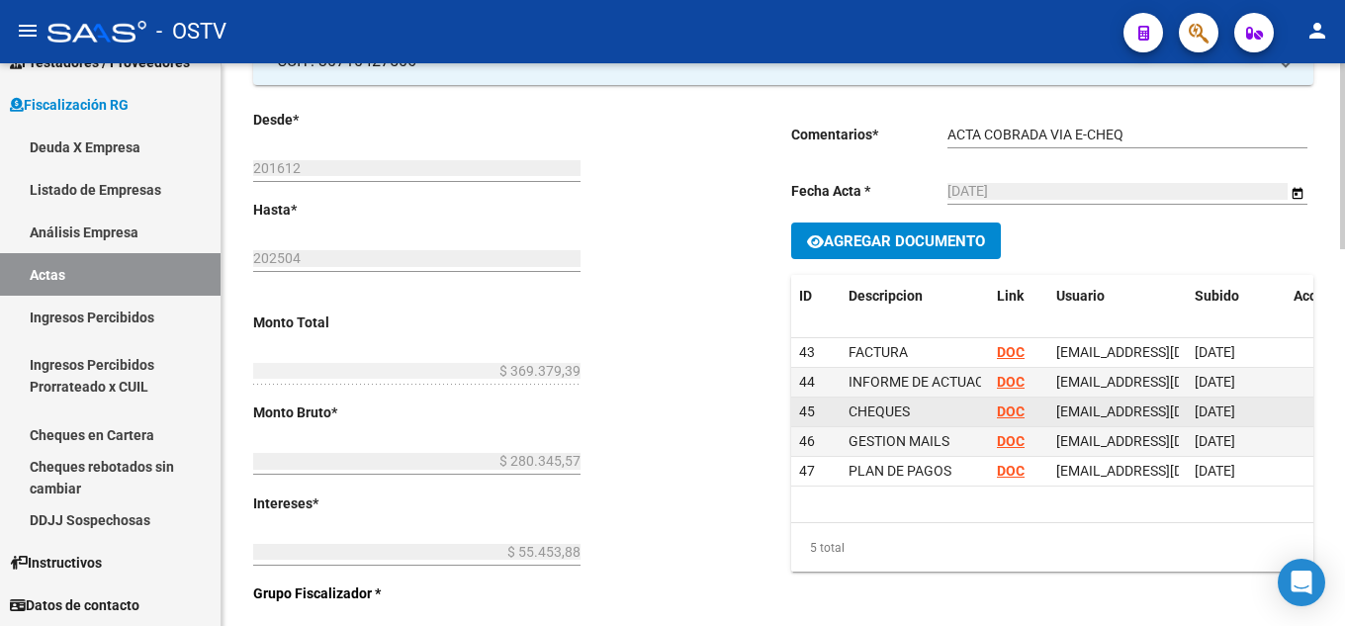
scroll to position [210, 0]
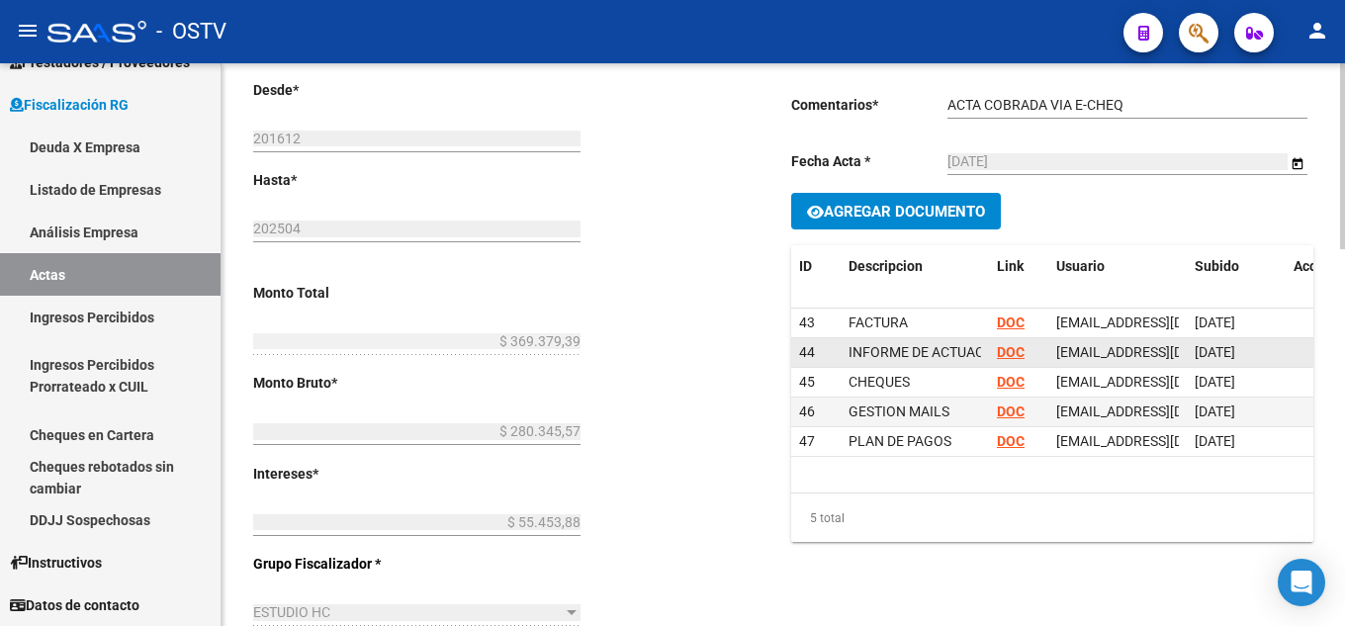
click at [1005, 360] on strong "DOC" at bounding box center [1011, 352] width 28 height 16
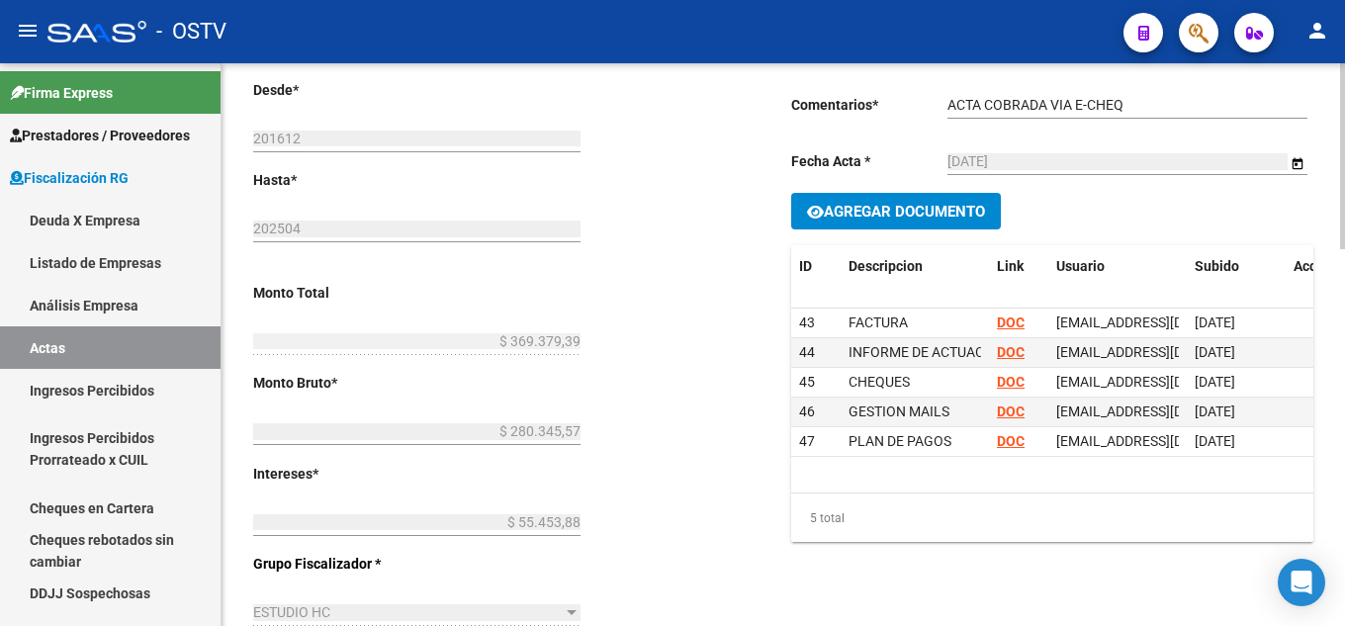
scroll to position [495, 0]
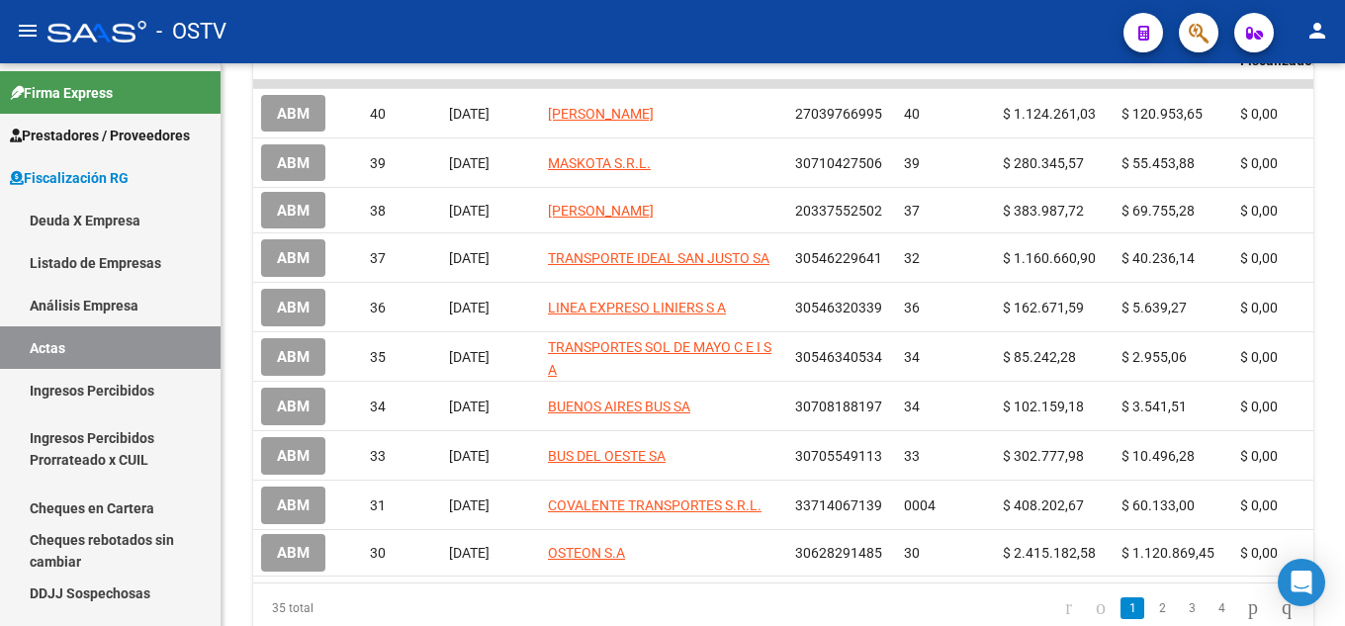
scroll to position [396, 0]
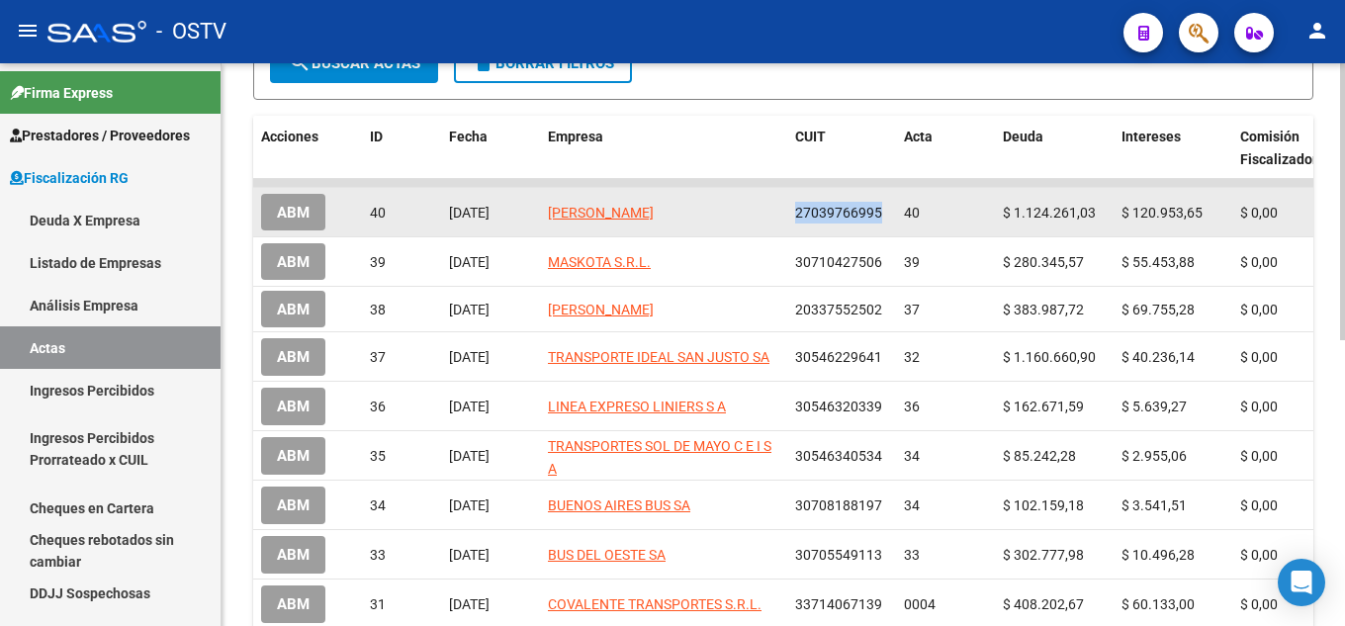
drag, startPoint x: 791, startPoint y: 208, endPoint x: 879, endPoint y: 194, distance: 89.1
click at [879, 194] on datatable-body-cell "27039766995" at bounding box center [841, 212] width 109 height 48
copy span "27039766995"
click at [1284, 194] on datatable-body-cell "$ 0,00" at bounding box center [1291, 212] width 119 height 48
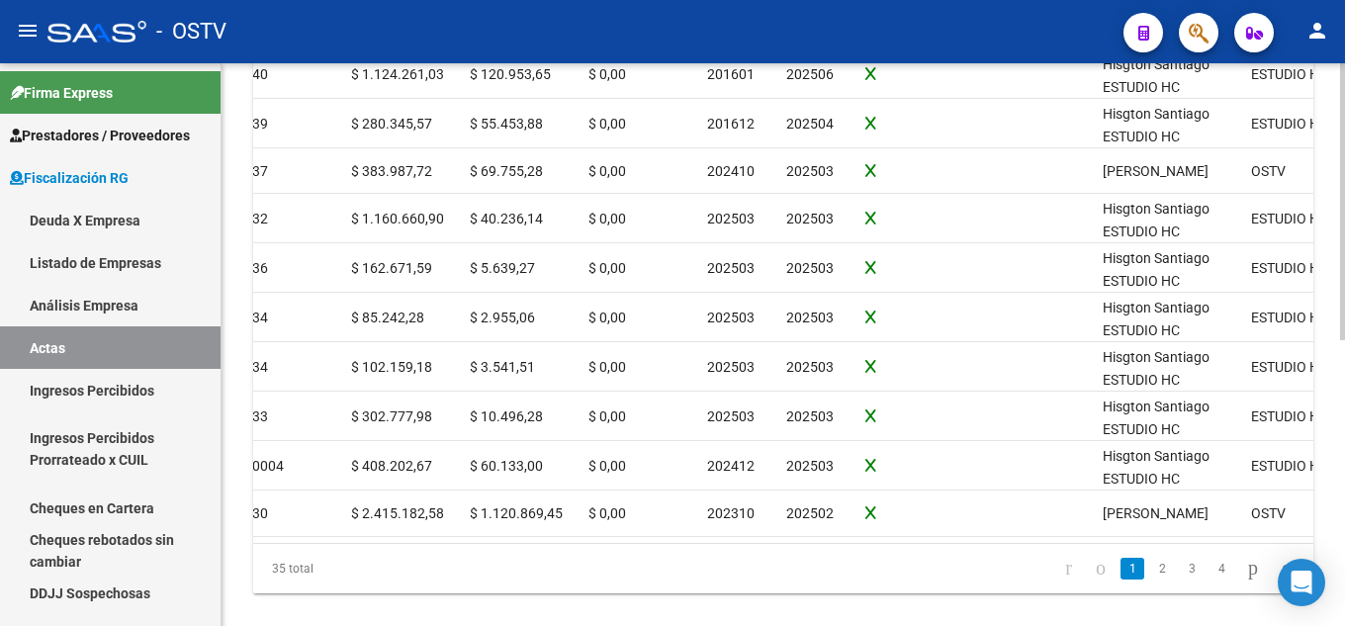
scroll to position [581, 0]
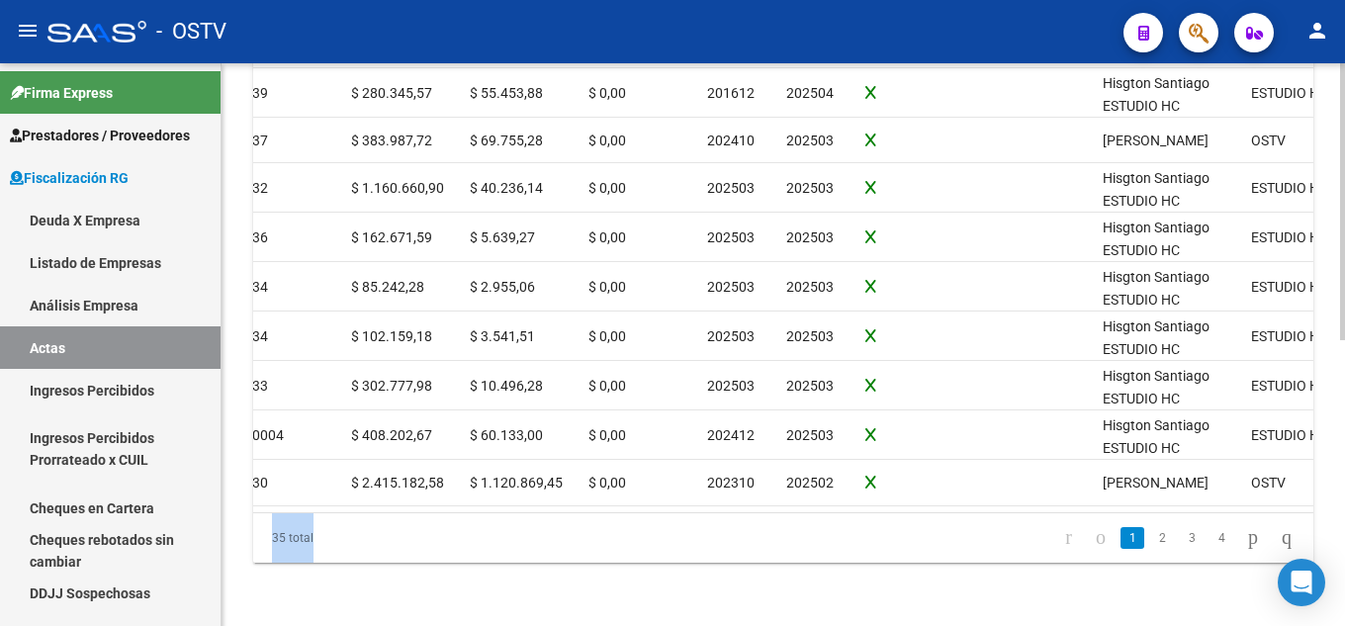
drag, startPoint x: 920, startPoint y: 513, endPoint x: 1026, endPoint y: 492, distance: 108.0
click at [1026, 492] on div "Acciones ID Fecha Empresa CUIT Acta Deuda Intereses Comisión Fiscalizador Perío…" at bounding box center [783, 254] width 1060 height 615
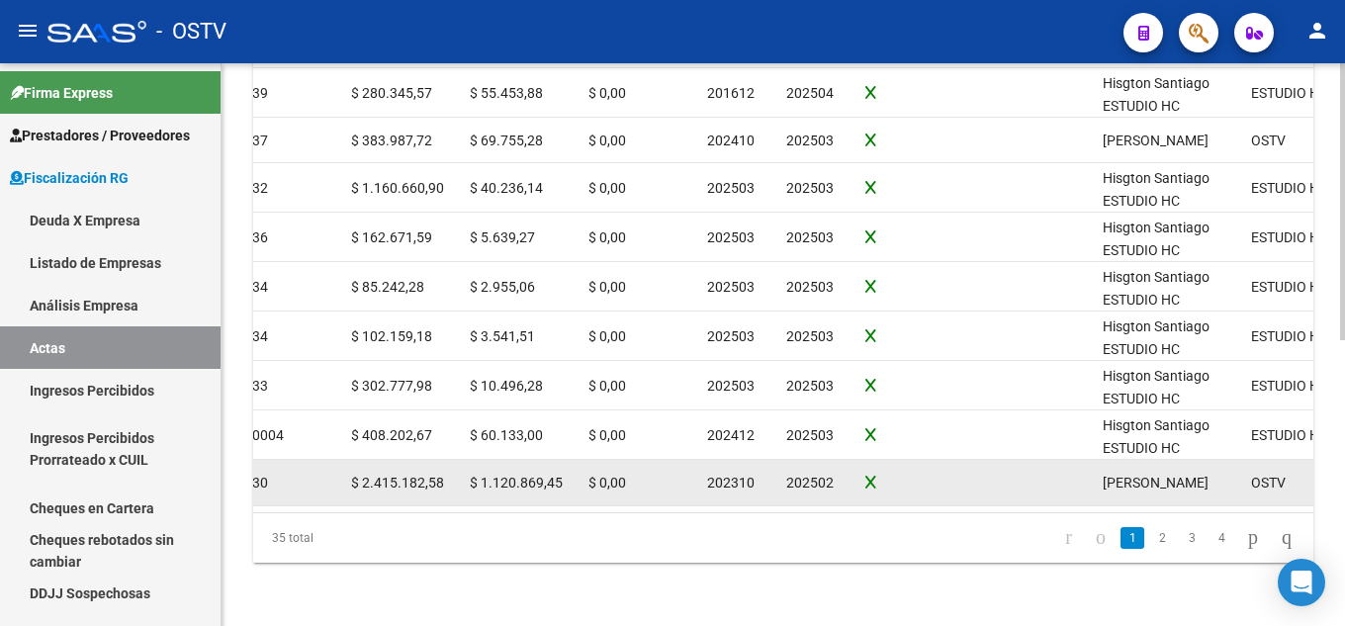
drag, startPoint x: 1013, startPoint y: 486, endPoint x: 1122, endPoint y: 487, distance: 108.8
click at [1126, 486] on div "ABM 30 08/04/2025 OSTEON S.A 30628291485 30 $ 2.415.182,58 $ 1.120.869,45 $ 0,0…" at bounding box center [748, 482] width 2295 height 45
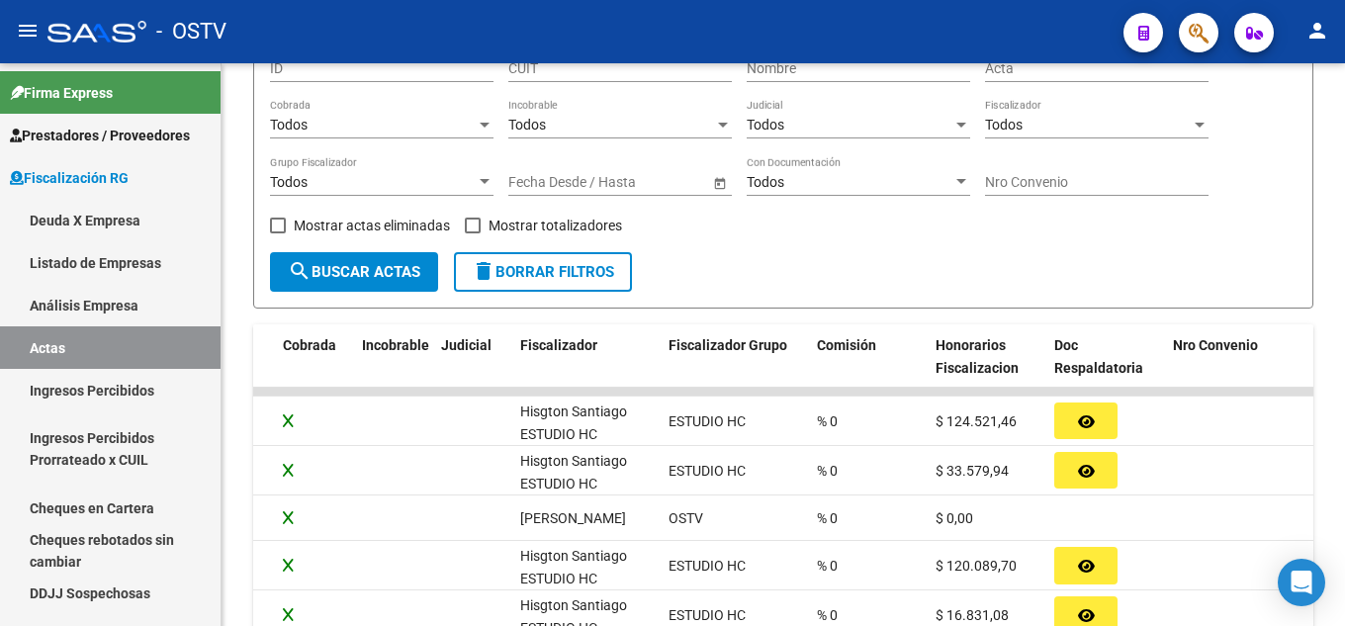
scroll to position [482, 0]
